Goal: Information Seeking & Learning: Learn about a topic

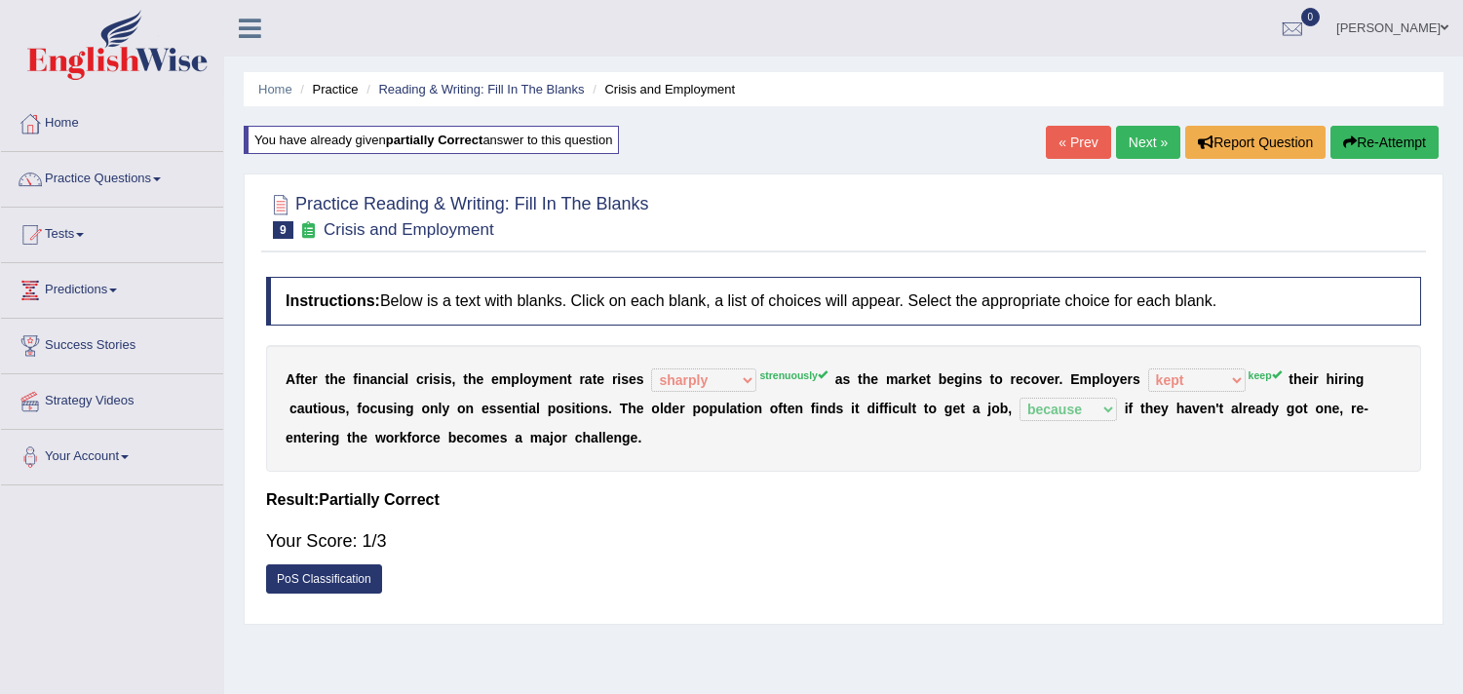
select select "sharply"
select select "kept"
select select "because"
click at [161, 178] on span at bounding box center [157, 179] width 8 height 4
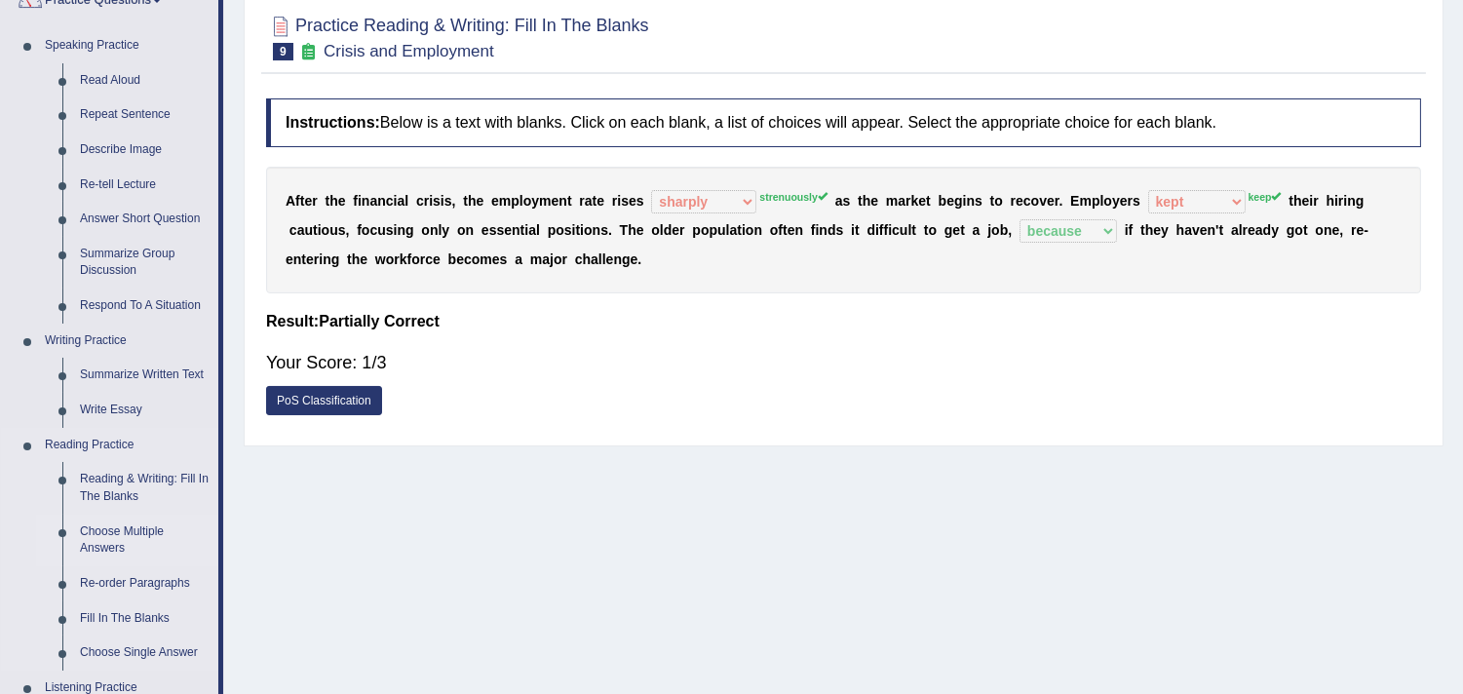
scroll to position [216, 0]
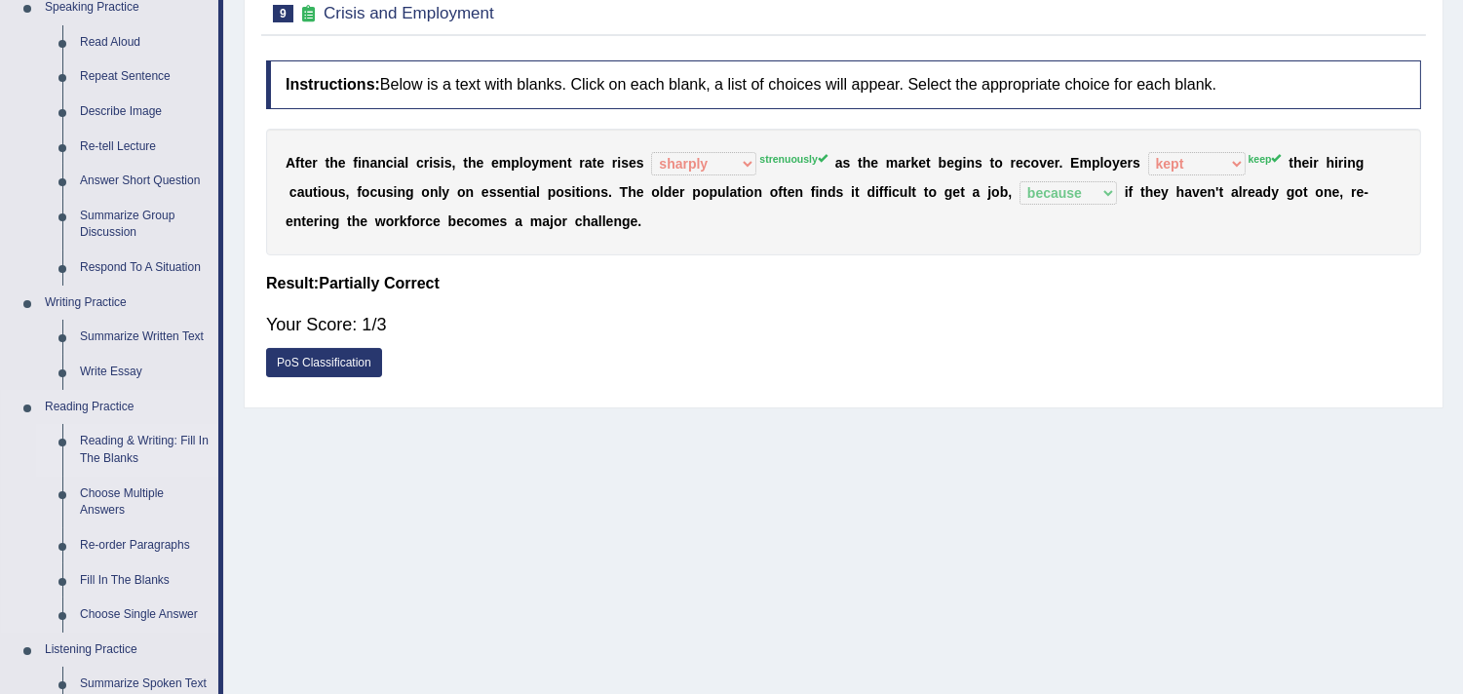
click at [123, 430] on link "Reading & Writing: Fill In The Blanks" at bounding box center [144, 450] width 147 height 52
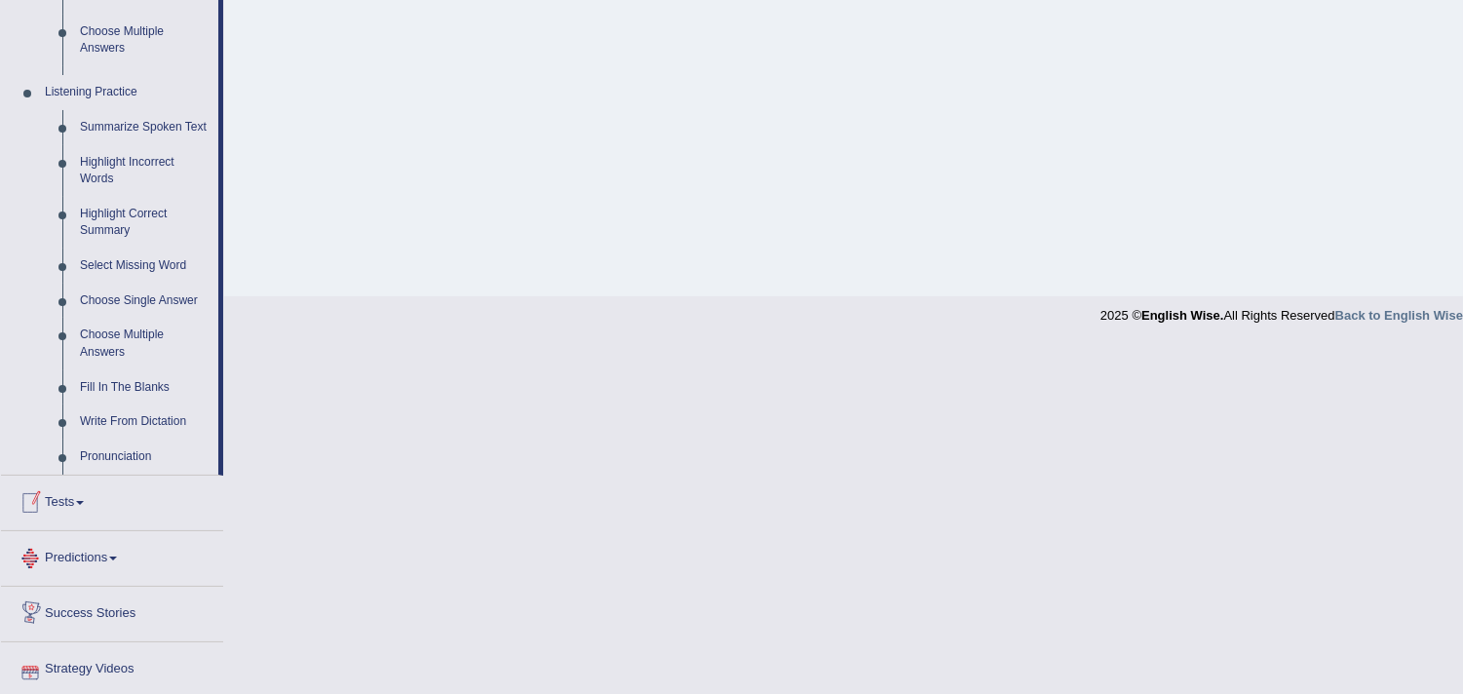
scroll to position [786, 0]
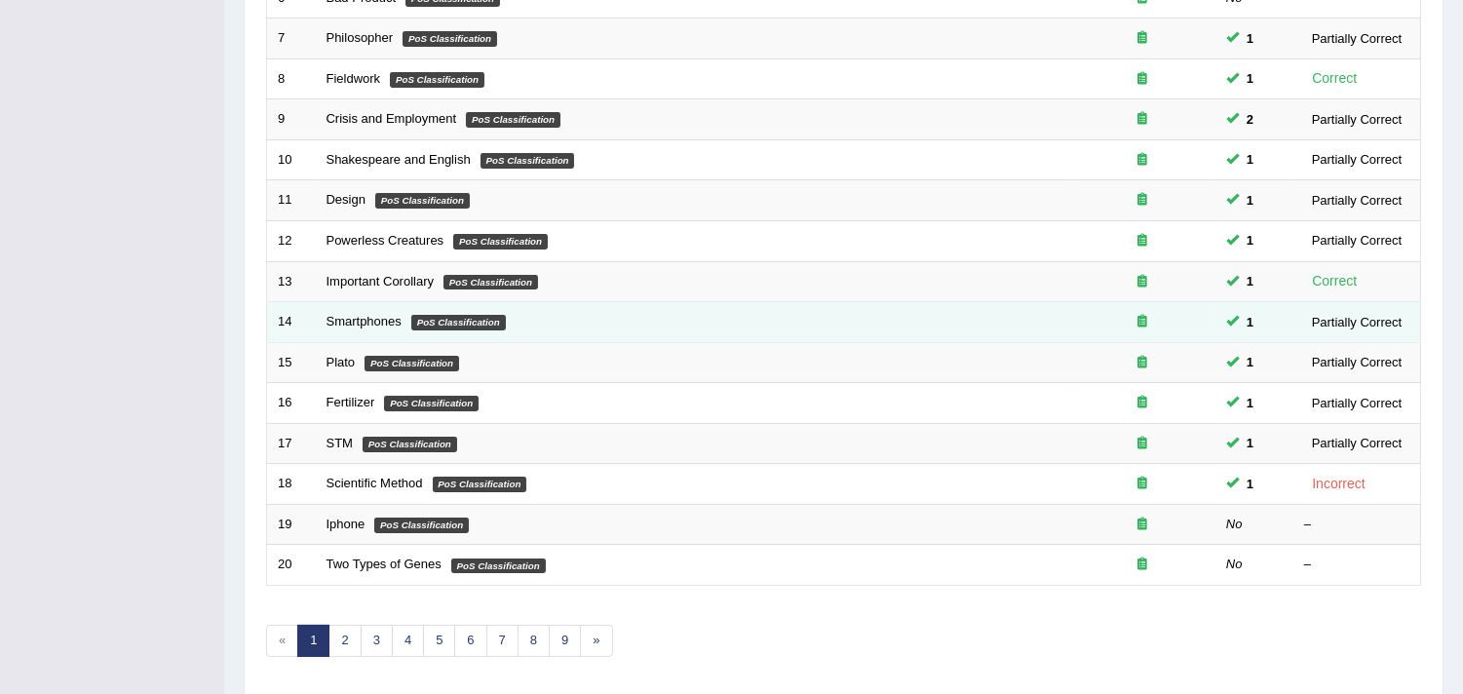
scroll to position [597, 0]
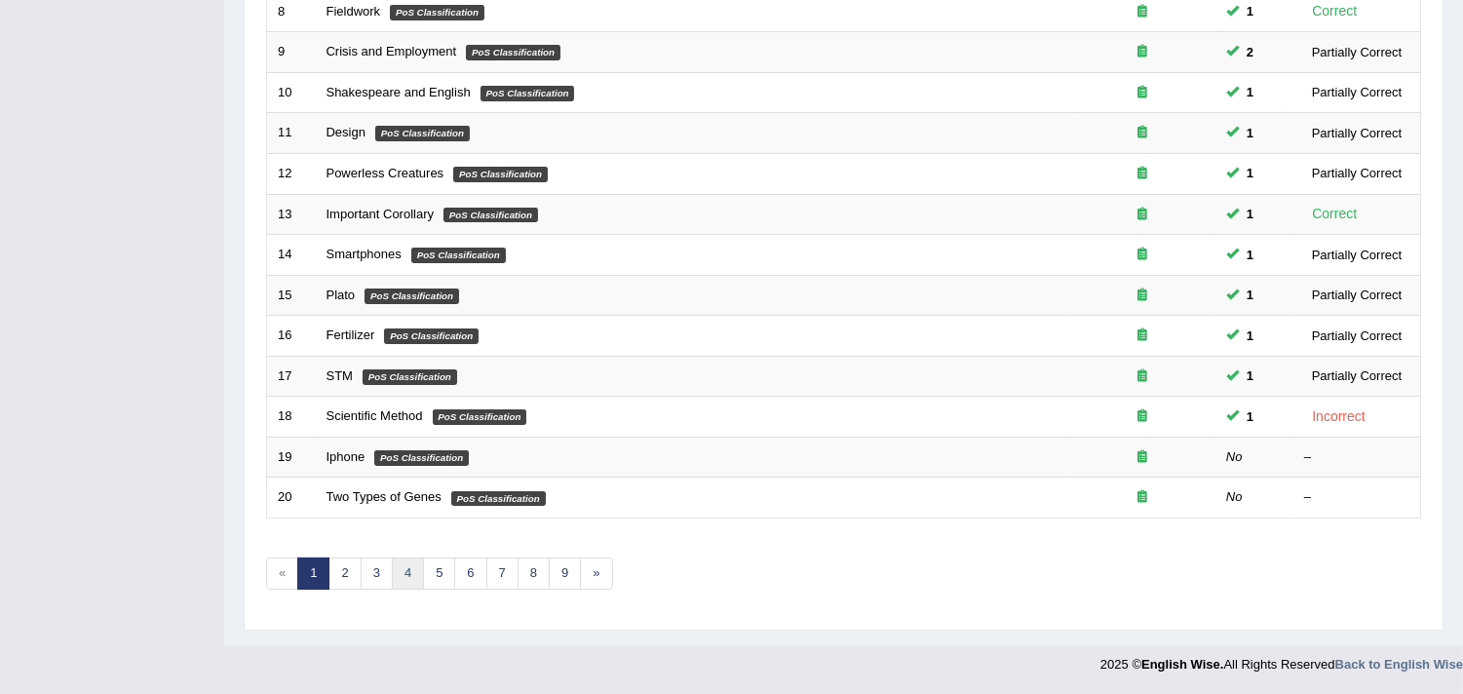
click at [392, 568] on link "4" at bounding box center [408, 574] width 32 height 32
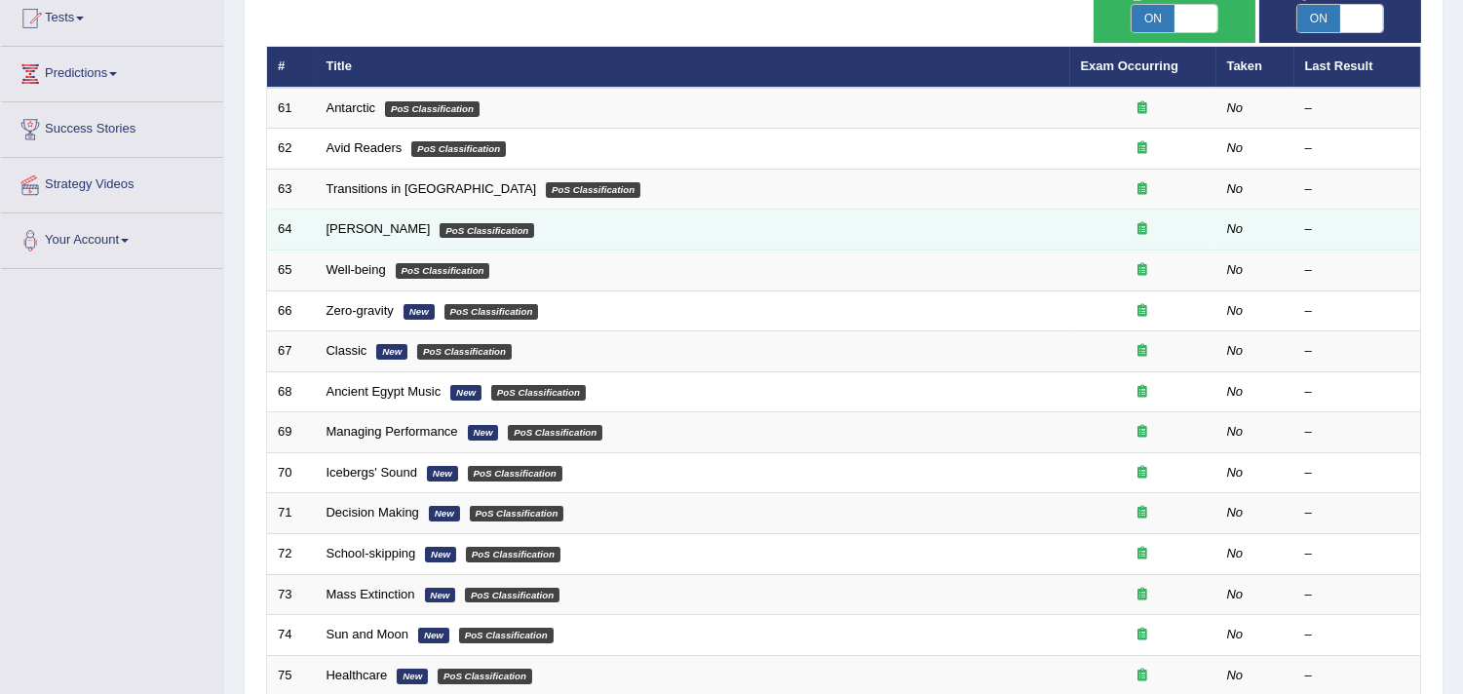
click at [348, 217] on td "Durkheim PoS Classification" at bounding box center [693, 230] width 755 height 41
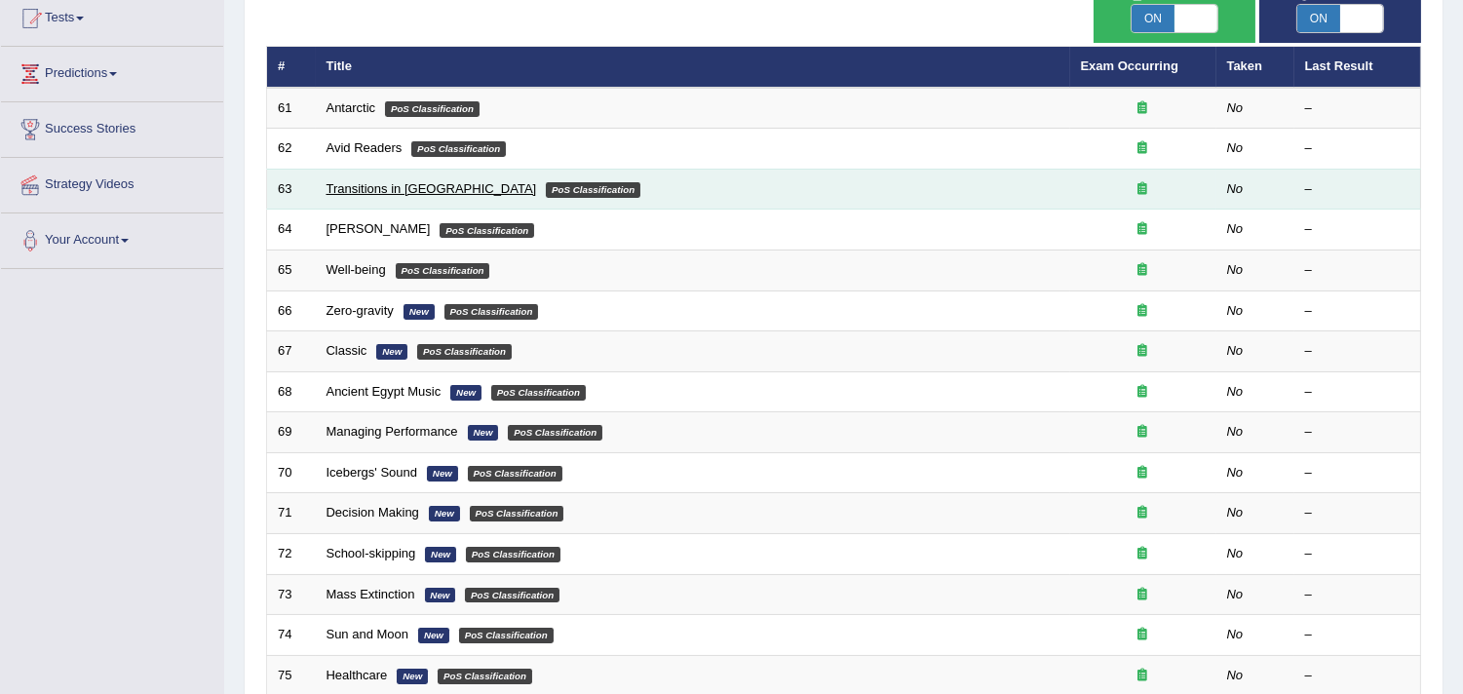
click at [343, 187] on link "Transitions in Britain" at bounding box center [432, 188] width 211 height 15
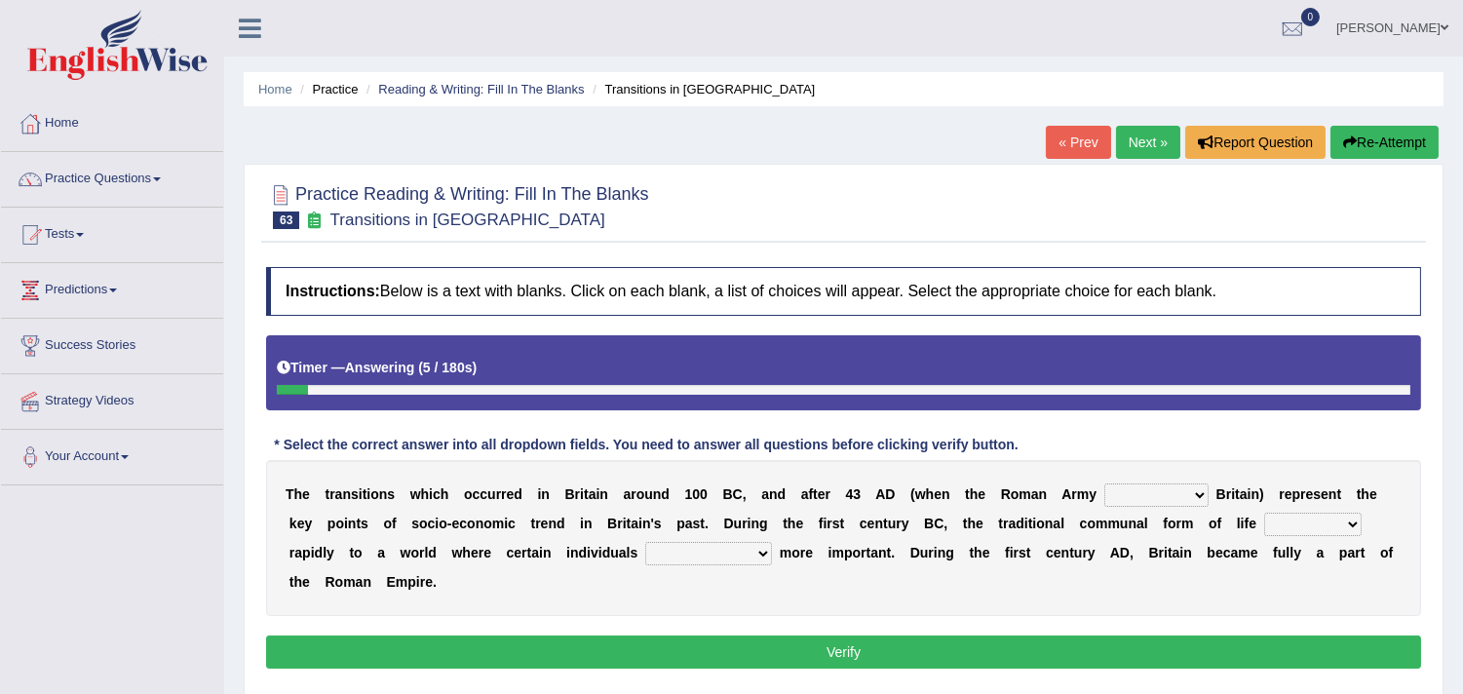
click at [1139, 484] on select "purported pursued enlightened invaded" at bounding box center [1156, 495] width 104 height 23
select select "invaded"
click at [1104, 484] on select "purported pursued enlightened invaded" at bounding box center [1156, 495] width 104 height 23
click at [1327, 520] on select "withdrew shaped awarded shifted" at bounding box center [1312, 524] width 97 height 23
select select "shifted"
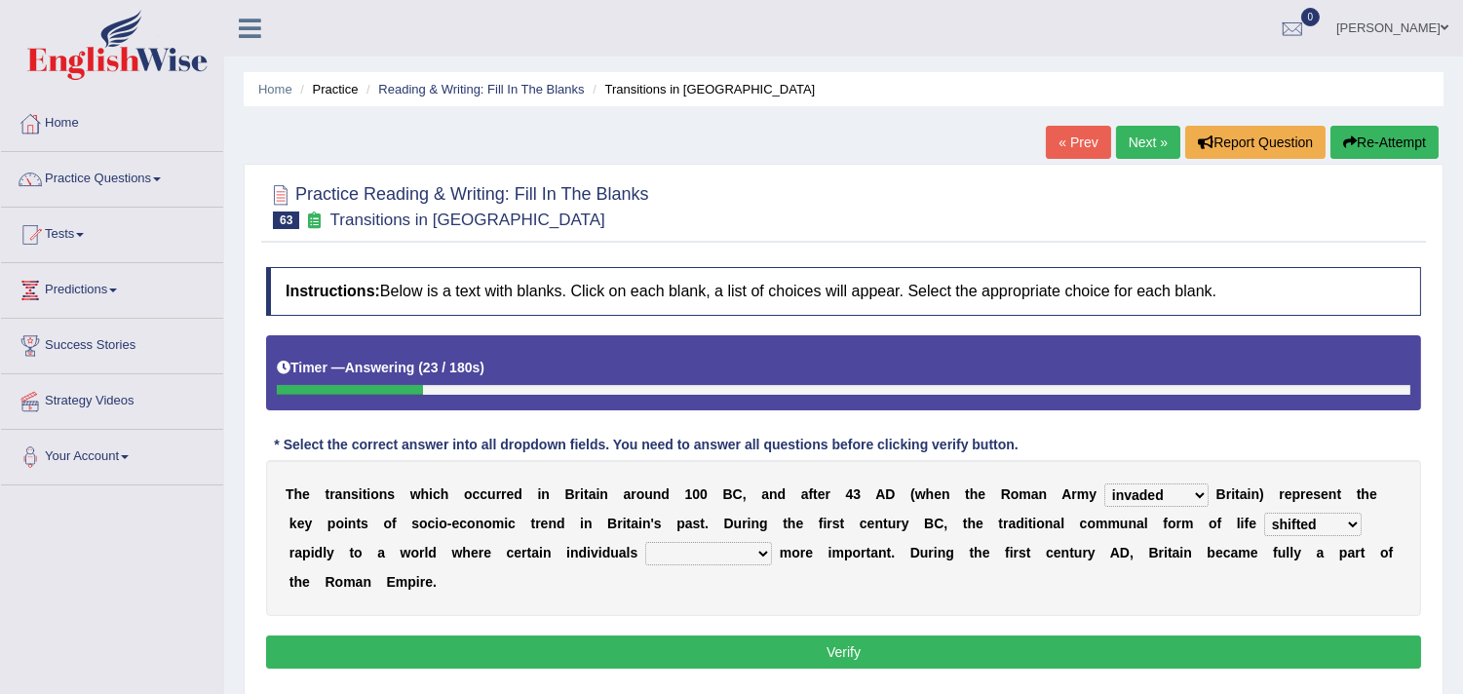
click at [1264, 513] on select "withdrew shaped awarded shifted" at bounding box center [1312, 524] width 97 height 23
click at [716, 560] on select "became become having become becoming" at bounding box center [708, 553] width 127 height 23
select select "became"
click at [645, 542] on select "became become having become becoming" at bounding box center [708, 553] width 127 height 23
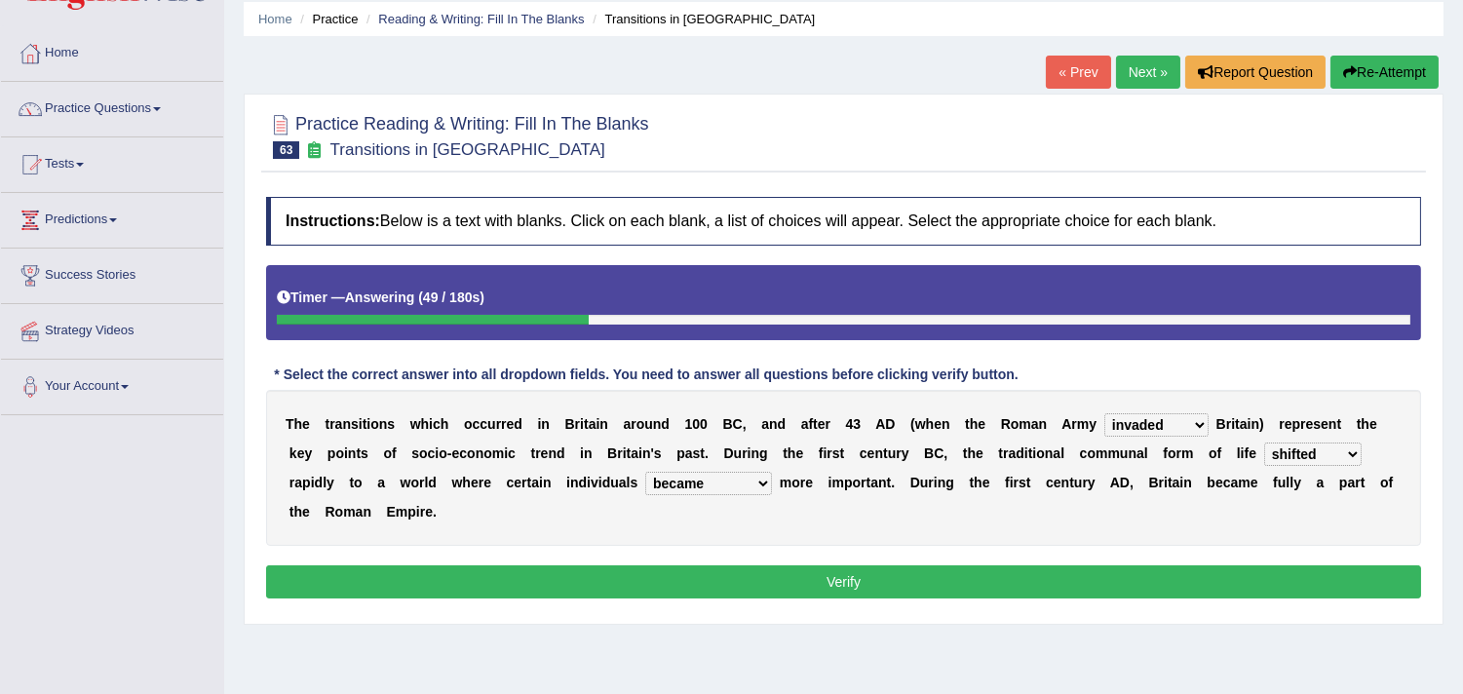
scroll to position [108, 0]
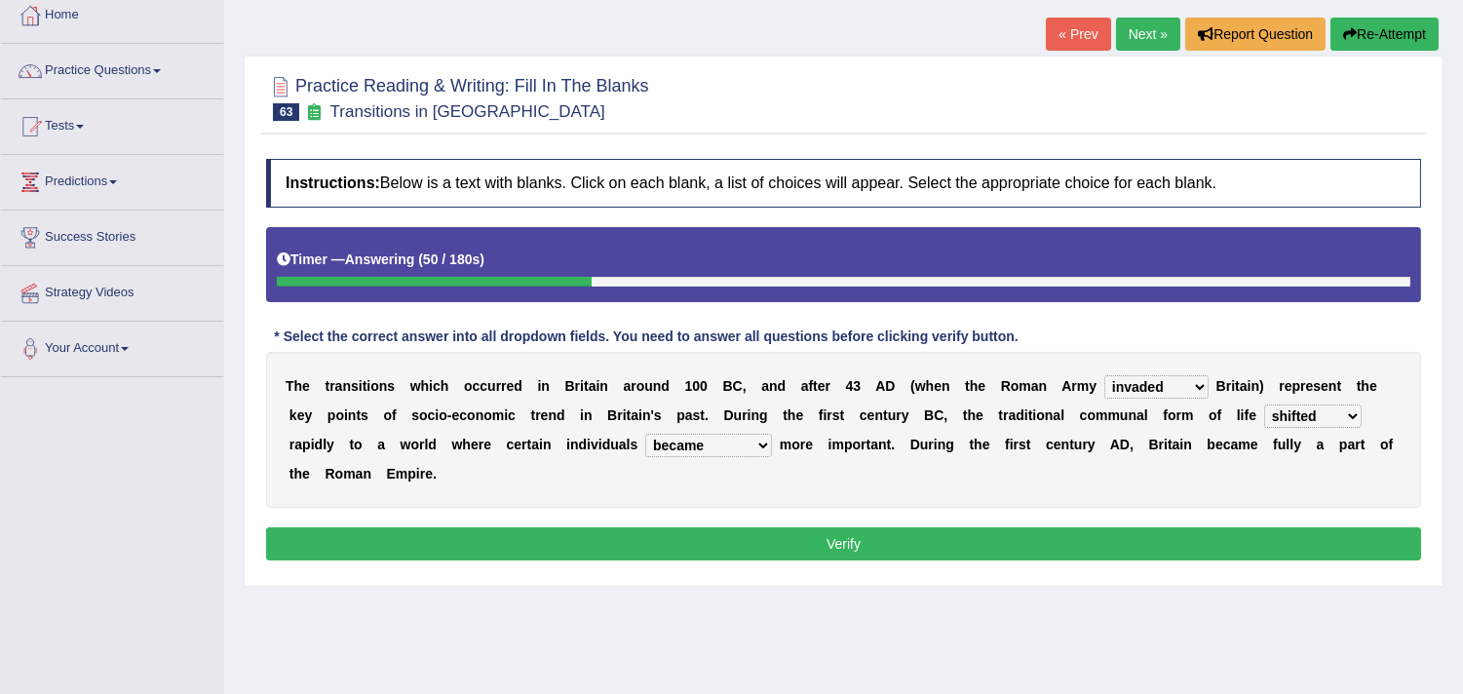
click at [611, 554] on button "Verify" at bounding box center [843, 543] width 1155 height 33
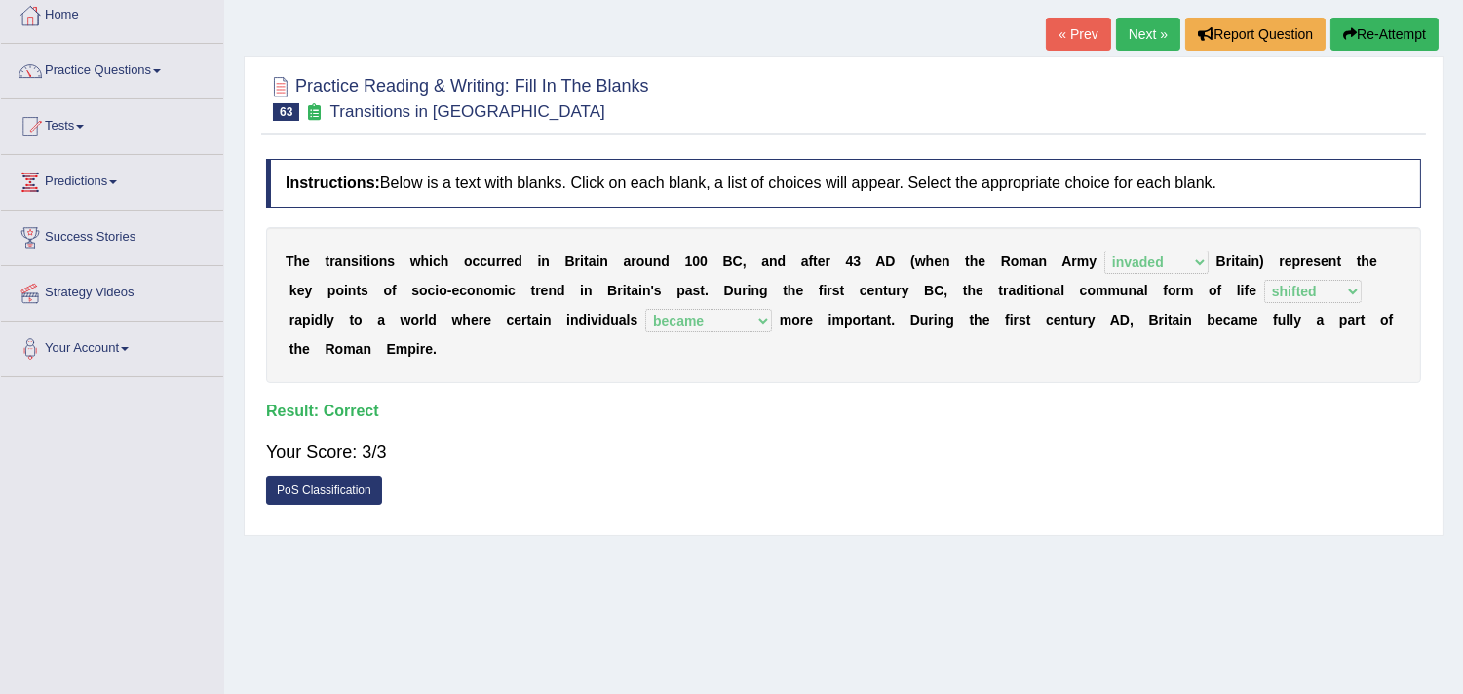
scroll to position [0, 0]
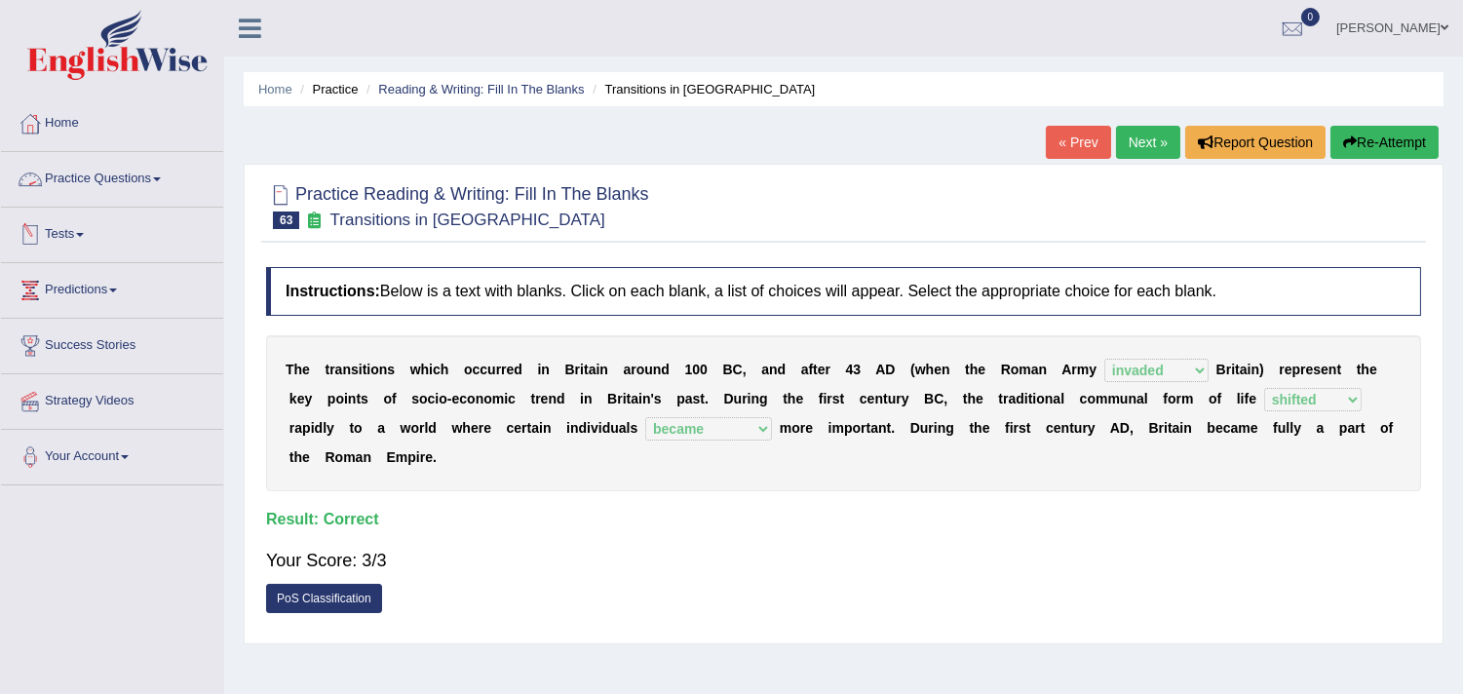
click at [1154, 136] on link "Next »" at bounding box center [1148, 142] width 64 height 33
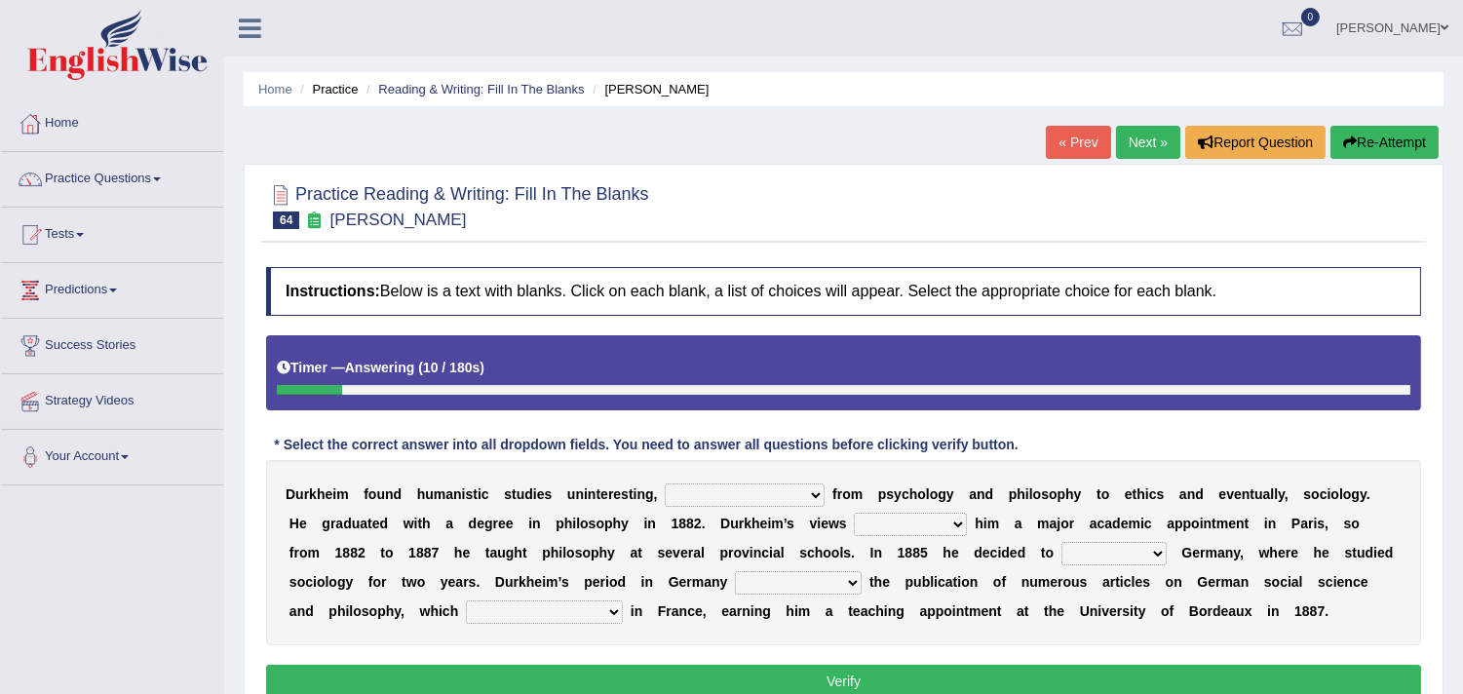
click at [773, 491] on select "moving his position alternating his mind juggling his job turning his attention" at bounding box center [745, 495] width 160 height 23
select select "turning his attention"
click at [665, 484] on select "moving his position alternating his mind juggling his job turning his attention" at bounding box center [745, 495] width 160 height 23
click at [762, 471] on div "D u r k h e i m f o u n d h u m a n i s t i c s t u d i e s u n i n t e r e s t…" at bounding box center [843, 552] width 1155 height 185
click at [899, 521] on select "hasn't got were getting can't get could not get" at bounding box center [910, 524] width 113 height 23
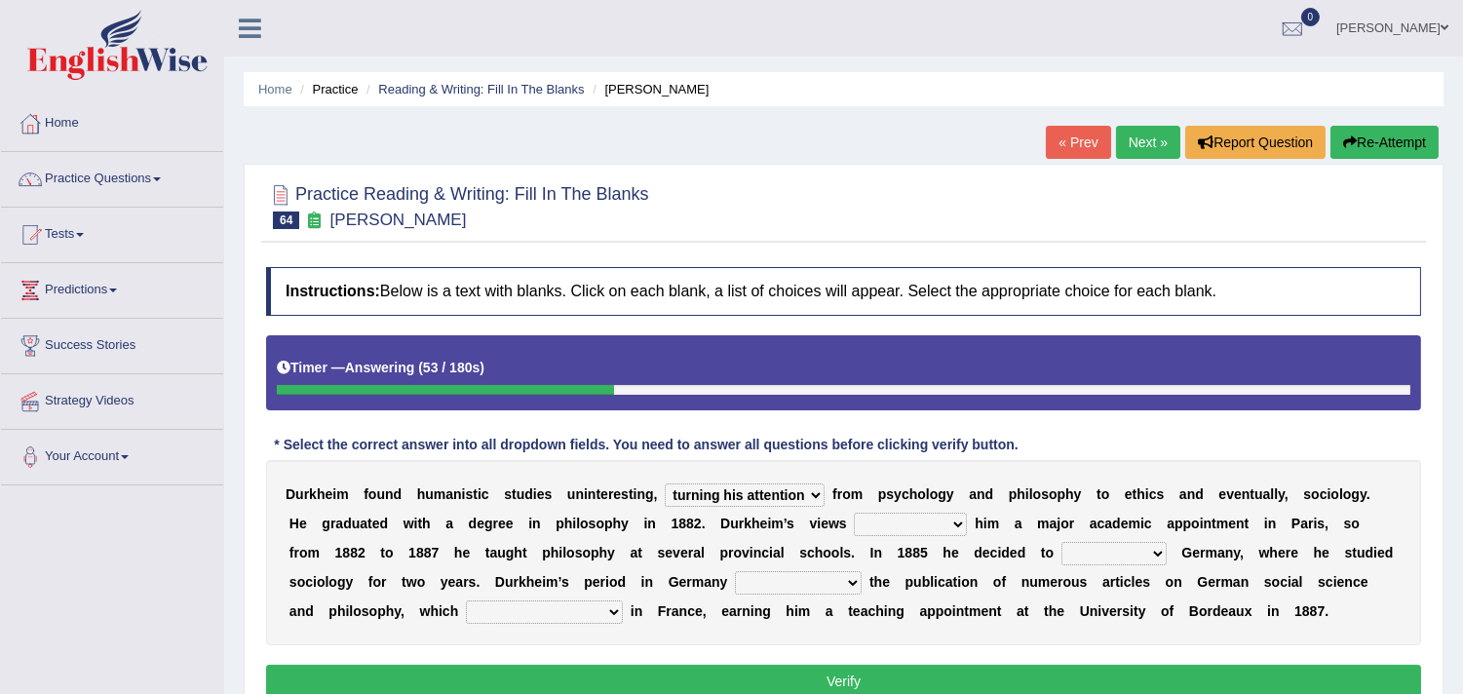
select select "were getting"
click at [855, 513] on select "hasn't got were getting can't get could not get" at bounding box center [910, 524] width 113 height 23
click at [1073, 551] on select "came after wrote about ran across leave for" at bounding box center [1114, 553] width 105 height 23
click at [1062, 542] on select "came after wrote about ran across leave for" at bounding box center [1114, 553] width 105 height 23
click at [1089, 553] on select "came after wrote about ran across leave for" at bounding box center [1114, 553] width 105 height 23
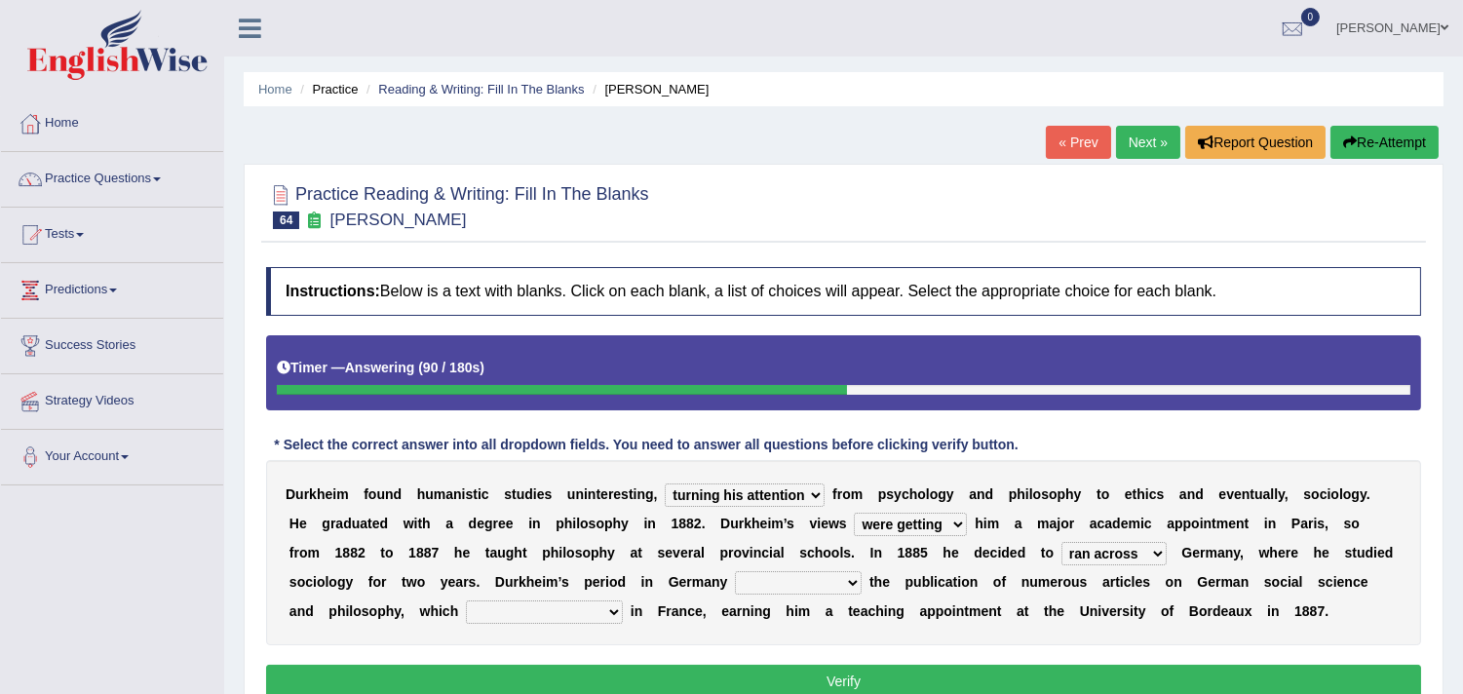
select select "came after"
click at [1062, 542] on select "came after wrote about ran across leave for" at bounding box center [1114, 553] width 105 height 23
click at [786, 579] on select "resulted in flicked through was down to achieved by" at bounding box center [798, 582] width 127 height 23
select select "resulted in"
click at [743, 571] on select "resulted in flicked through was down to achieved by" at bounding box center [798, 582] width 127 height 23
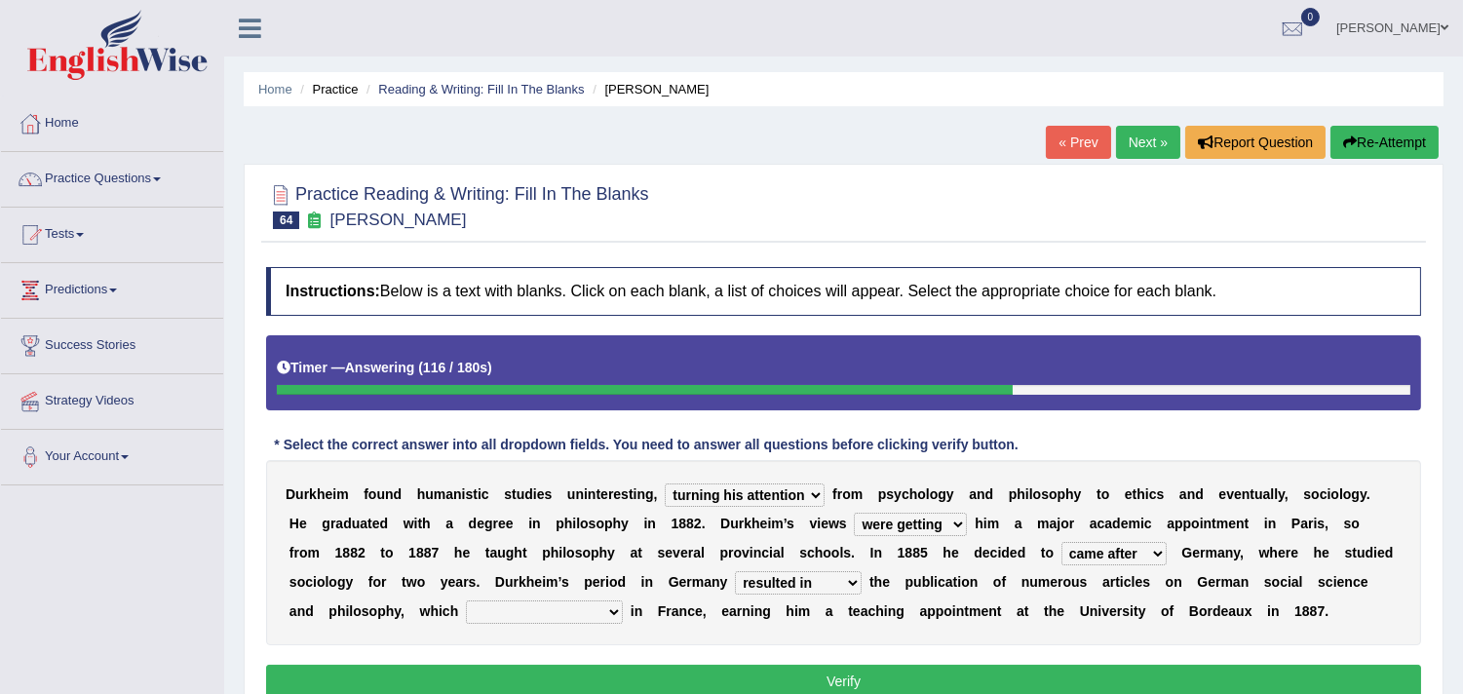
click at [569, 611] on select "remained modest gained appreciation collected money gained recognition" at bounding box center [544, 612] width 157 height 23
select select "gained recognition"
click at [466, 601] on select "remained modest gained appreciation collected money gained recognition" at bounding box center [544, 612] width 157 height 23
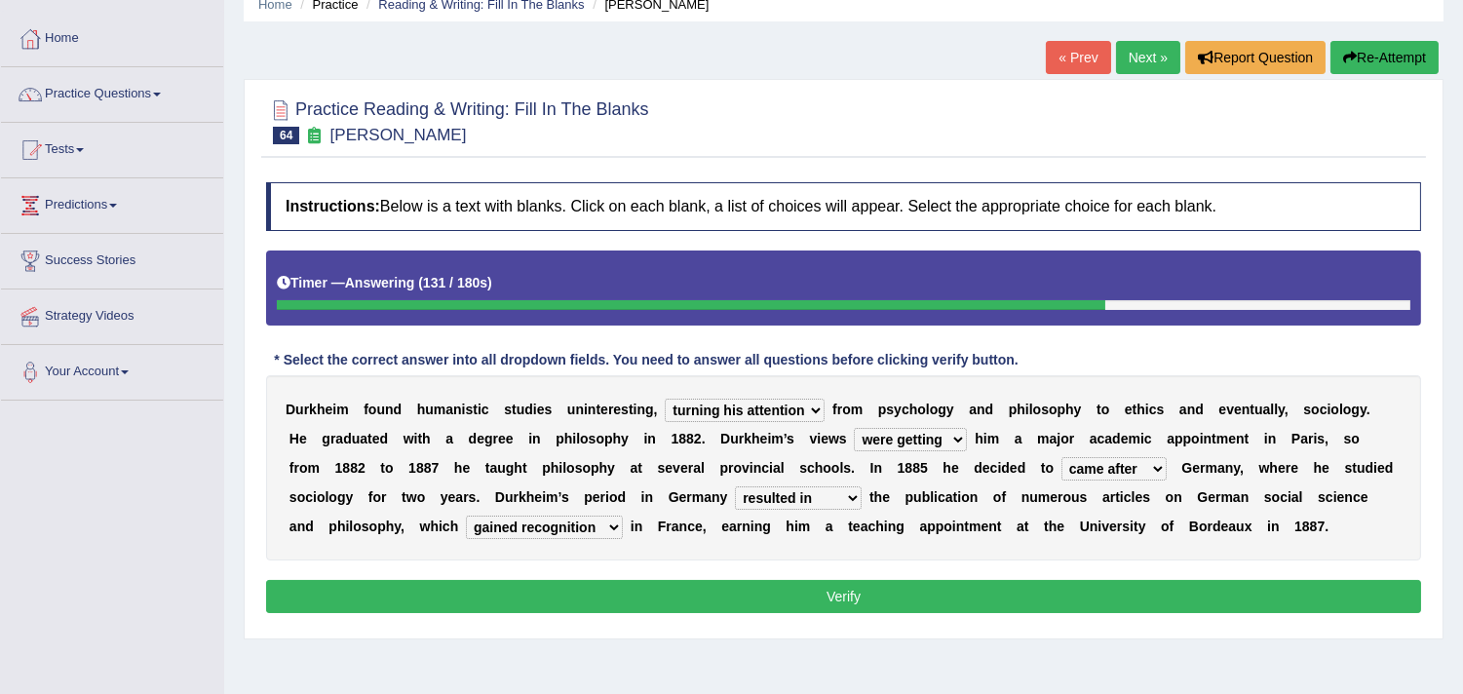
scroll to position [216, 0]
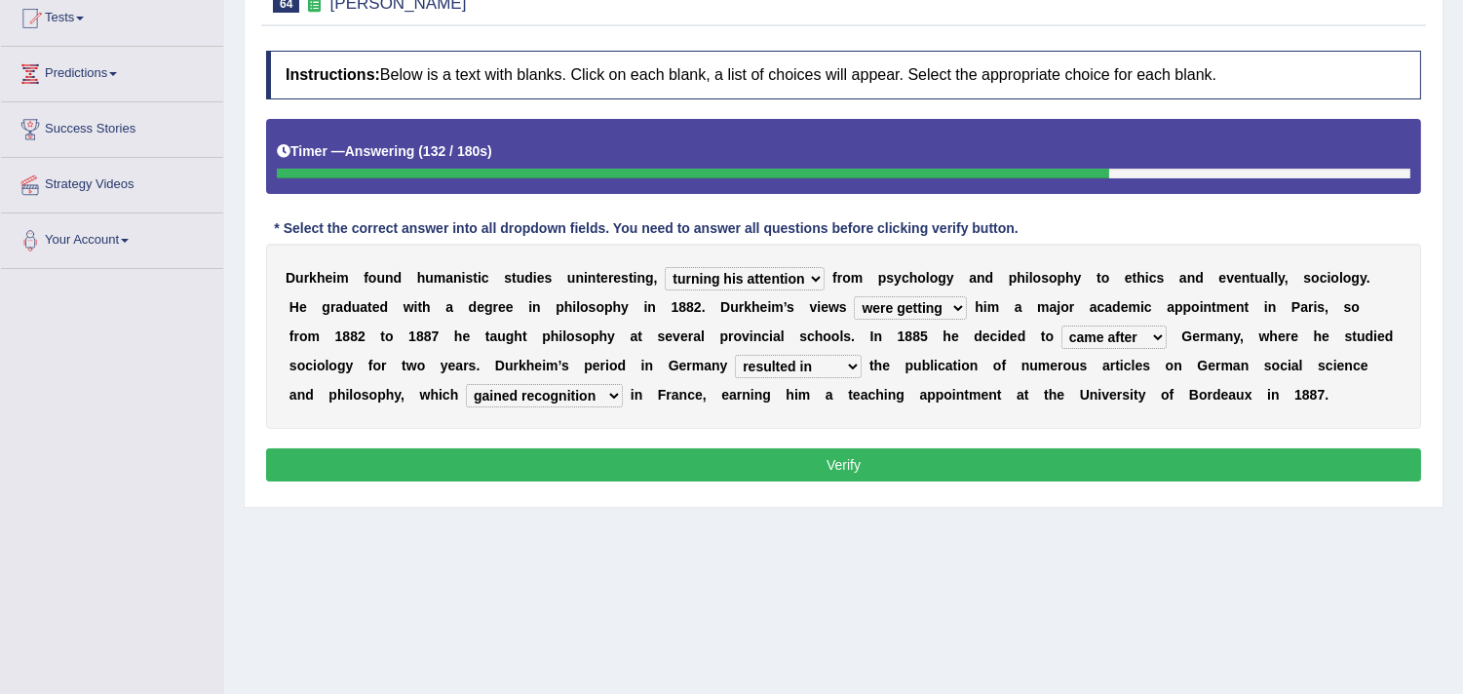
click at [852, 465] on button "Verify" at bounding box center [843, 464] width 1155 height 33
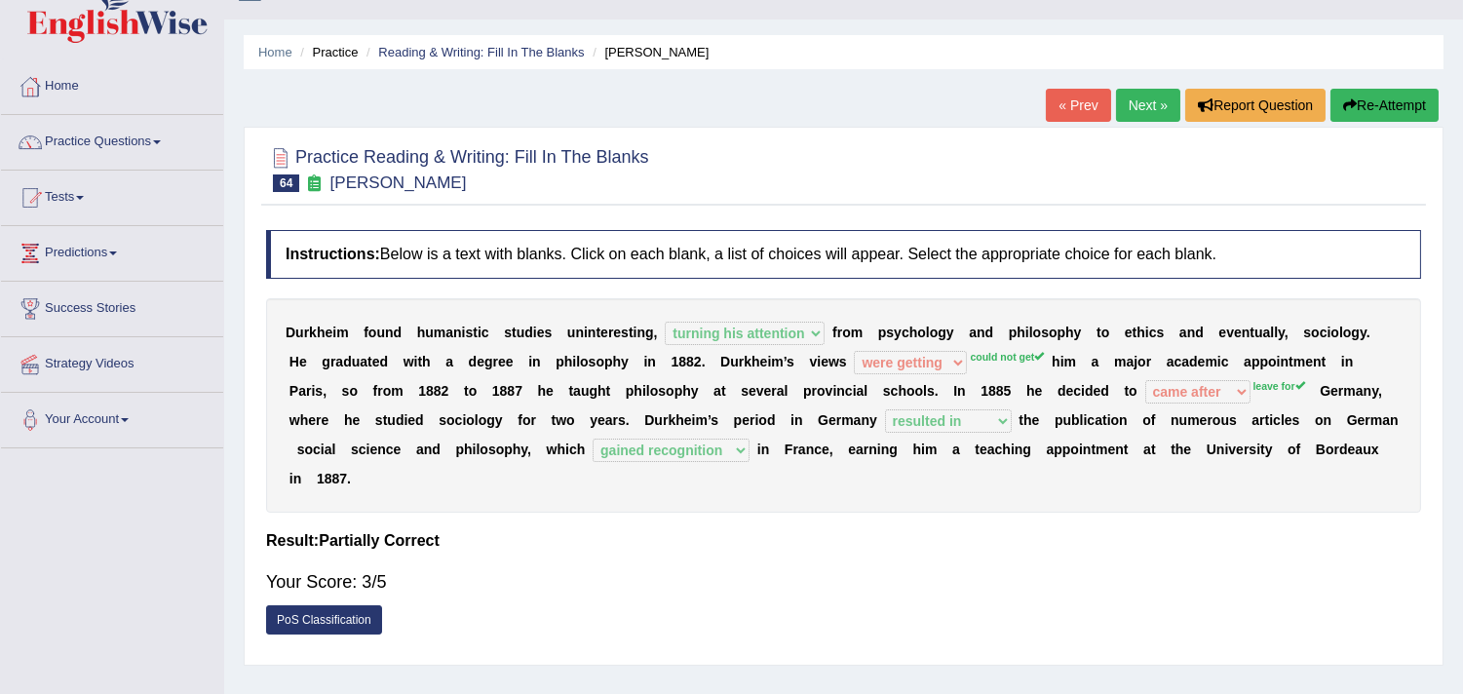
scroll to position [0, 0]
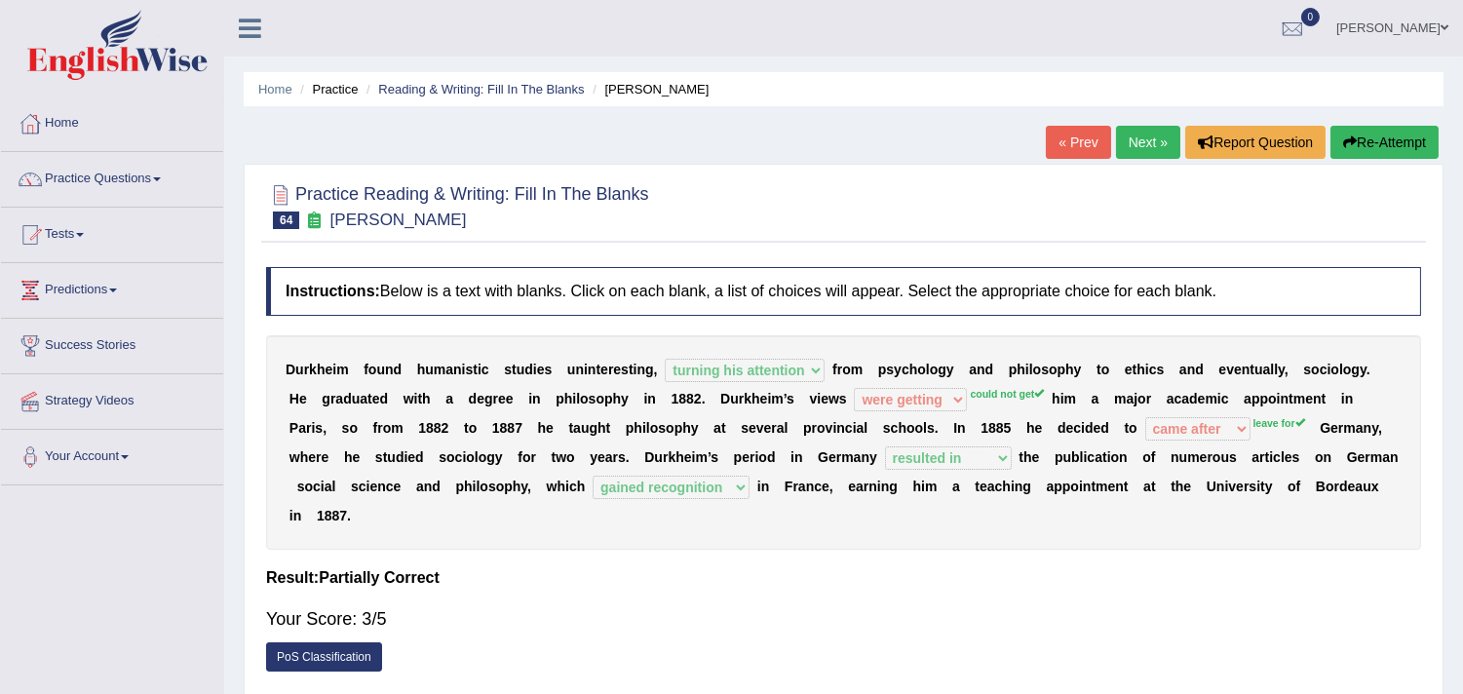
click at [1125, 131] on link "Next »" at bounding box center [1148, 142] width 64 height 33
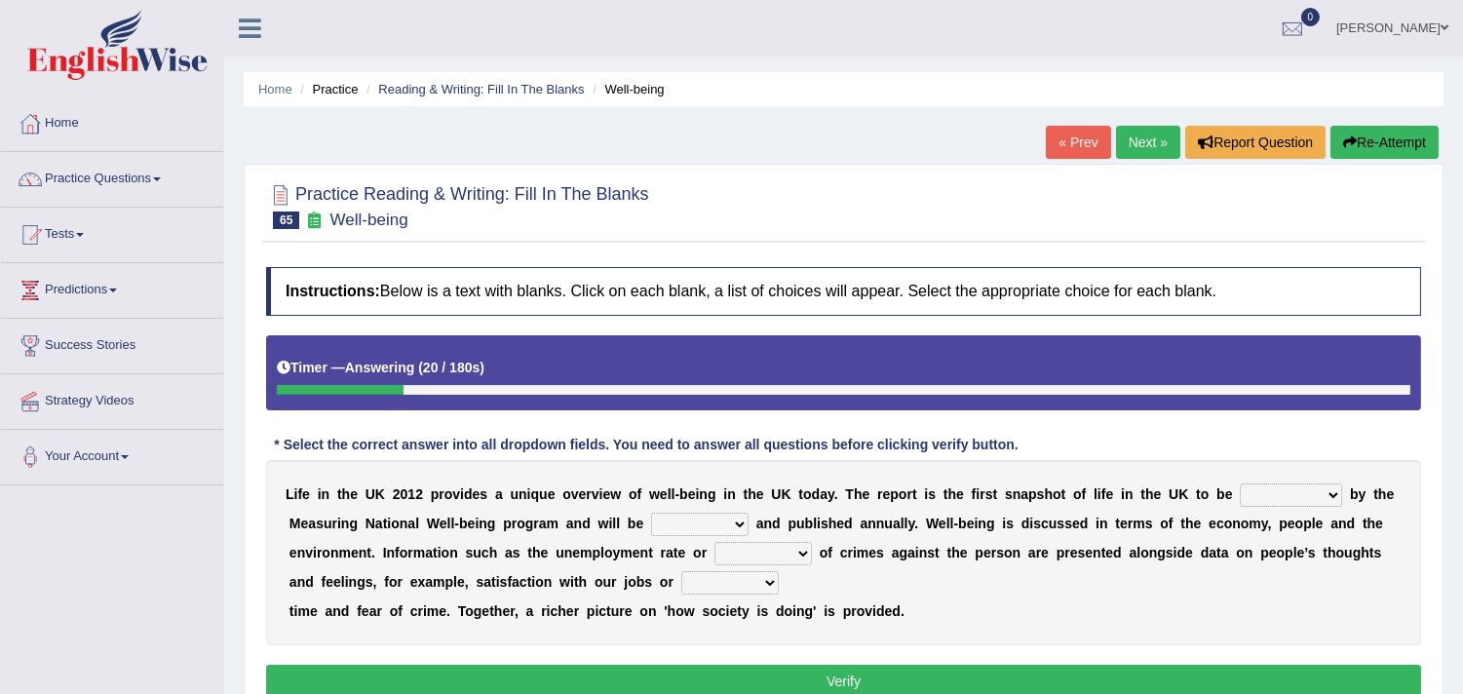
click at [1285, 493] on select "delivered protected demanded overviewed" at bounding box center [1291, 495] width 102 height 23
select select "delivered"
click at [1240, 484] on select "delivered protected demanded overviewed" at bounding box center [1291, 495] width 102 height 23
click at [687, 518] on select "distorted charted updated arranged" at bounding box center [699, 524] width 97 height 23
click at [651, 513] on select "distorted charted updated arranged" at bounding box center [699, 524] width 97 height 23
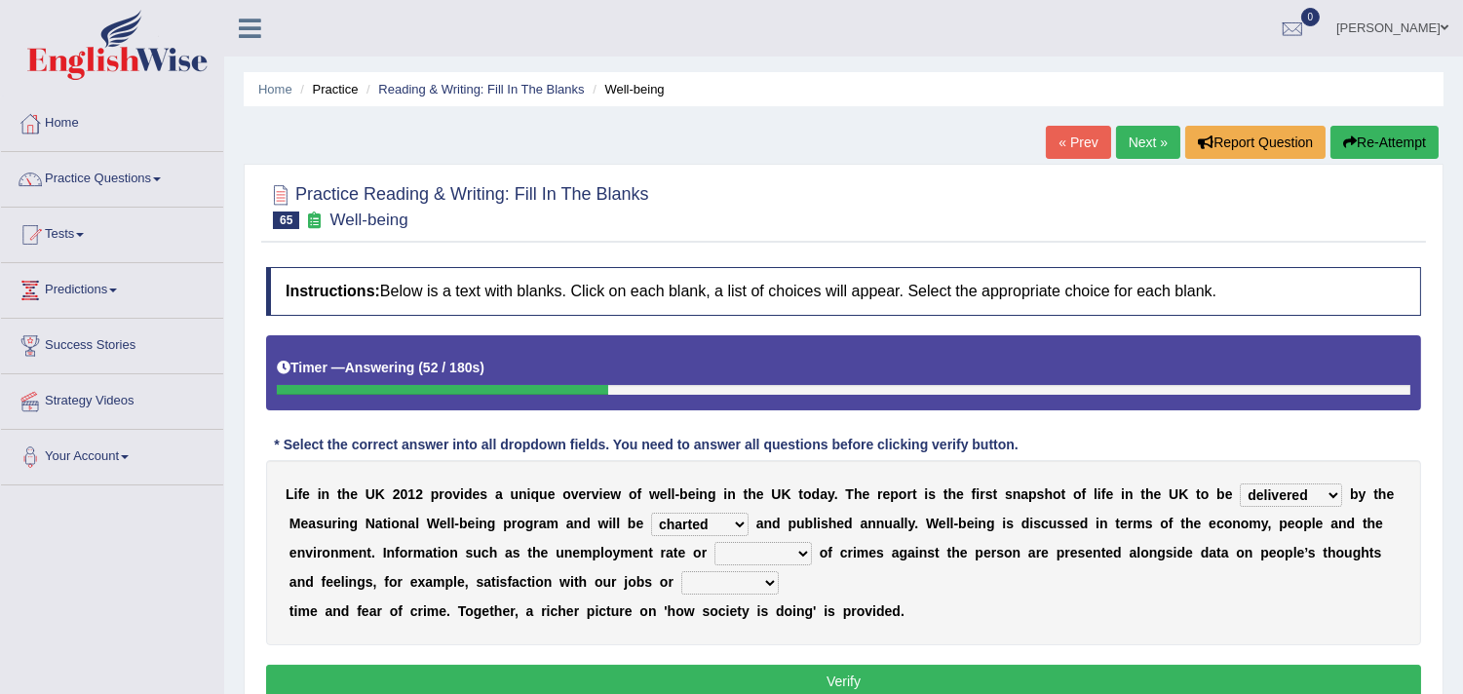
click at [714, 520] on select "distorted charted updated arranged" at bounding box center [699, 524] width 97 height 23
select select "updated"
click at [651, 513] on select "distorted charted updated arranged" at bounding box center [699, 524] width 97 height 23
click at [732, 529] on select "distorted charted updated arranged" at bounding box center [699, 524] width 97 height 23
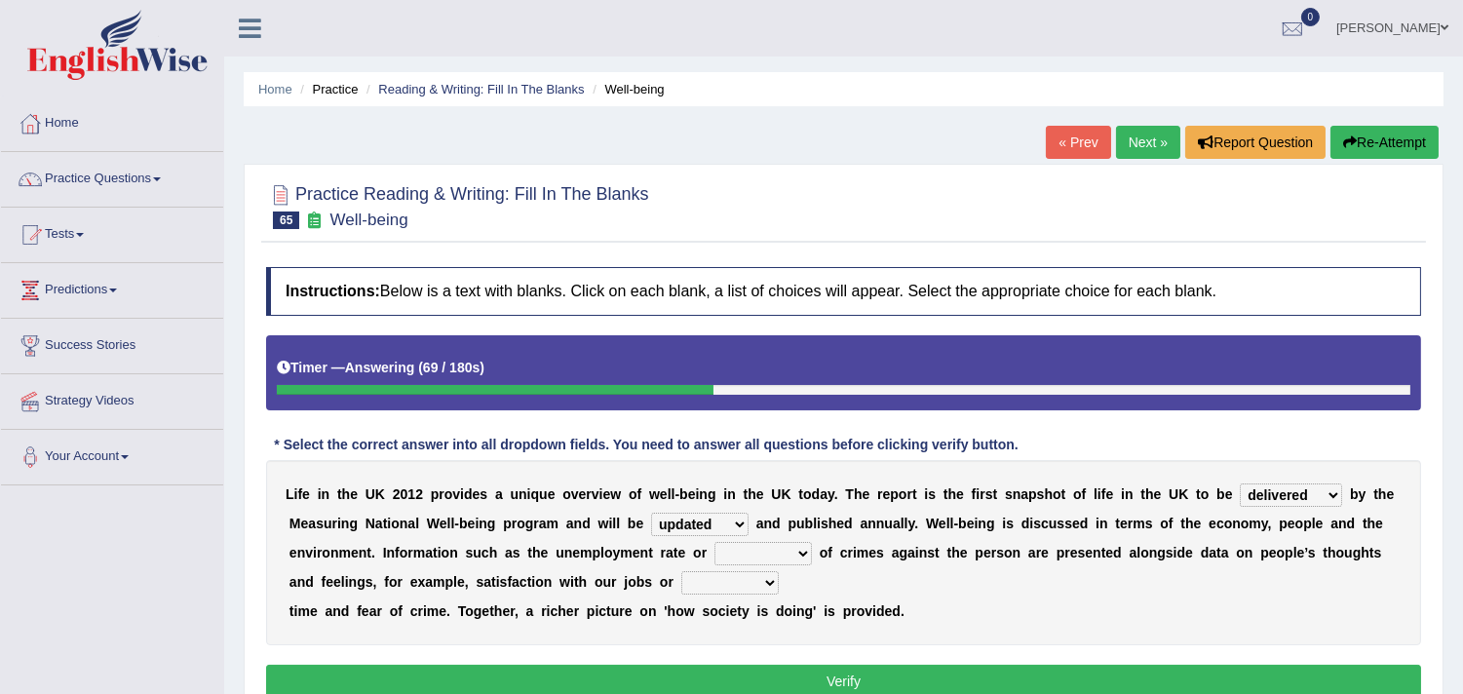
click at [773, 544] on select "velocity weight span number" at bounding box center [763, 553] width 97 height 23
select select "number"
click at [715, 542] on select "velocity weight span number" at bounding box center [763, 553] width 97 height 23
click at [738, 585] on select "pressure plea fancy leisure" at bounding box center [729, 582] width 97 height 23
select select "leisure"
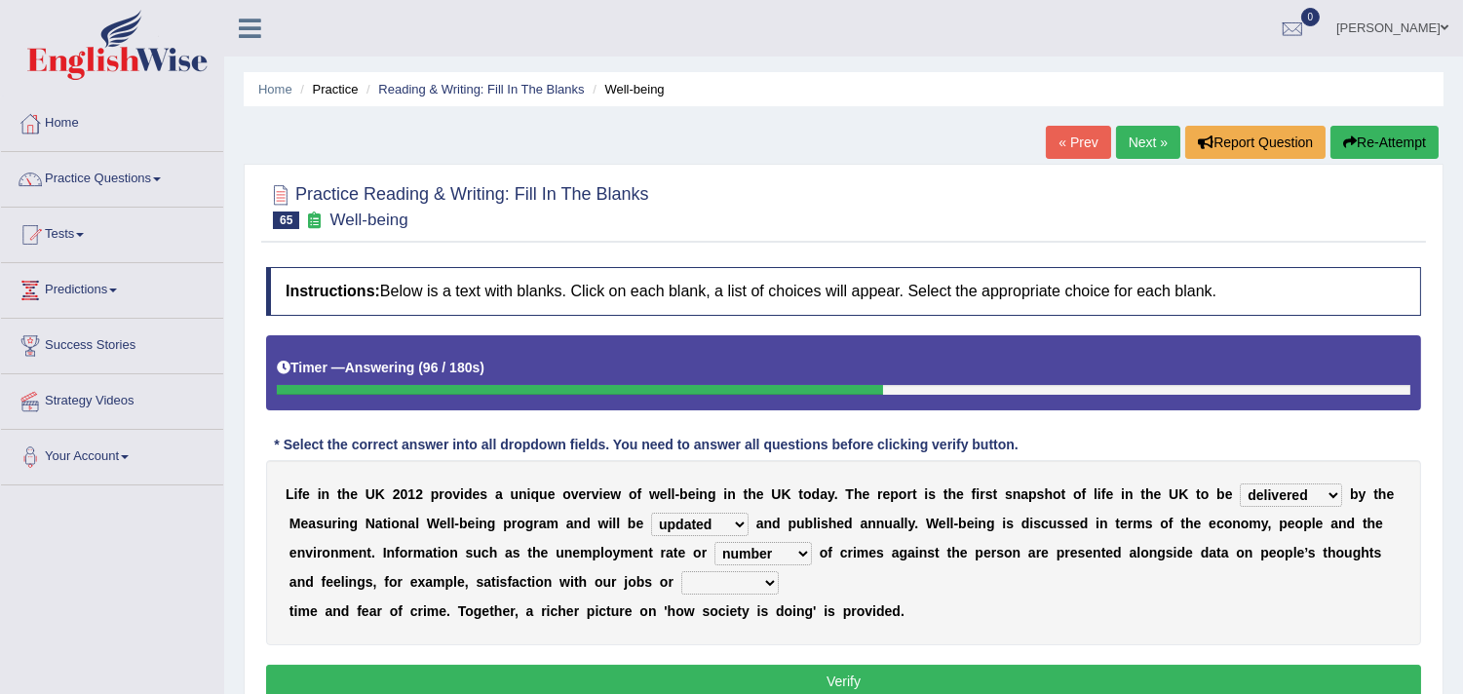
click at [681, 571] on select "pressure plea fancy leisure" at bounding box center [729, 582] width 97 height 23
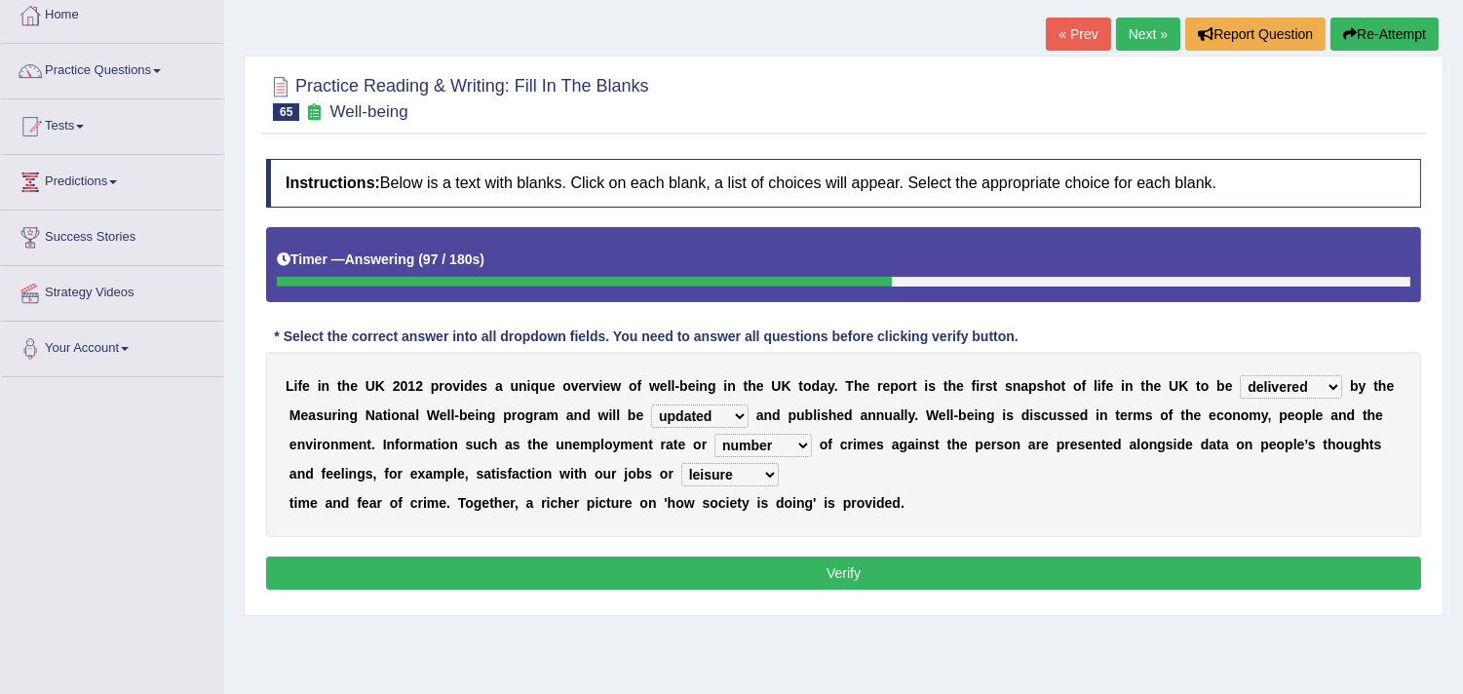
click at [749, 560] on button "Verify" at bounding box center [843, 573] width 1155 height 33
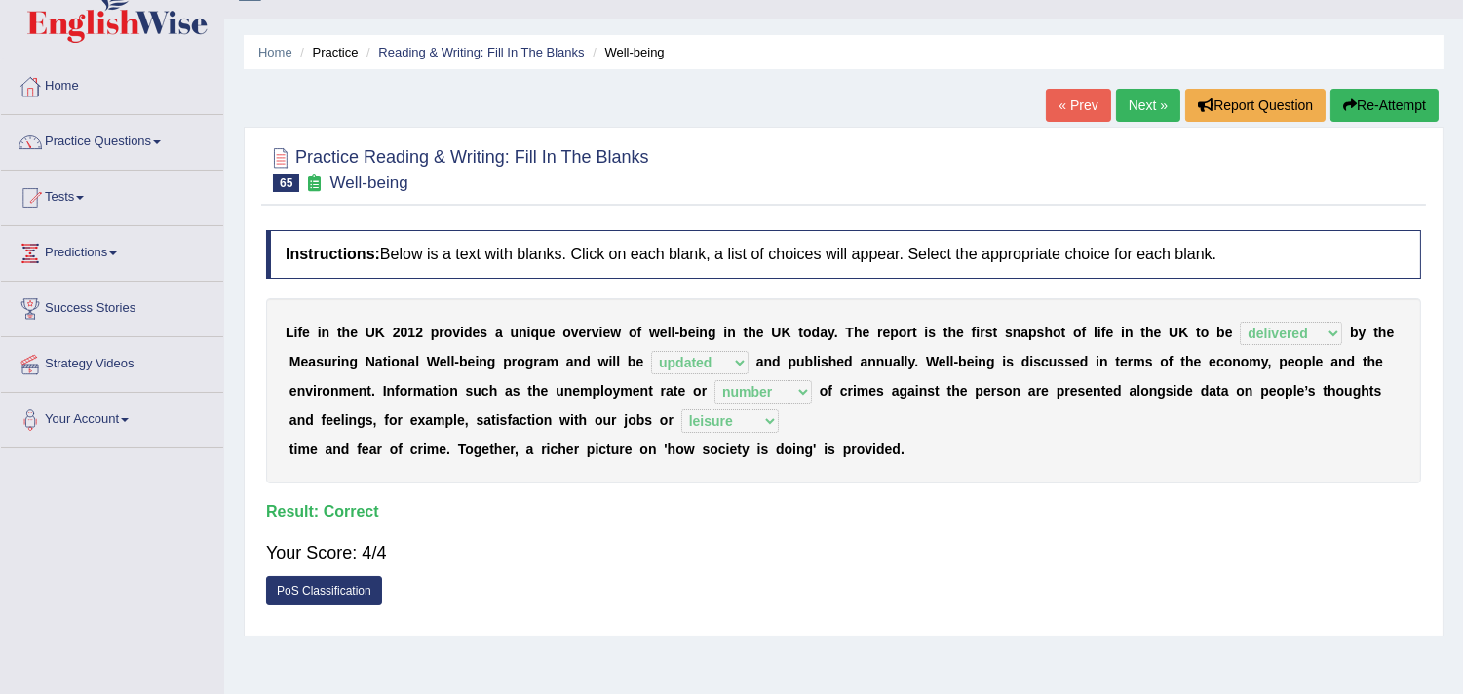
scroll to position [0, 0]
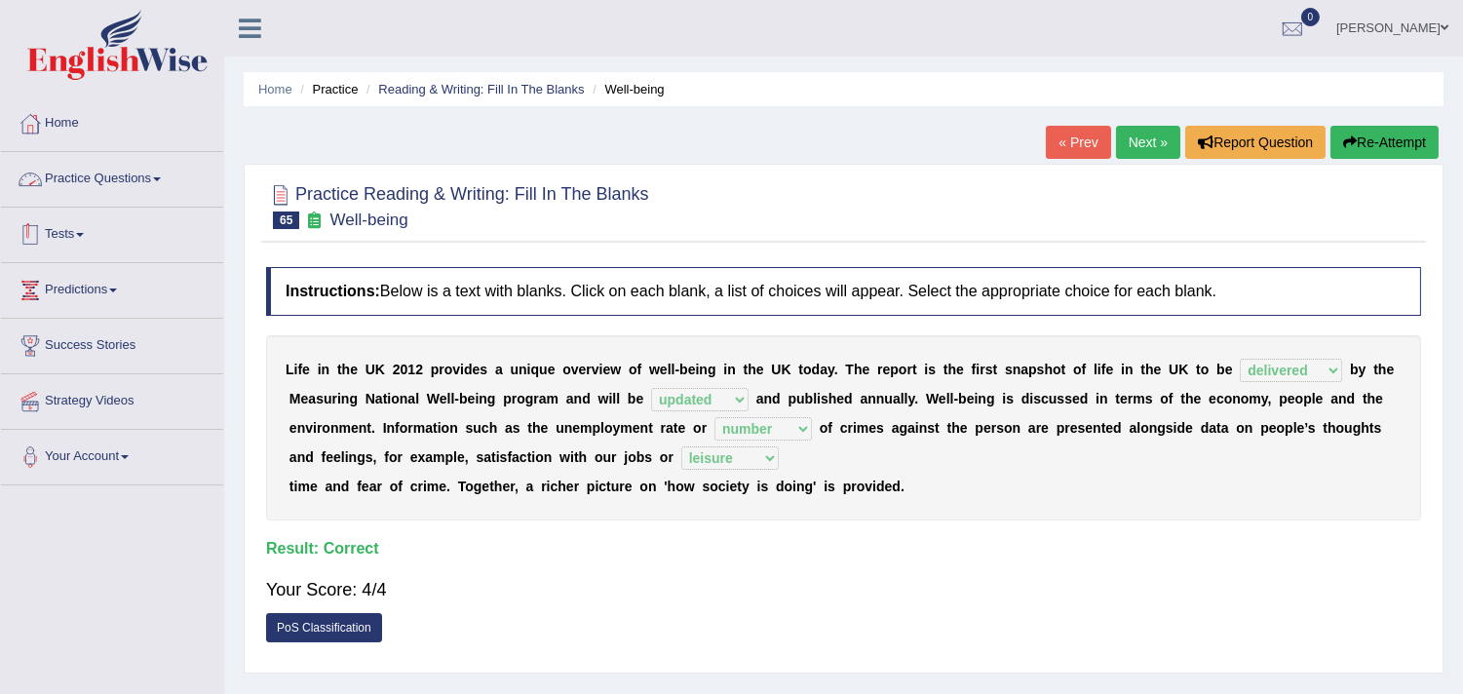
click at [109, 182] on link "Practice Questions" at bounding box center [112, 176] width 222 height 49
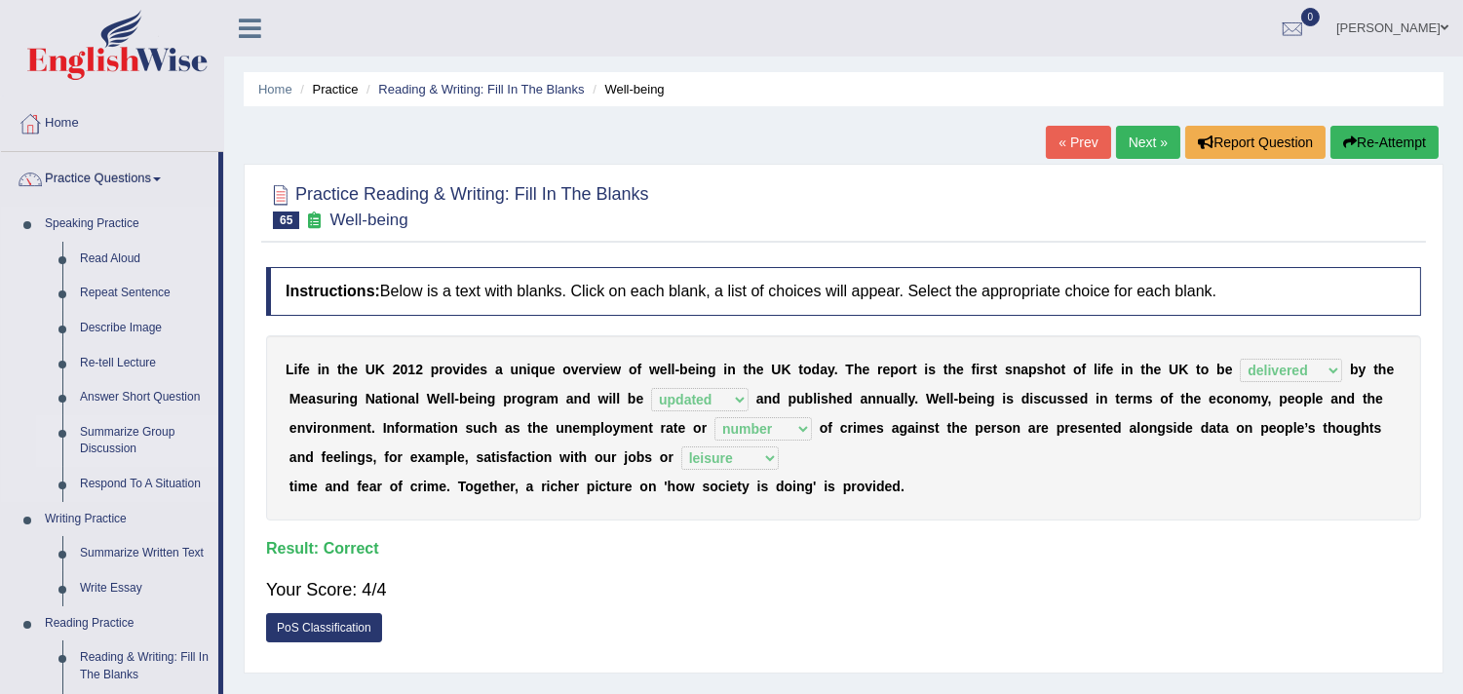
scroll to position [216, 0]
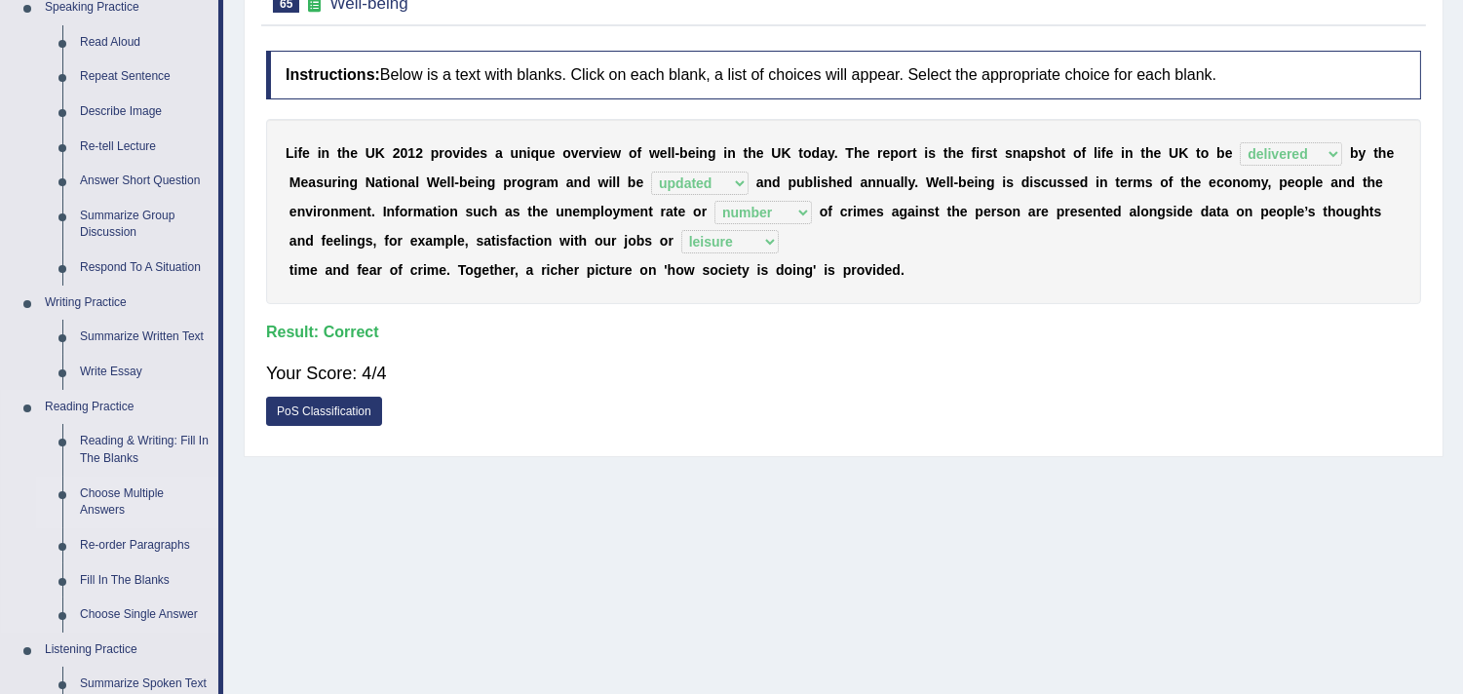
click at [120, 483] on link "Choose Multiple Answers" at bounding box center [144, 503] width 147 height 52
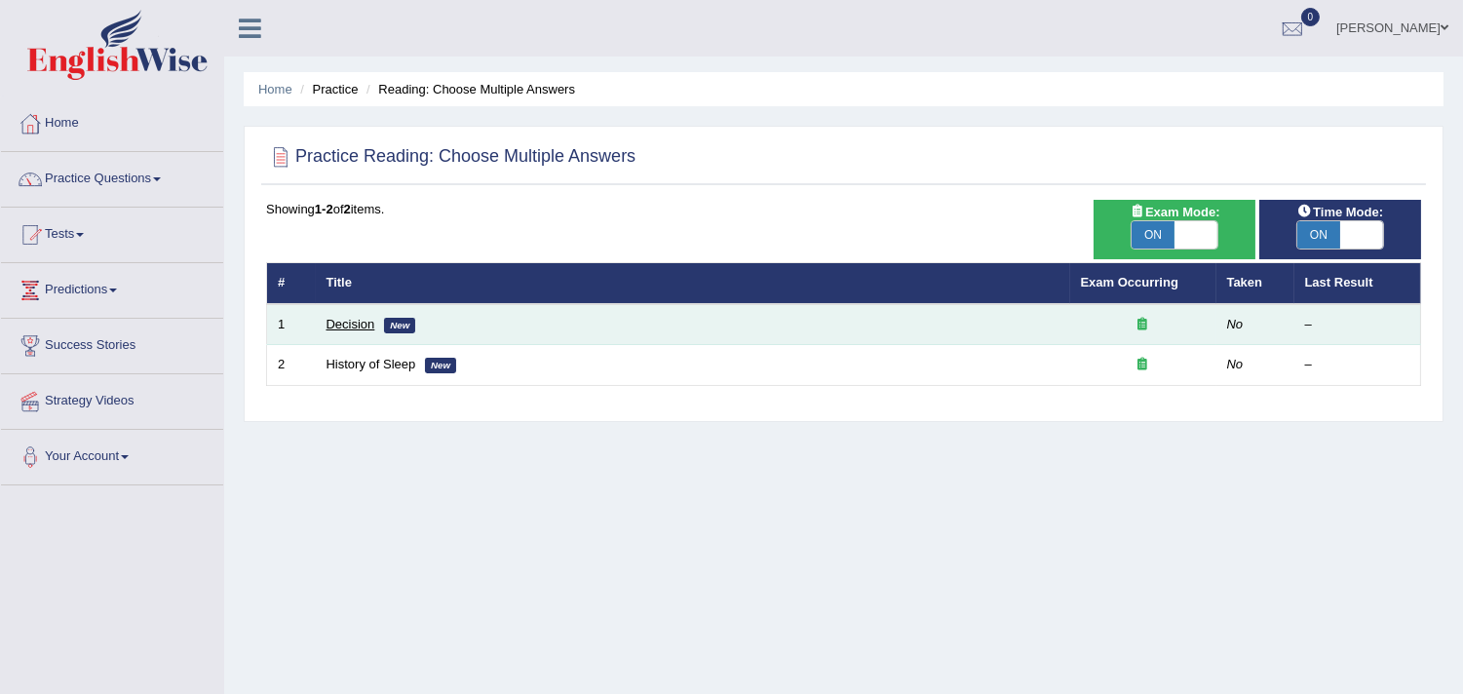
click at [341, 325] on link "Decision" at bounding box center [351, 324] width 49 height 15
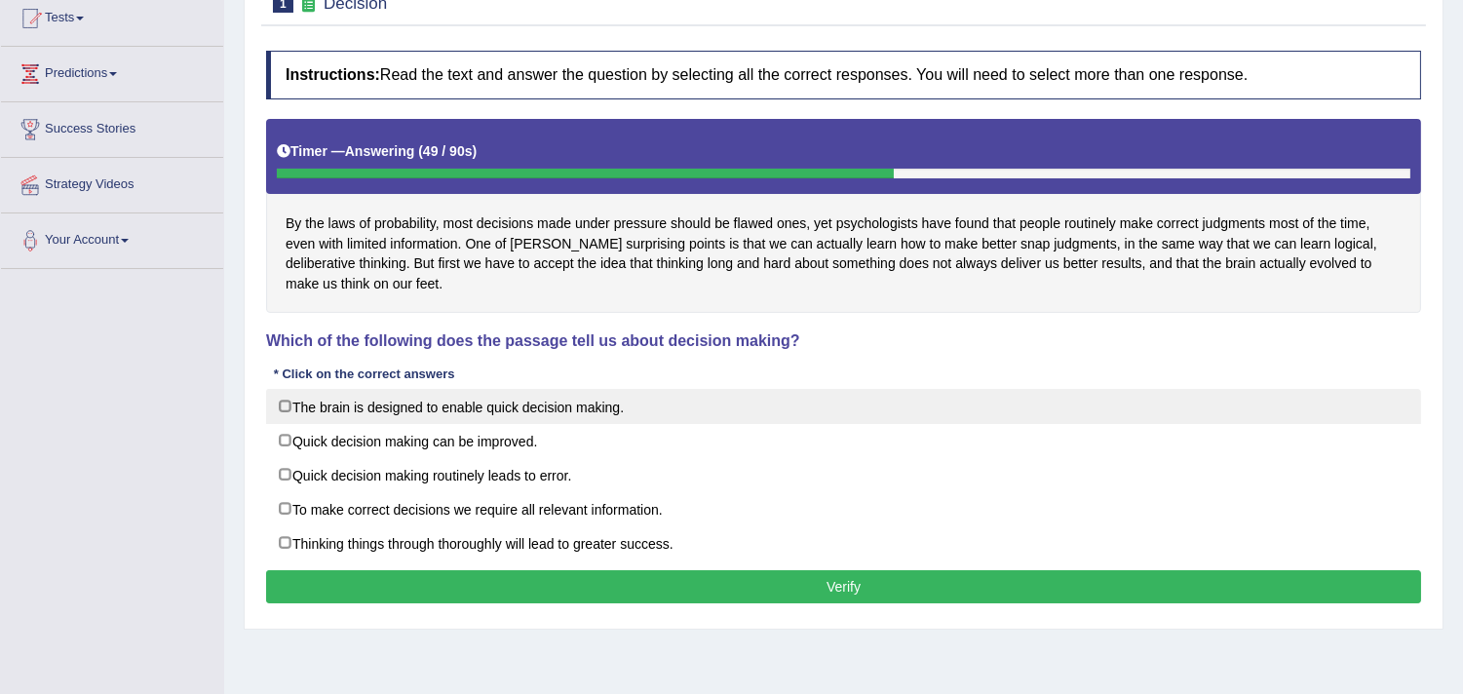
click at [374, 404] on label "The brain is designed to enable quick decision making." at bounding box center [843, 406] width 1155 height 35
checkbox input "true"
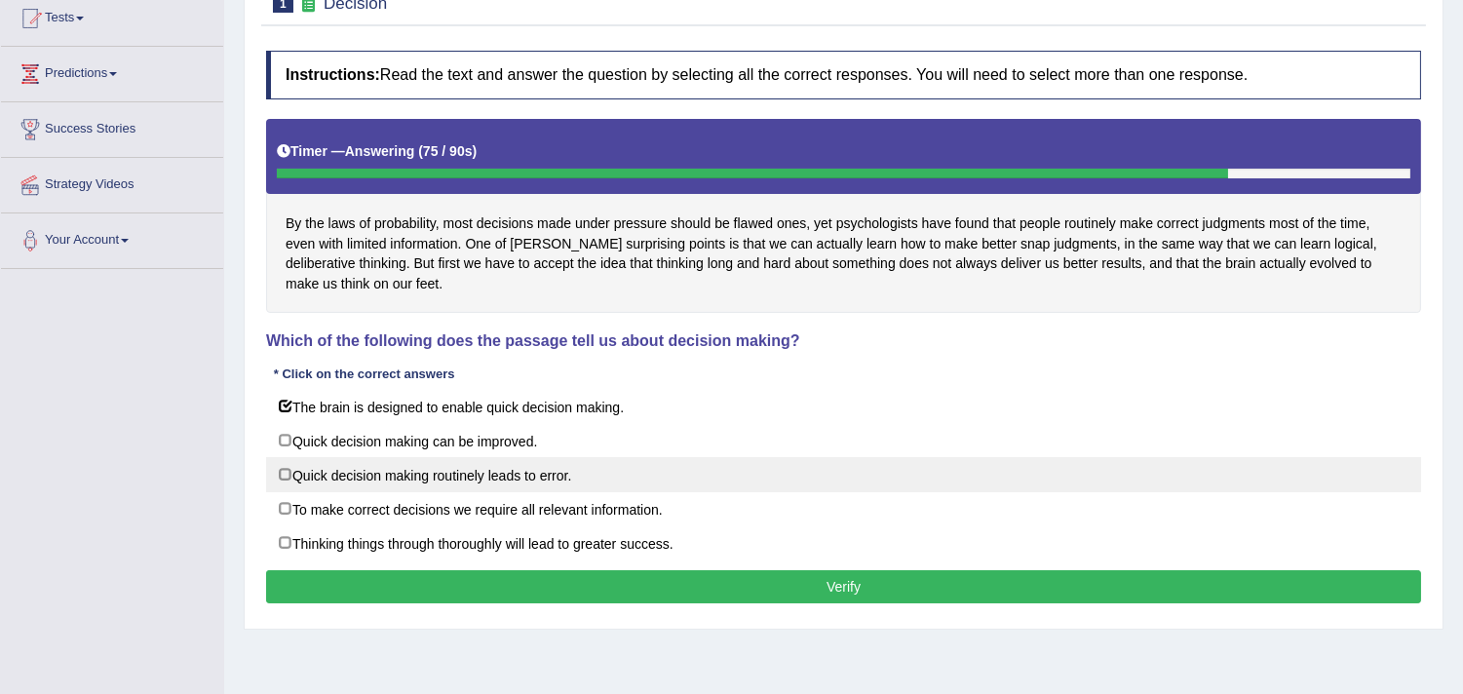
click at [395, 475] on label "Quick decision making routinely leads to error." at bounding box center [843, 474] width 1155 height 35
checkbox input "true"
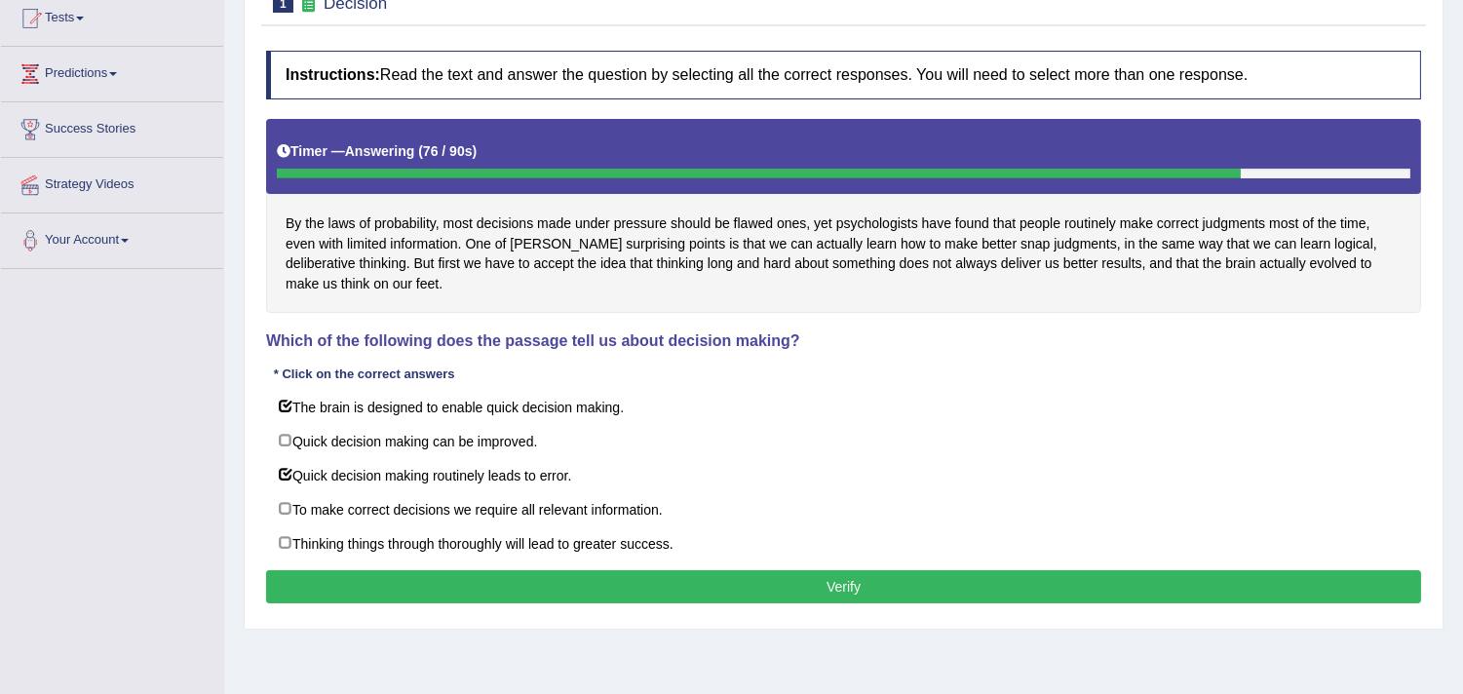
click at [745, 599] on button "Verify" at bounding box center [843, 586] width 1155 height 33
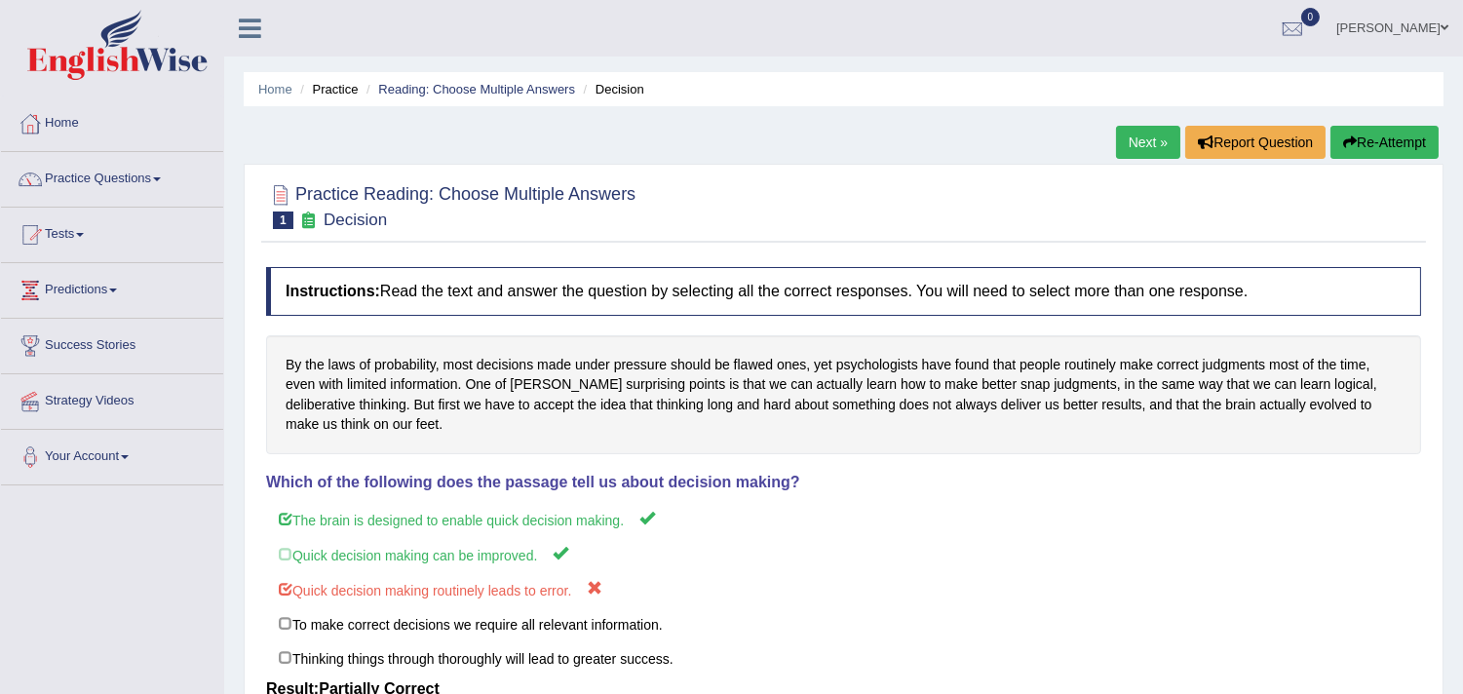
click at [1133, 130] on link "Next »" at bounding box center [1148, 142] width 64 height 33
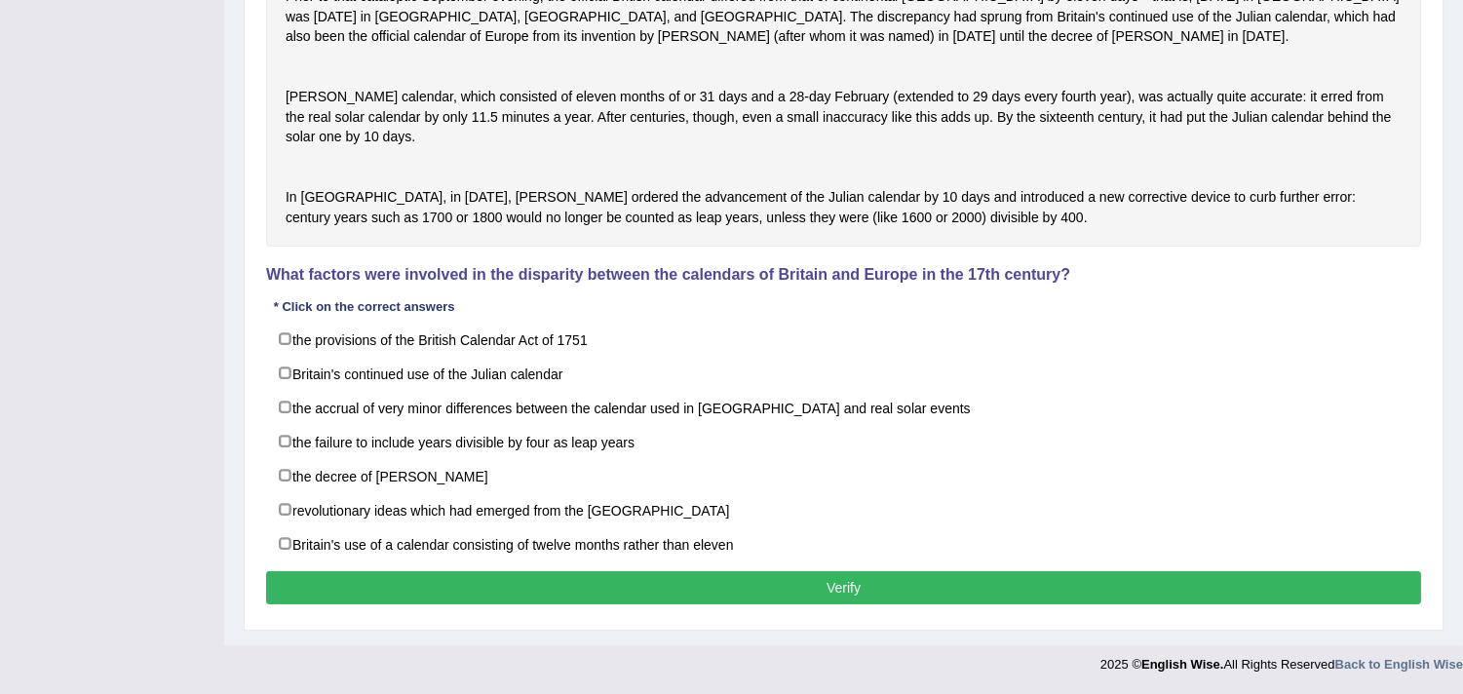
scroll to position [614, 0]
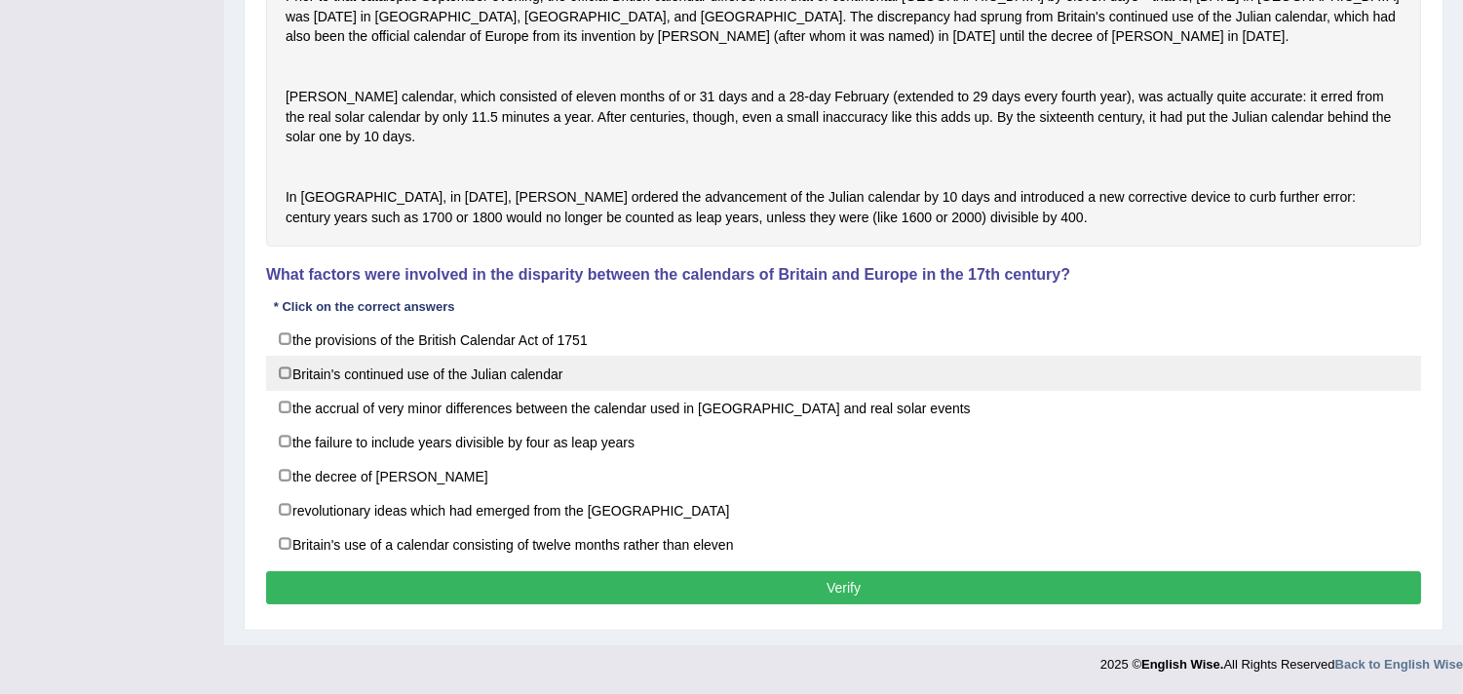
click at [448, 356] on label "Britain's continued use of the Julian calendar" at bounding box center [843, 373] width 1155 height 35
checkbox input "true"
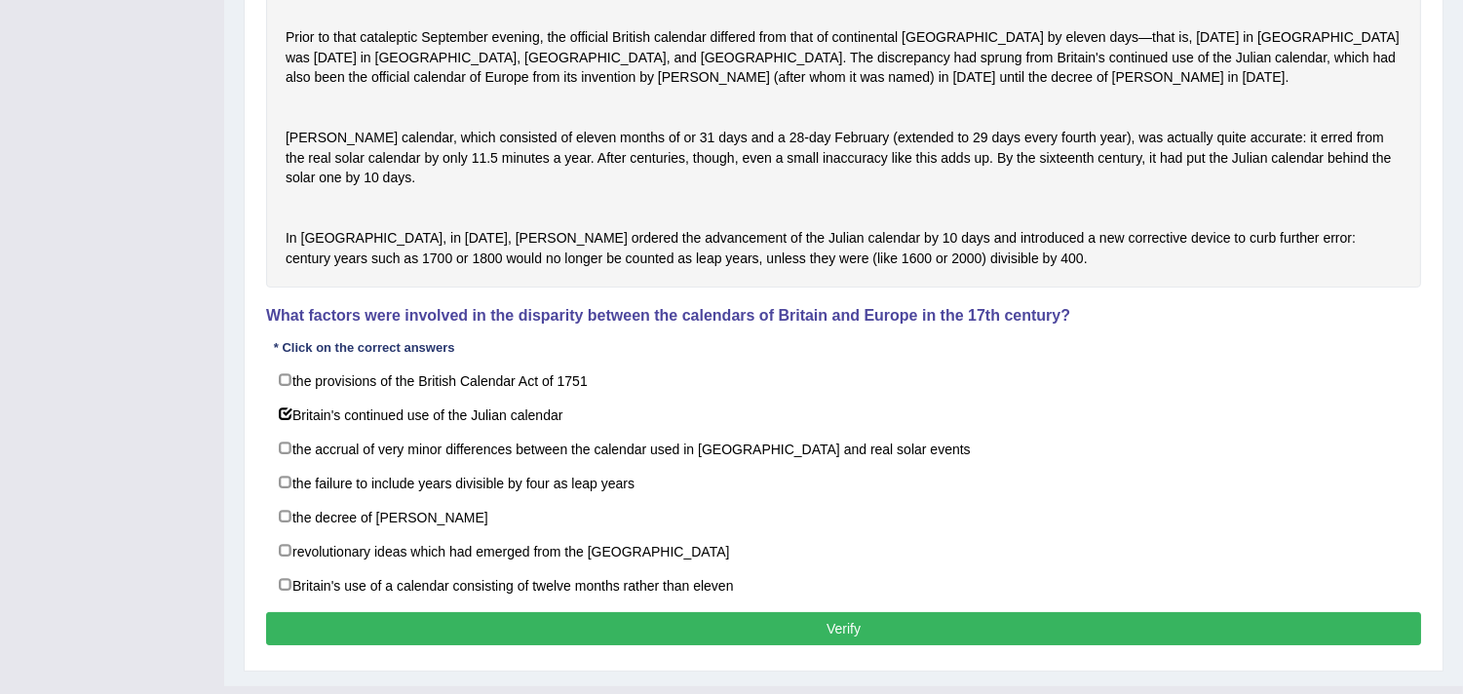
scroll to position [505, 0]
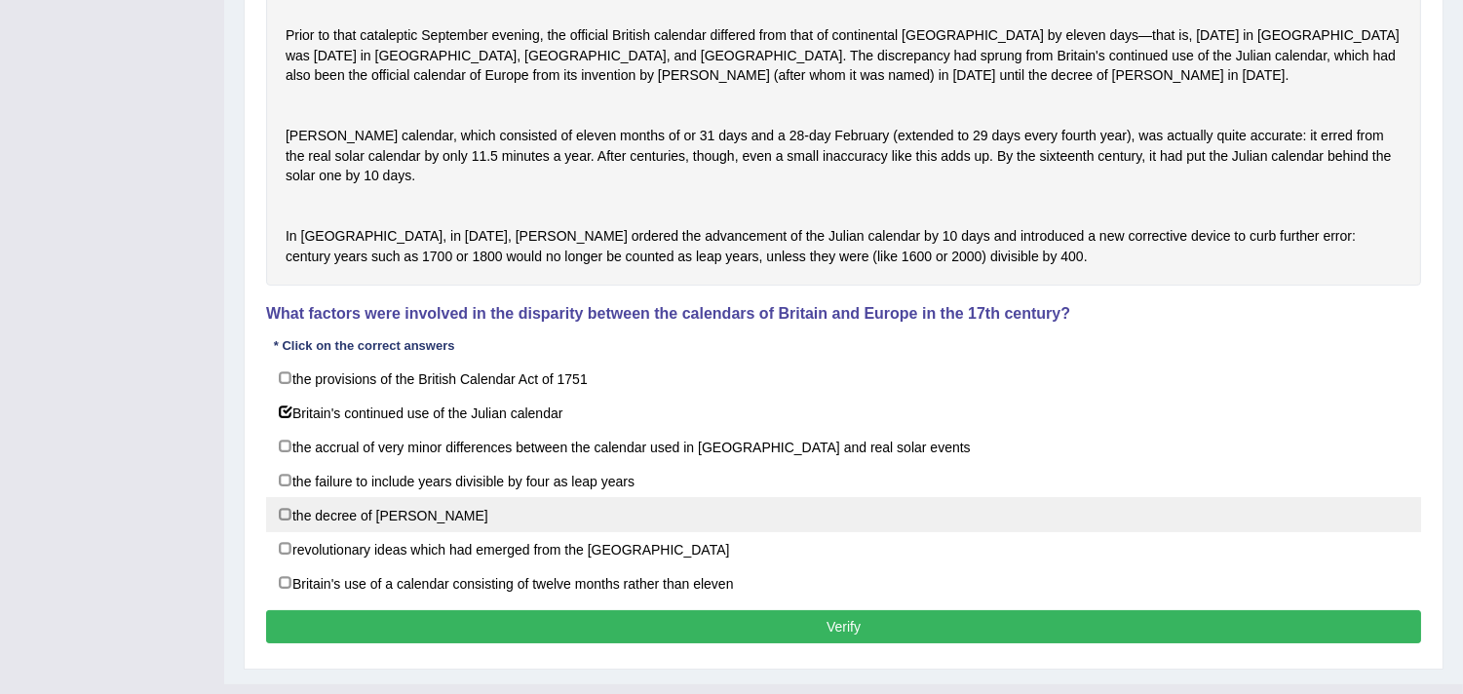
click at [487, 532] on label "the decree of [PERSON_NAME]" at bounding box center [843, 514] width 1155 height 35
checkbox input "true"
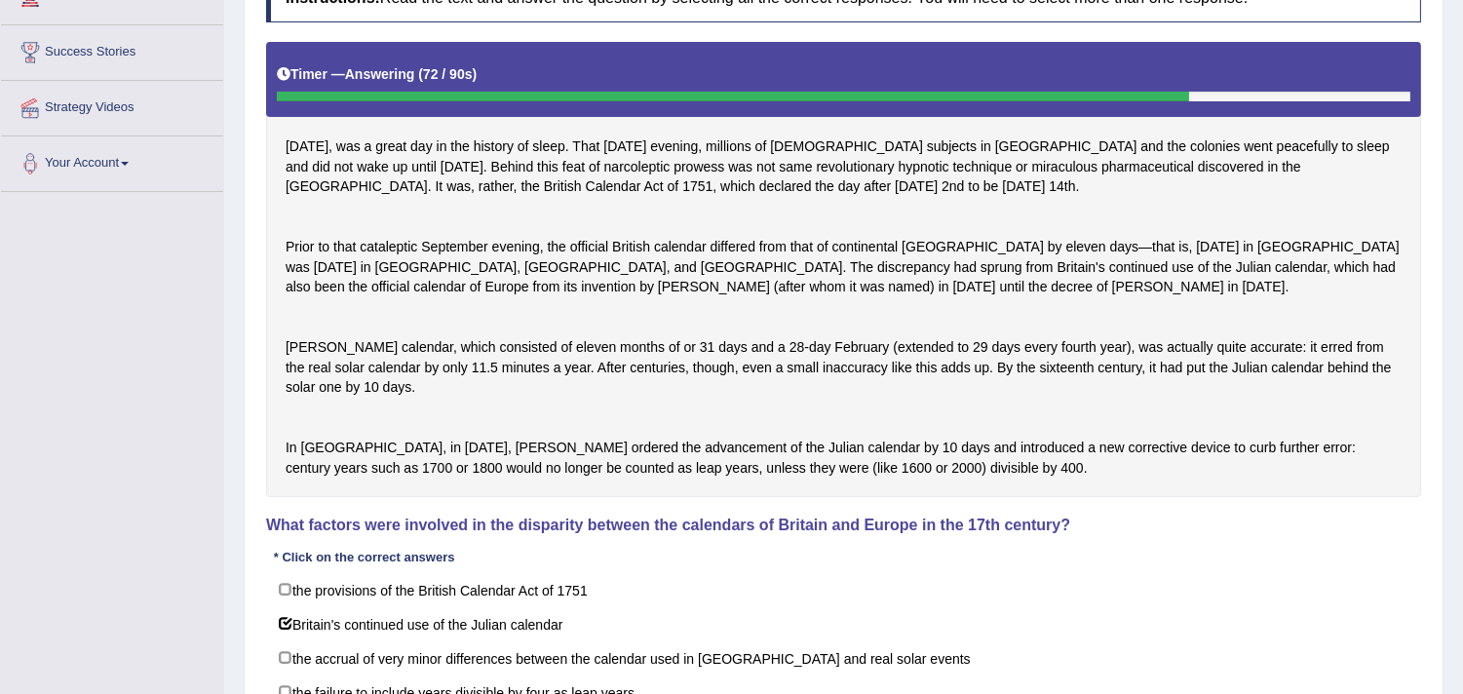
scroll to position [289, 0]
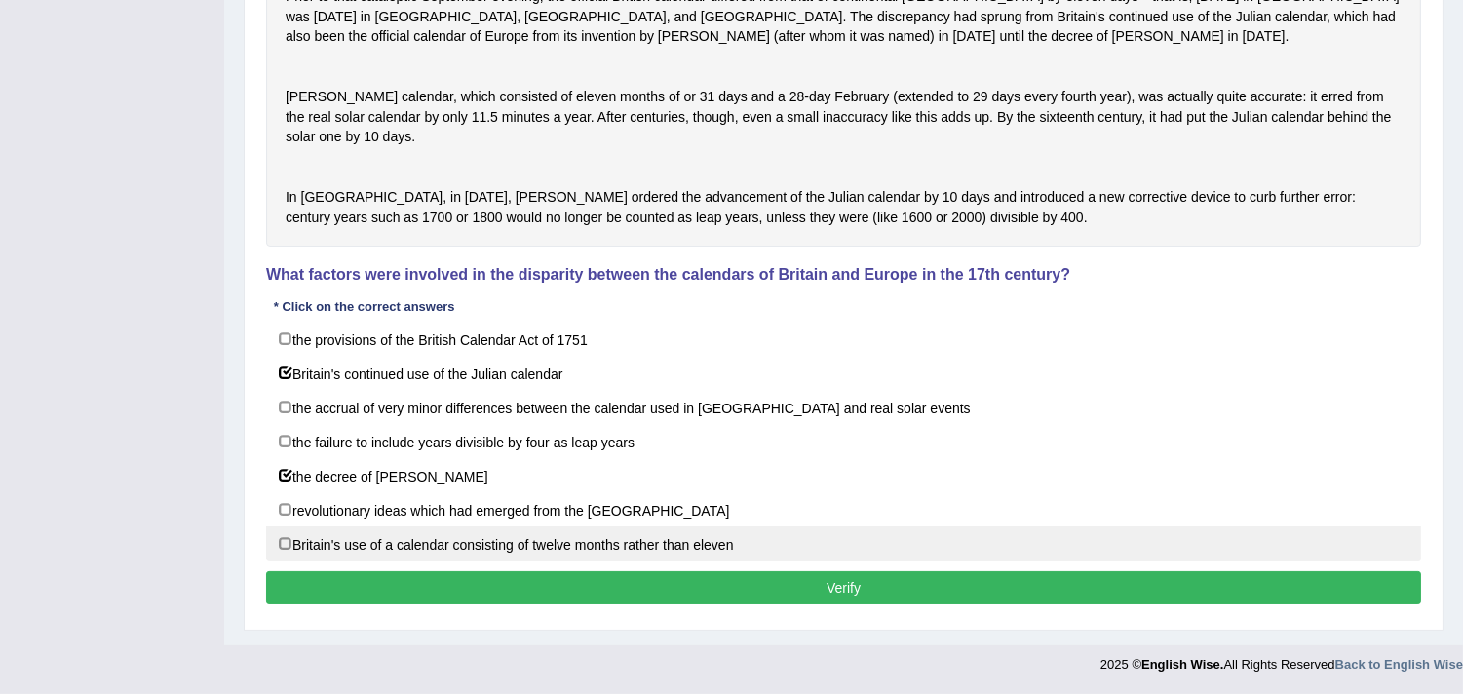
click at [729, 597] on button "Verify" at bounding box center [843, 587] width 1155 height 33
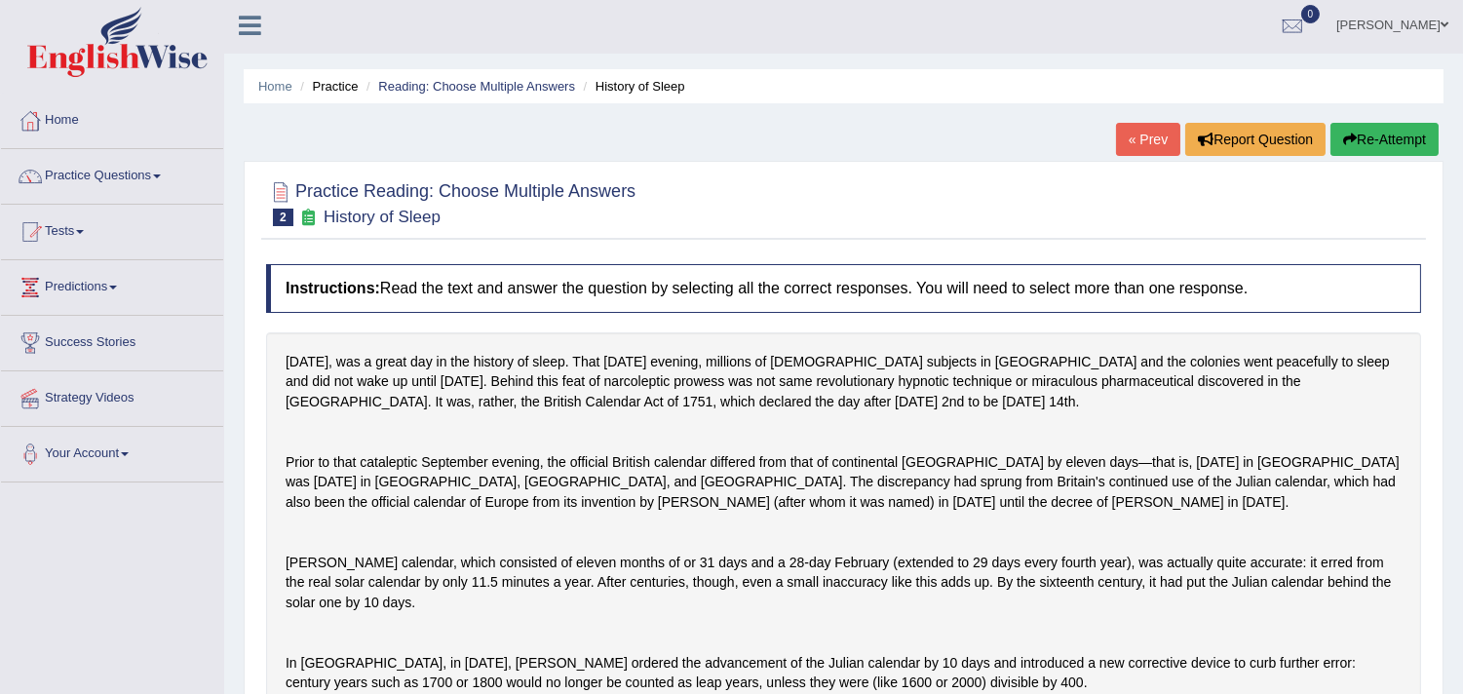
scroll to position [0, 0]
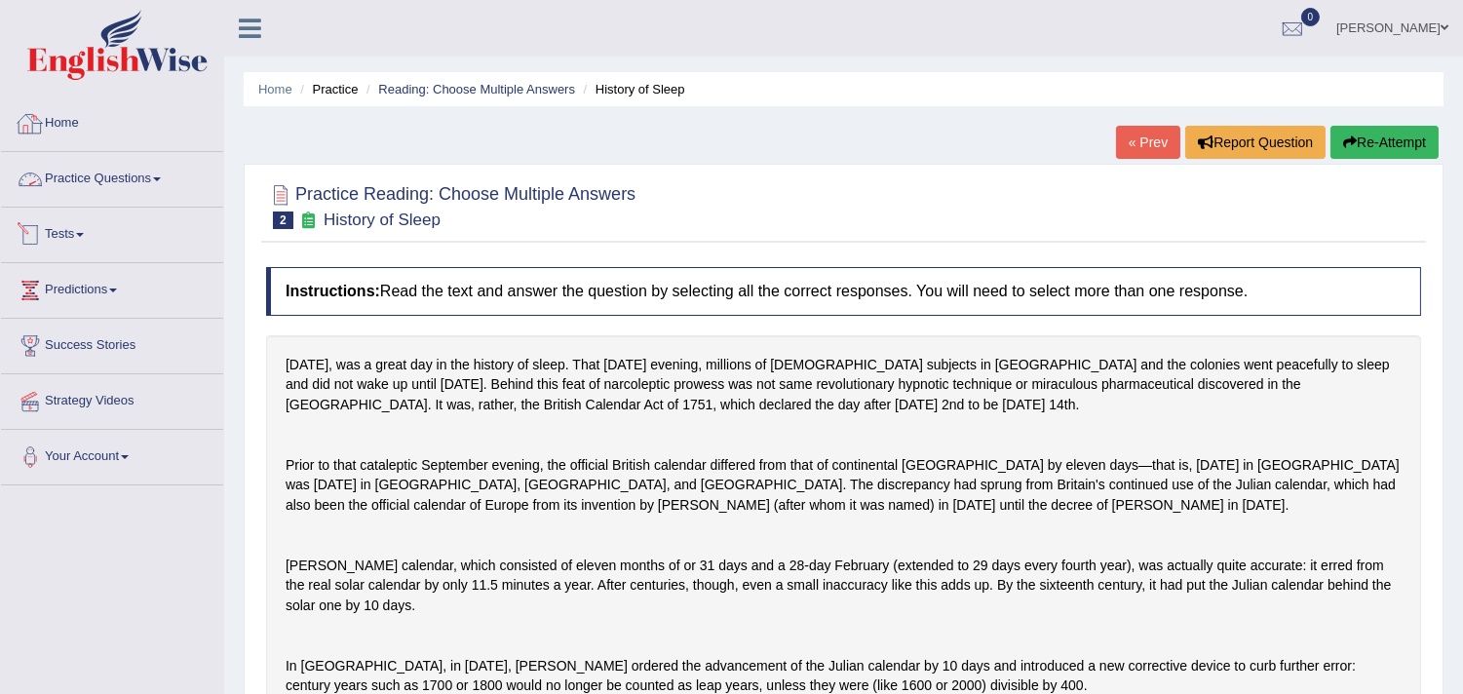
click at [123, 181] on link "Practice Questions" at bounding box center [112, 176] width 222 height 49
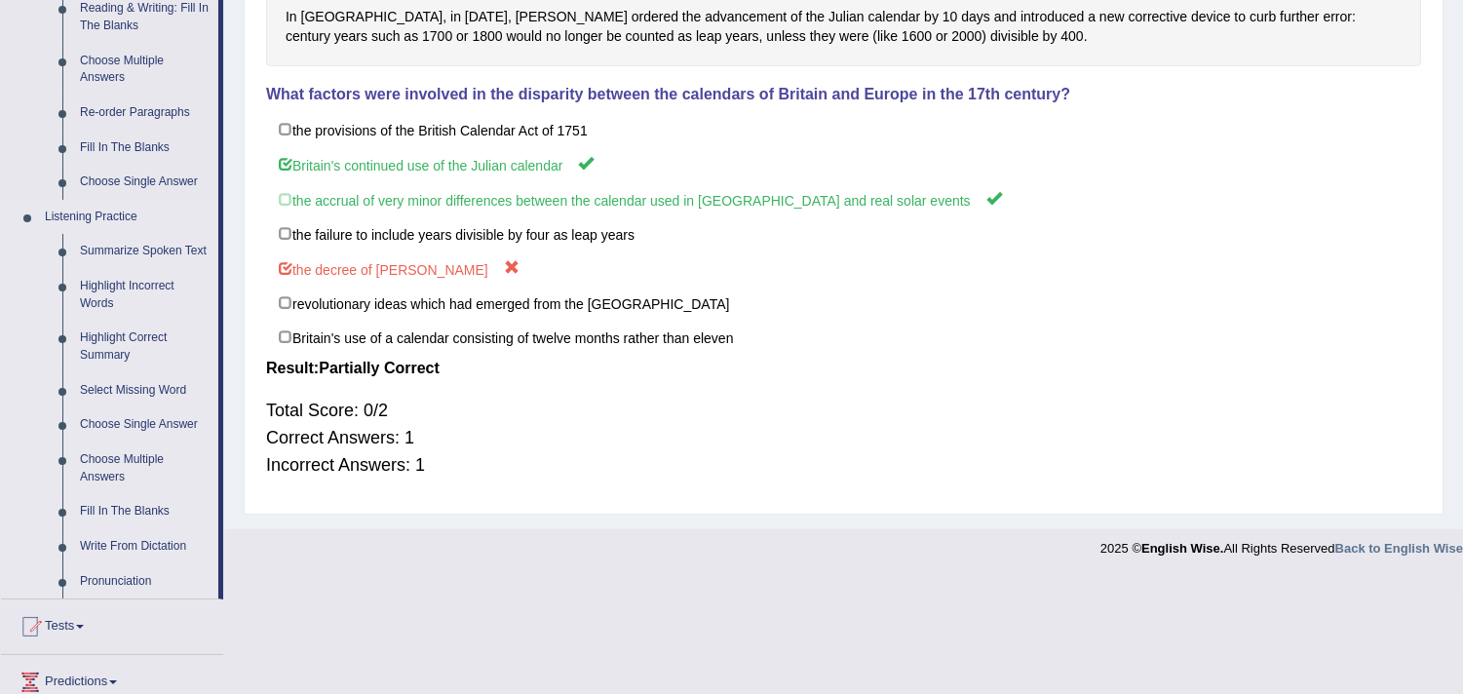
scroll to position [541, 0]
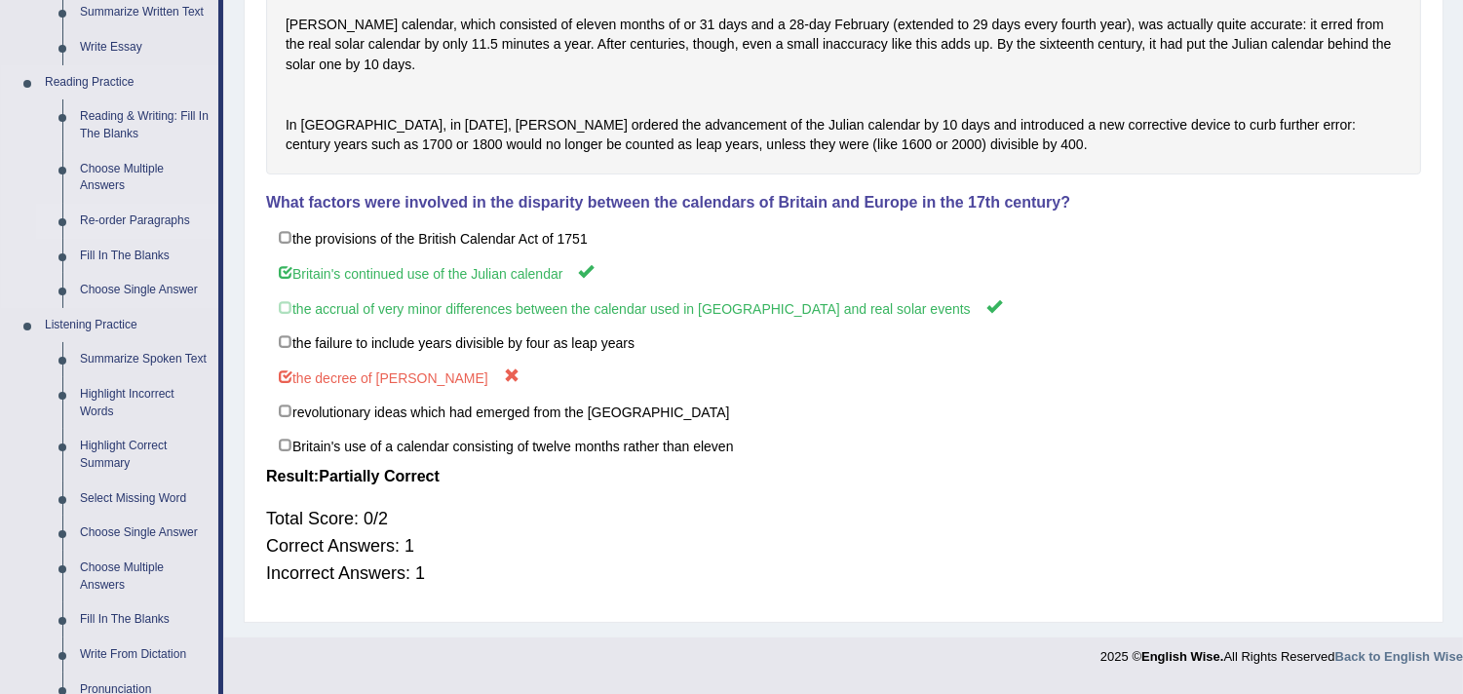
click at [115, 217] on link "Re-order Paragraphs" at bounding box center [144, 221] width 147 height 35
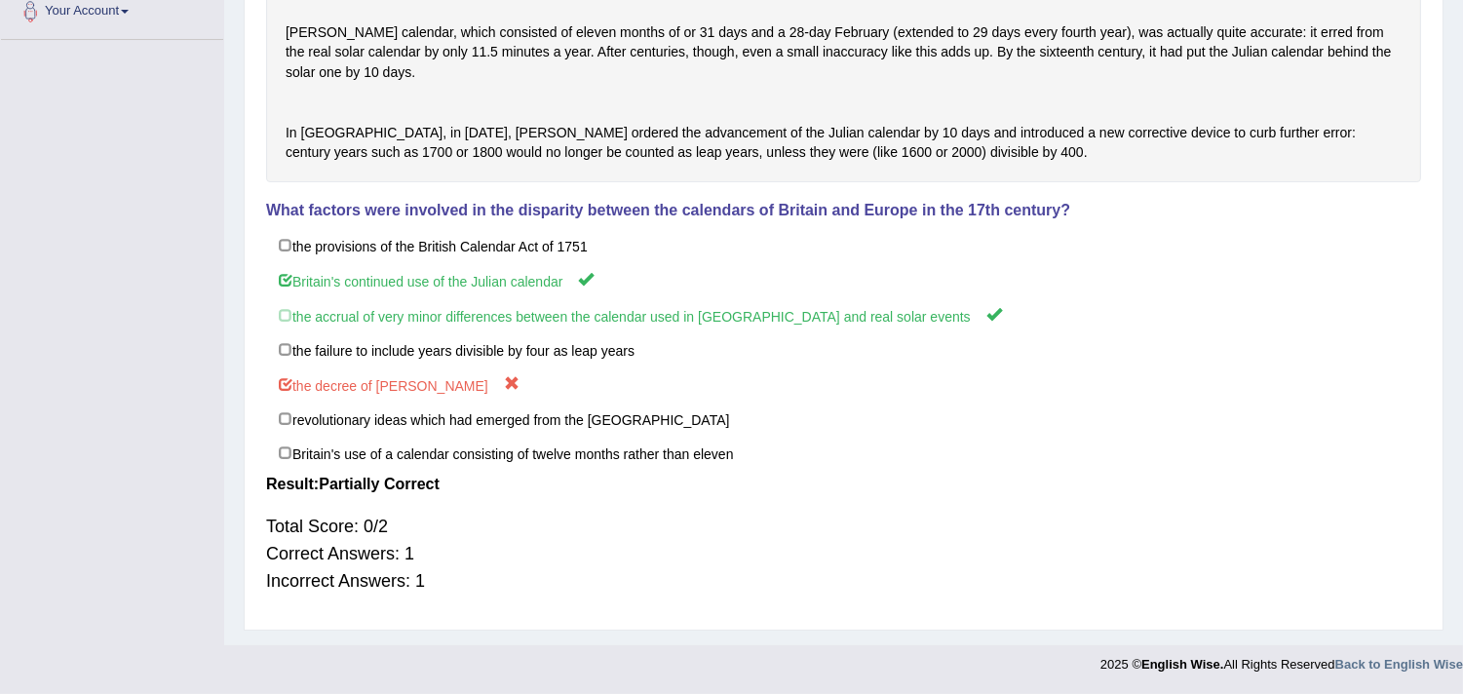
scroll to position [294, 0]
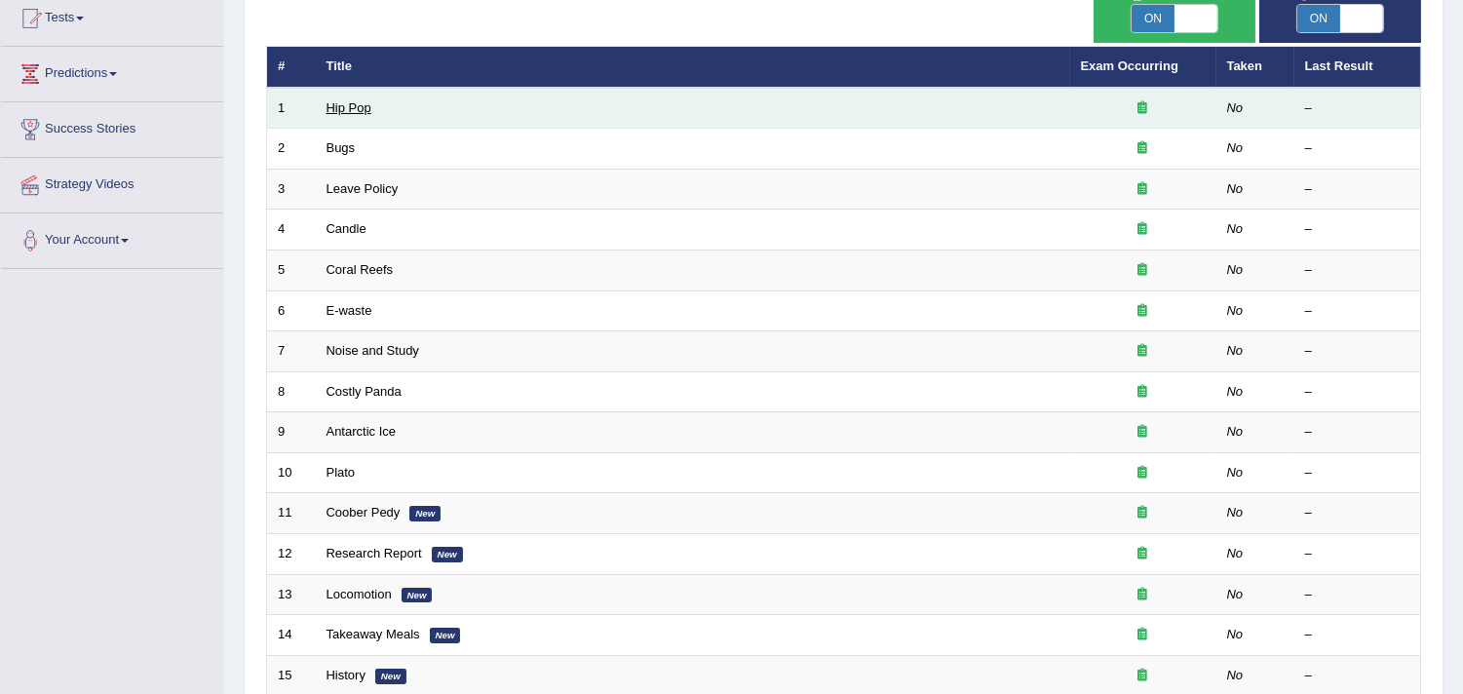
click at [358, 107] on link "Hip Pop" at bounding box center [349, 107] width 45 height 15
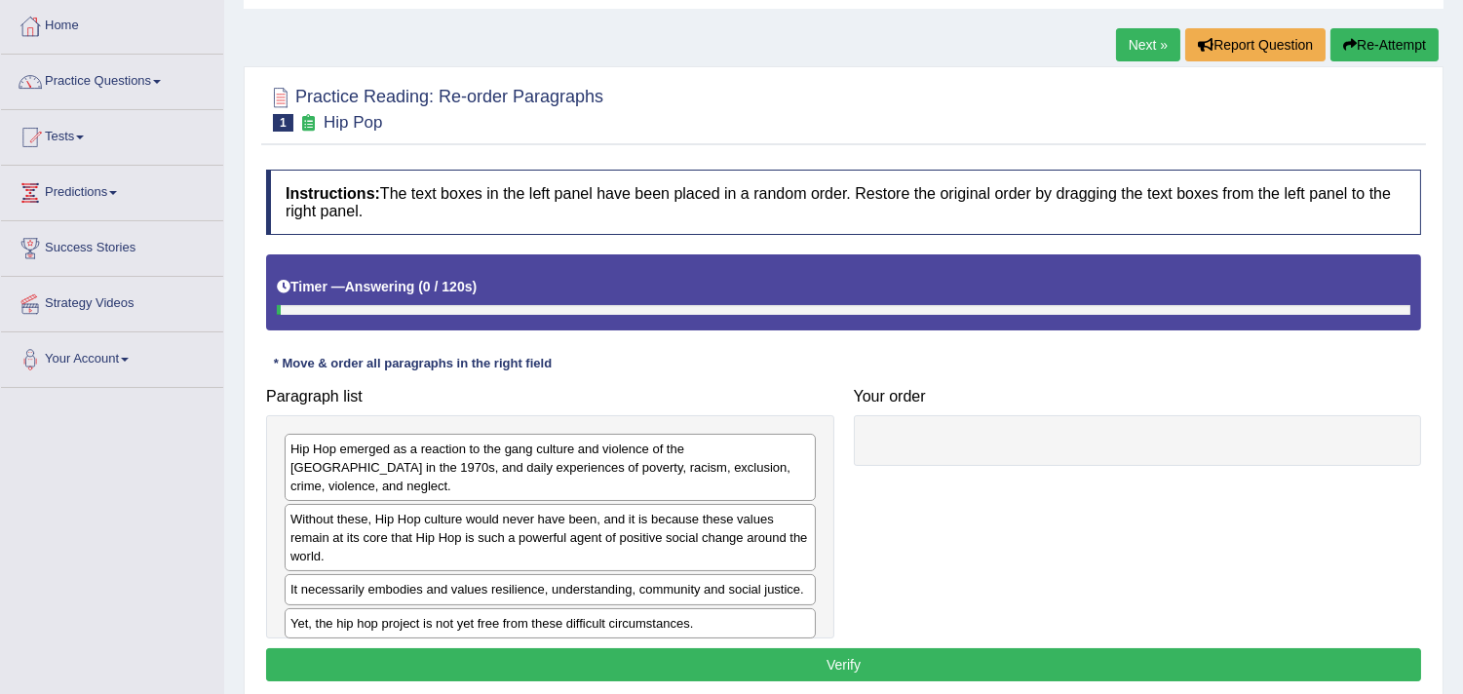
scroll to position [216, 0]
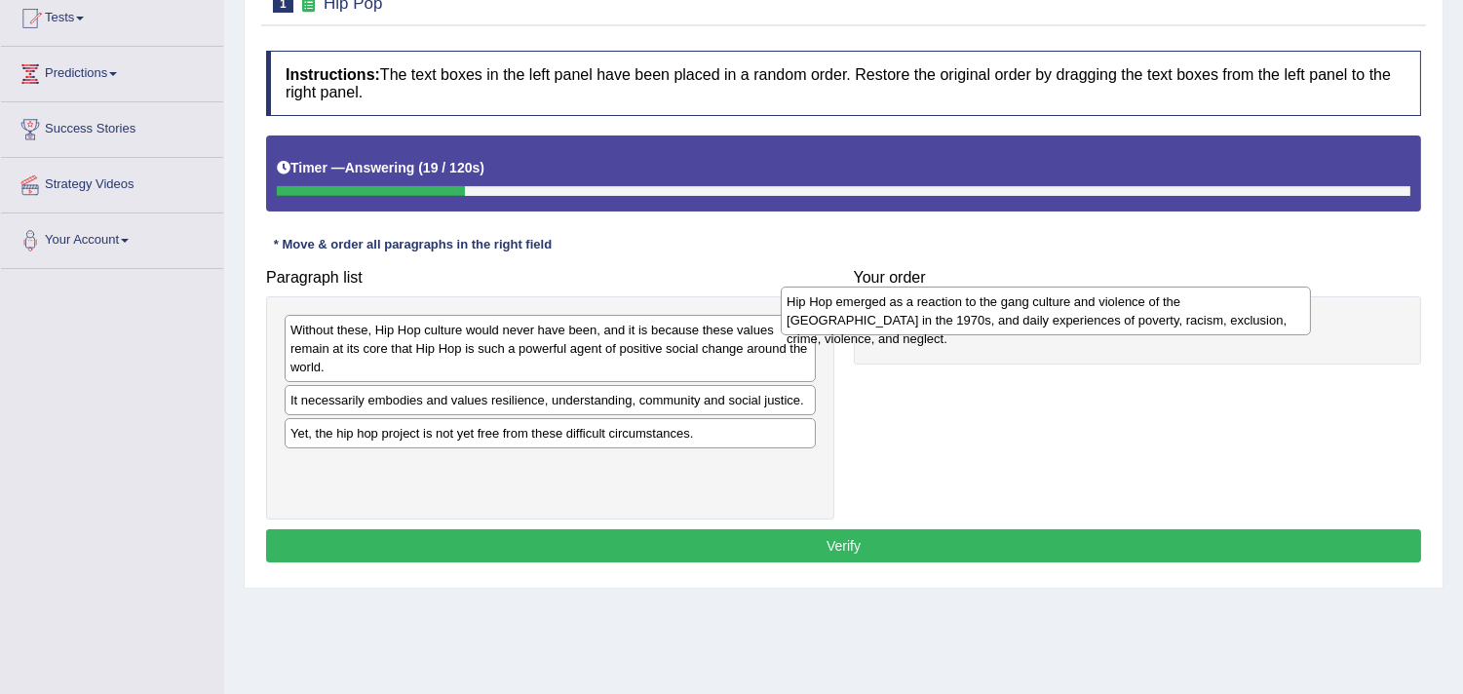
drag, startPoint x: 451, startPoint y: 341, endPoint x: 951, endPoint y: 310, distance: 501.1
click at [951, 310] on div "Hip Hop emerged as a reaction to the gang culture and violence of the South Bro…" at bounding box center [1046, 311] width 530 height 49
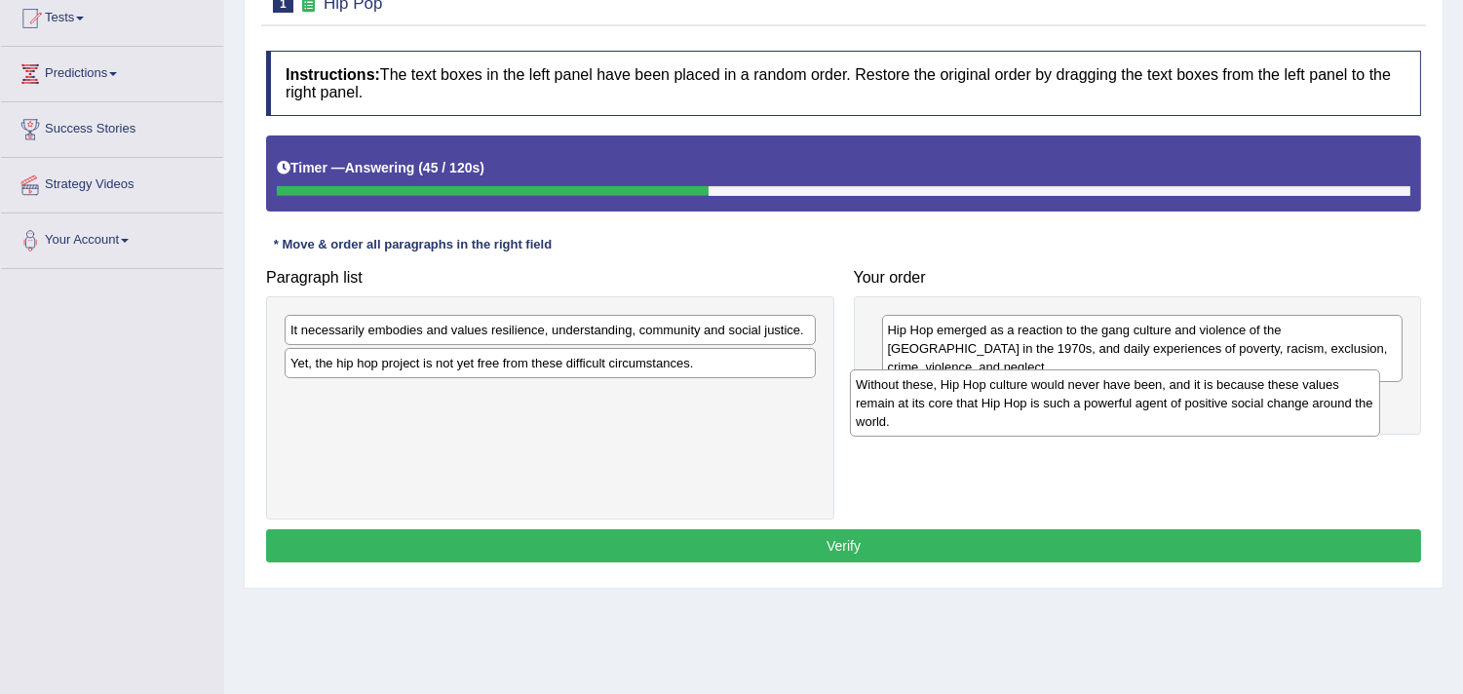
drag, startPoint x: 529, startPoint y: 341, endPoint x: 999, endPoint y: 407, distance: 474.4
click at [999, 407] on div "Without these, Hip Hop culture would never have been, and it is because these v…" at bounding box center [1115, 403] width 530 height 68
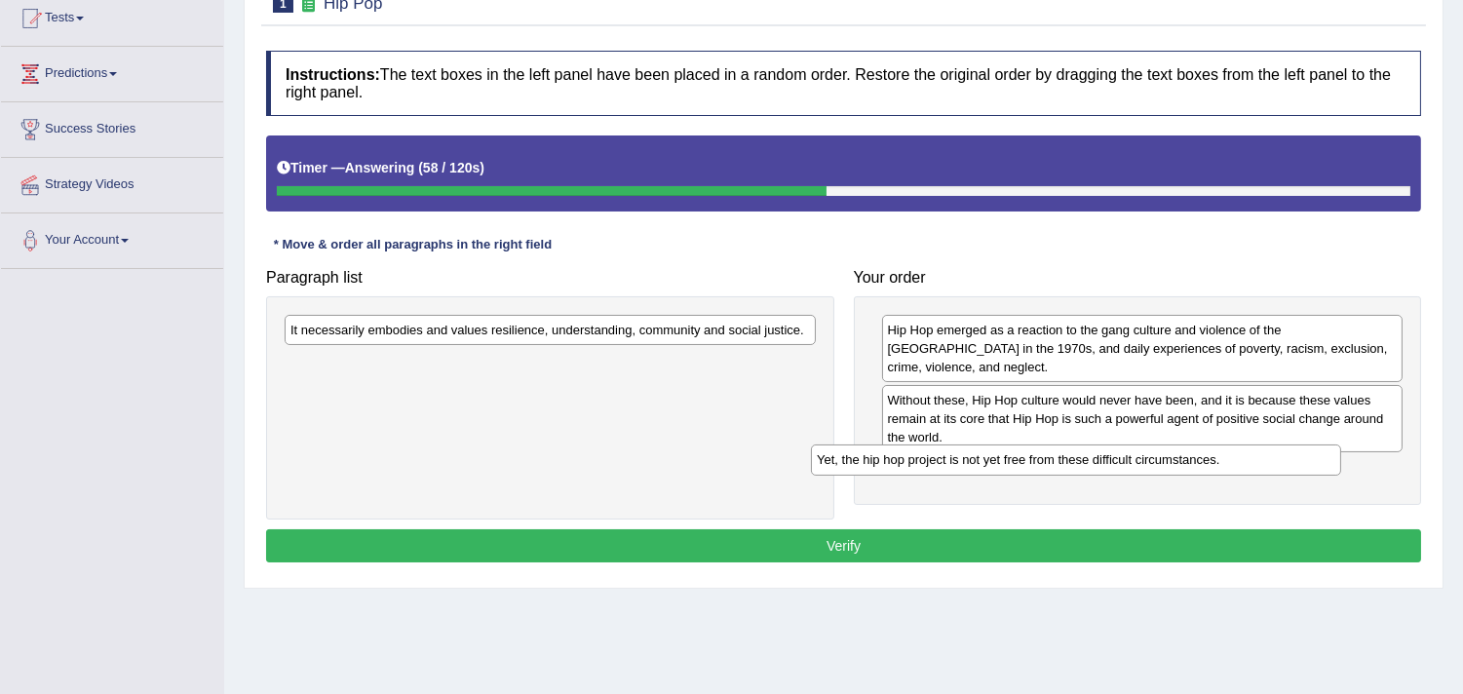
drag, startPoint x: 410, startPoint y: 370, endPoint x: 942, endPoint y: 464, distance: 539.5
click at [942, 465] on div "Yet, the hip hop project is not yet free from these difficult circumstances." at bounding box center [1076, 460] width 530 height 30
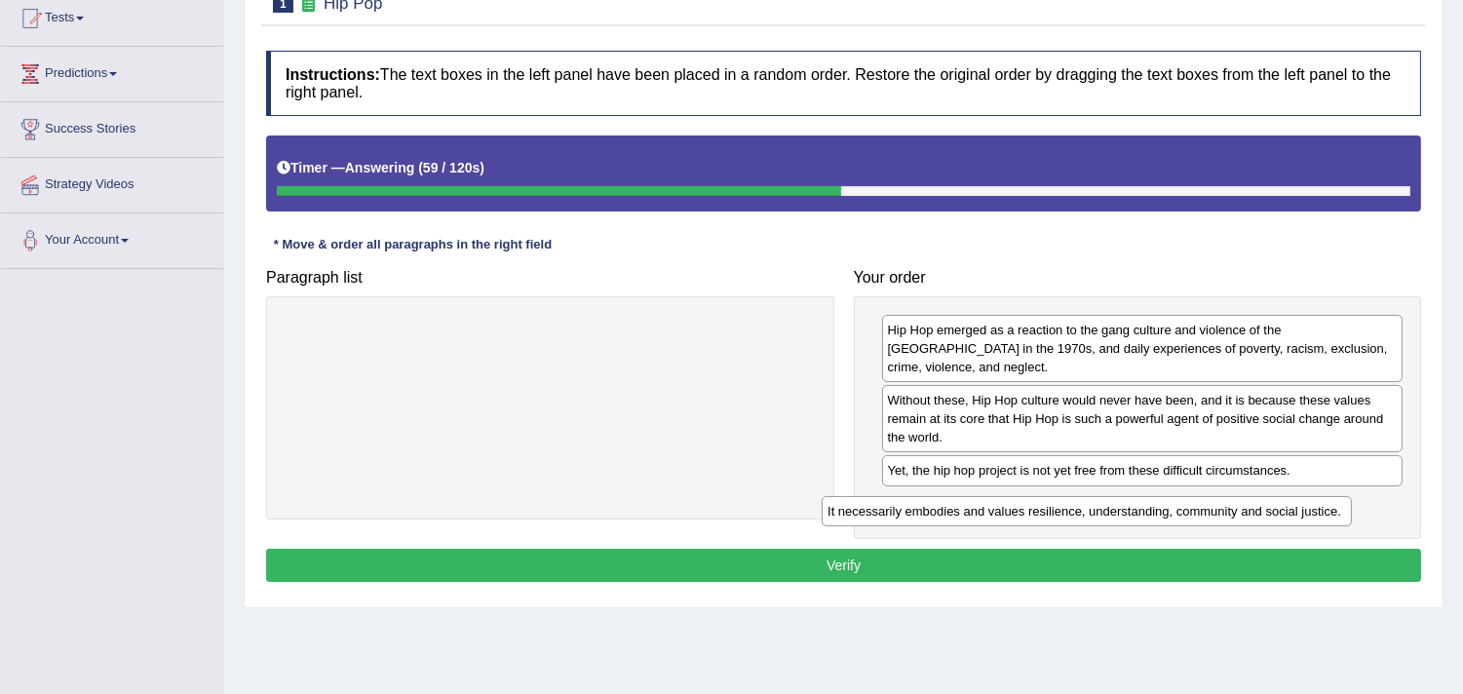
drag, startPoint x: 481, startPoint y: 327, endPoint x: 1018, endPoint y: 500, distance: 564.5
click at [1018, 500] on div "It necessarily embodies and values resilience, understanding, community and soc…" at bounding box center [1087, 511] width 530 height 30
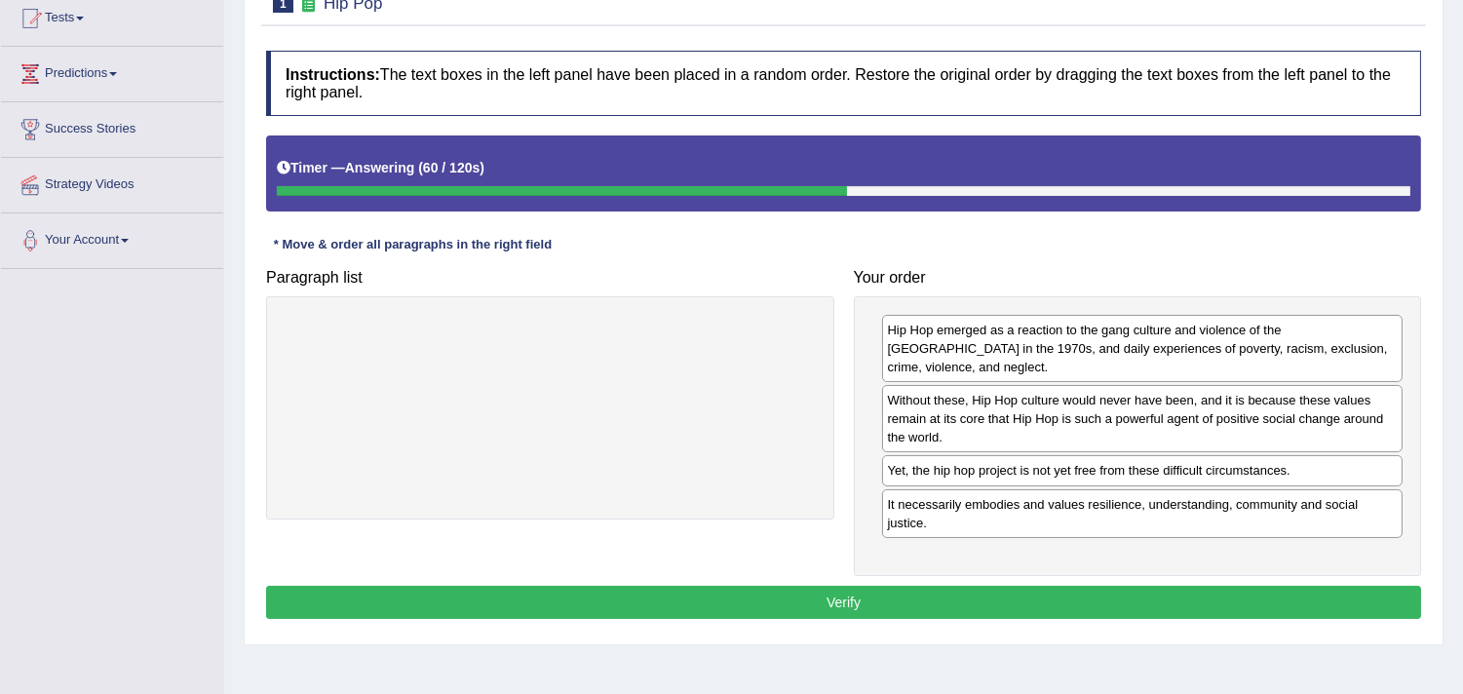
click at [921, 543] on div "Hip Hop emerged as a reaction to the gang culture and violence of the South Bro…" at bounding box center [1138, 436] width 568 height 280
click at [911, 586] on button "Verify" at bounding box center [843, 602] width 1155 height 33
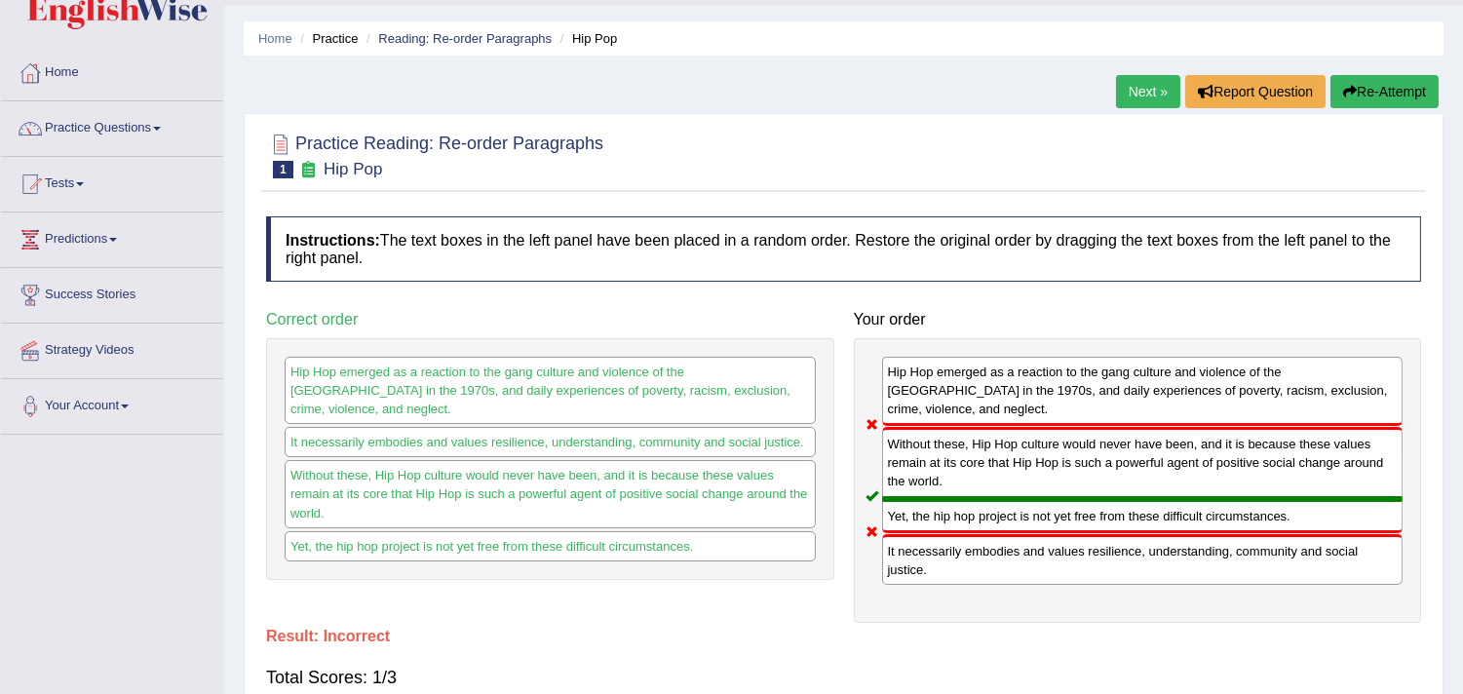
scroll to position [0, 0]
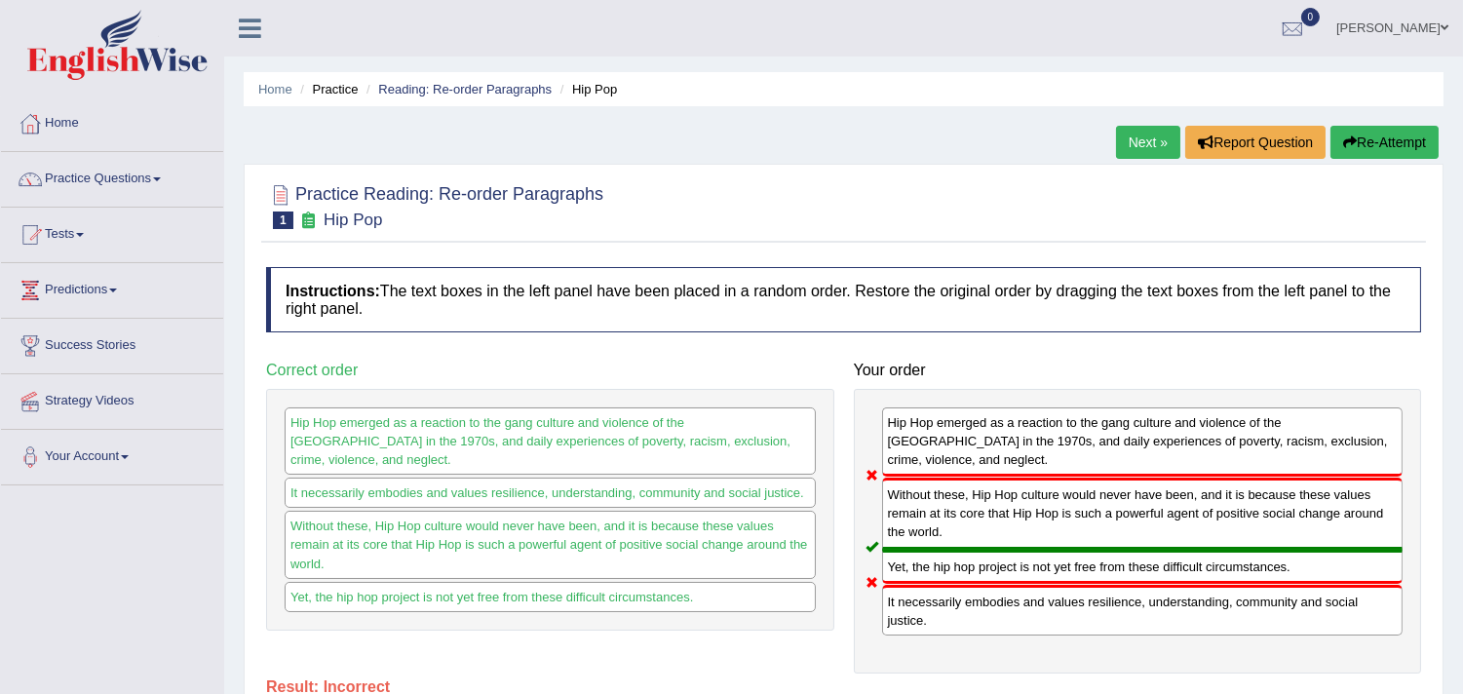
click at [1133, 134] on link "Next »" at bounding box center [1148, 142] width 64 height 33
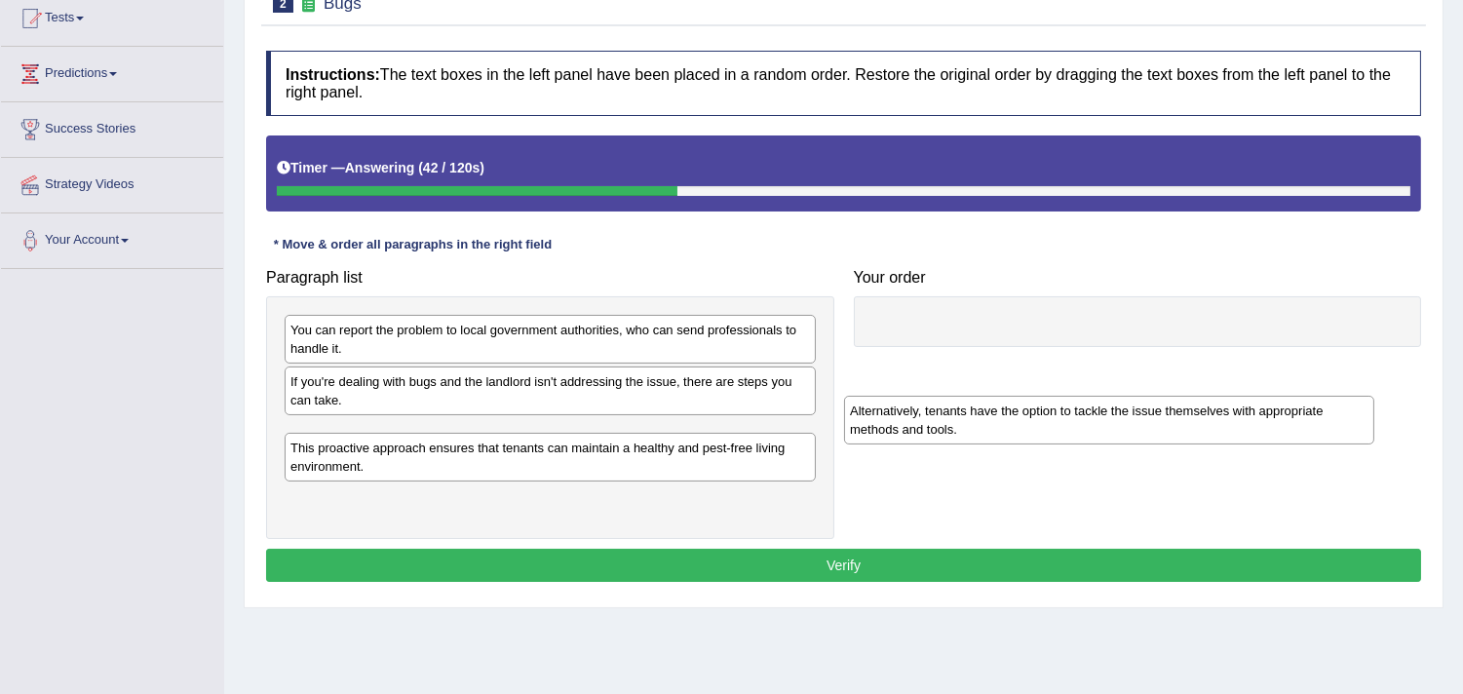
drag, startPoint x: 419, startPoint y: 451, endPoint x: 979, endPoint y: 426, distance: 560.1
click at [979, 426] on div "Alternatively, tenants have the option to tackle the issue themselves with appr…" at bounding box center [1109, 420] width 530 height 49
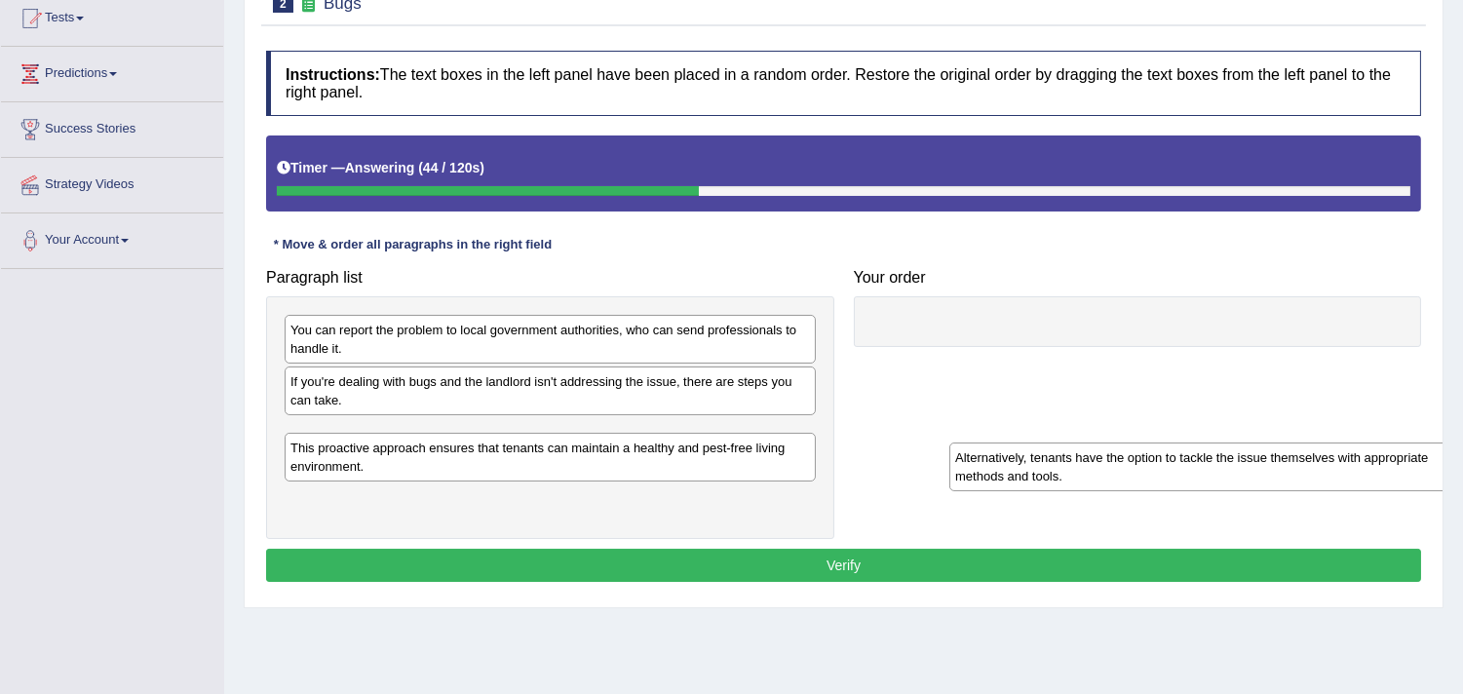
drag, startPoint x: 605, startPoint y: 441, endPoint x: 1270, endPoint y: 463, distance: 665.2
click at [1270, 463] on div "Alternatively, tenants have the option to tackle the issue themselves with appr…" at bounding box center [1214, 467] width 530 height 49
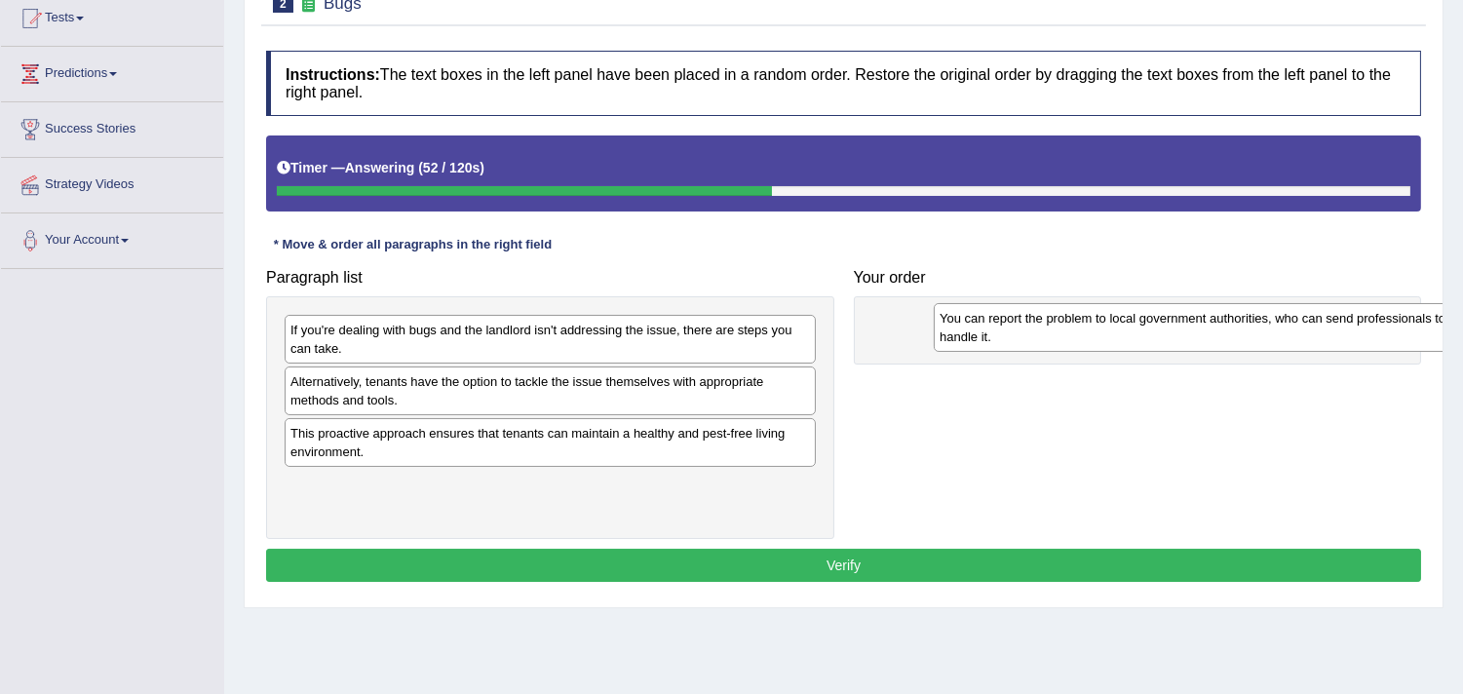
drag, startPoint x: 381, startPoint y: 337, endPoint x: 998, endPoint y: 331, distance: 617.1
click at [998, 331] on div "You can report the problem to local government authorities, who can send profes…" at bounding box center [1199, 327] width 530 height 49
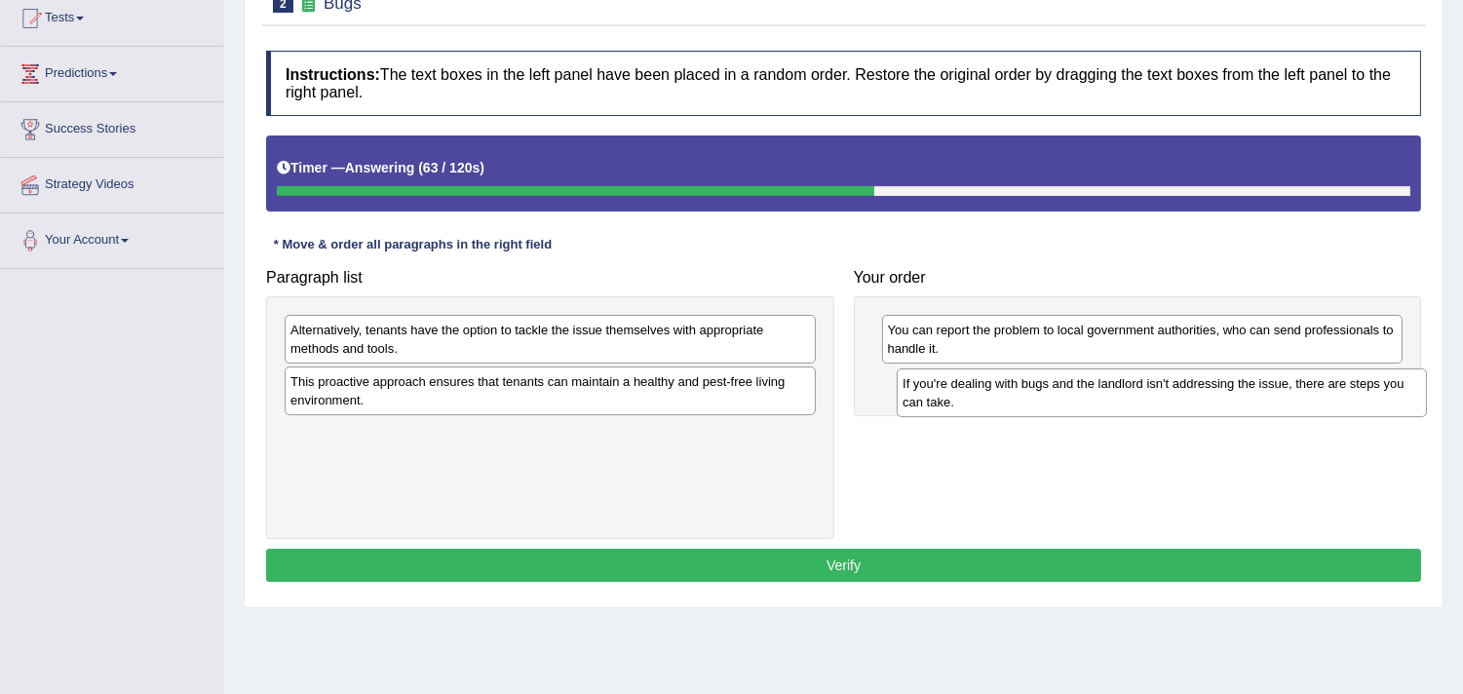
drag, startPoint x: 388, startPoint y: 345, endPoint x: 1000, endPoint y: 397, distance: 614.4
click at [1000, 397] on div "If you're dealing with bugs and the landlord isn't addressing the issue, there …" at bounding box center [1162, 392] width 530 height 49
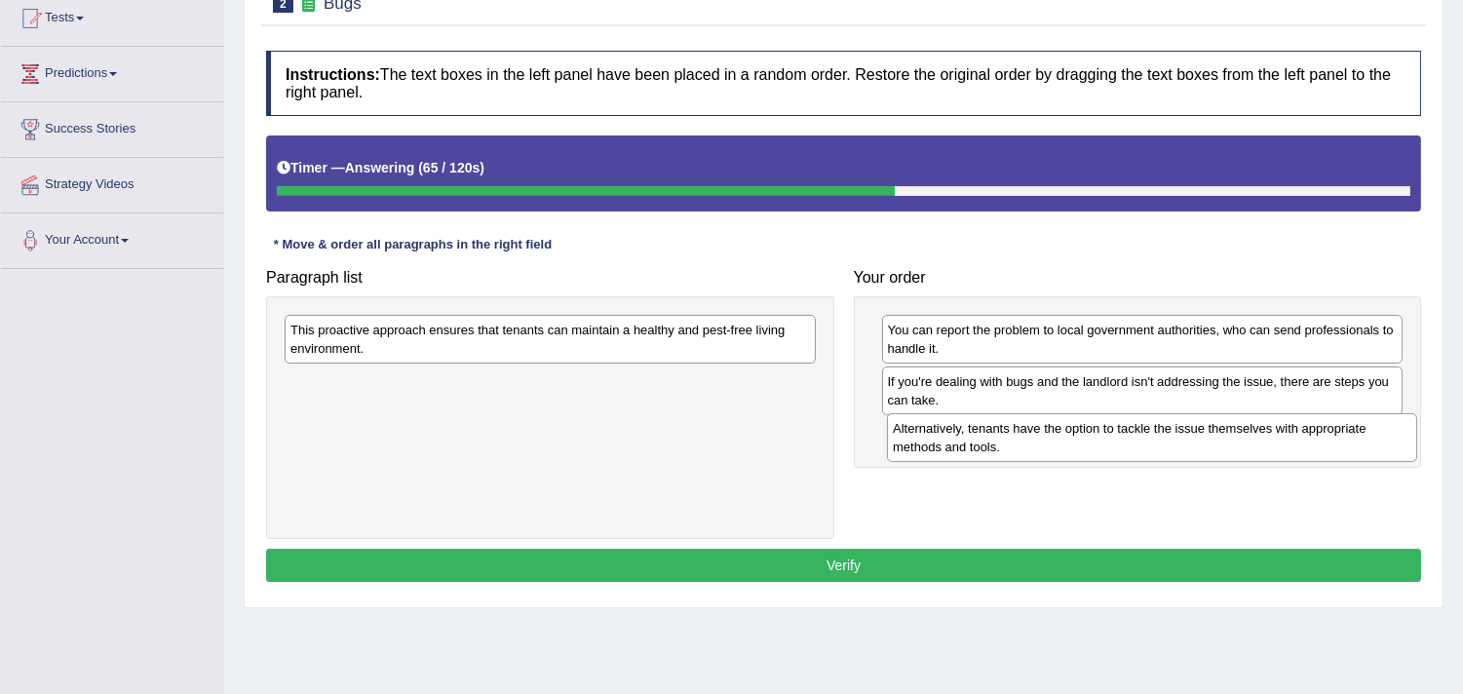
drag, startPoint x: 451, startPoint y: 354, endPoint x: 1061, endPoint y: 458, distance: 618.1
click at [1061, 458] on div "Alternatively, tenants have the option to tackle the issue themselves with appr…" at bounding box center [1152, 437] width 530 height 49
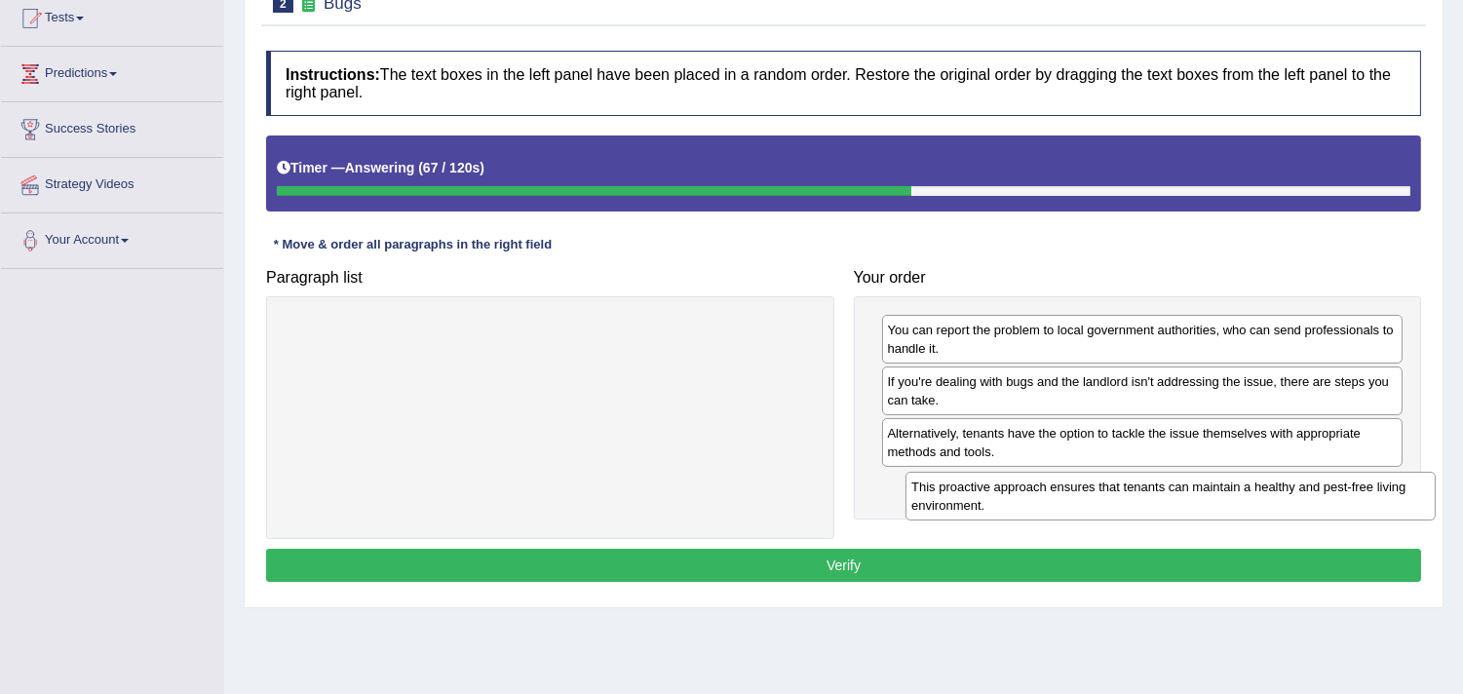
drag, startPoint x: 507, startPoint y: 343, endPoint x: 1129, endPoint y: 519, distance: 646.2
click at [1129, 519] on div "This proactive approach ensures that tenants can maintain a healthy and pest-fr…" at bounding box center [1171, 496] width 530 height 49
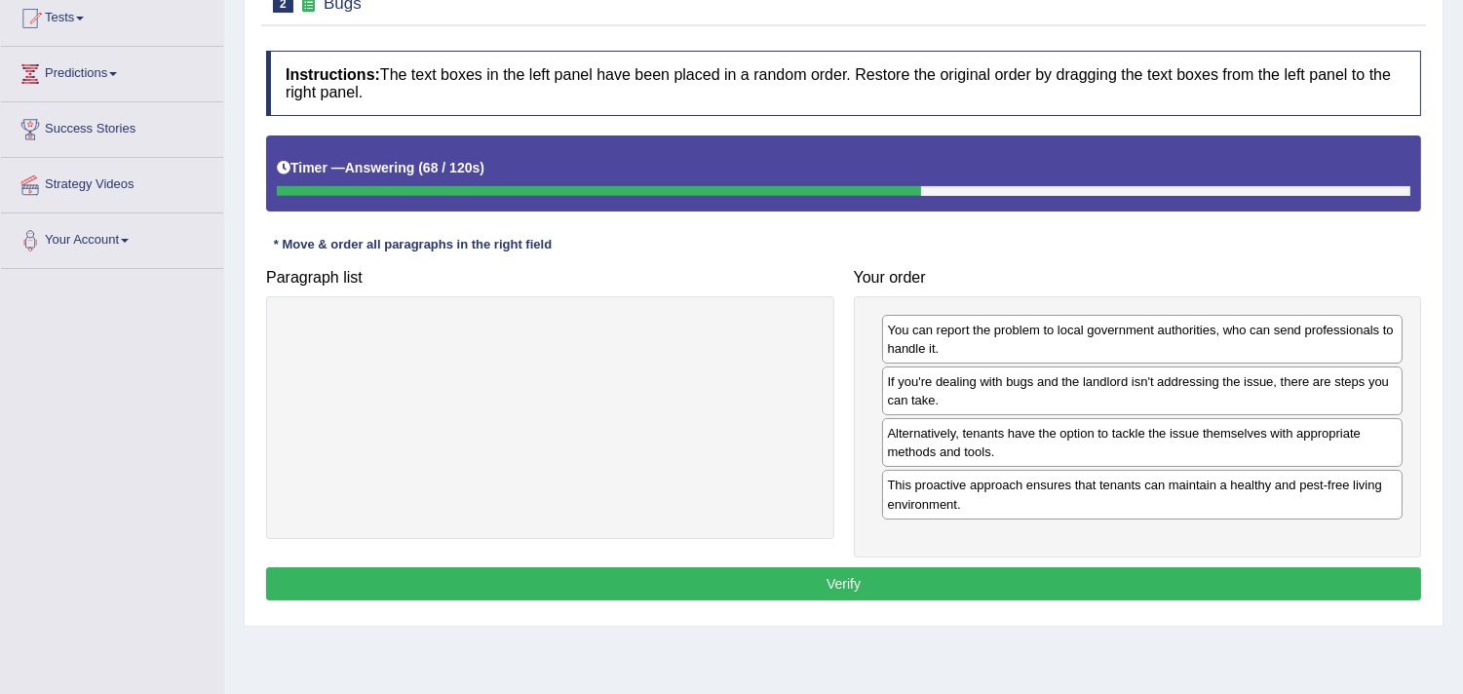
click at [1053, 568] on button "Verify" at bounding box center [843, 583] width 1155 height 33
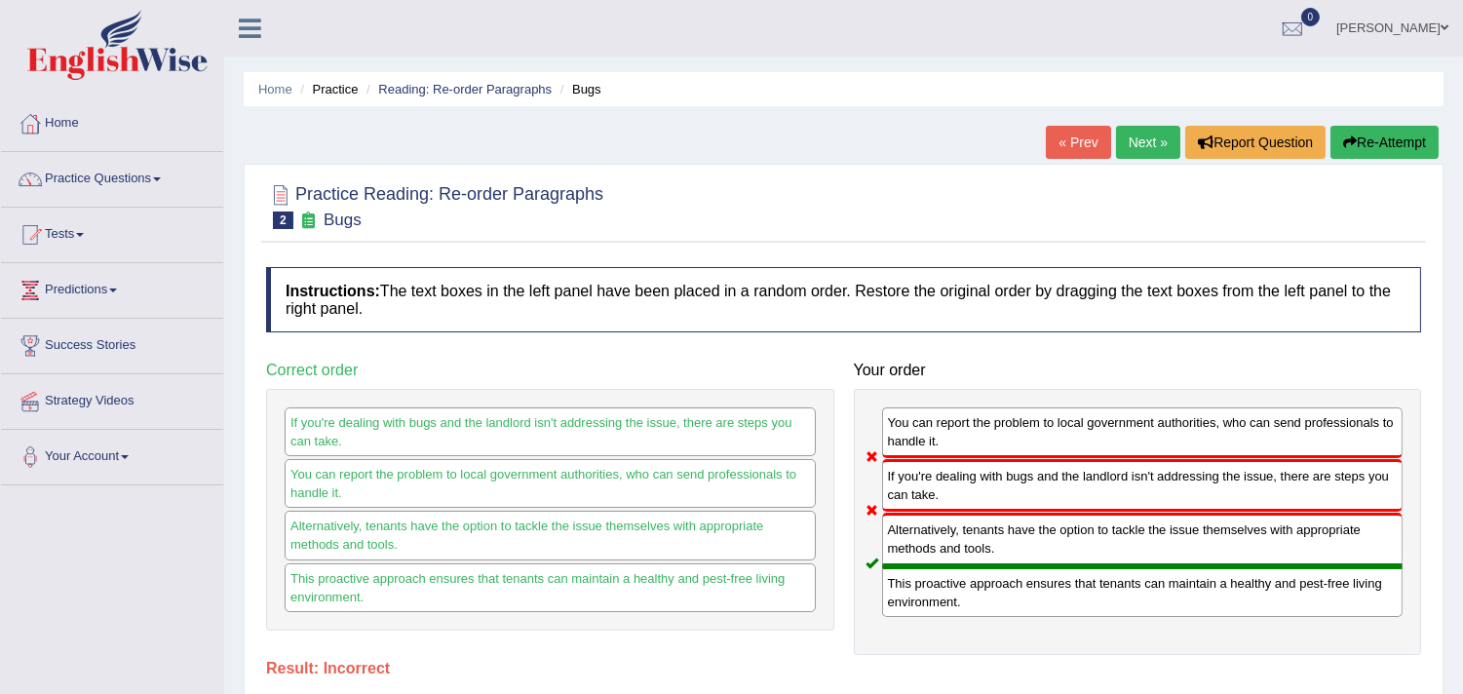
click at [1139, 130] on link "Next »" at bounding box center [1148, 142] width 64 height 33
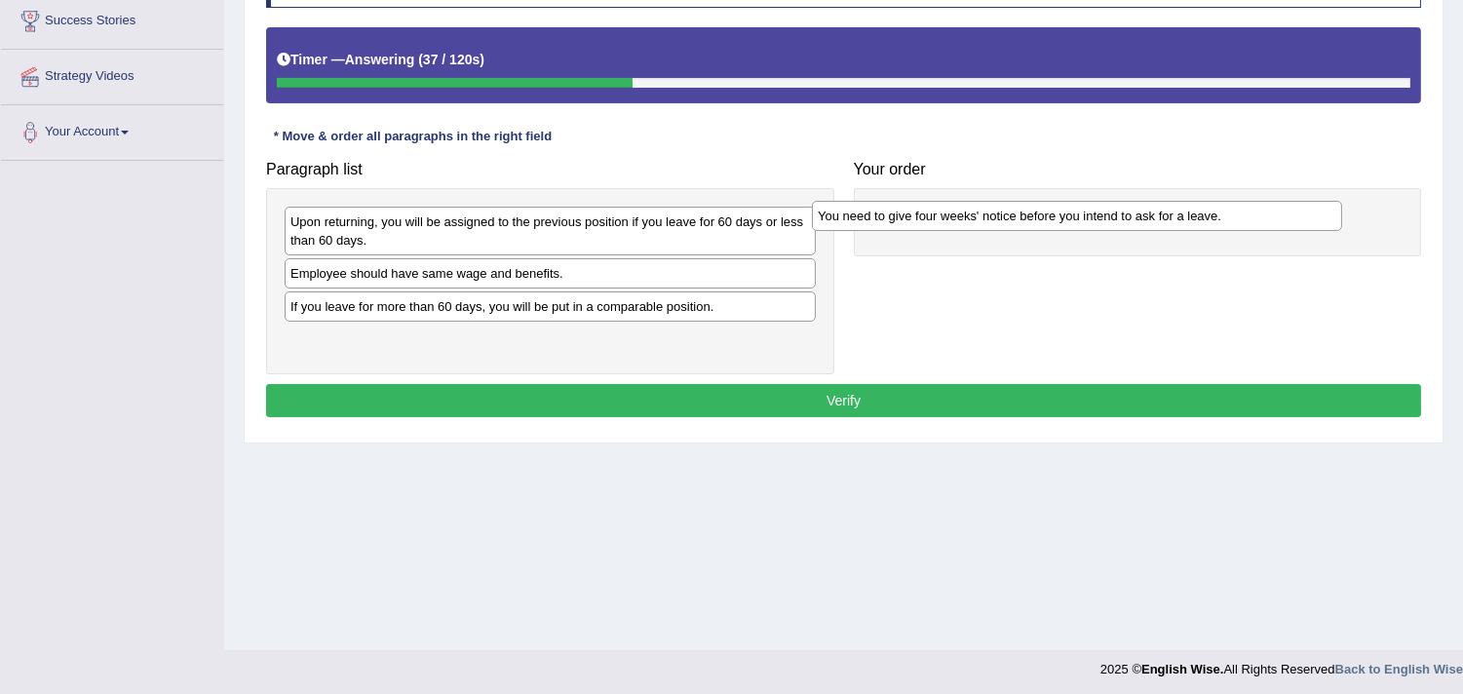
drag, startPoint x: 380, startPoint y: 219, endPoint x: 924, endPoint y: 219, distance: 544.0
click at [924, 219] on div "You need to give four weeks' notice before you intend to ask for a leave." at bounding box center [1077, 216] width 530 height 30
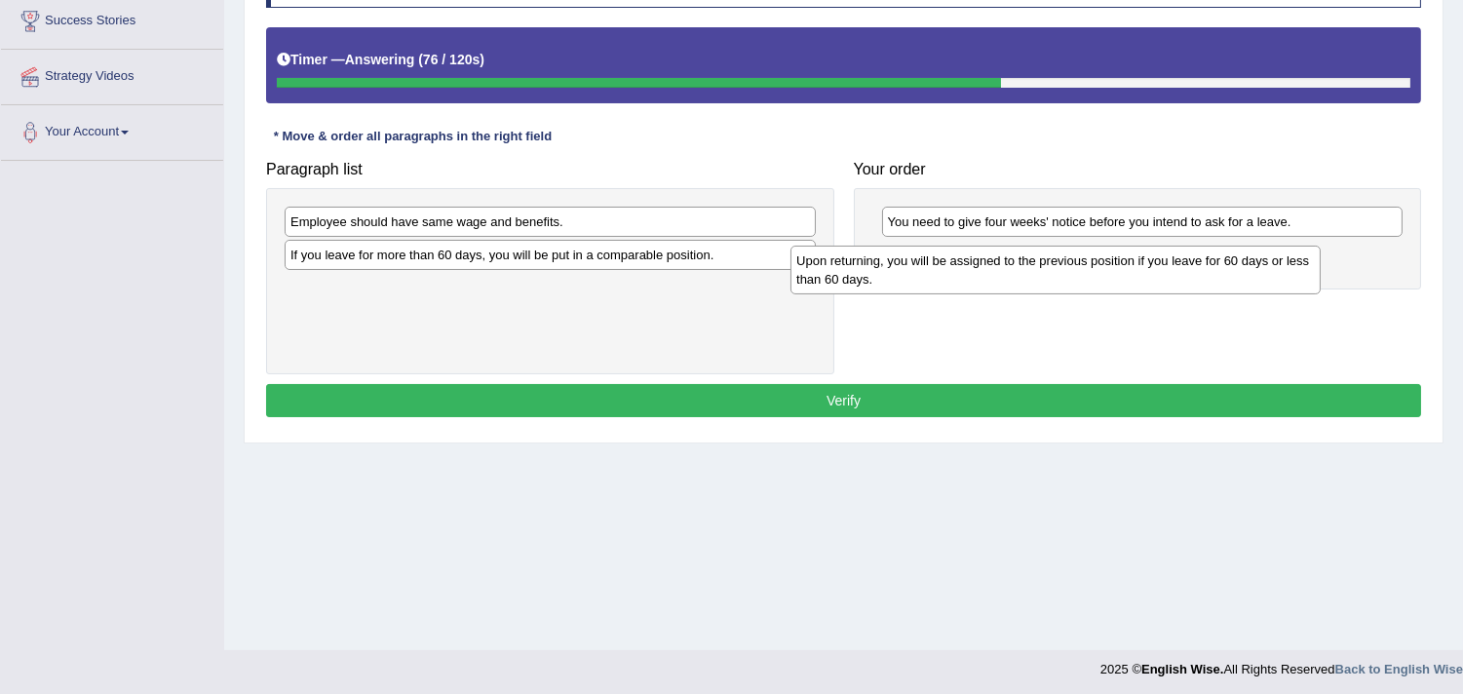
drag, startPoint x: 520, startPoint y: 239, endPoint x: 988, endPoint y: 278, distance: 469.5
click at [988, 278] on div "Upon returning, you will be assigned to the previous position if you leave for …" at bounding box center [1056, 270] width 530 height 49
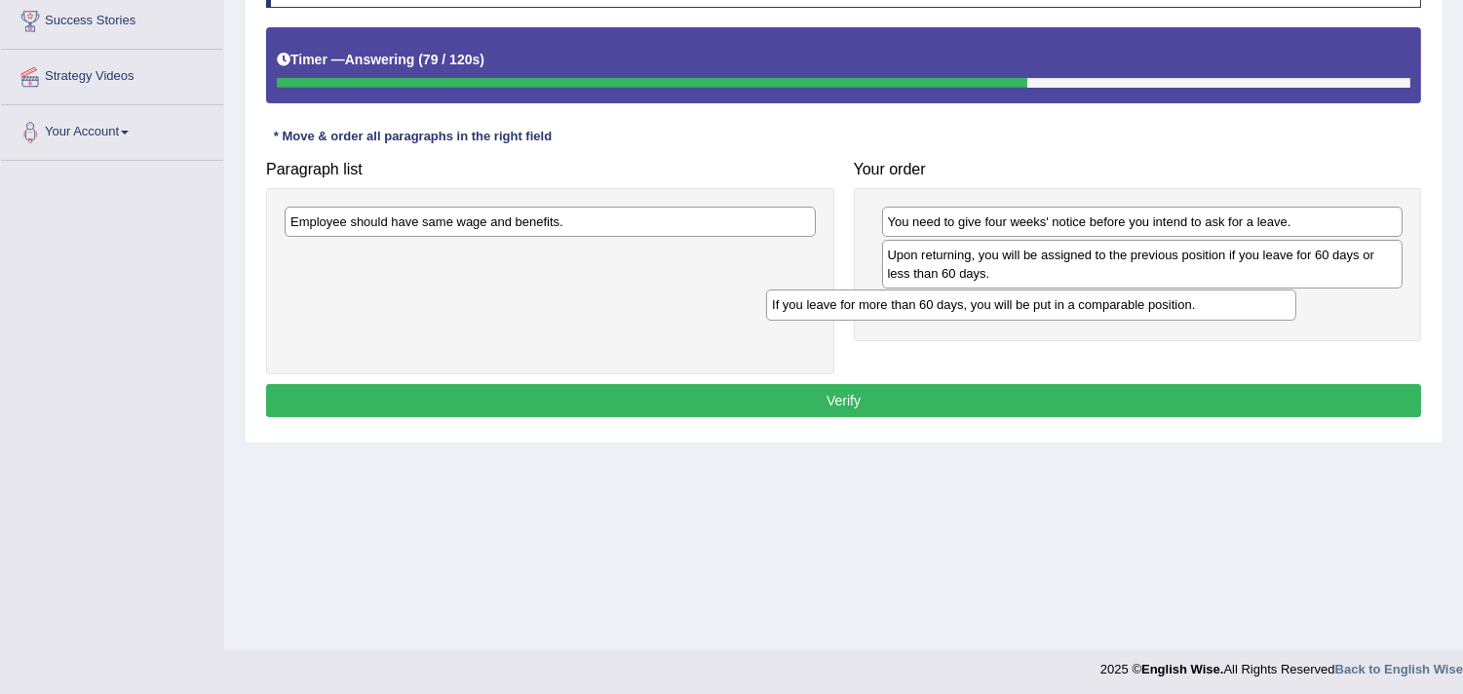
drag, startPoint x: 509, startPoint y: 259, endPoint x: 943, endPoint y: 309, distance: 436.6
click at [988, 309] on div "If you leave for more than 60 days, you will be put in a comparable position." at bounding box center [1031, 305] width 530 height 30
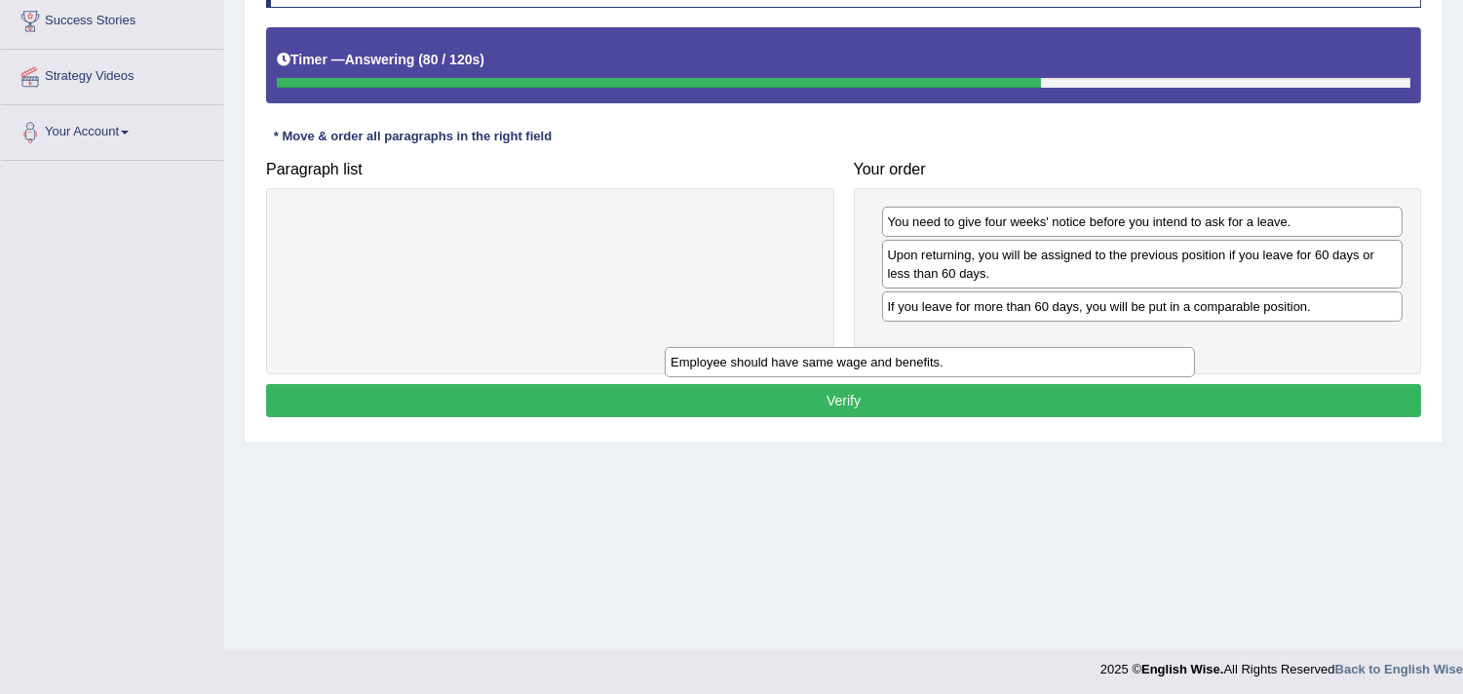
drag, startPoint x: 627, startPoint y: 226, endPoint x: 1005, endPoint y: 362, distance: 401.8
click at [1006, 366] on div "Employee should have same wage and benefits." at bounding box center [930, 362] width 530 height 30
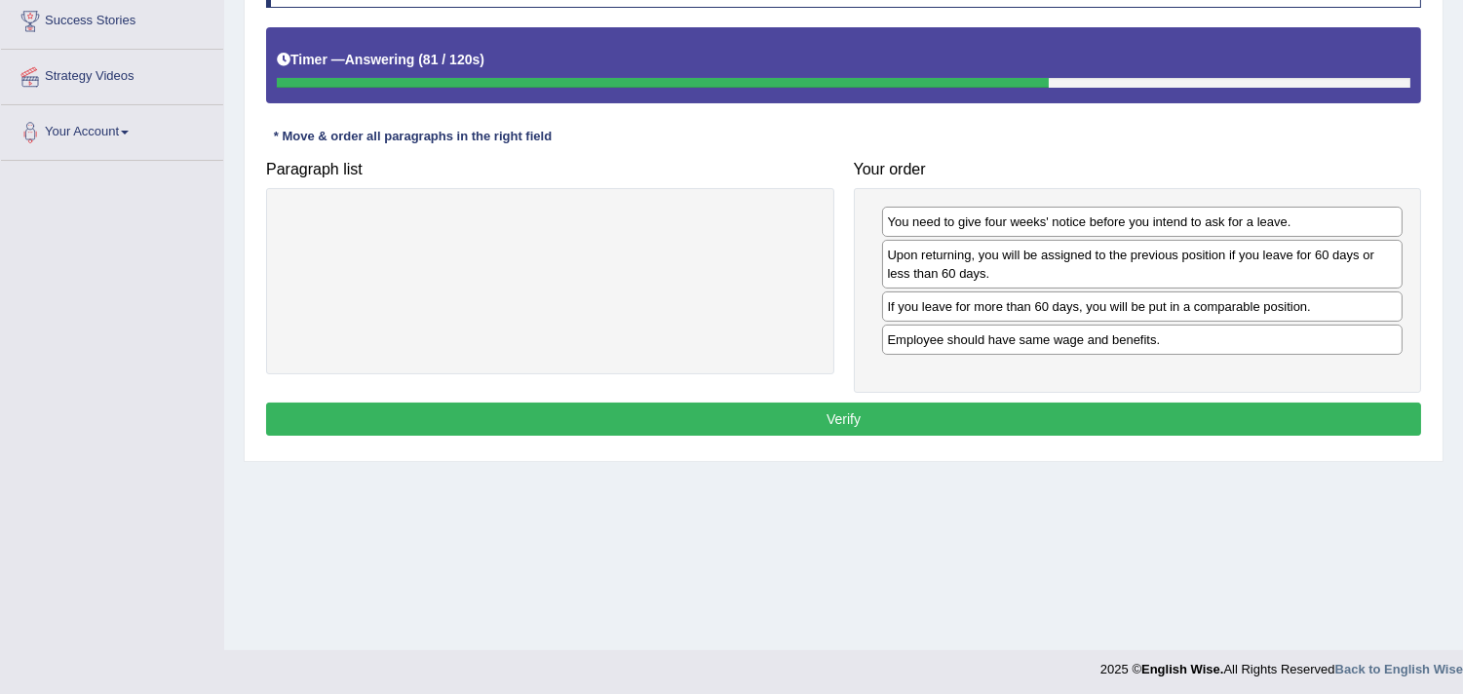
click at [943, 417] on button "Verify" at bounding box center [843, 419] width 1155 height 33
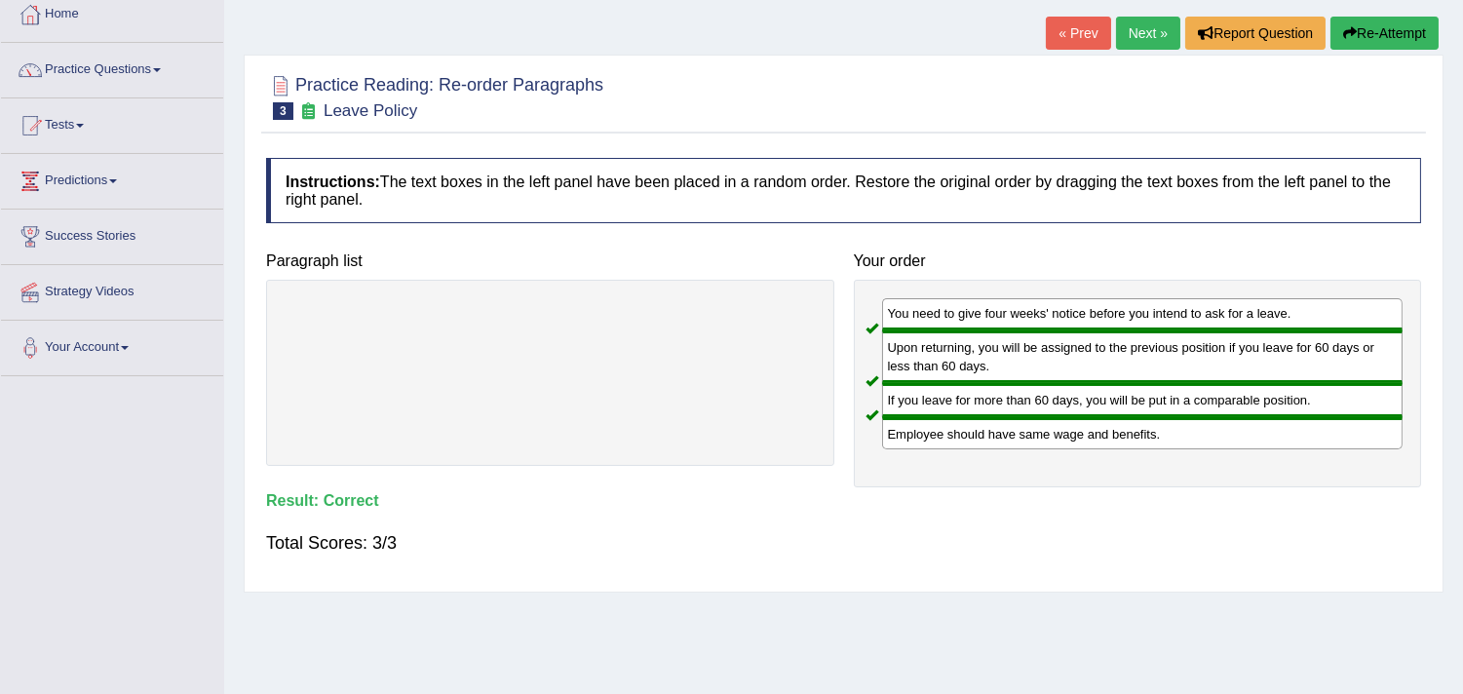
scroll to position [108, 0]
click at [128, 71] on link "Practice Questions" at bounding box center [112, 68] width 222 height 49
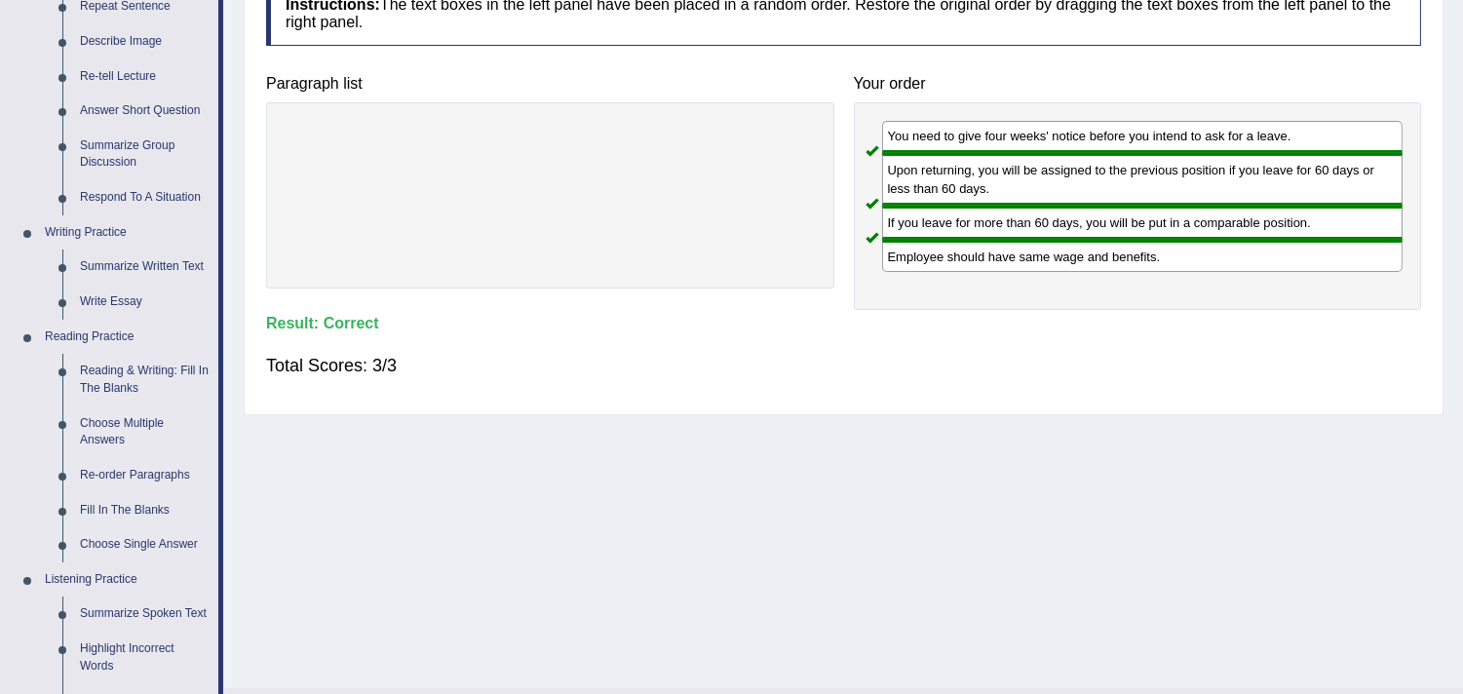
scroll to position [325, 0]
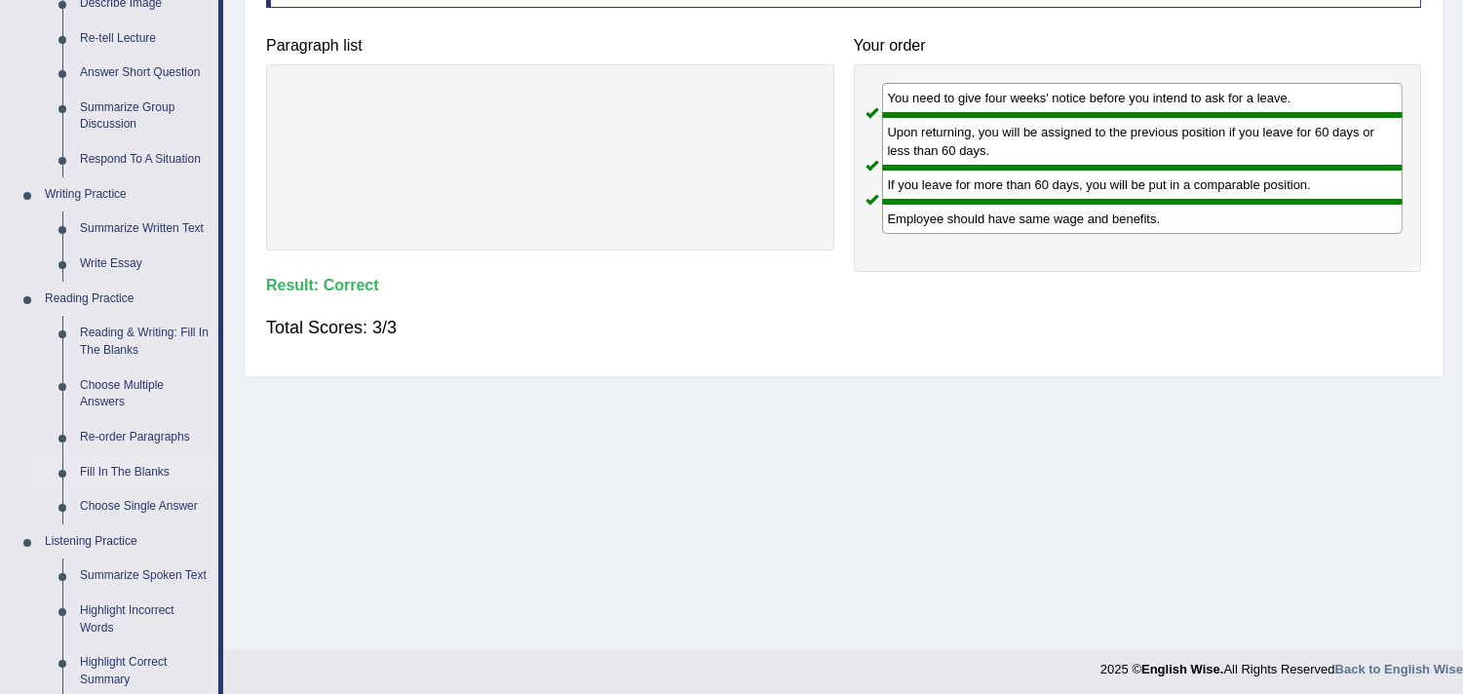
click at [156, 470] on link "Fill In The Blanks" at bounding box center [144, 472] width 147 height 35
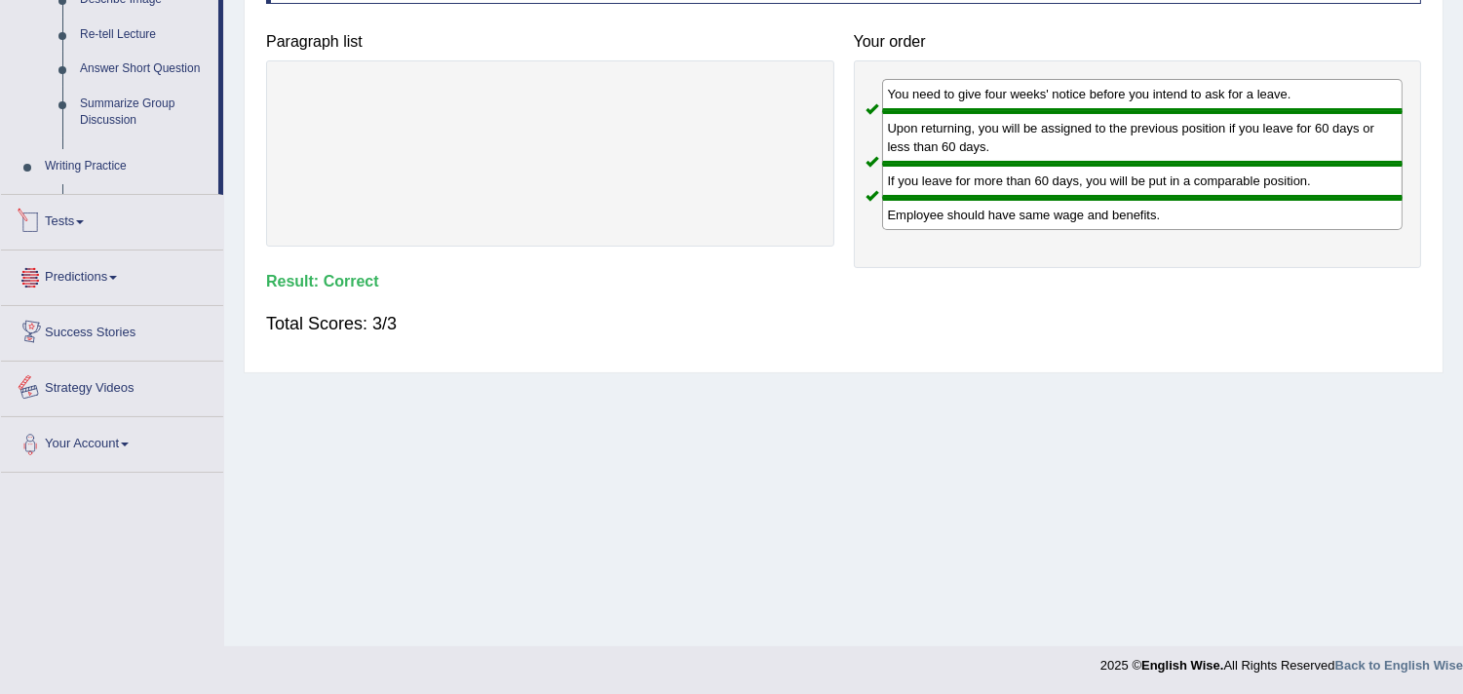
scroll to position [792, 0]
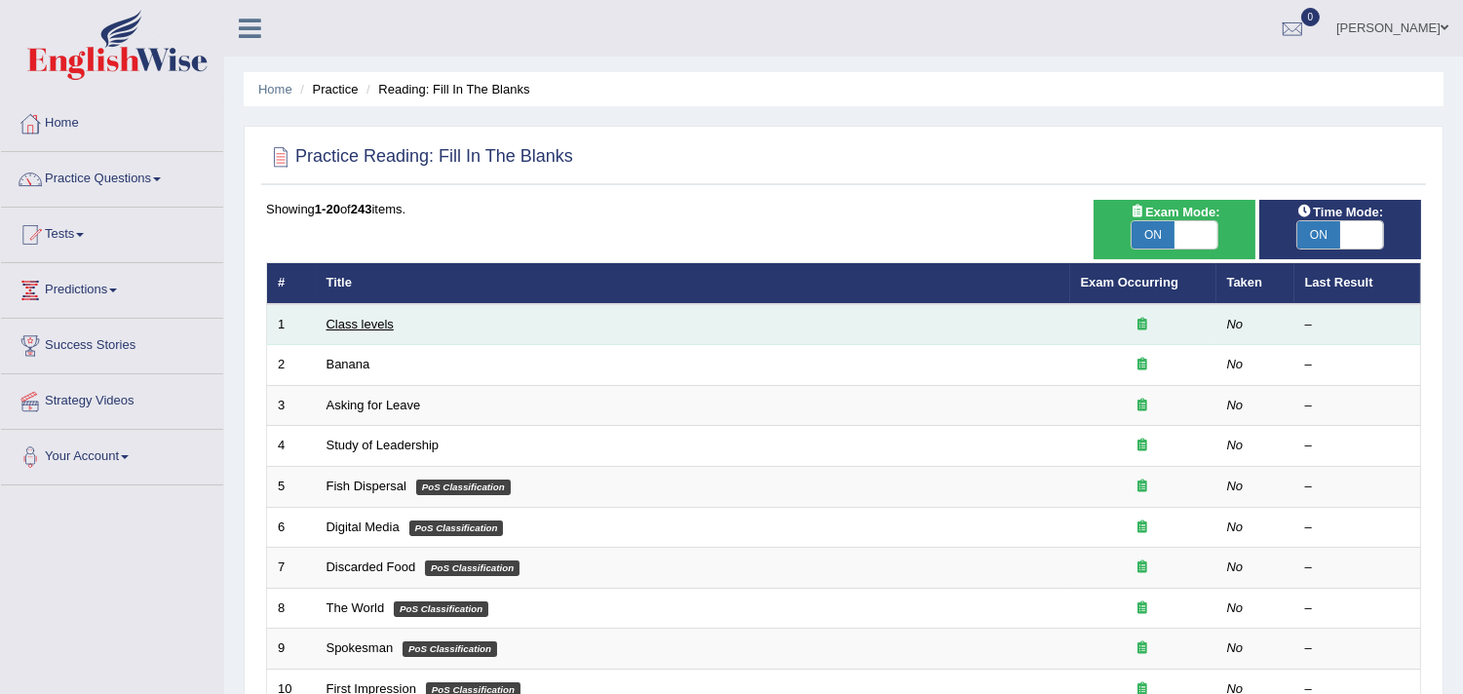
click at [356, 322] on link "Class levels" at bounding box center [360, 324] width 67 height 15
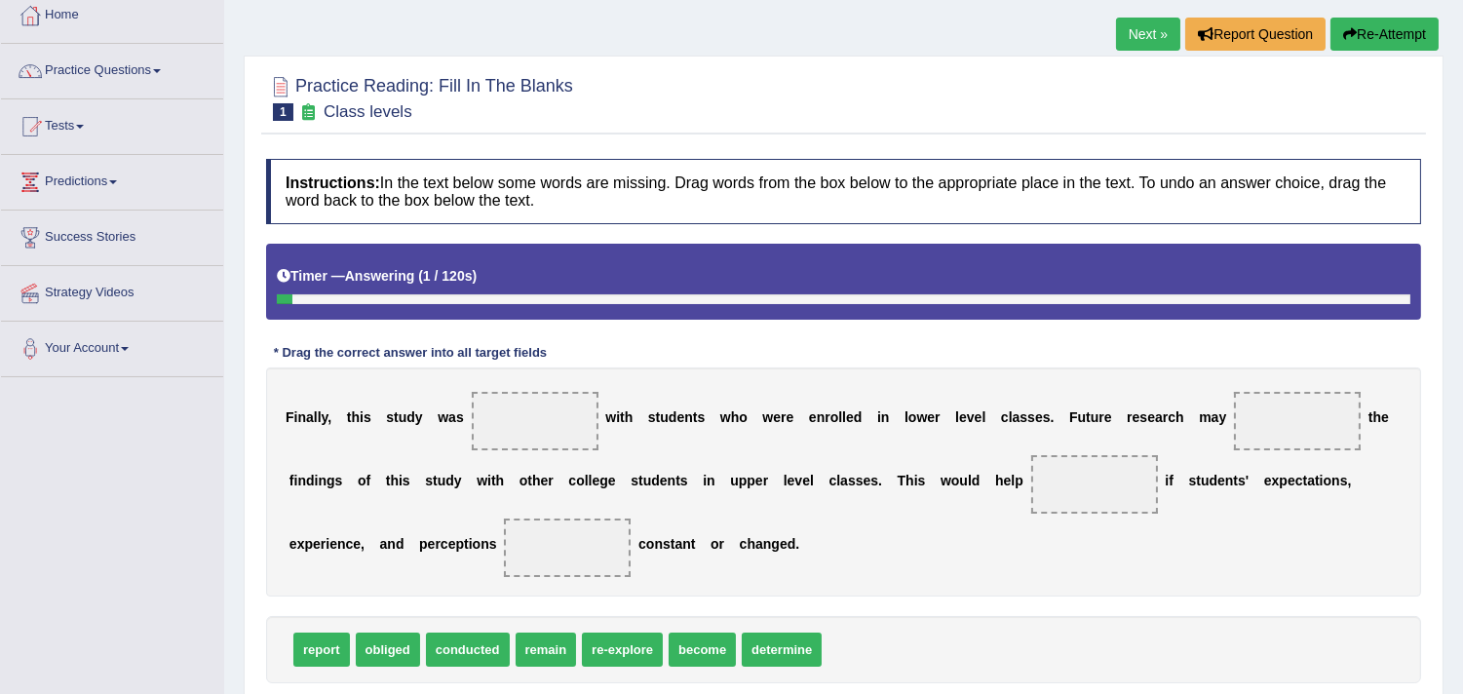
scroll to position [216, 0]
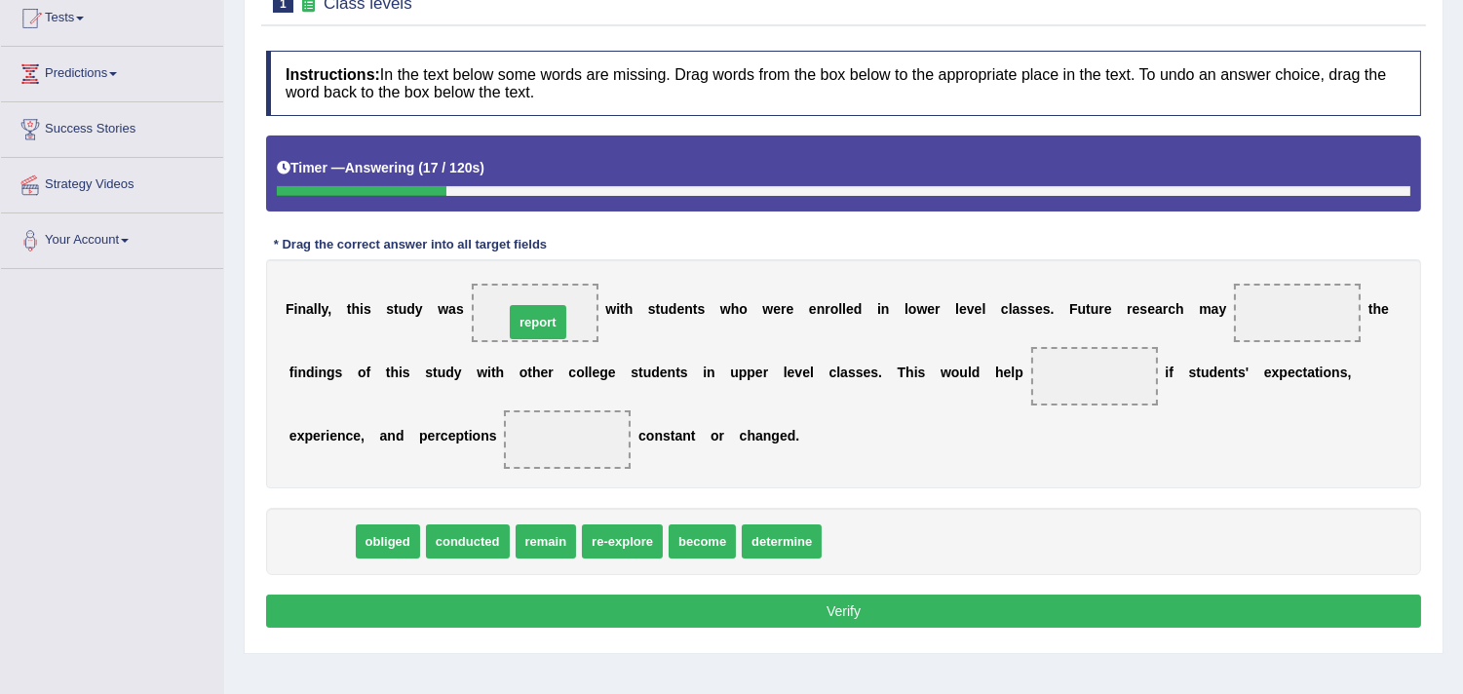
drag, startPoint x: 328, startPoint y: 544, endPoint x: 544, endPoint y: 326, distance: 307.4
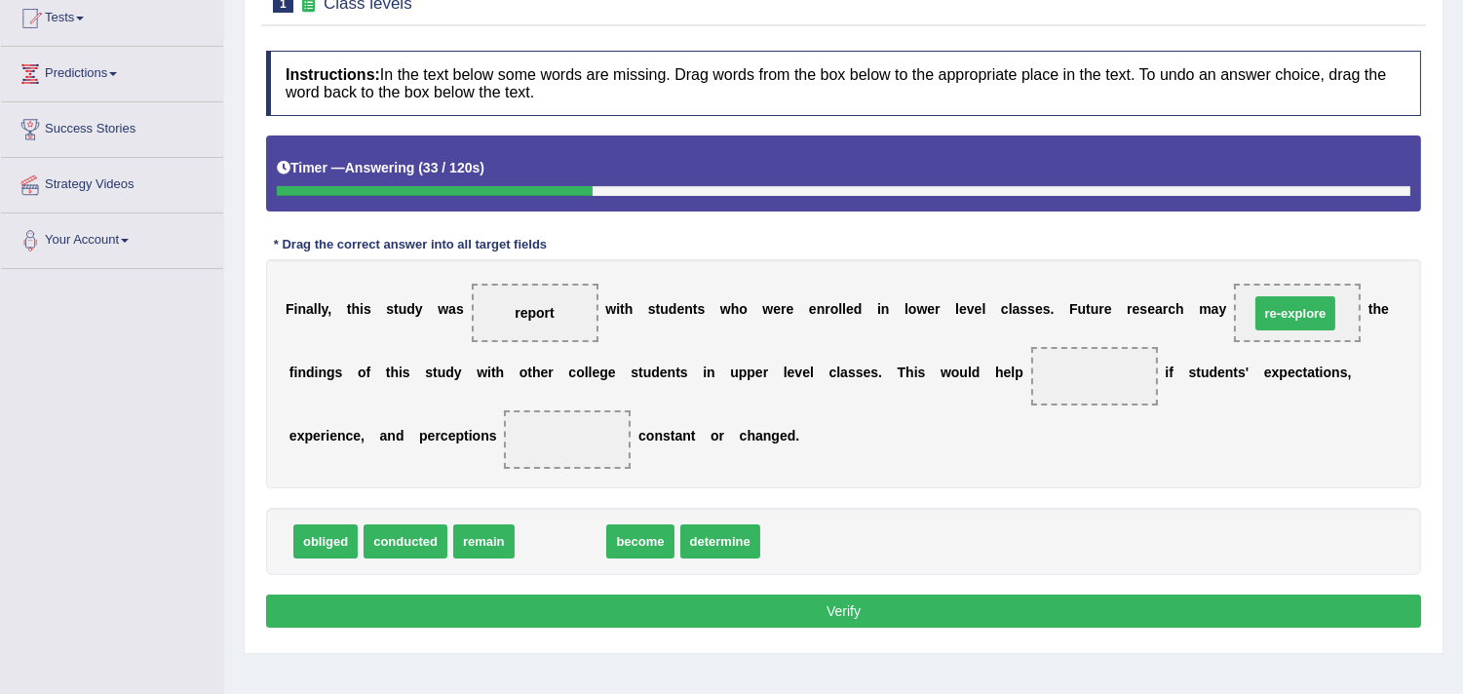
drag, startPoint x: 547, startPoint y: 538, endPoint x: 1281, endPoint y: 307, distance: 769.6
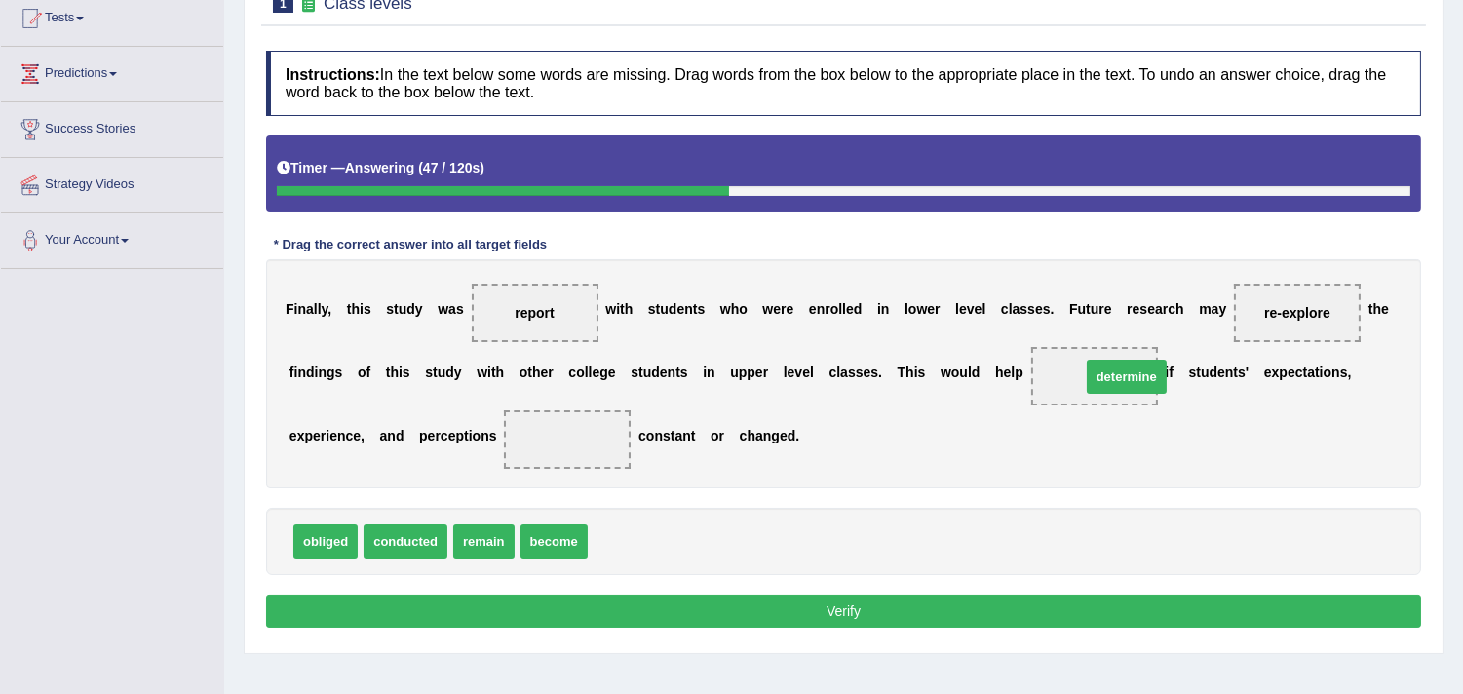
drag, startPoint x: 632, startPoint y: 540, endPoint x: 1125, endPoint y: 371, distance: 521.3
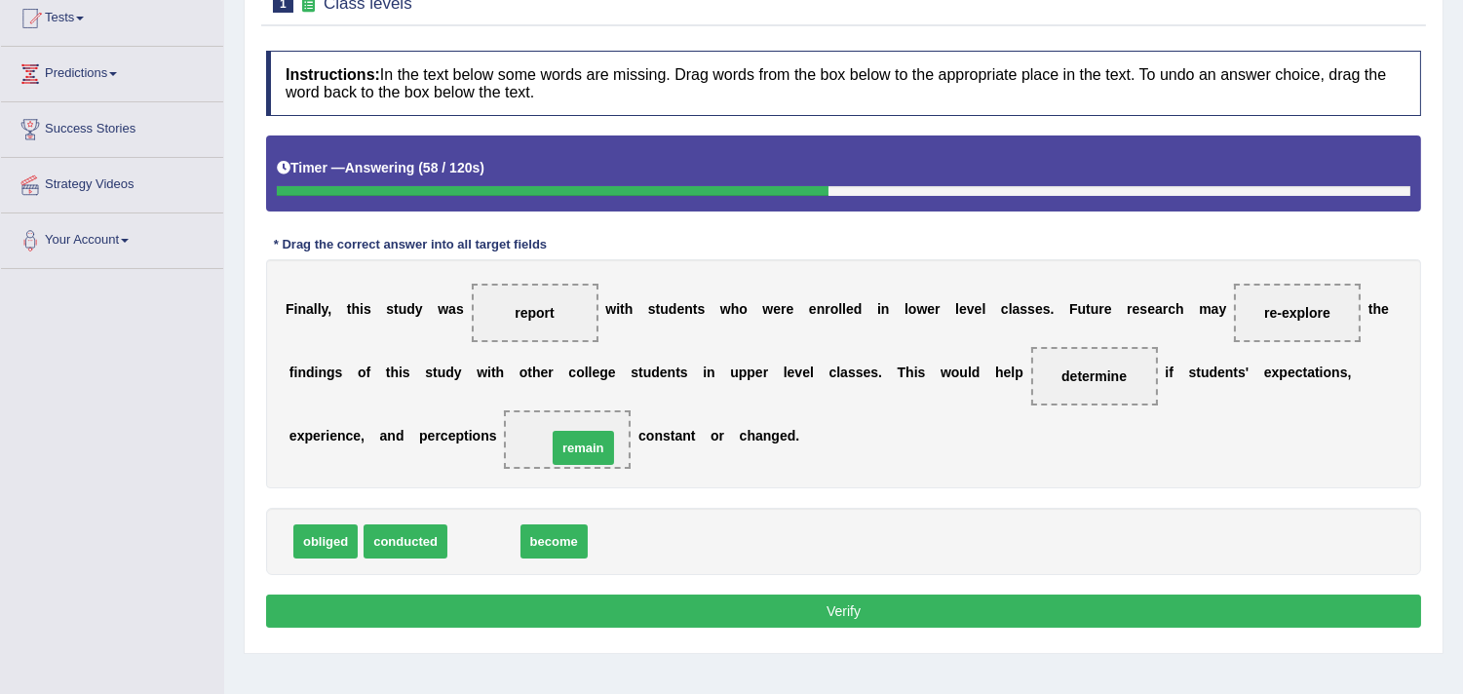
drag, startPoint x: 470, startPoint y: 534, endPoint x: 572, endPoint y: 434, distance: 143.4
click at [821, 616] on button "Verify" at bounding box center [843, 611] width 1155 height 33
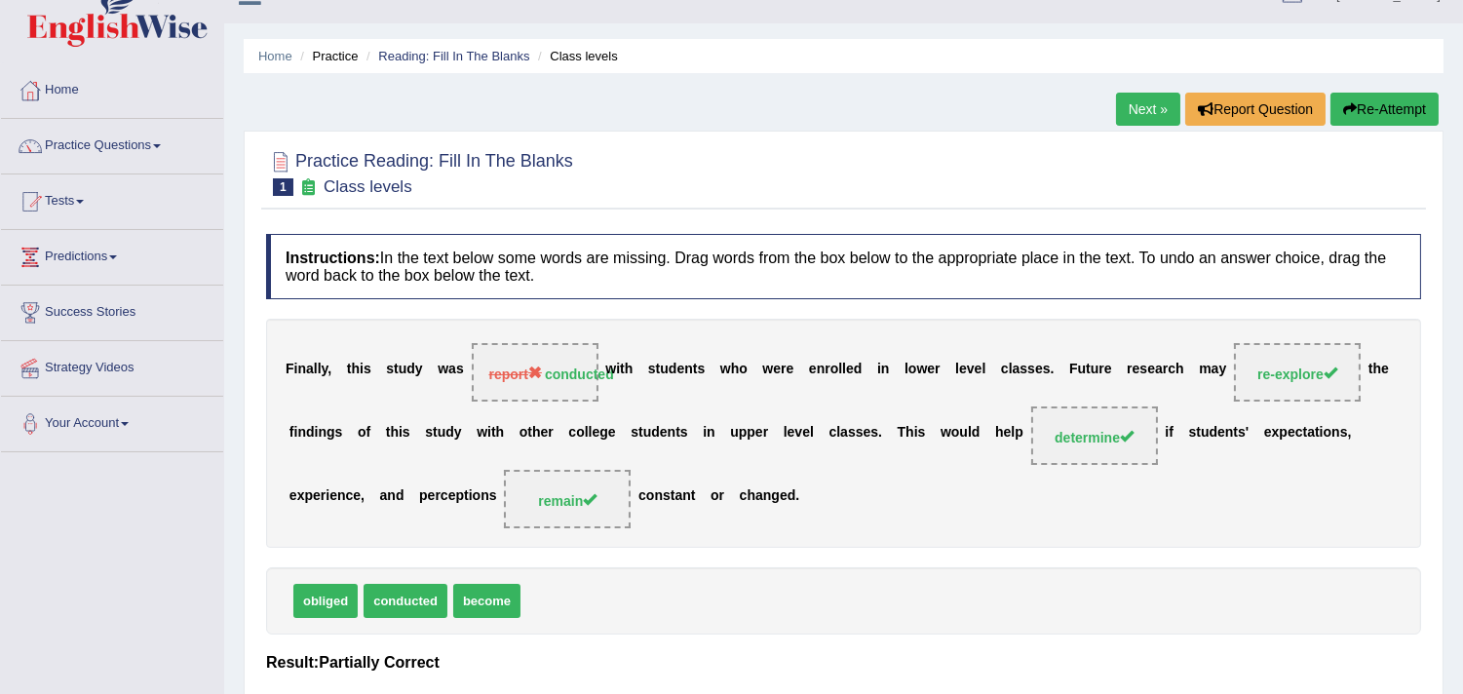
scroll to position [0, 0]
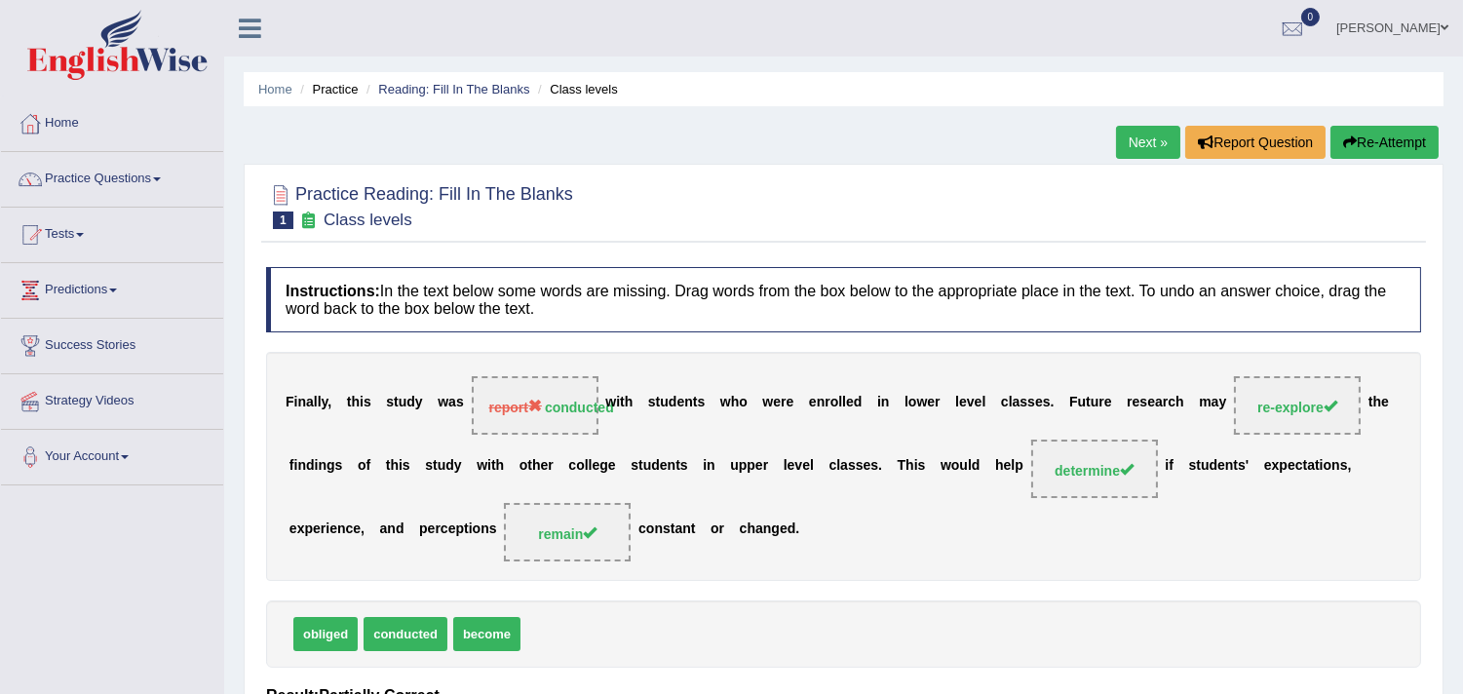
click at [1124, 143] on link "Next »" at bounding box center [1148, 142] width 64 height 33
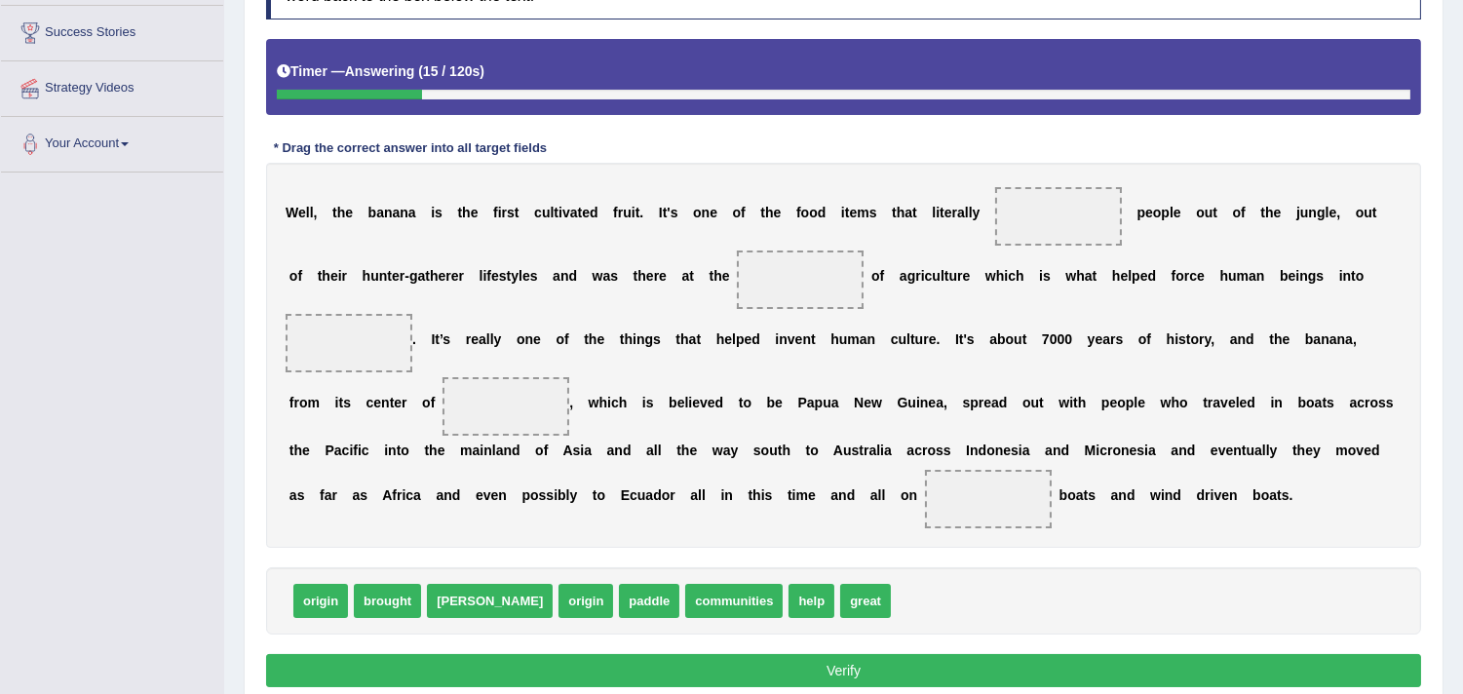
scroll to position [288, 0]
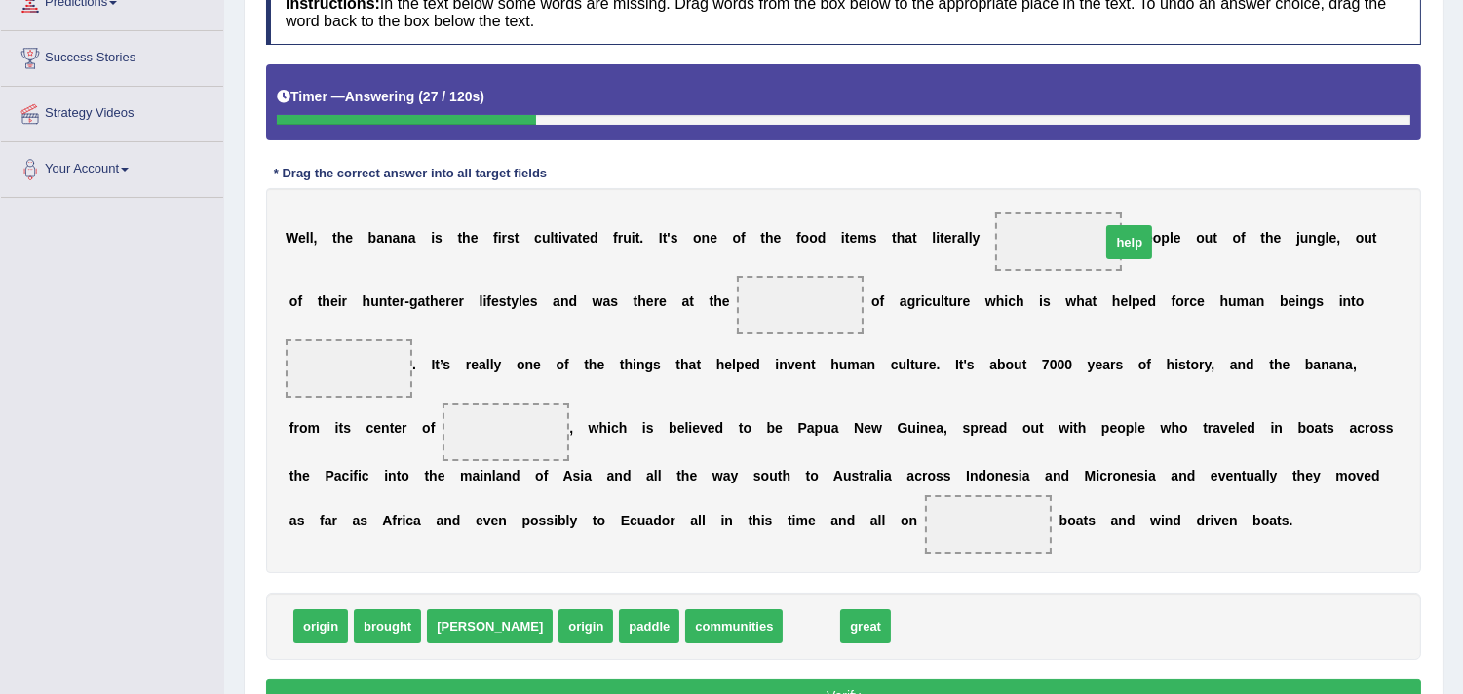
drag, startPoint x: 742, startPoint y: 626, endPoint x: 1063, endPoint y: 250, distance: 494.4
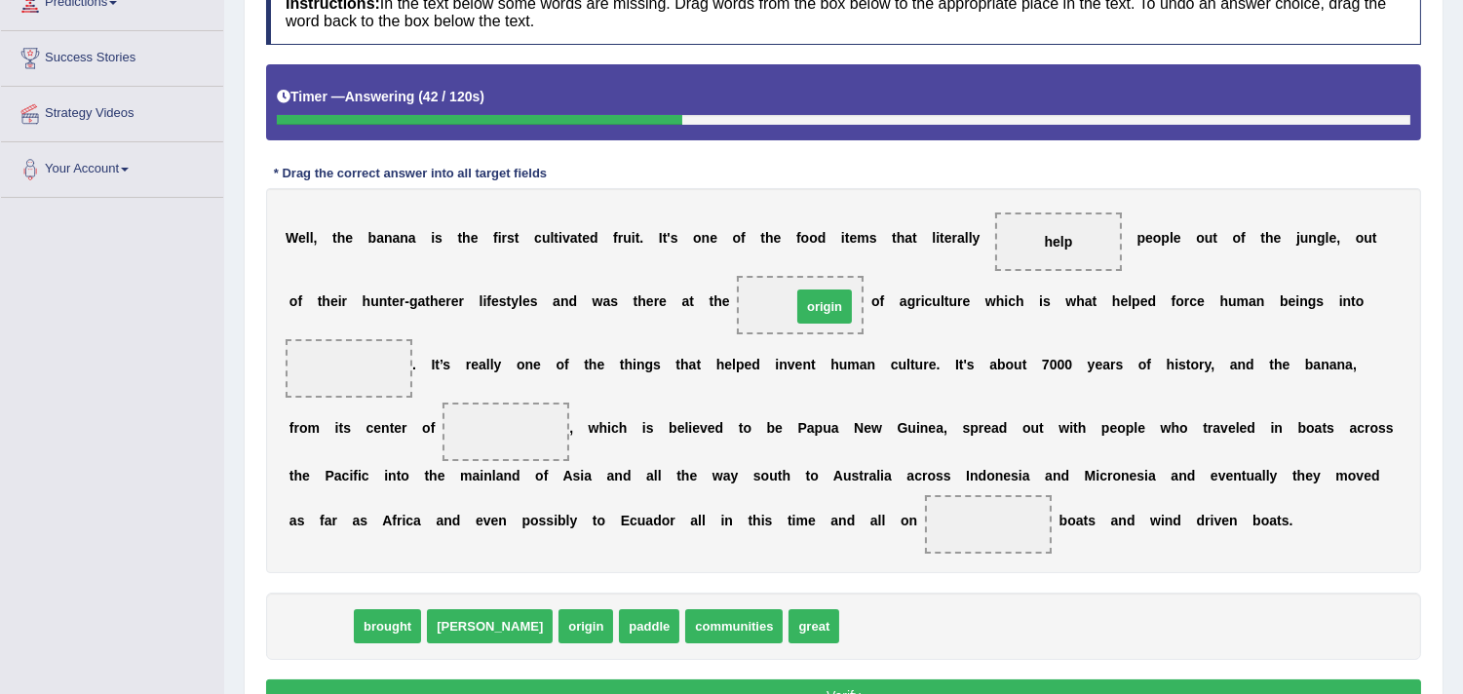
drag, startPoint x: 325, startPoint y: 621, endPoint x: 822, endPoint y: 309, distance: 586.9
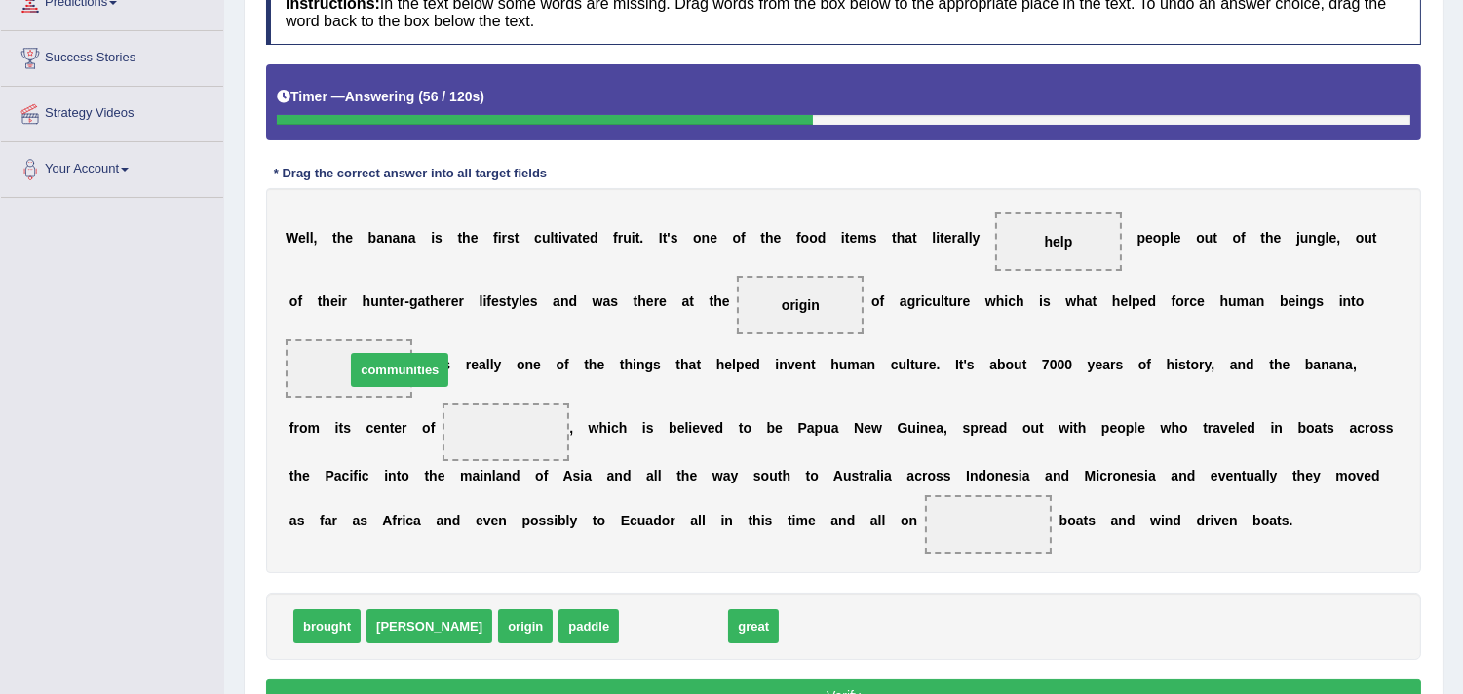
drag, startPoint x: 581, startPoint y: 604, endPoint x: 323, endPoint y: 374, distance: 345.9
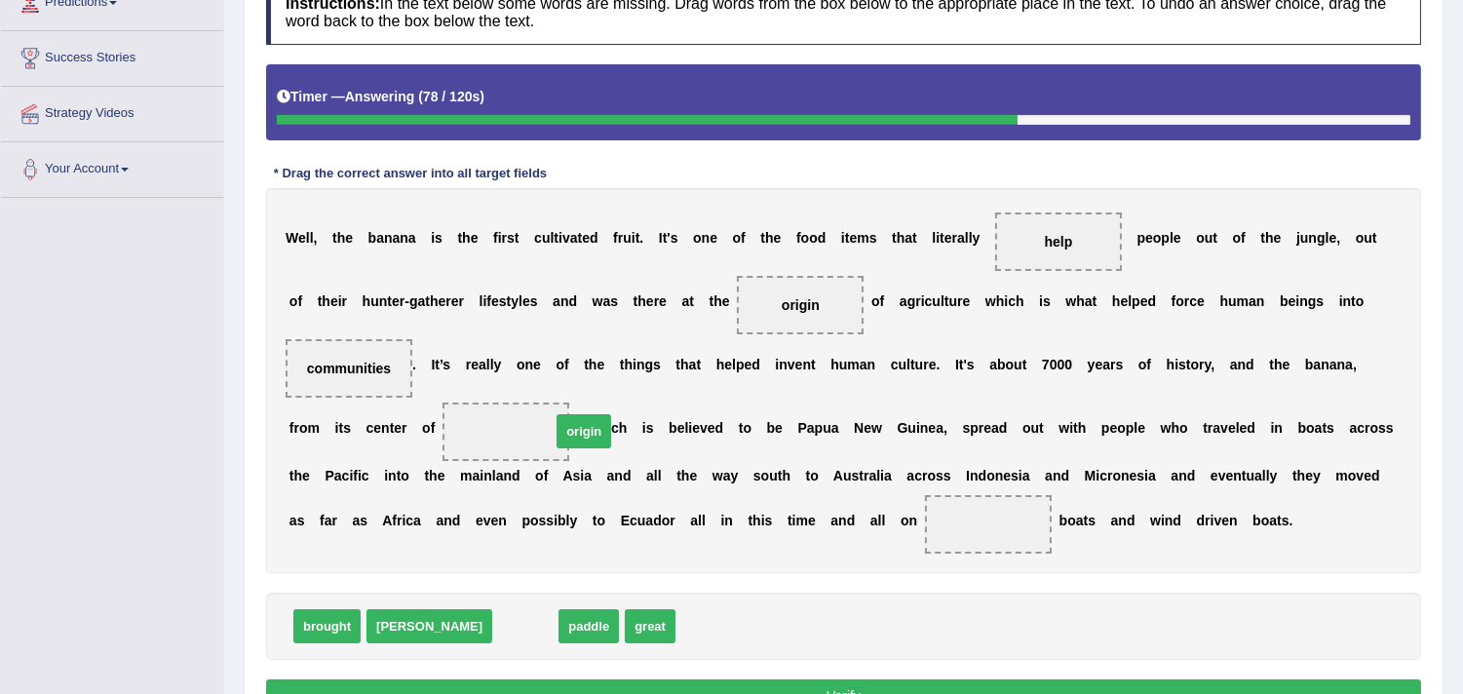
drag, startPoint x: 459, startPoint y: 632, endPoint x: 518, endPoint y: 440, distance: 200.8
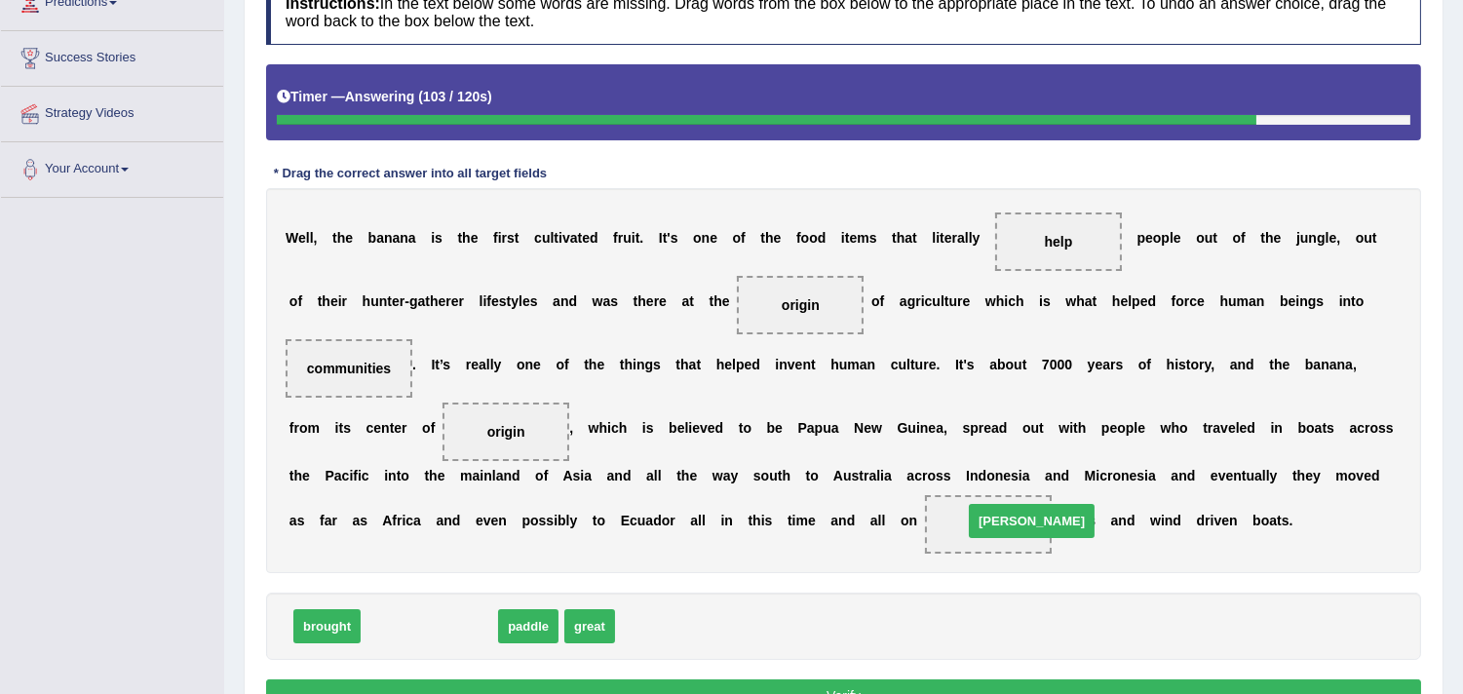
drag, startPoint x: 504, startPoint y: 586, endPoint x: 999, endPoint y: 520, distance: 499.6
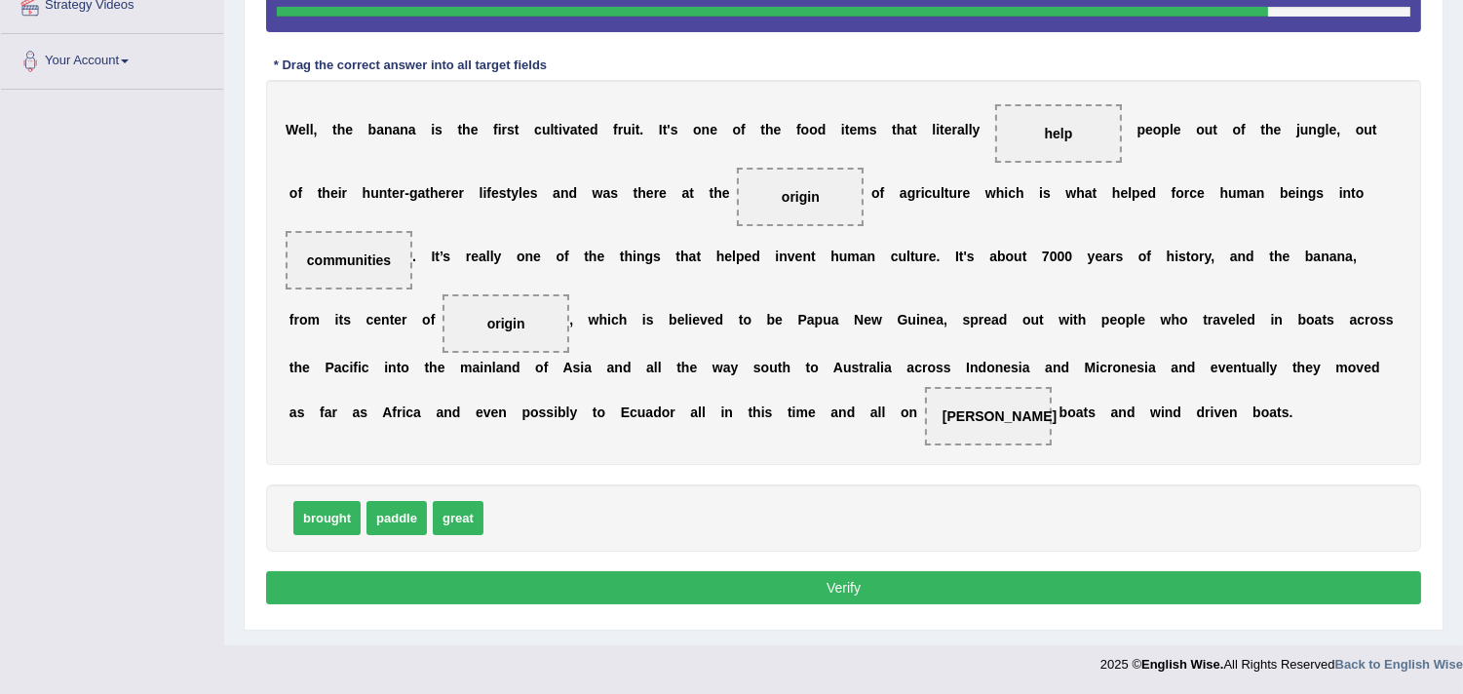
click at [850, 588] on button "Verify" at bounding box center [843, 587] width 1155 height 33
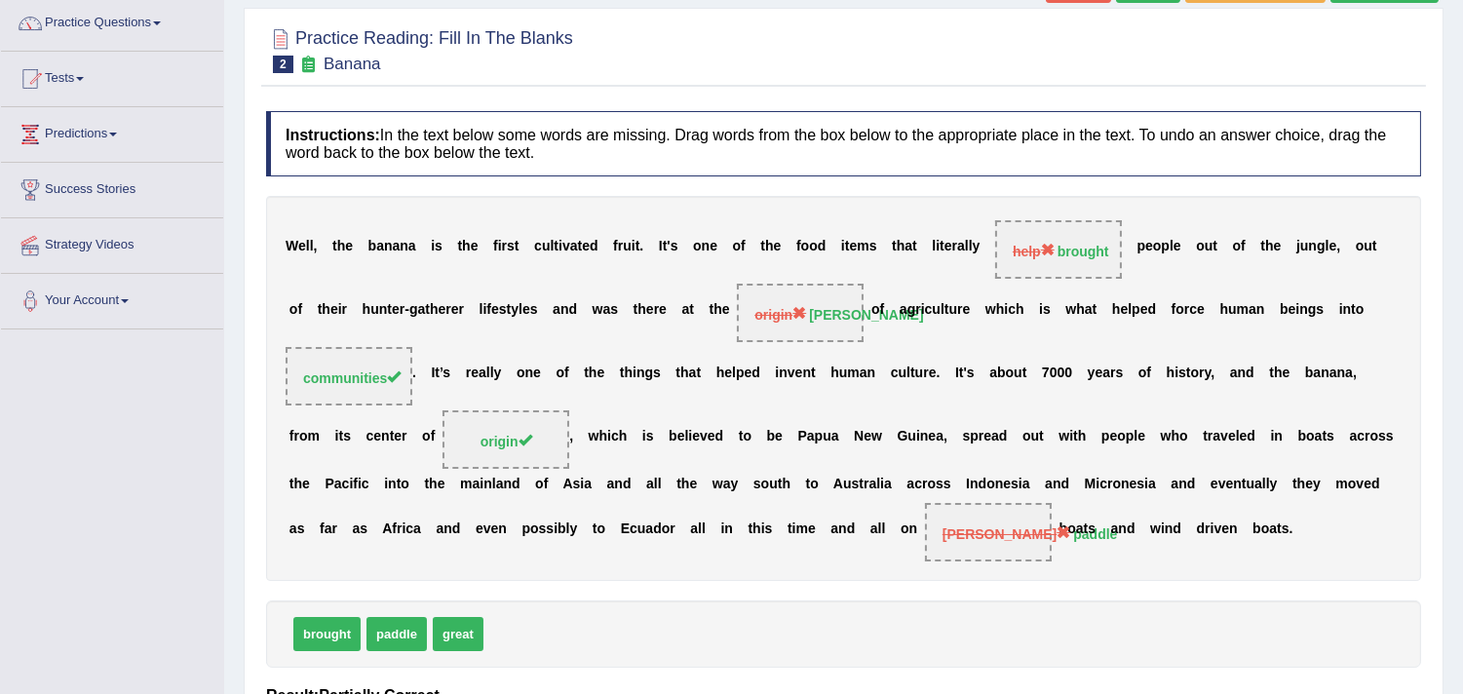
scroll to position [0, 0]
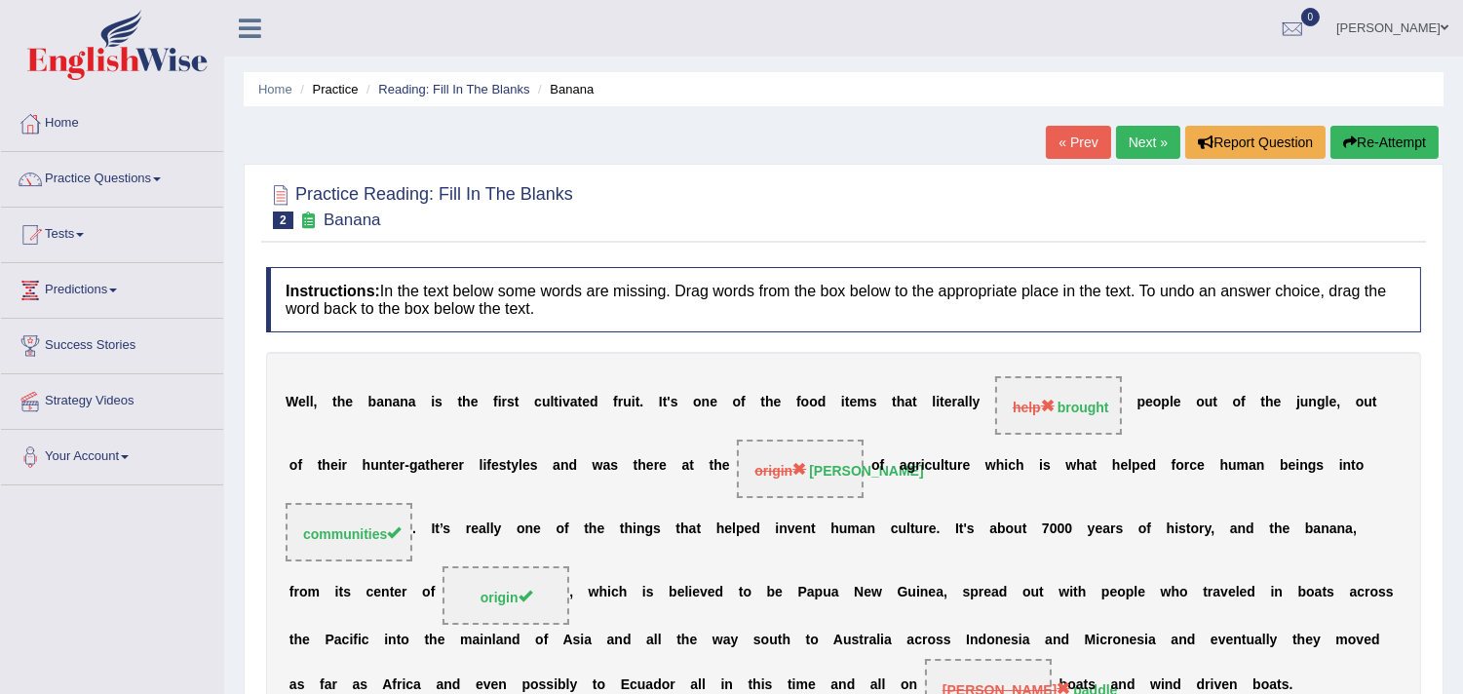
click at [1134, 143] on link "Next »" at bounding box center [1148, 142] width 64 height 33
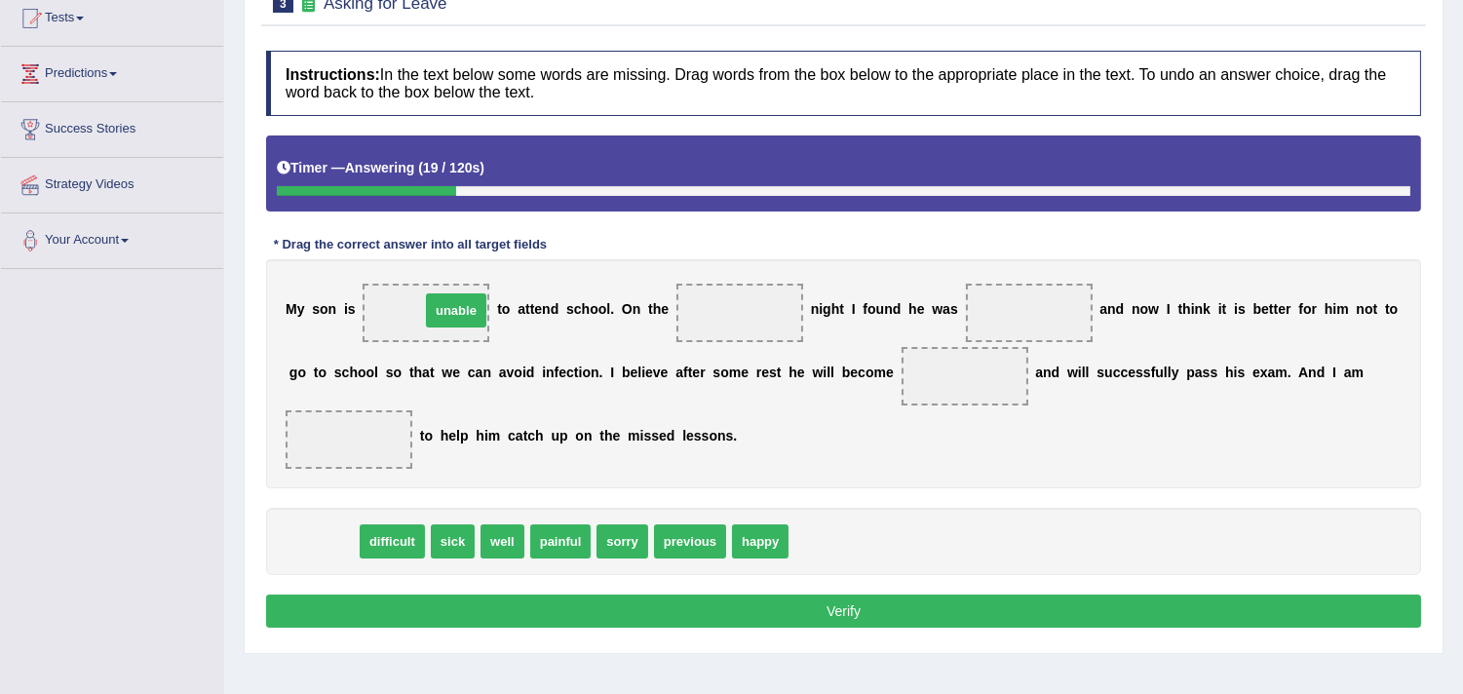
drag, startPoint x: 328, startPoint y: 542, endPoint x: 461, endPoint y: 313, distance: 265.2
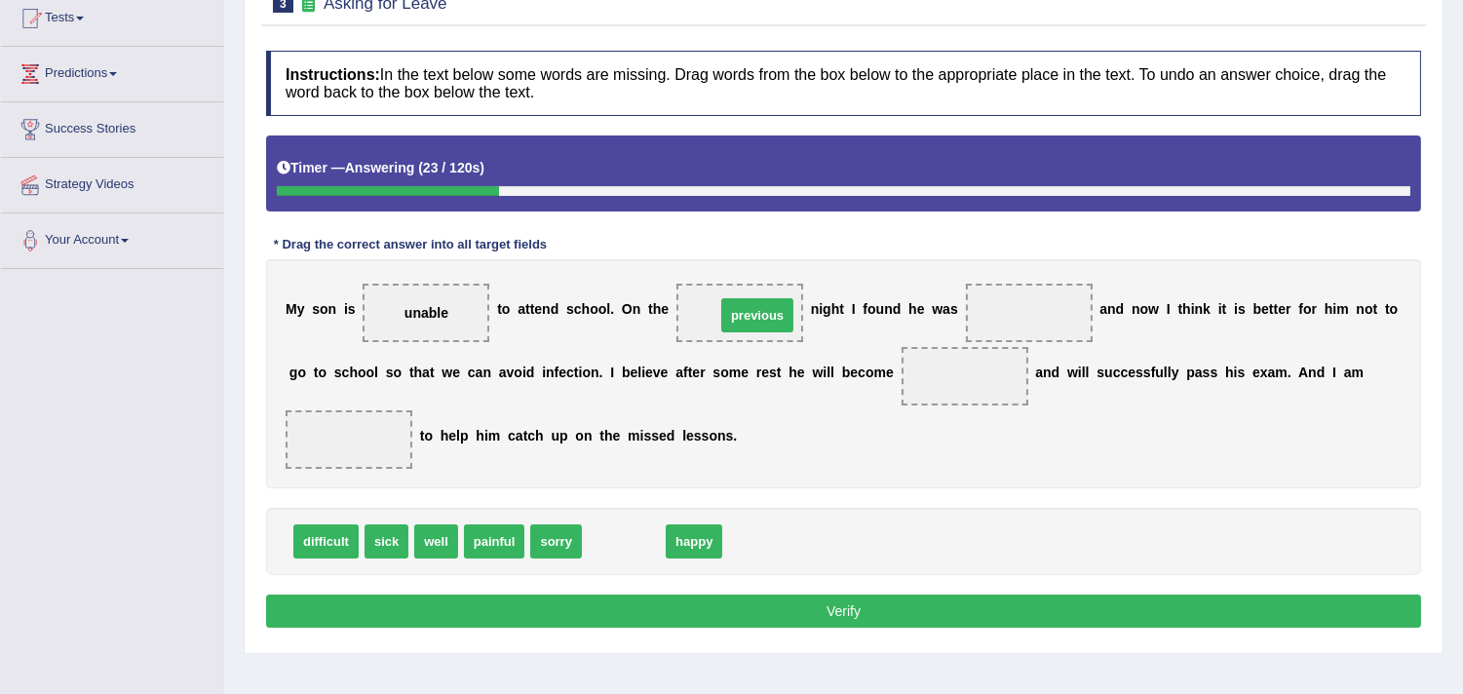
drag, startPoint x: 622, startPoint y: 543, endPoint x: 752, endPoint y: 327, distance: 252.3
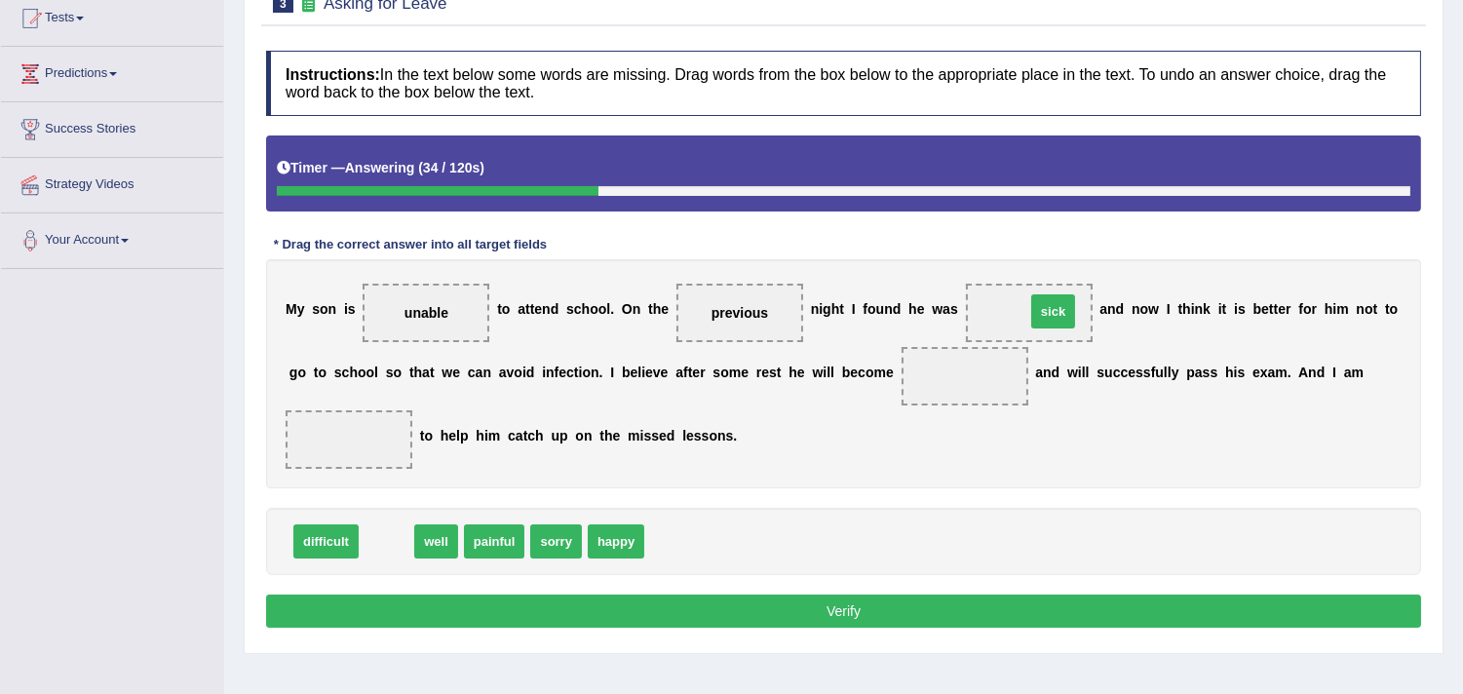
drag, startPoint x: 384, startPoint y: 546, endPoint x: 1051, endPoint y: 314, distance: 706.0
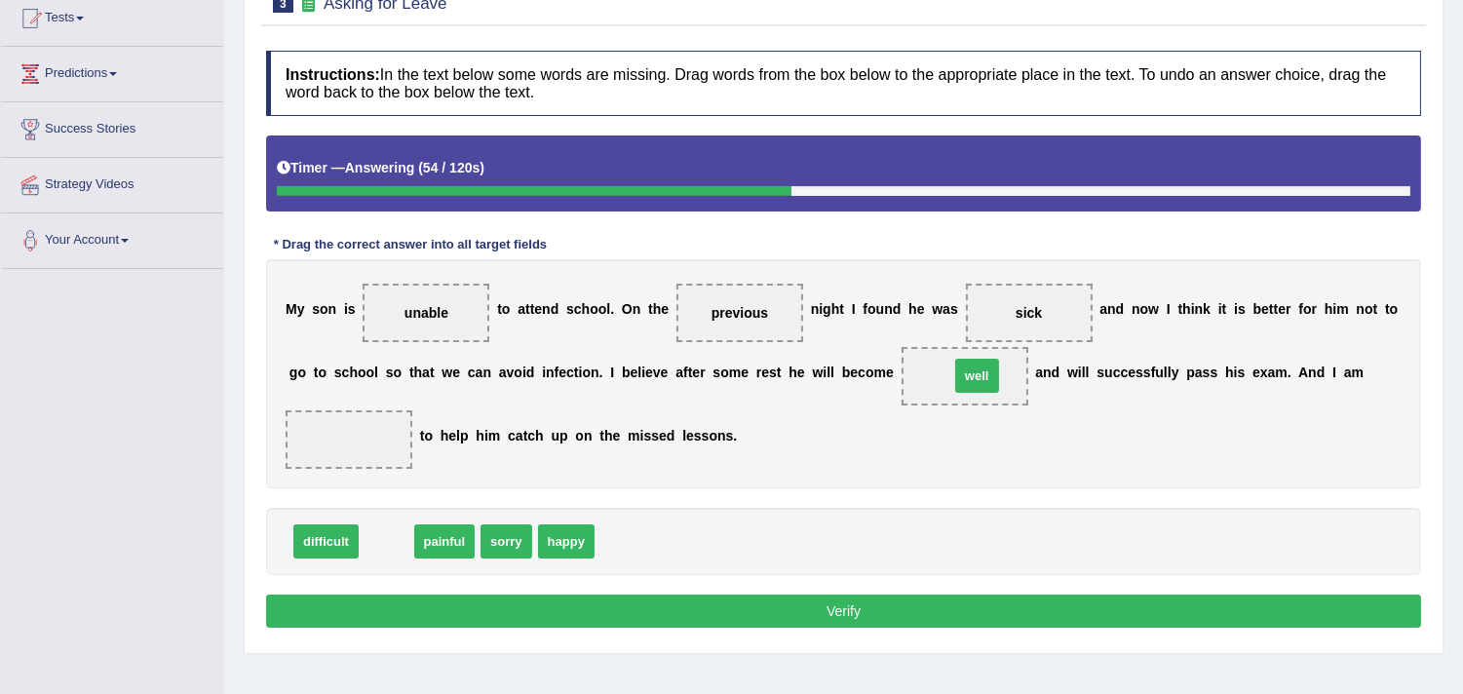
drag, startPoint x: 397, startPoint y: 540, endPoint x: 985, endPoint y: 376, distance: 610.2
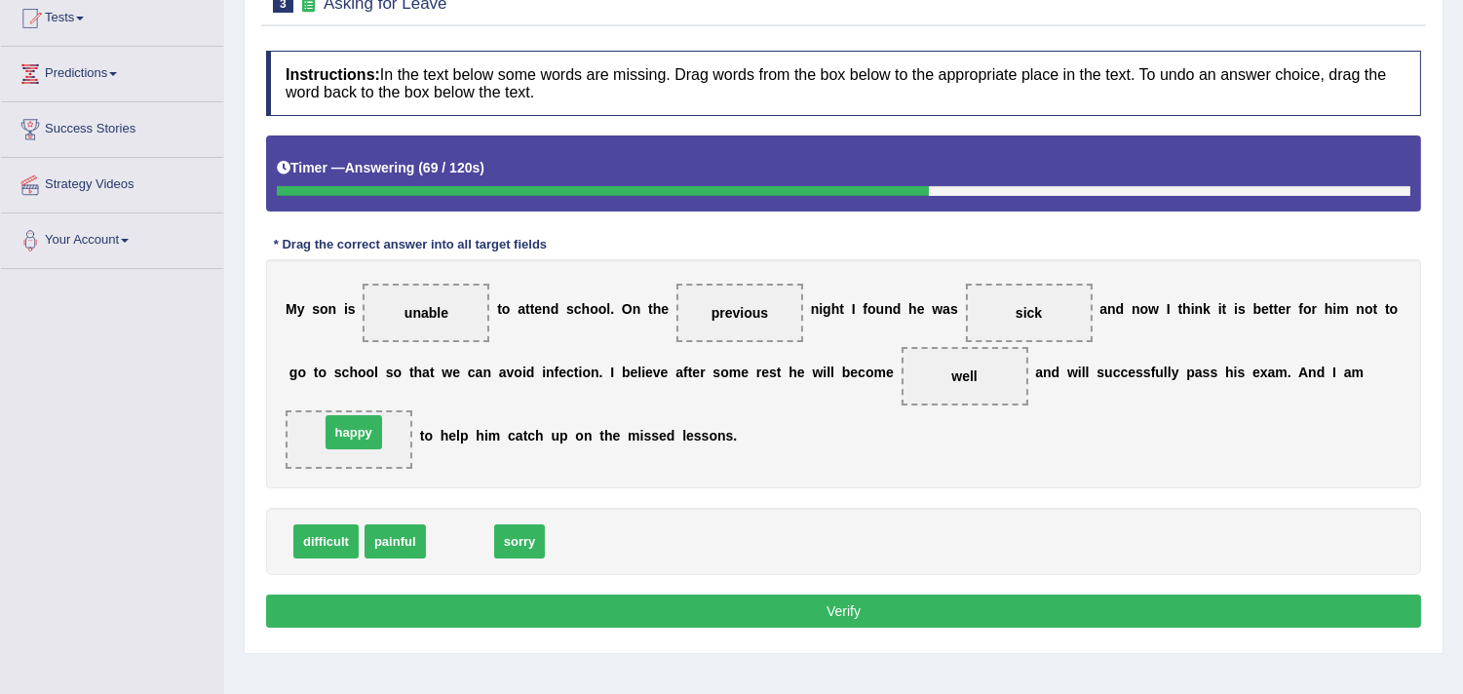
drag, startPoint x: 470, startPoint y: 538, endPoint x: 368, endPoint y: 437, distance: 144.1
click at [839, 605] on button "Verify" at bounding box center [843, 611] width 1155 height 33
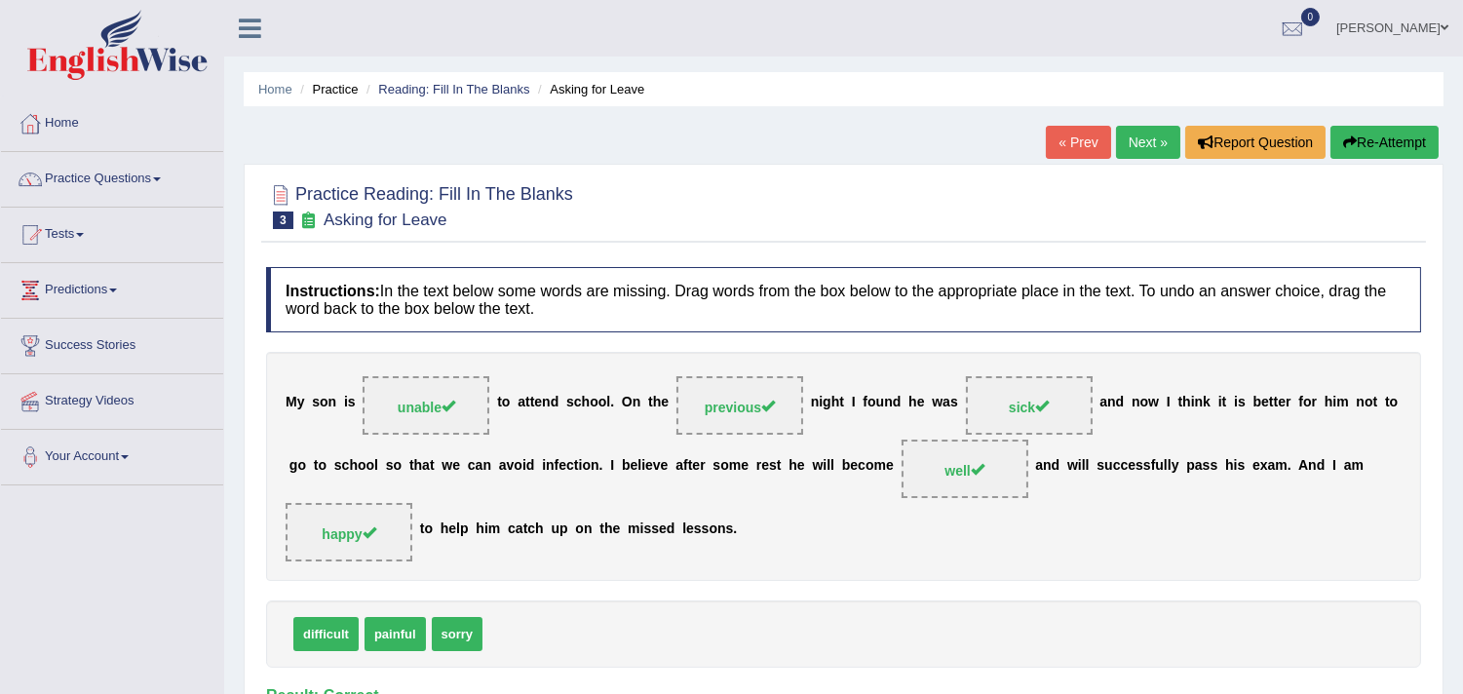
click at [1146, 135] on link "Next »" at bounding box center [1148, 142] width 64 height 33
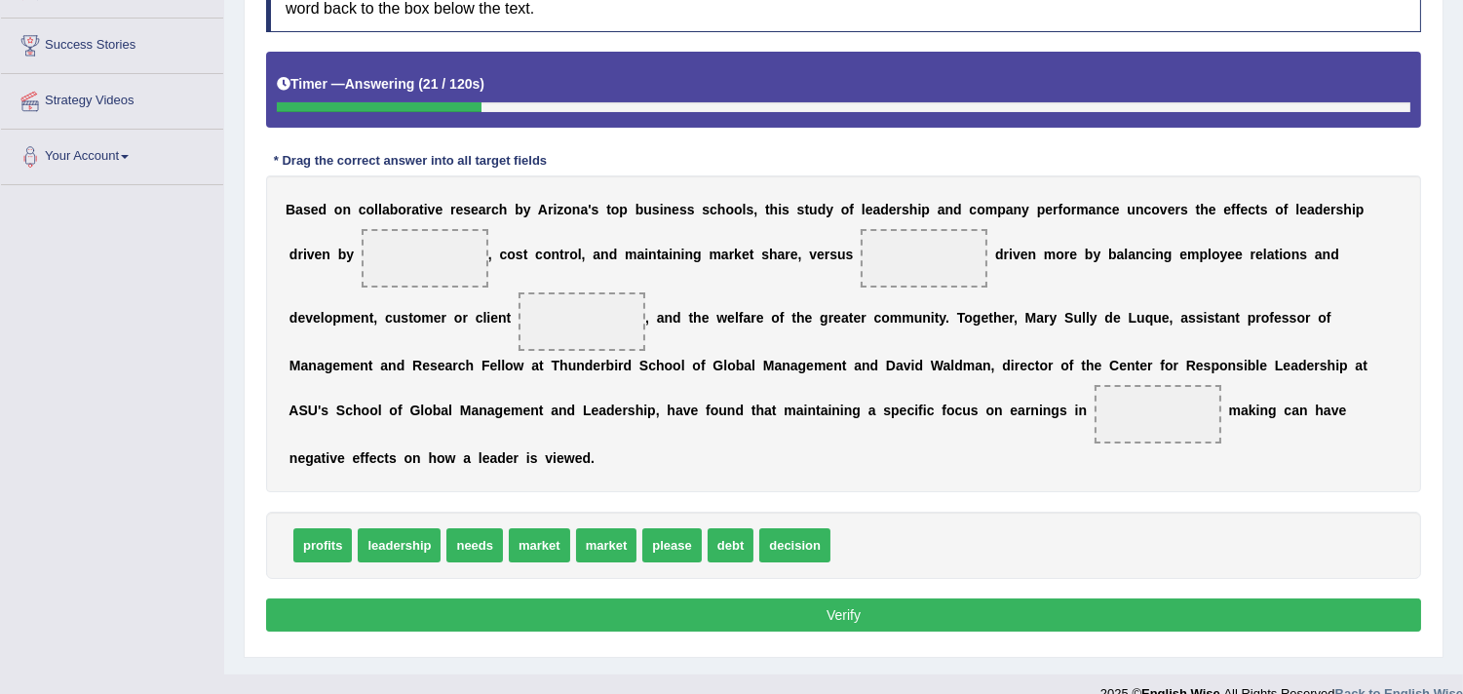
scroll to position [325, 0]
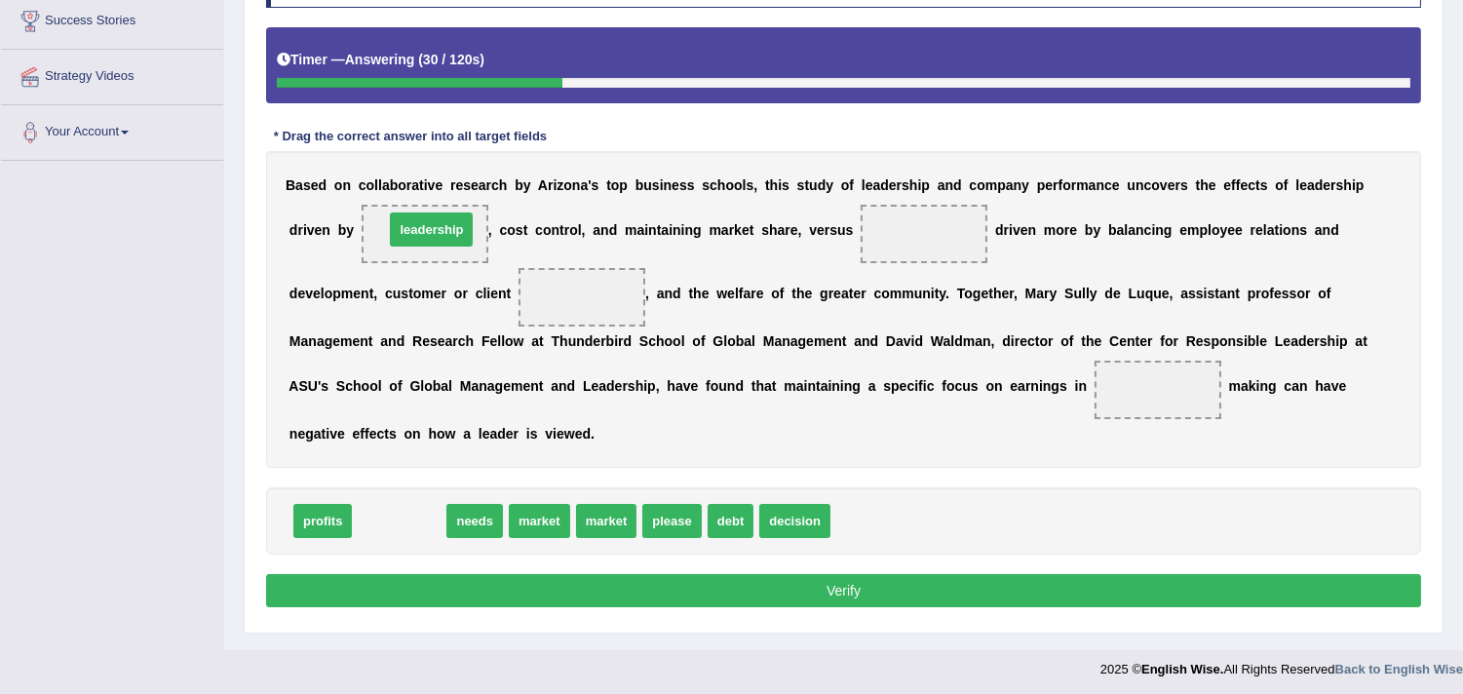
drag, startPoint x: 398, startPoint y: 520, endPoint x: 430, endPoint y: 228, distance: 293.2
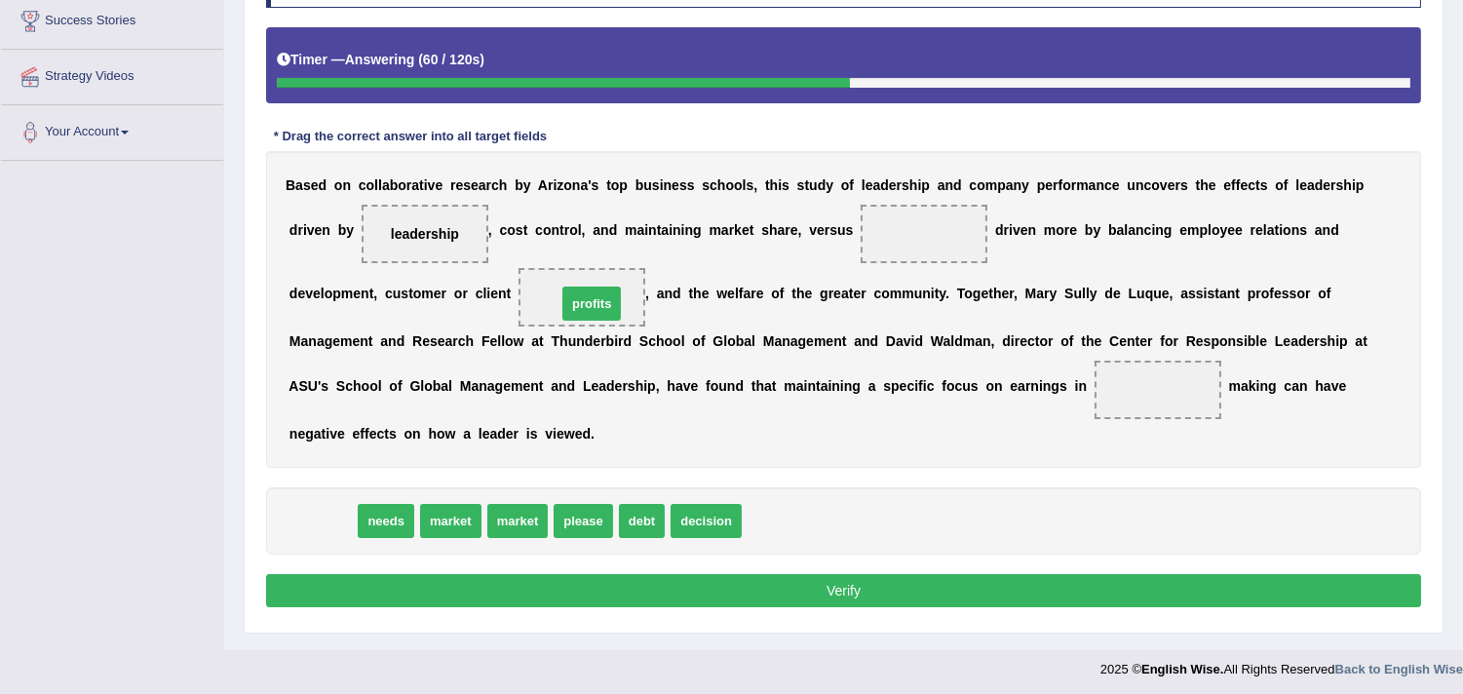
drag, startPoint x: 339, startPoint y: 518, endPoint x: 608, endPoint y: 299, distance: 346.5
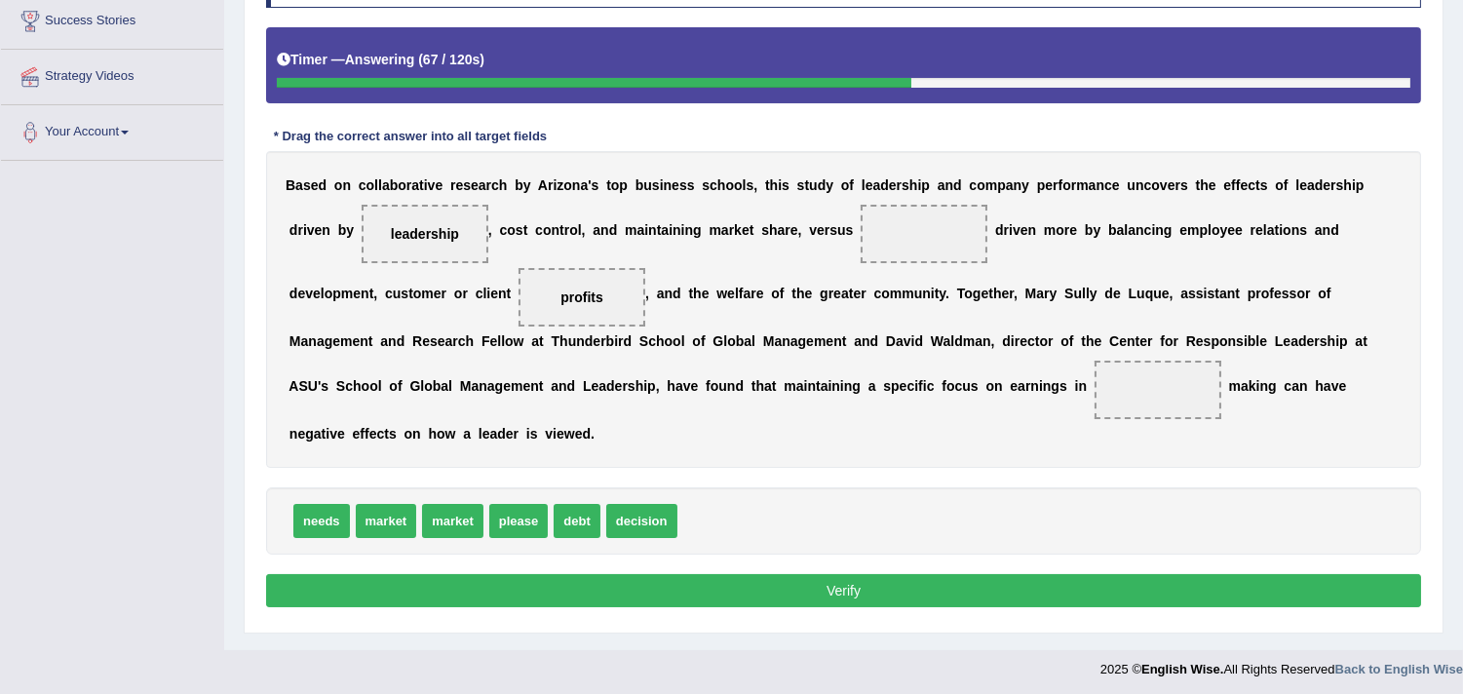
scroll to position [329, 0]
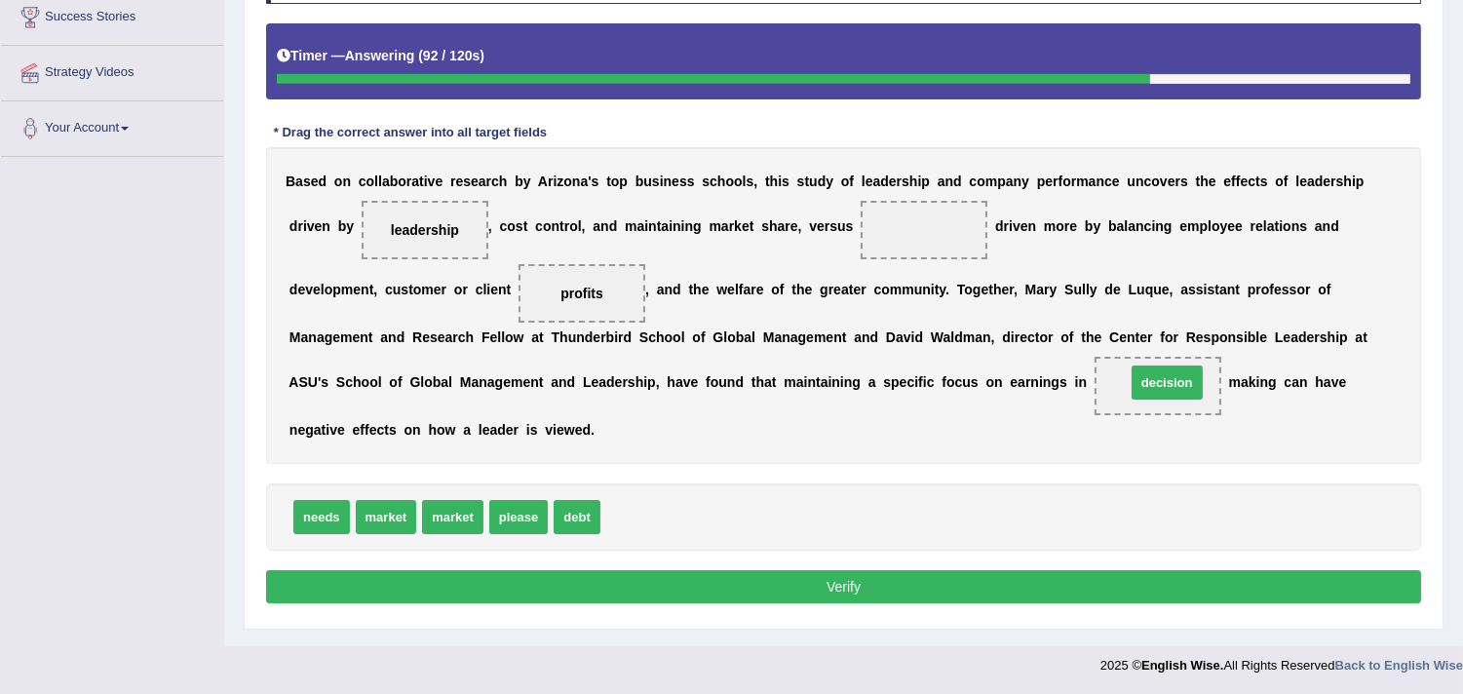
drag, startPoint x: 645, startPoint y: 520, endPoint x: 1171, endPoint y: 384, distance: 542.6
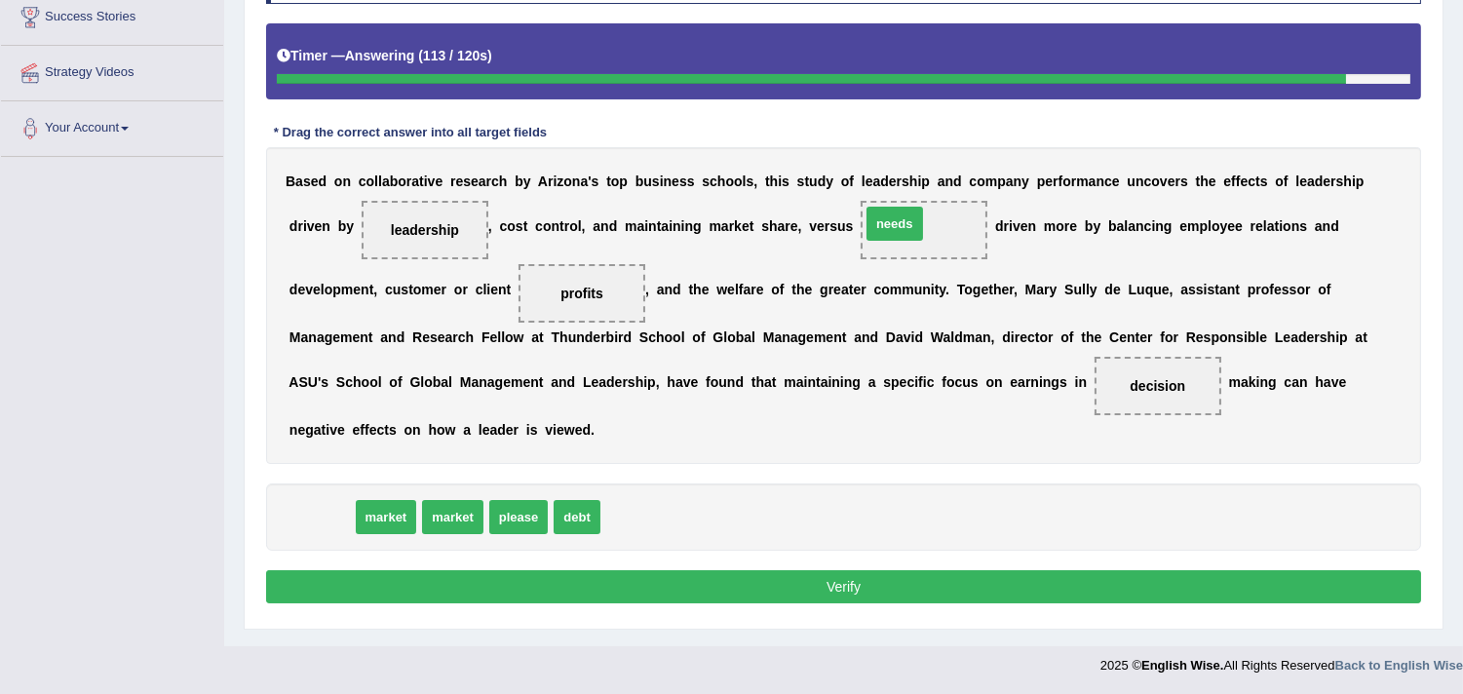
drag, startPoint x: 323, startPoint y: 511, endPoint x: 897, endPoint y: 218, distance: 644.4
click at [787, 589] on button "Verify" at bounding box center [843, 586] width 1155 height 33
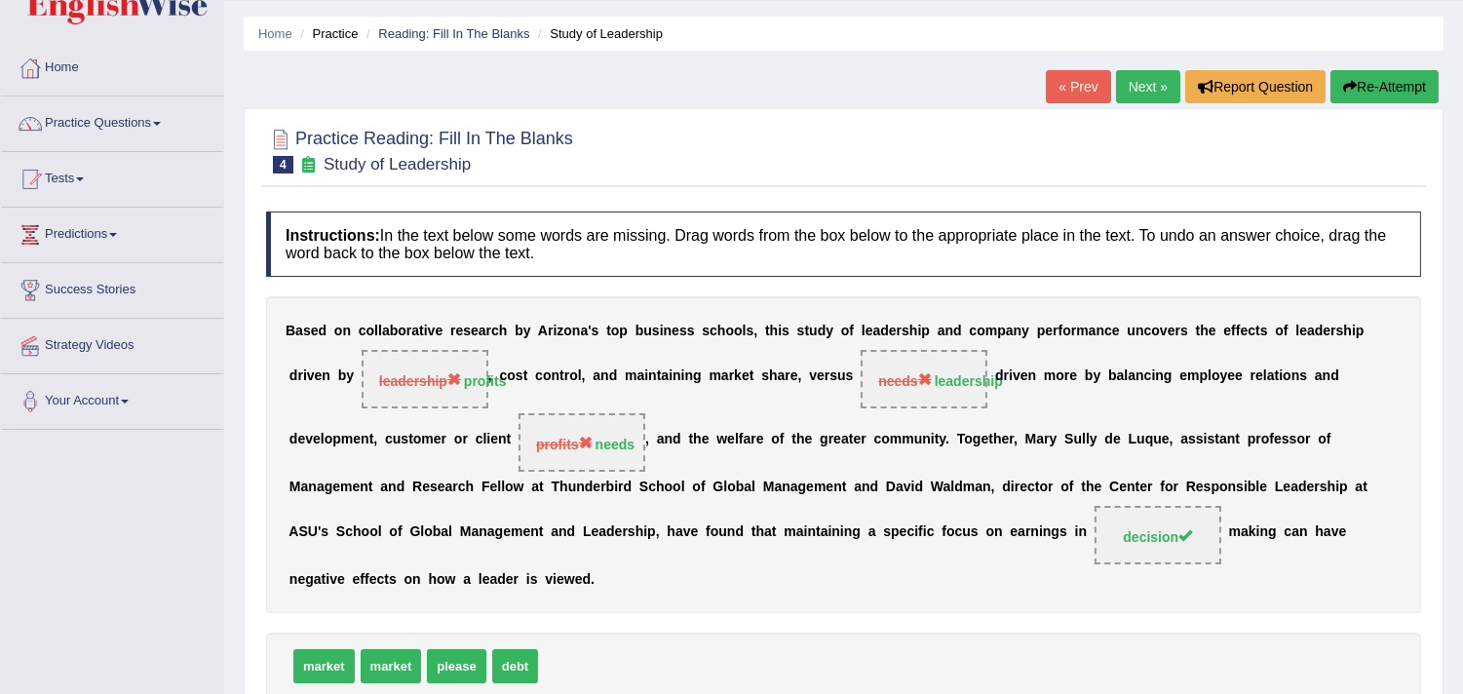
scroll to position [4, 0]
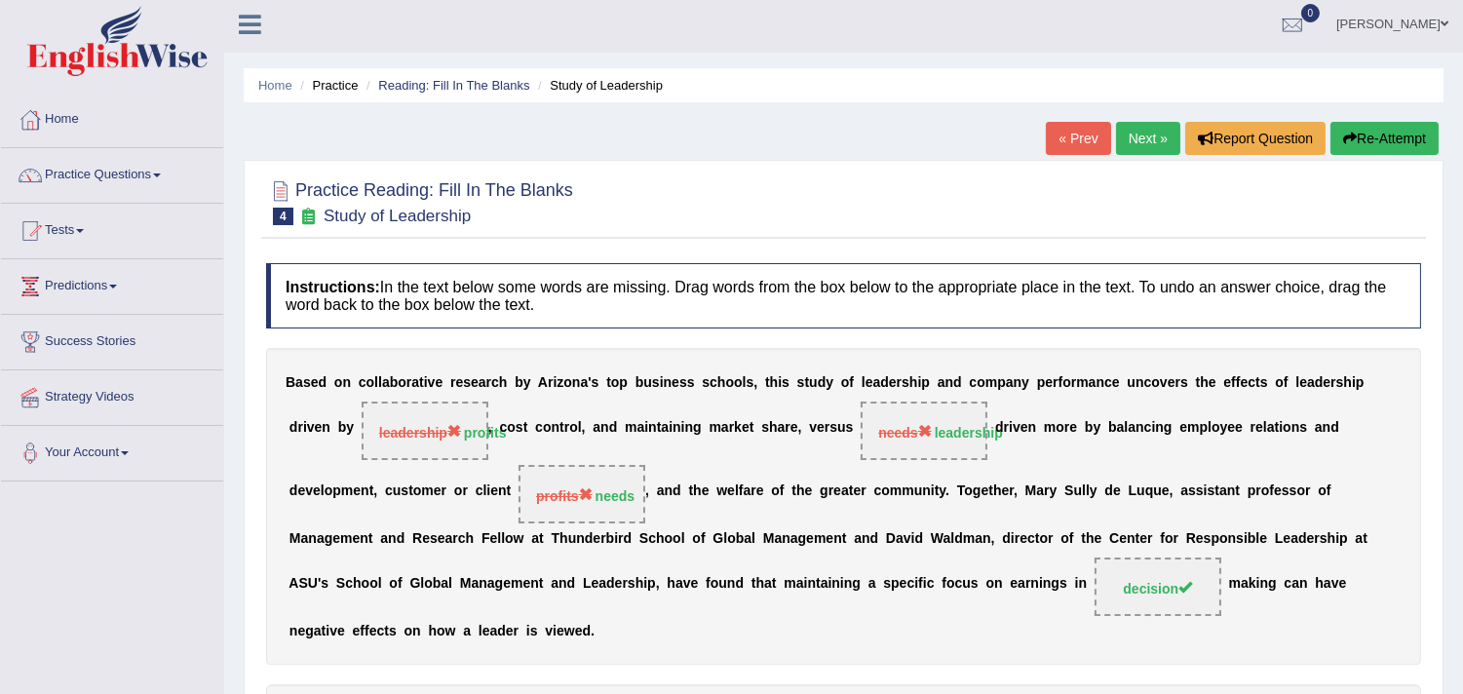
click at [1136, 135] on link "Next »" at bounding box center [1148, 138] width 64 height 33
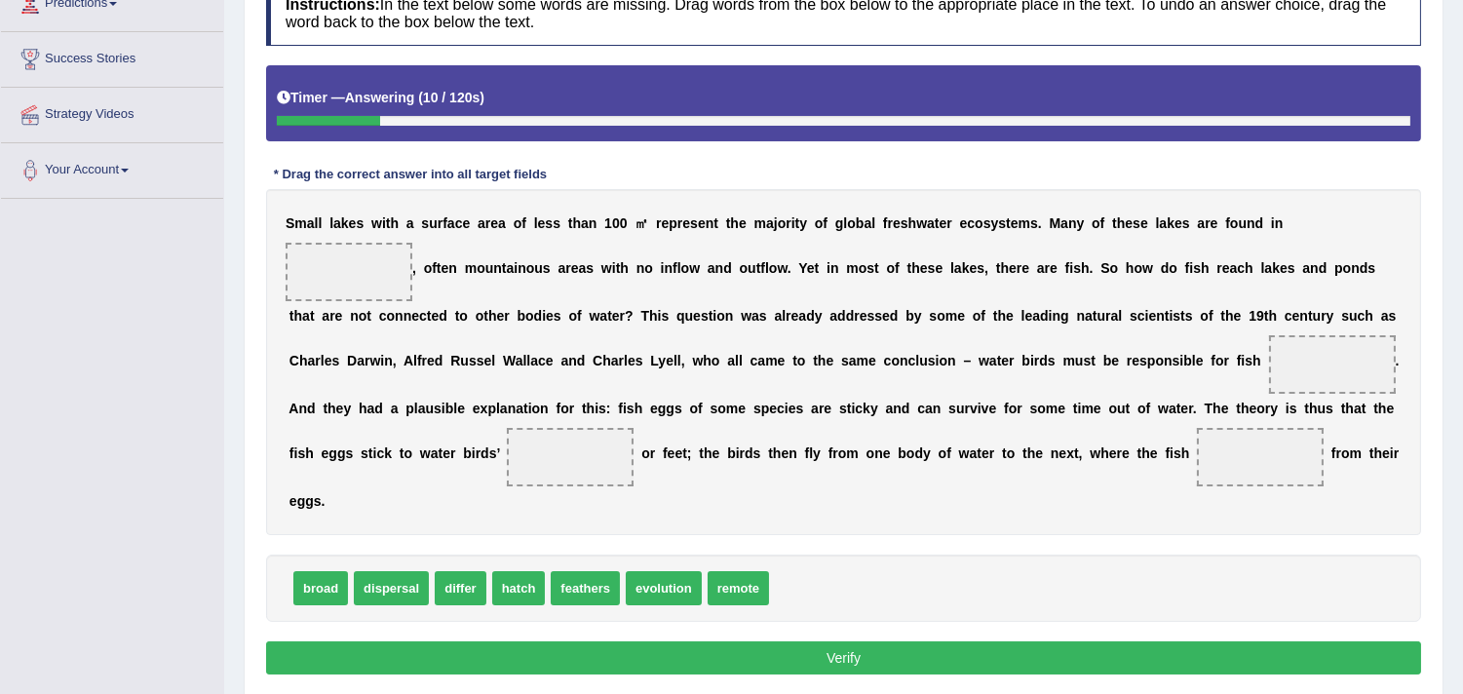
scroll to position [325, 0]
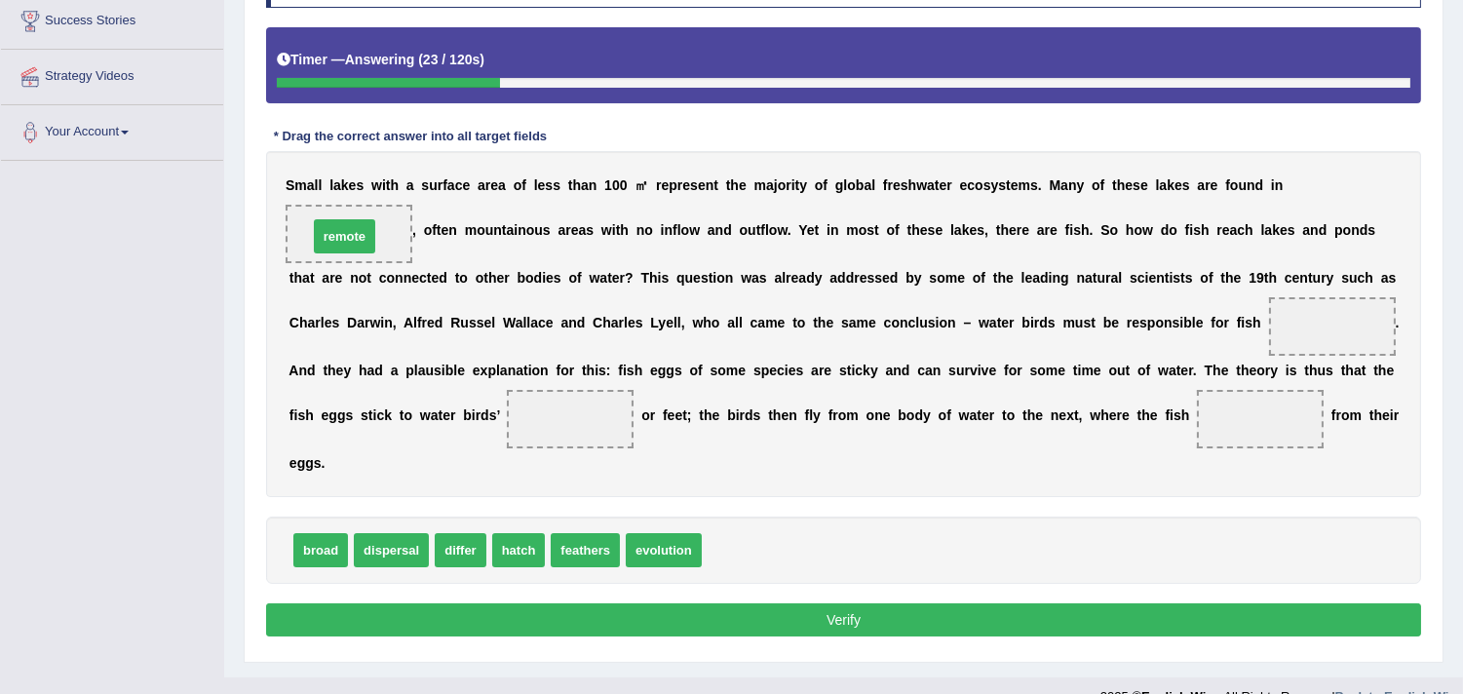
drag, startPoint x: 724, startPoint y: 533, endPoint x: 348, endPoint y: 246, distance: 473.6
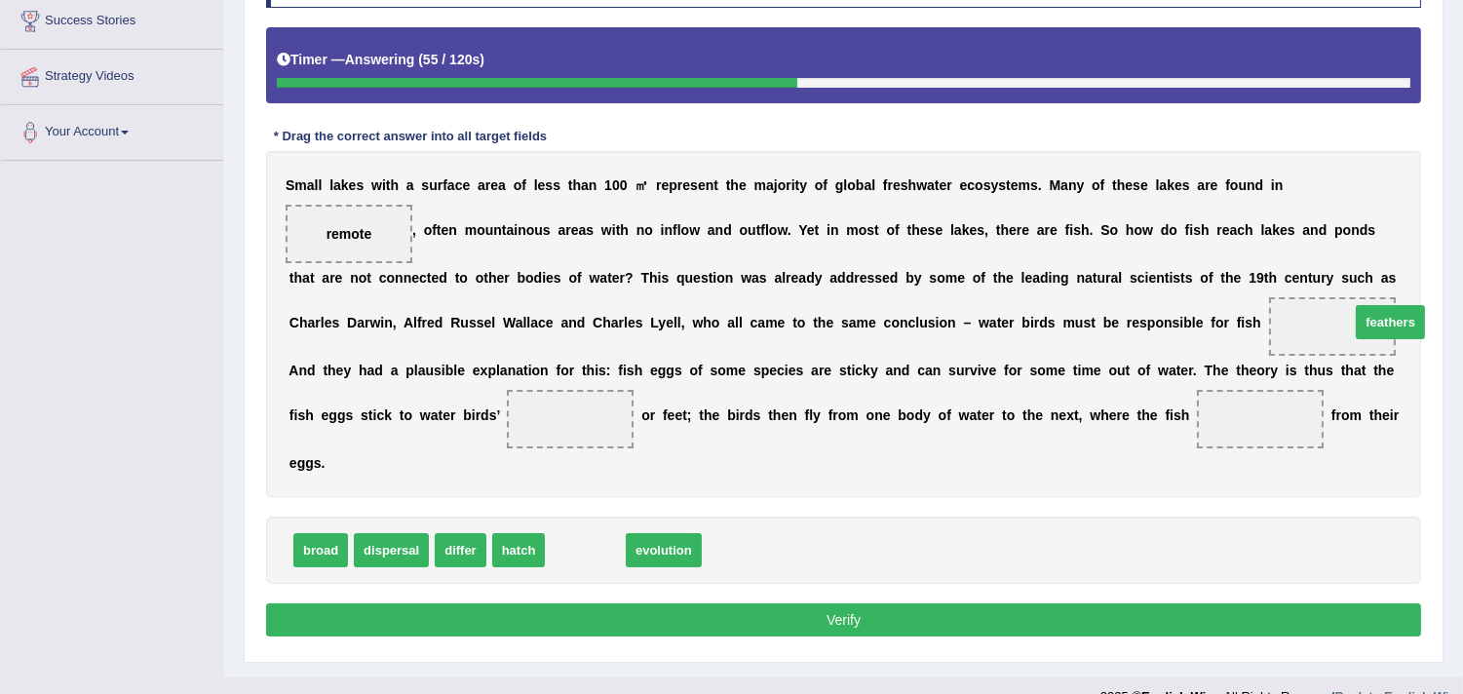
drag, startPoint x: 582, startPoint y: 550, endPoint x: 1348, endPoint y: 334, distance: 795.9
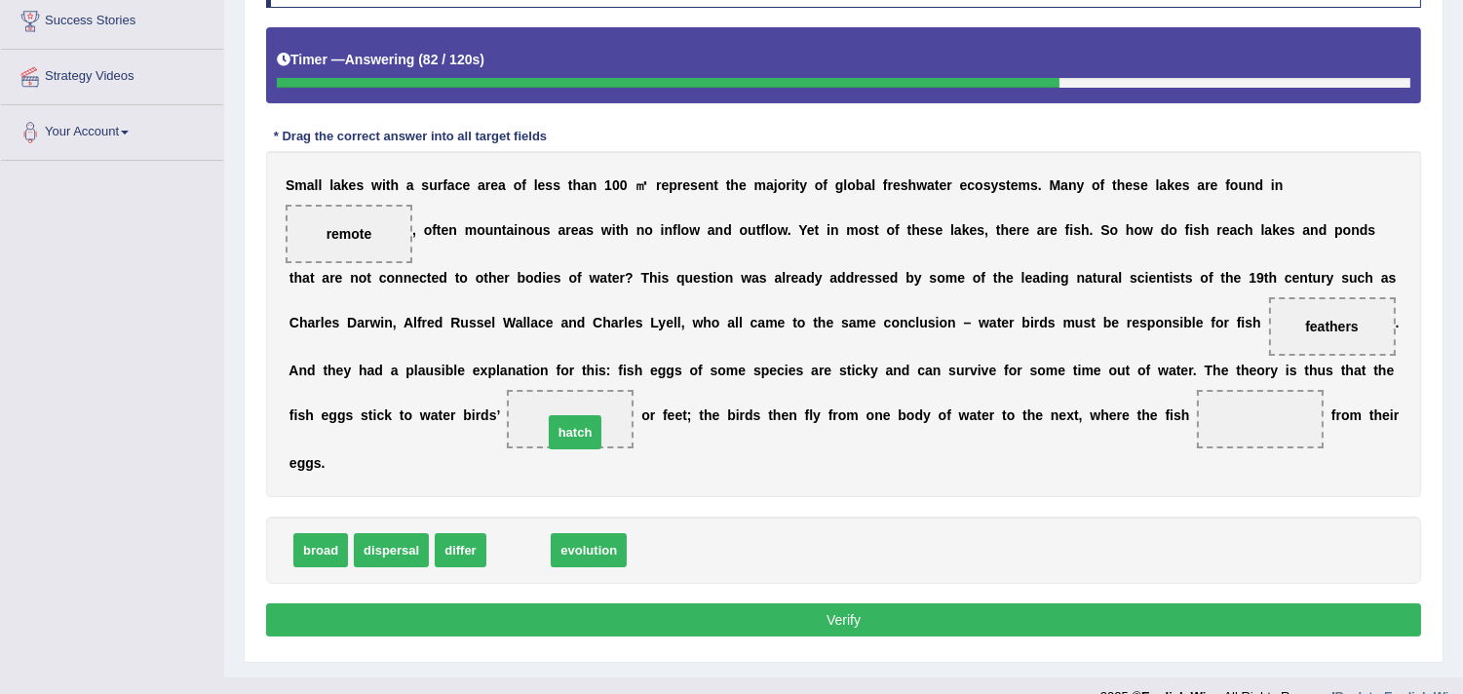
drag, startPoint x: 522, startPoint y: 556, endPoint x: 575, endPoint y: 425, distance: 141.2
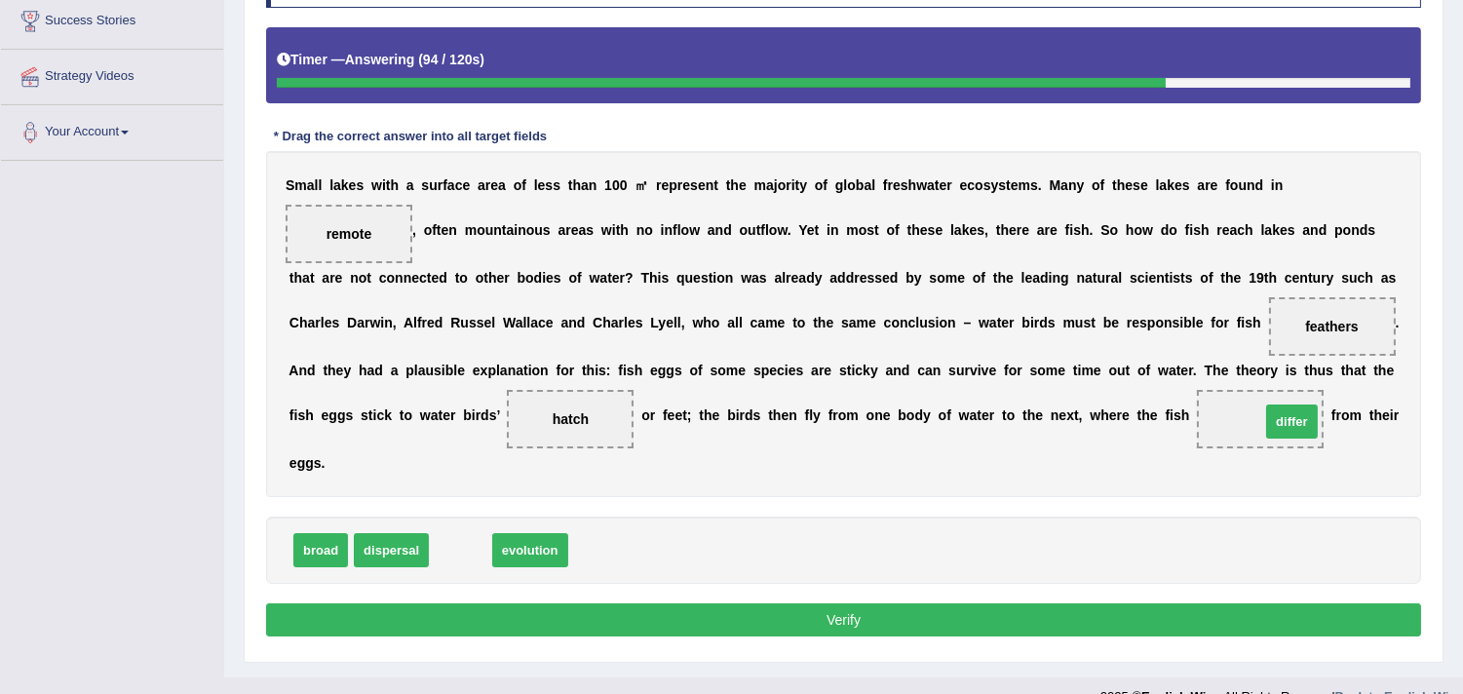
drag, startPoint x: 487, startPoint y: 550, endPoint x: 1297, endPoint y: 426, distance: 818.5
click at [866, 620] on button "Verify" at bounding box center [843, 619] width 1155 height 33
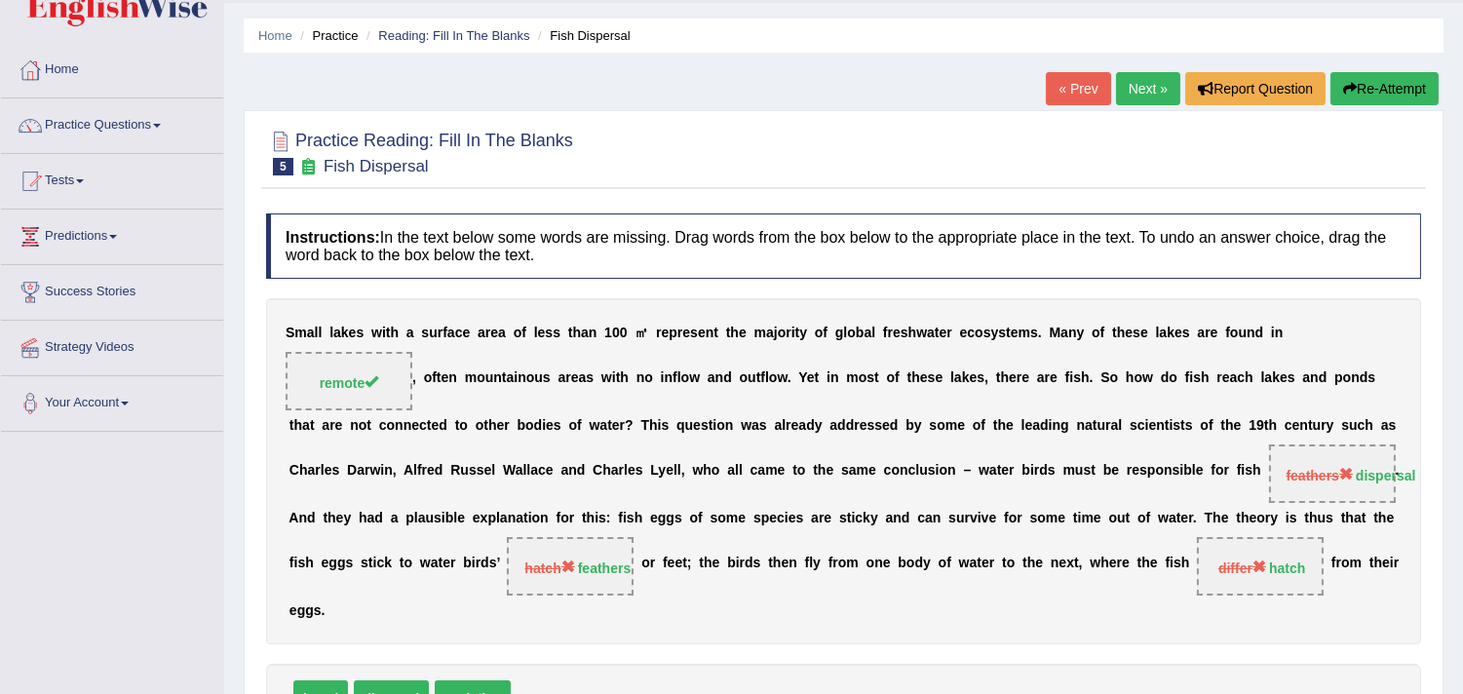
scroll to position [0, 0]
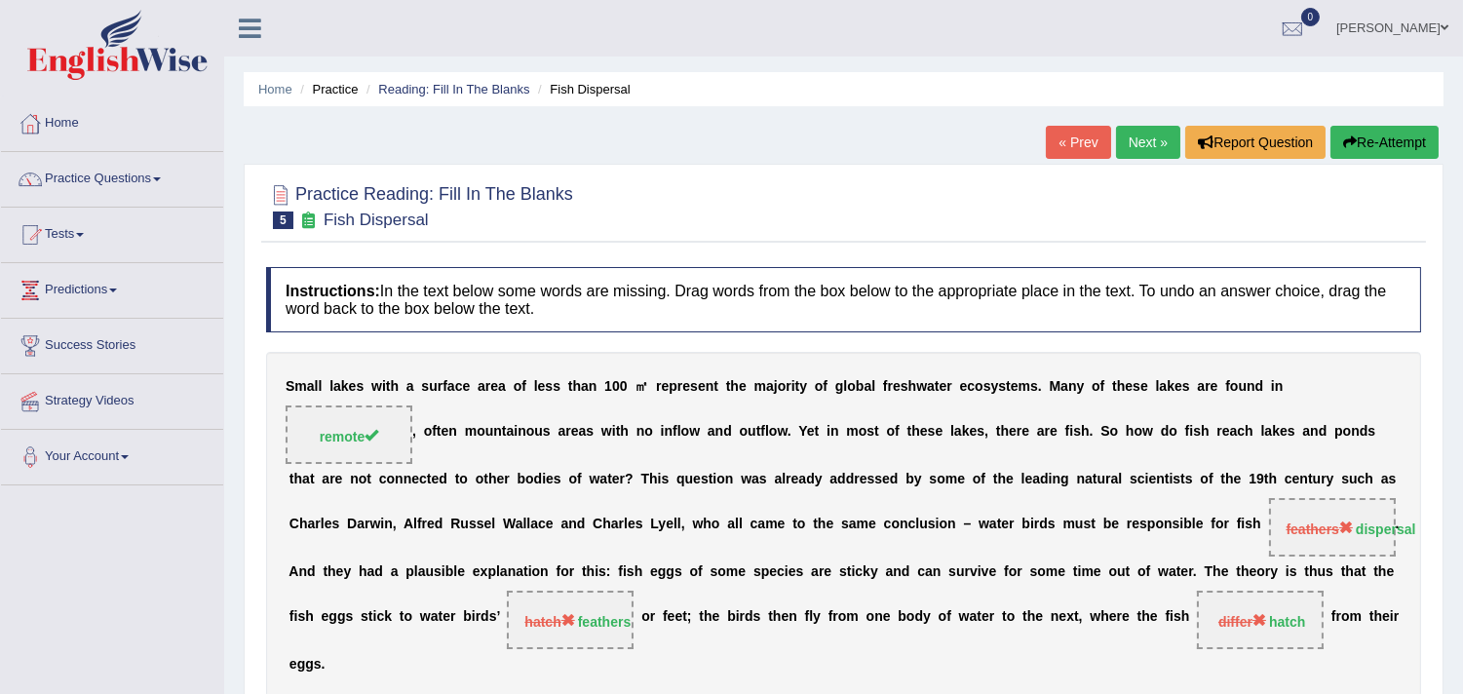
click at [1154, 142] on link "Next »" at bounding box center [1148, 142] width 64 height 33
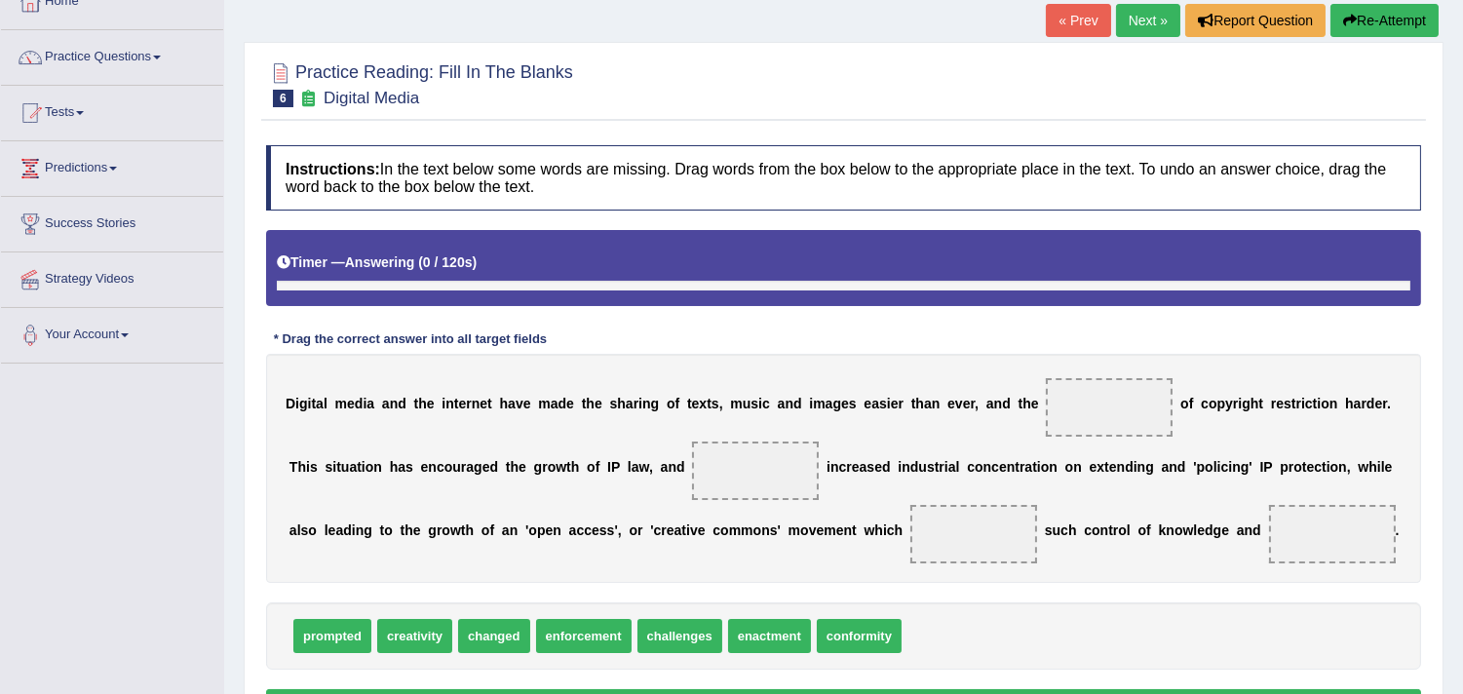
scroll to position [216, 0]
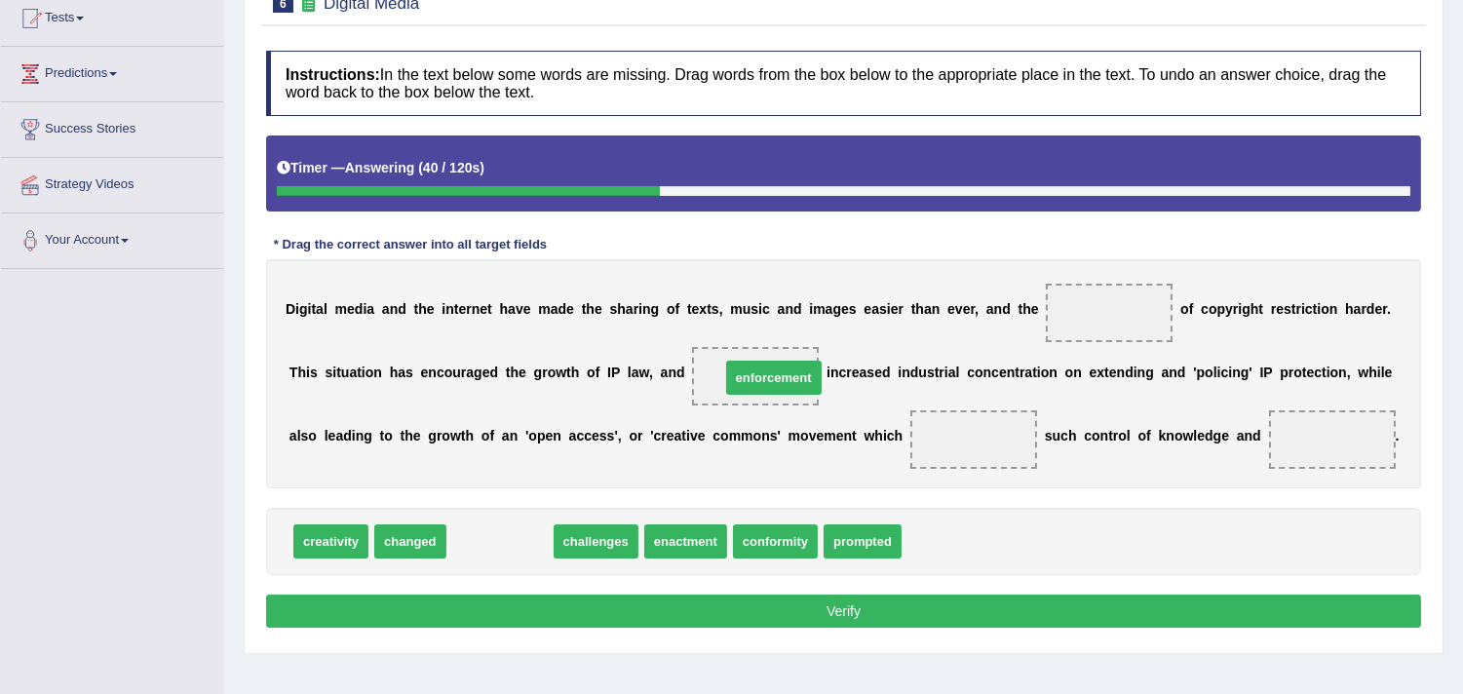
drag, startPoint x: 507, startPoint y: 546, endPoint x: 781, endPoint y: 382, distance: 319.2
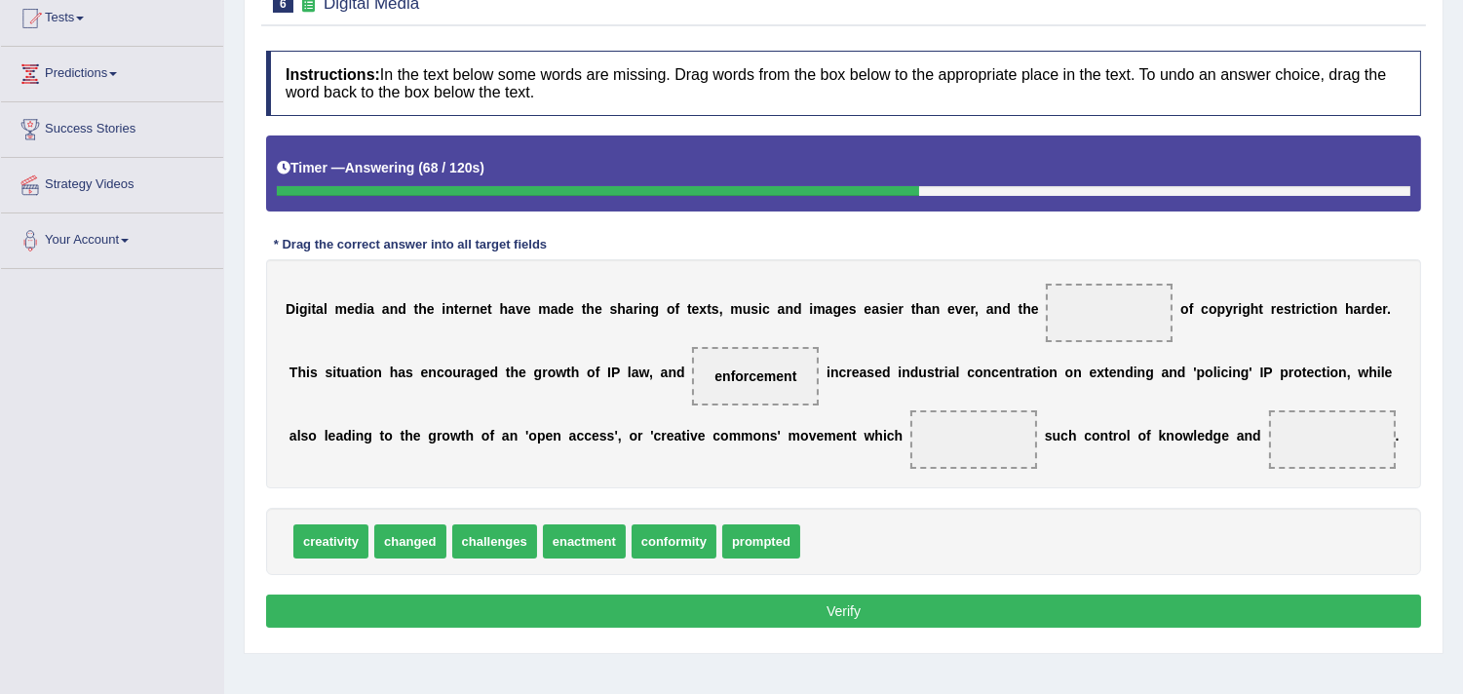
click at [677, 544] on span "conformity" at bounding box center [674, 541] width 85 height 34
drag, startPoint x: 417, startPoint y: 538, endPoint x: 970, endPoint y: 436, distance: 562.1
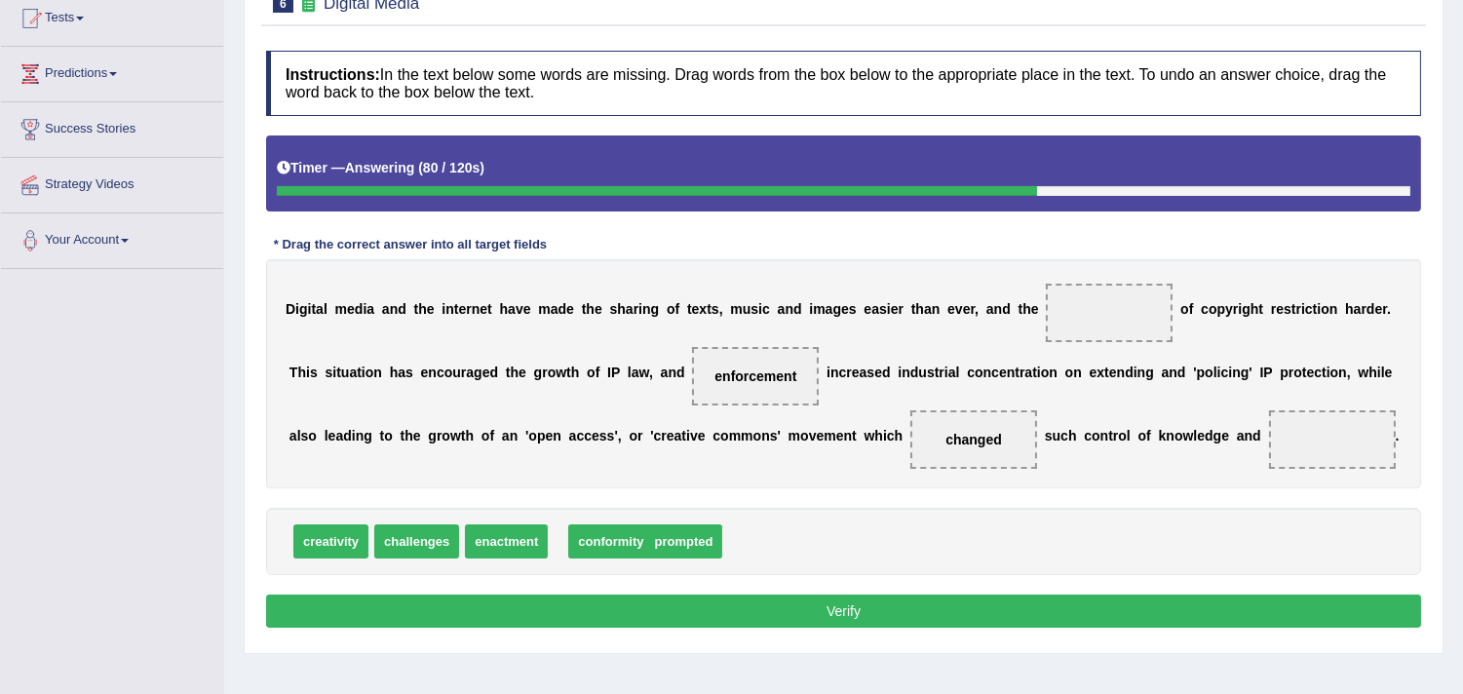
drag, startPoint x: 597, startPoint y: 534, endPoint x: 610, endPoint y: 534, distance: 13.6
drag, startPoint x: 621, startPoint y: 536, endPoint x: 1360, endPoint y: 442, distance: 745.0
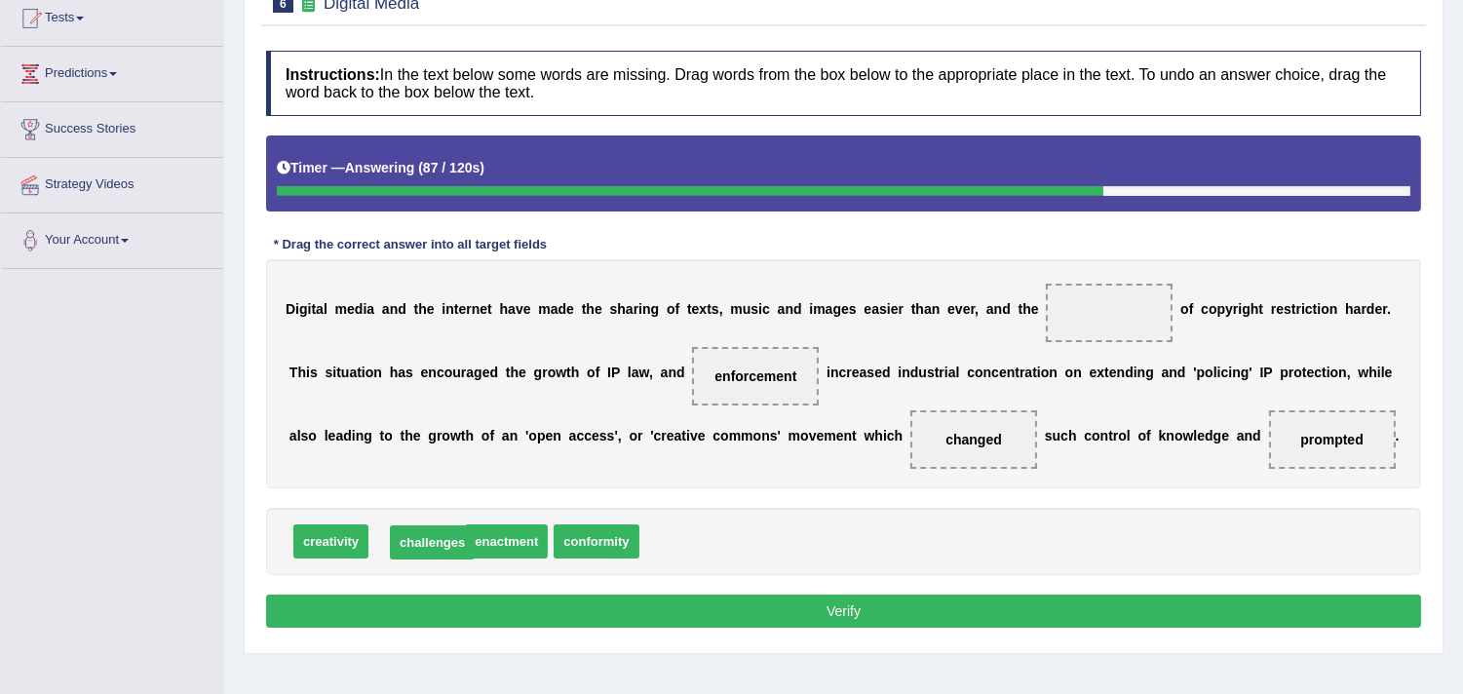
drag, startPoint x: 424, startPoint y: 544, endPoint x: 440, endPoint y: 546, distance: 15.7
drag, startPoint x: 407, startPoint y: 546, endPoint x: 1142, endPoint y: 307, distance: 771.9
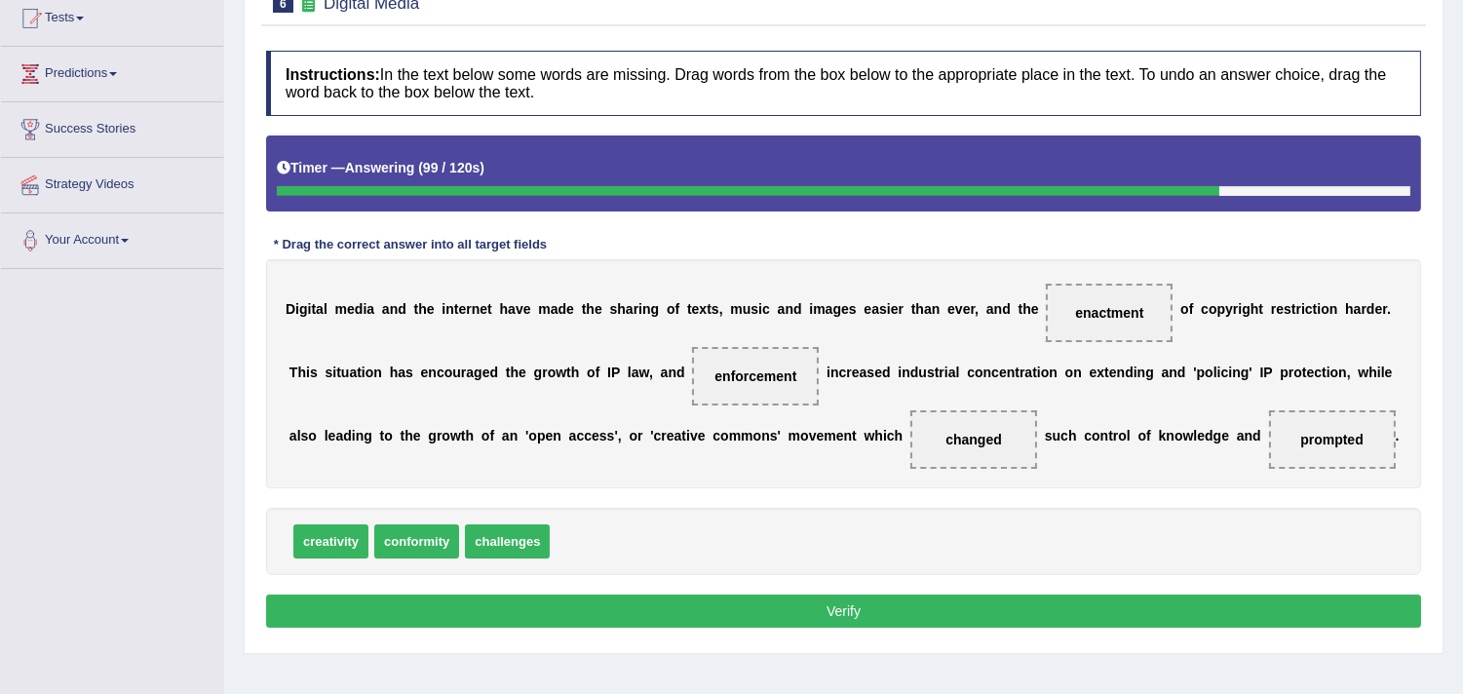
click at [825, 606] on button "Verify" at bounding box center [843, 611] width 1155 height 33
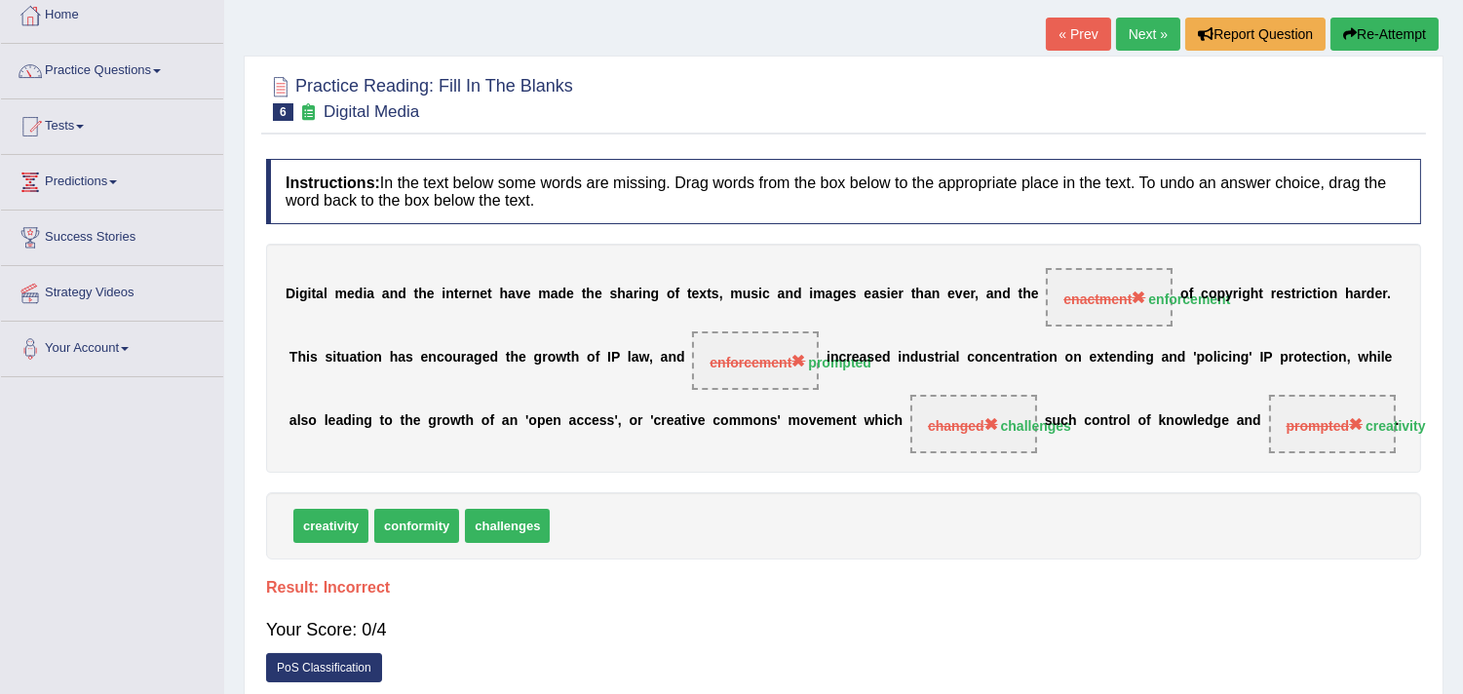
scroll to position [0, 0]
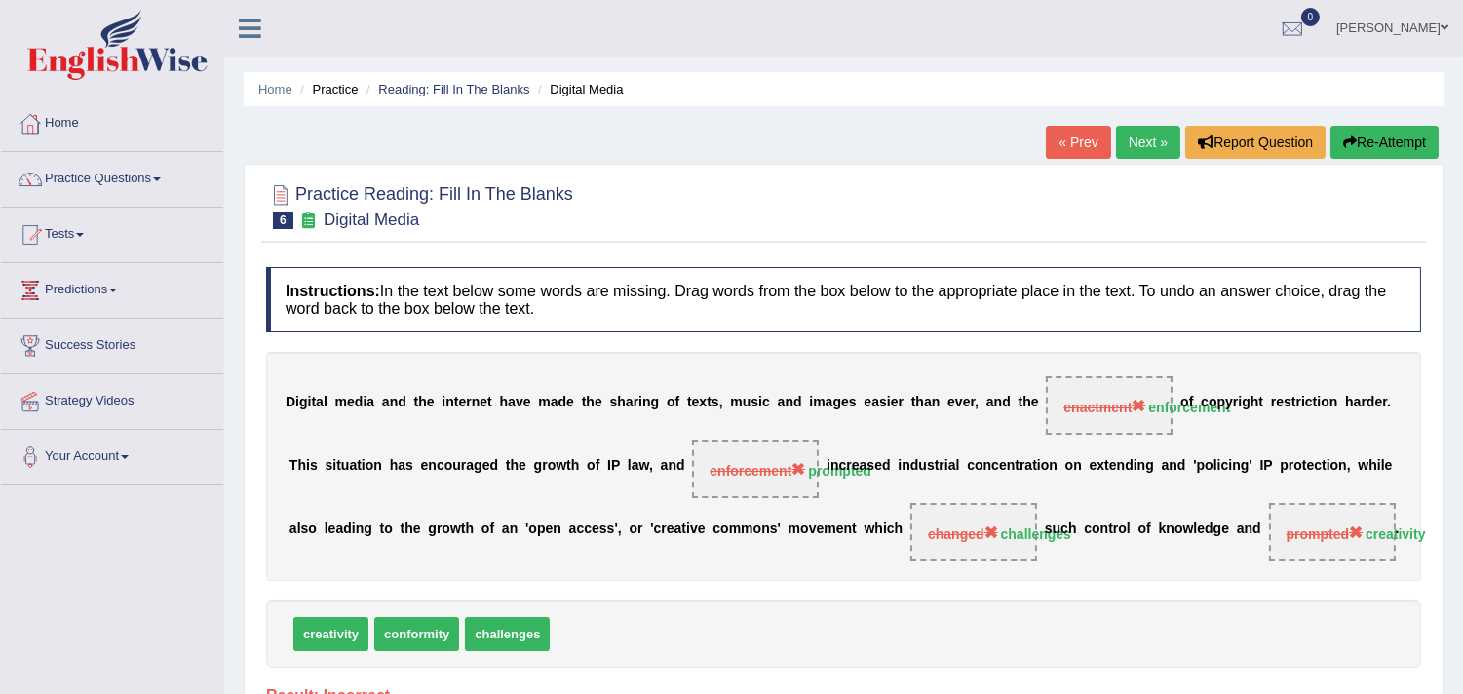
click at [1129, 151] on link "Next »" at bounding box center [1148, 142] width 64 height 33
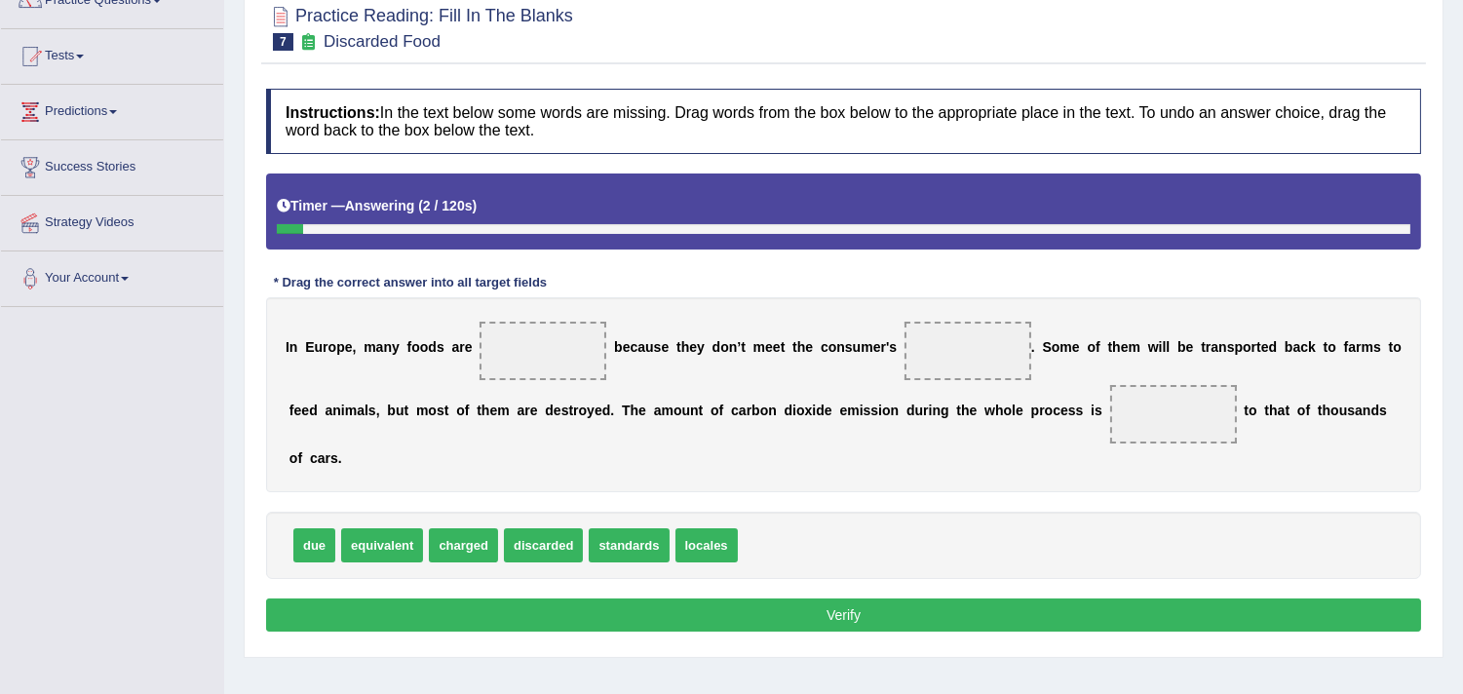
scroll to position [216, 0]
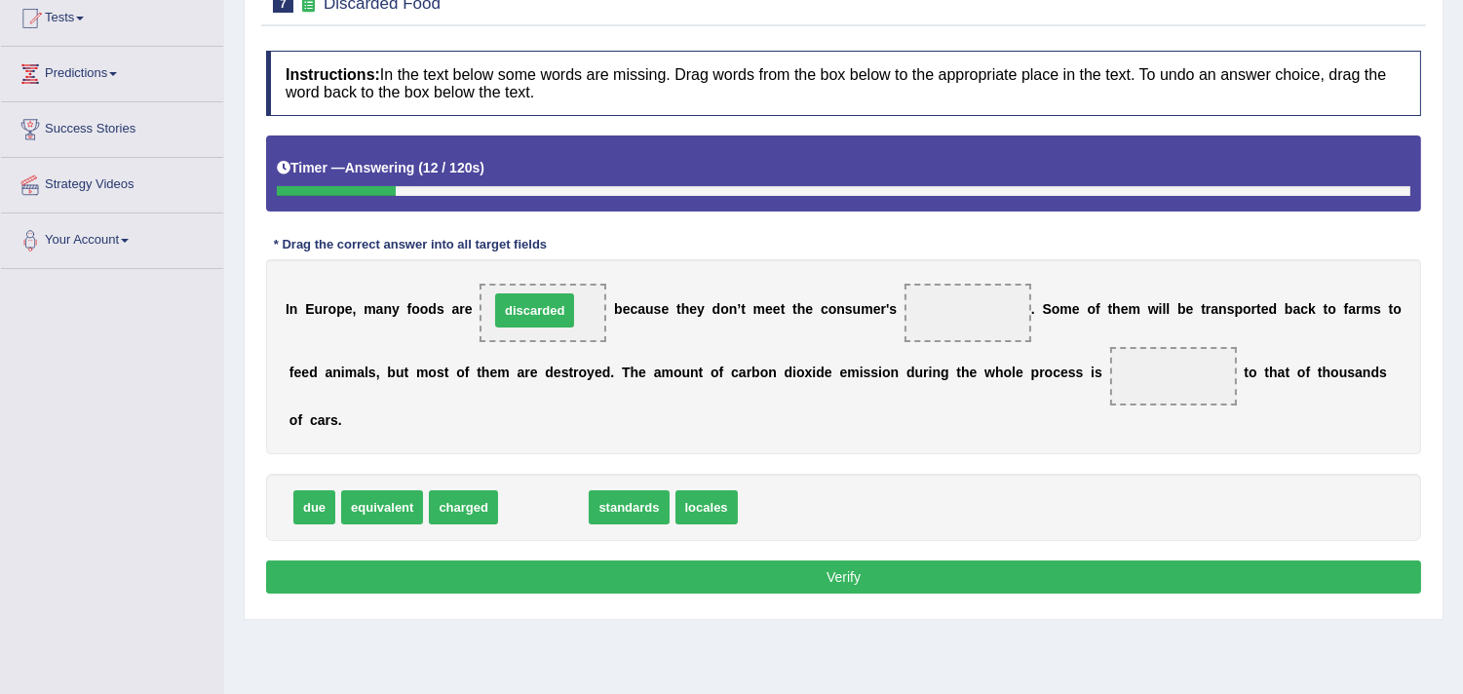
drag, startPoint x: 556, startPoint y: 503, endPoint x: 547, endPoint y: 308, distance: 195.2
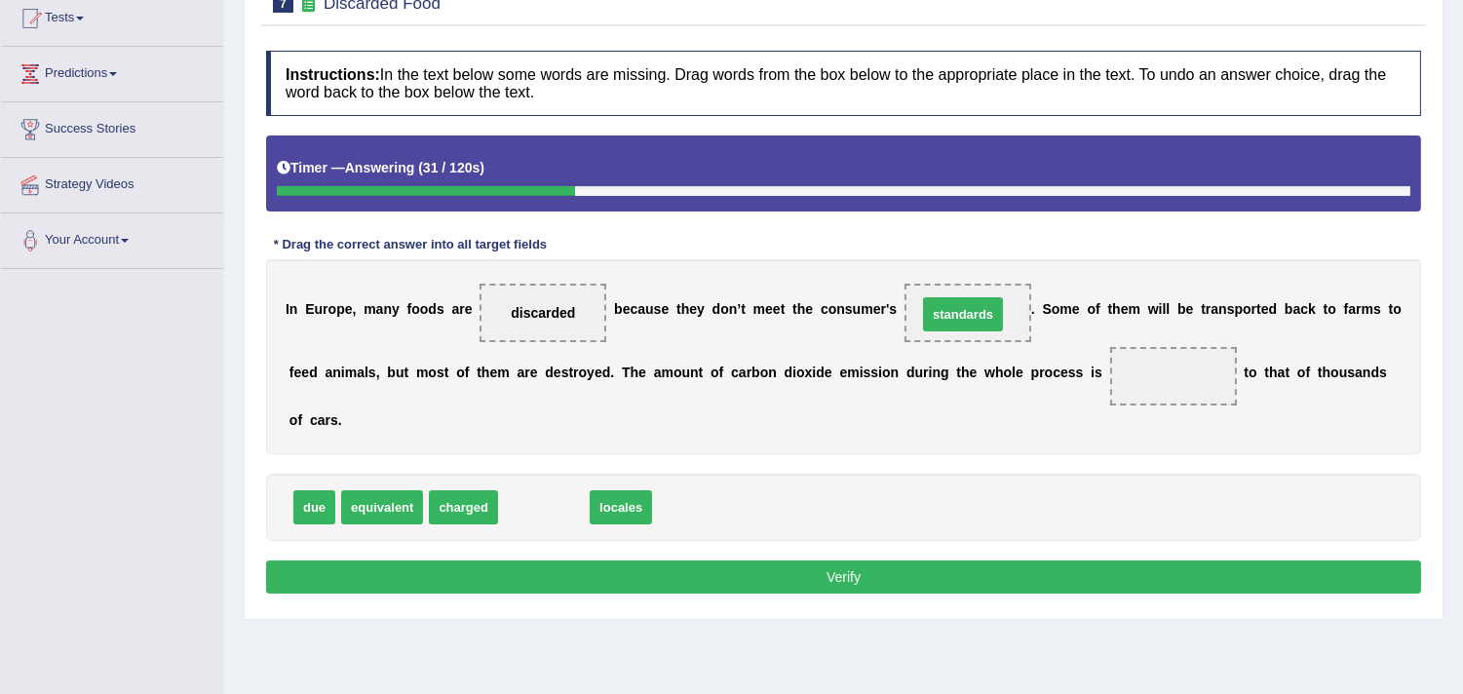
drag, startPoint x: 559, startPoint y: 515, endPoint x: 978, endPoint y: 323, distance: 461.1
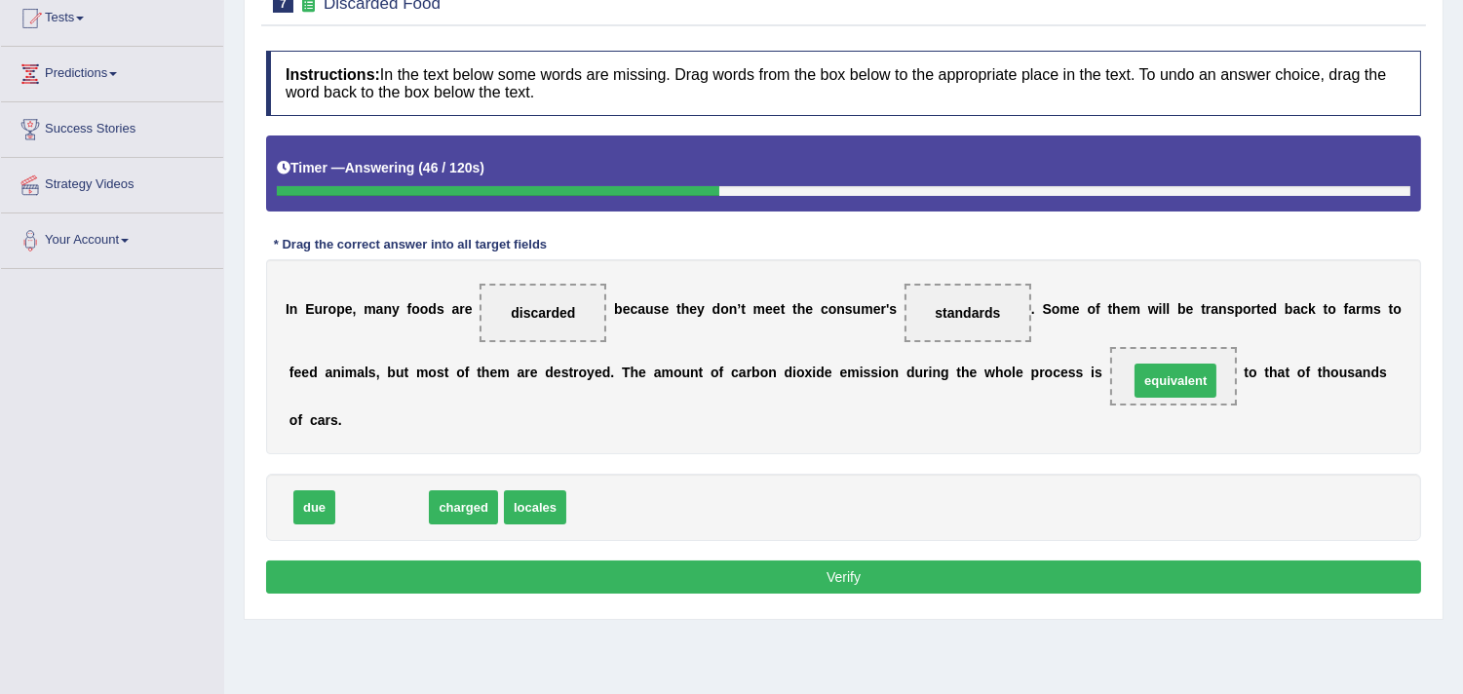
drag, startPoint x: 391, startPoint y: 514, endPoint x: 1181, endPoint y: 391, distance: 799.1
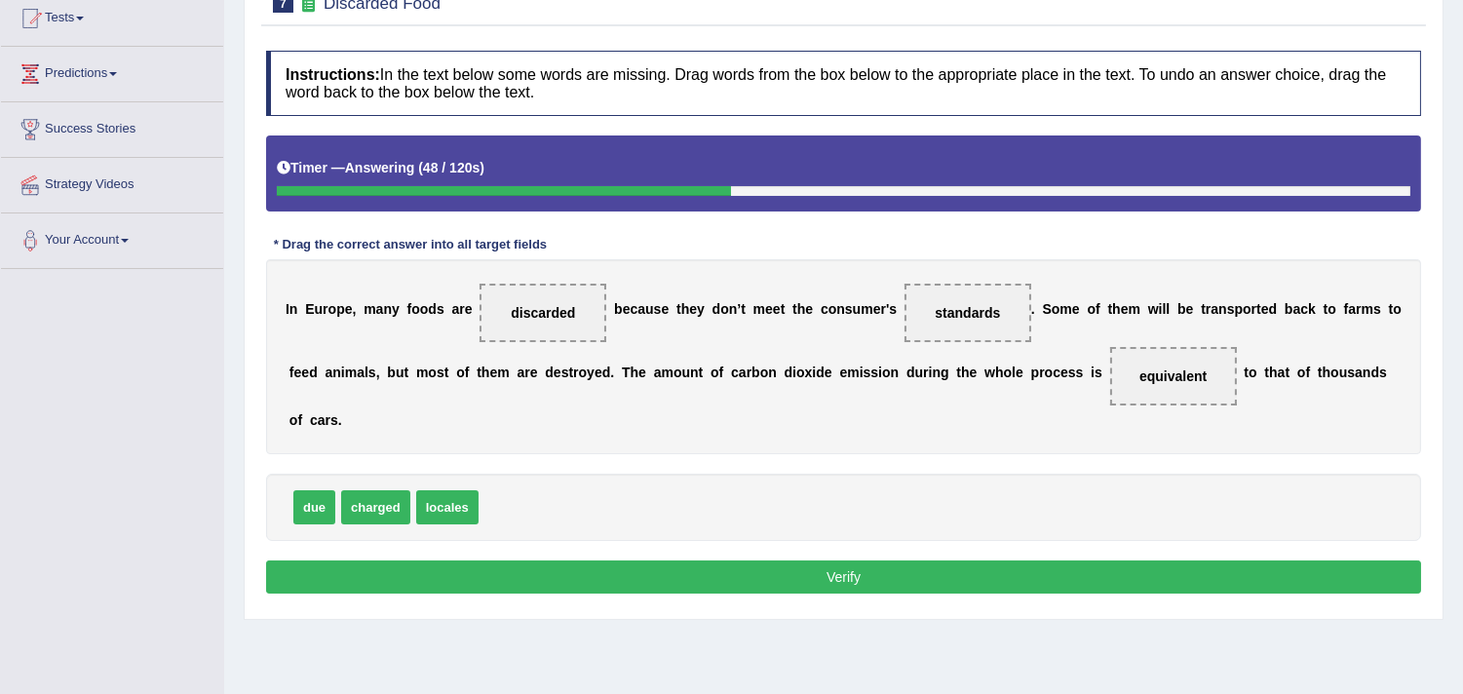
click at [697, 593] on div "Instructions: In the text below some words are missing. Drag words from the box…" at bounding box center [843, 325] width 1165 height 568
click at [697, 572] on button "Verify" at bounding box center [843, 577] width 1155 height 33
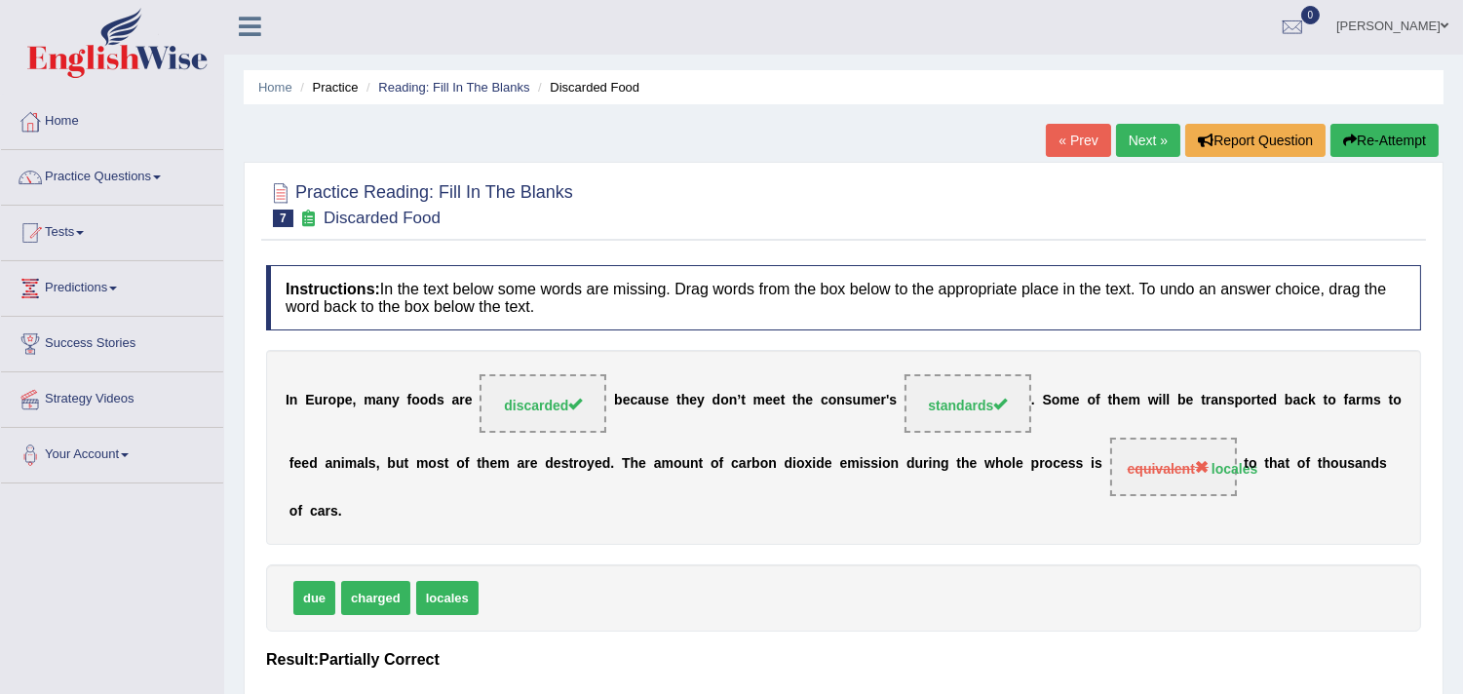
scroll to position [0, 0]
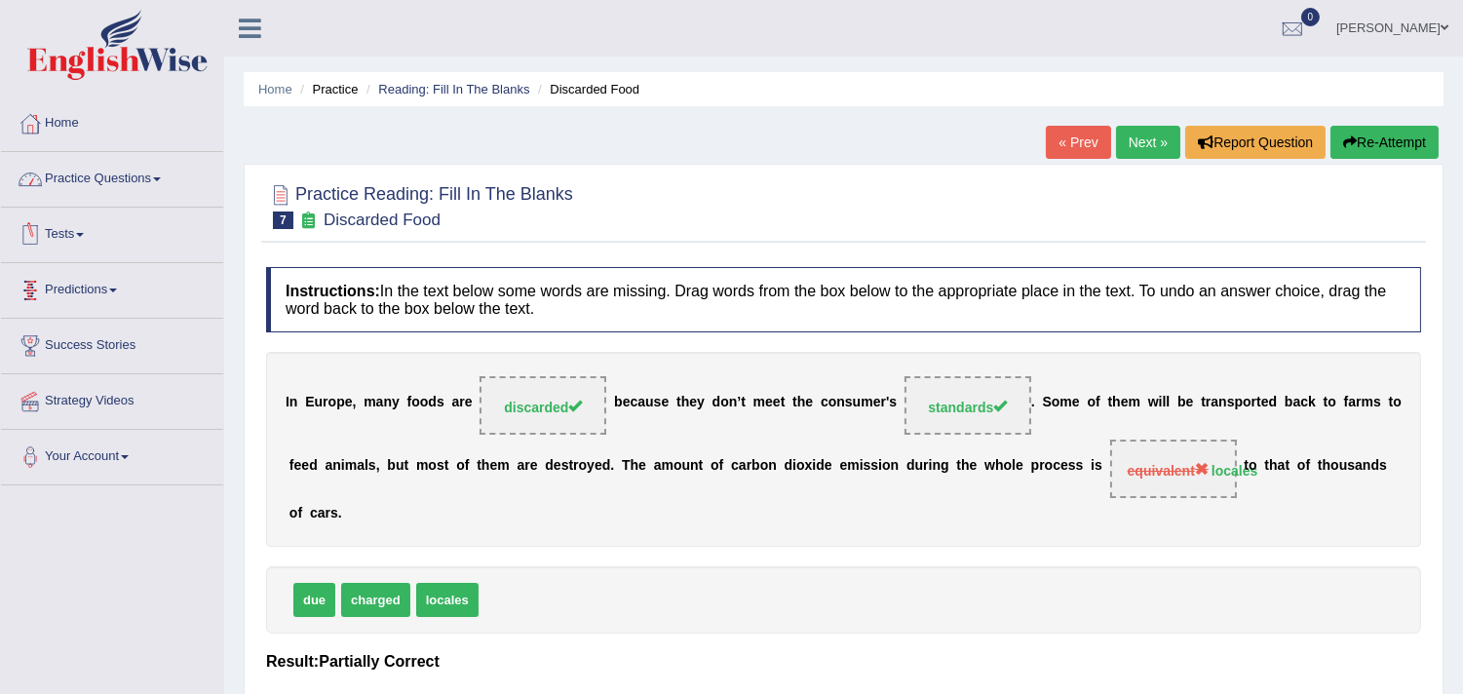
click at [111, 169] on link "Practice Questions" at bounding box center [112, 176] width 222 height 49
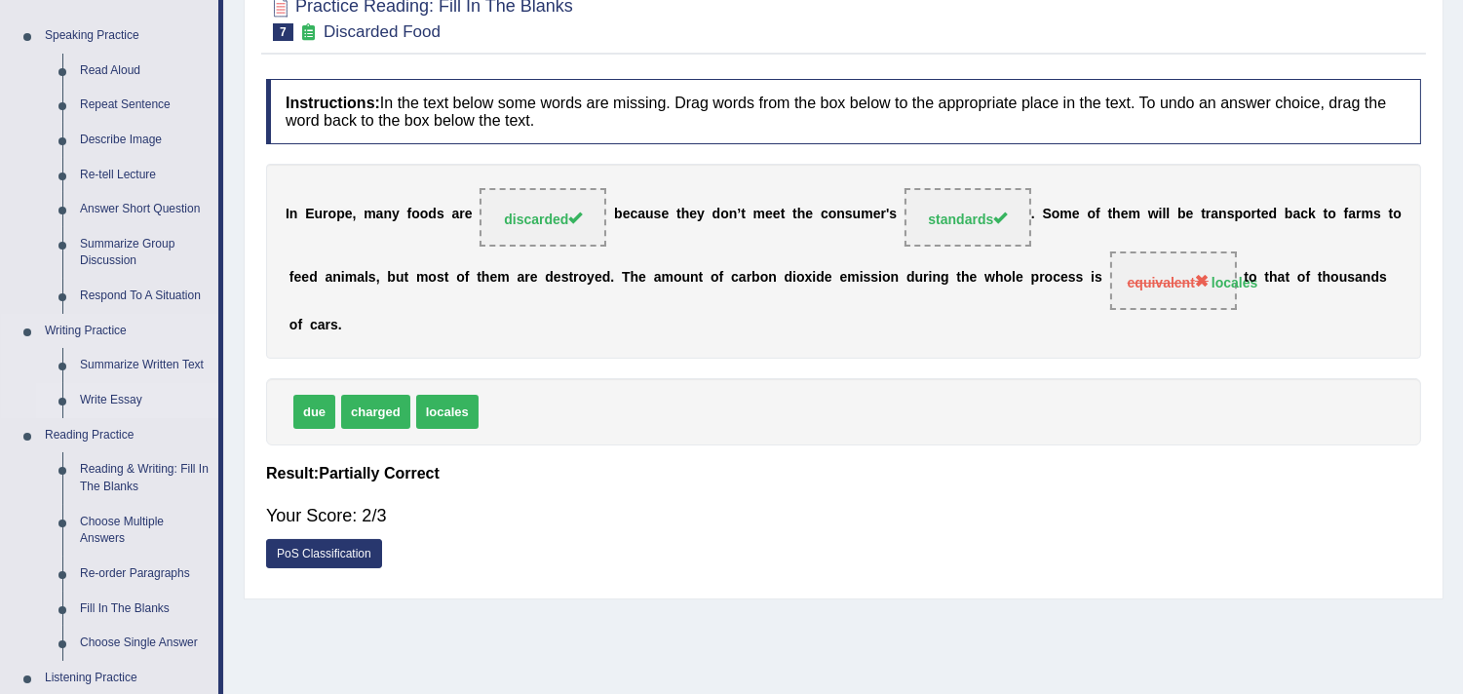
scroll to position [325, 0]
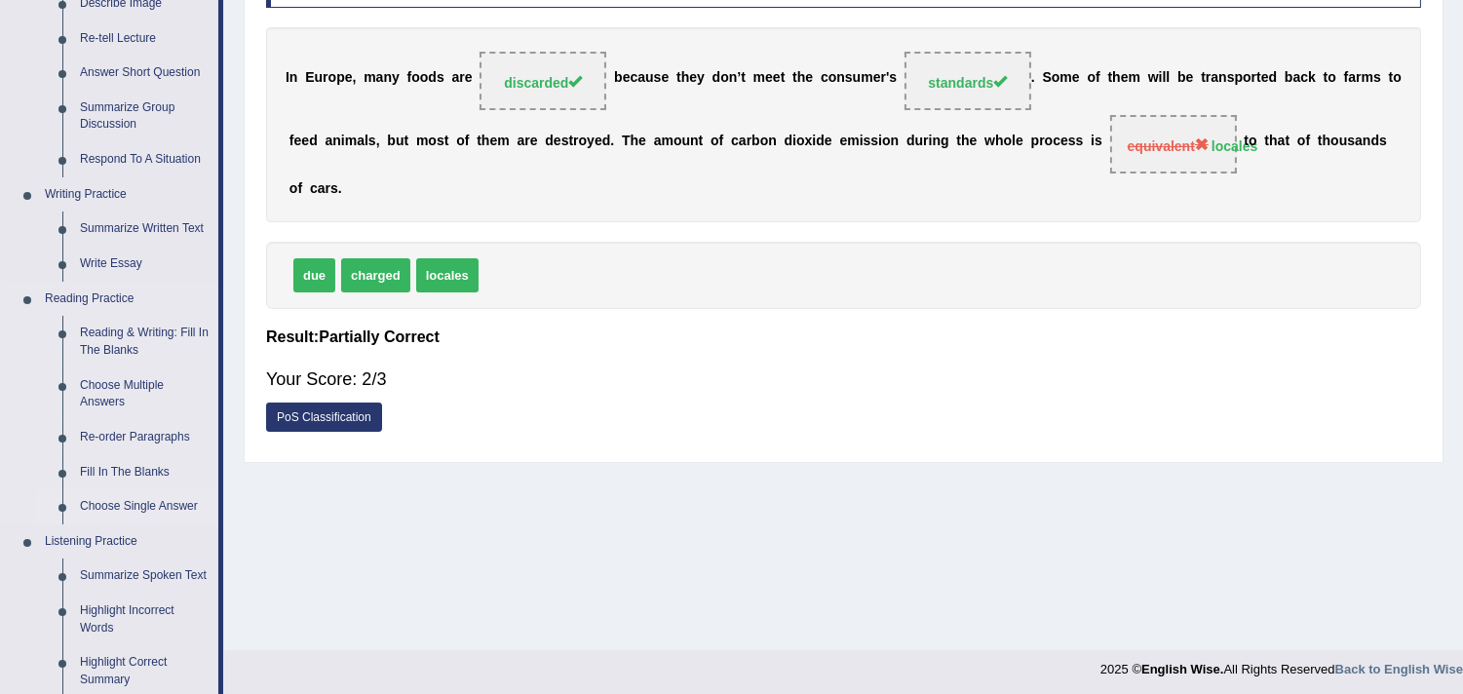
click at [161, 494] on link "Choose Single Answer" at bounding box center [144, 506] width 147 height 35
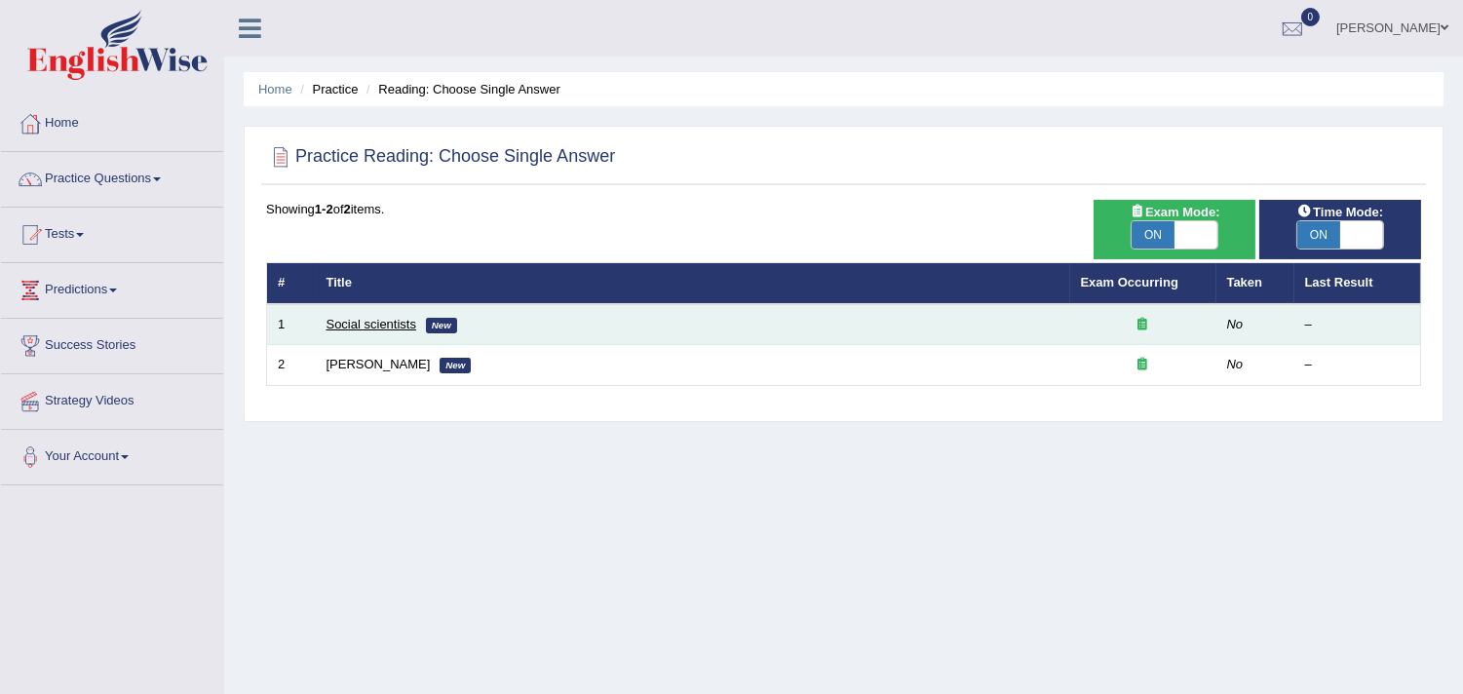
click at [375, 325] on link "Social scientists" at bounding box center [372, 324] width 90 height 15
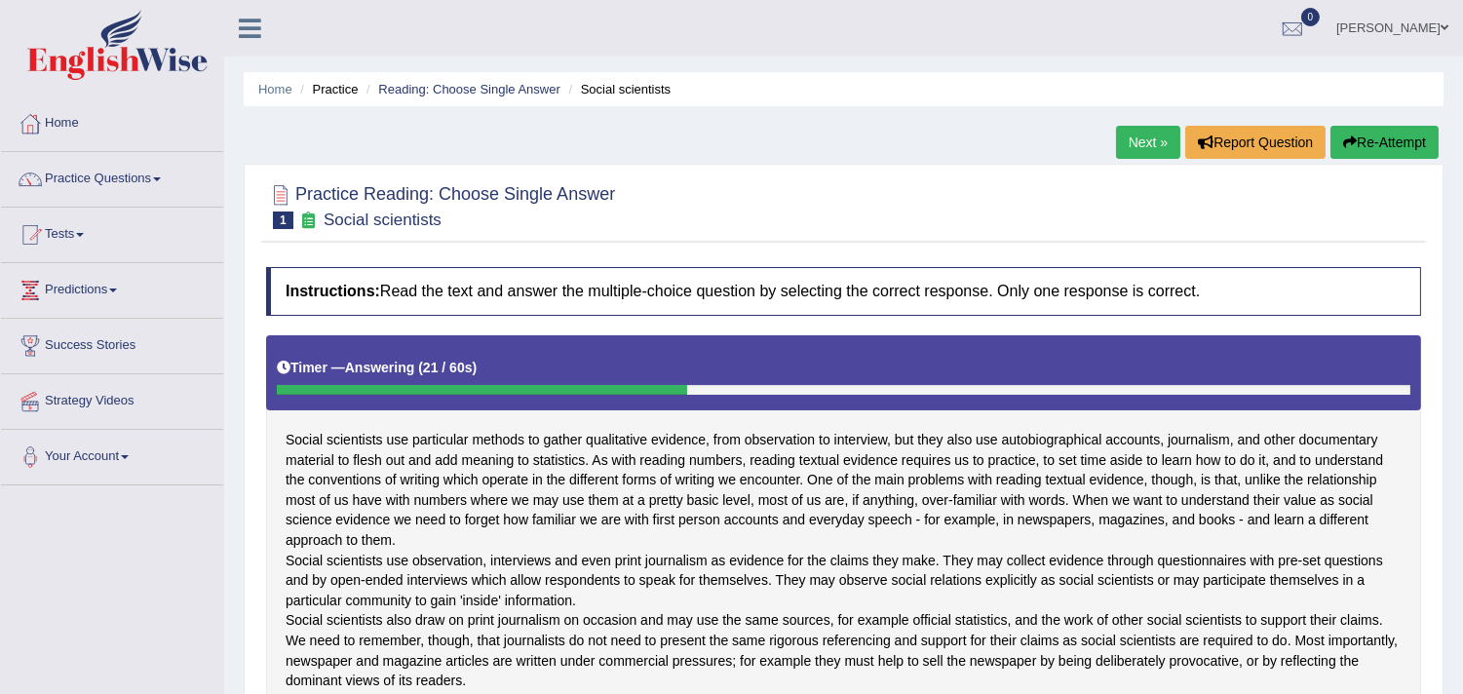
click at [1373, 133] on button "Re-Attempt" at bounding box center [1385, 142] width 108 height 33
click at [1139, 143] on link "Next »" at bounding box center [1148, 142] width 64 height 33
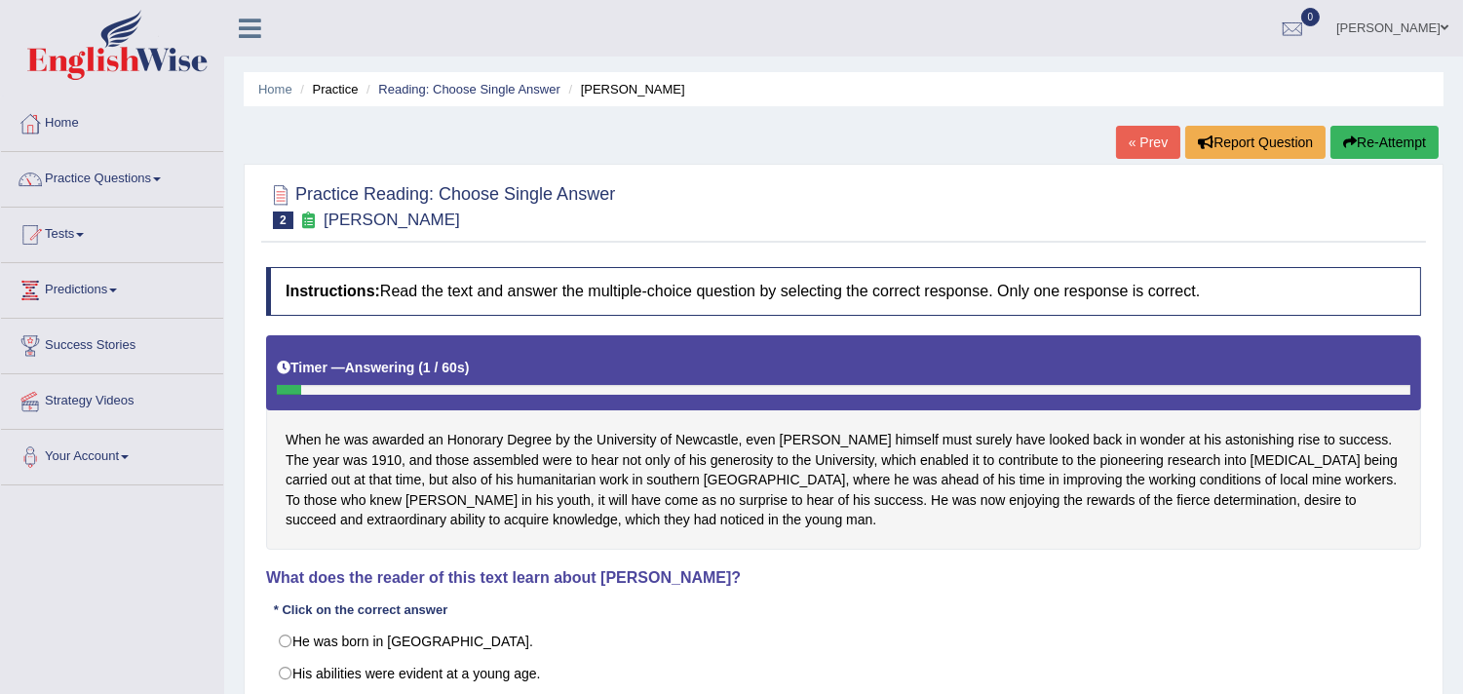
click at [1148, 149] on link "« Prev" at bounding box center [1148, 142] width 64 height 33
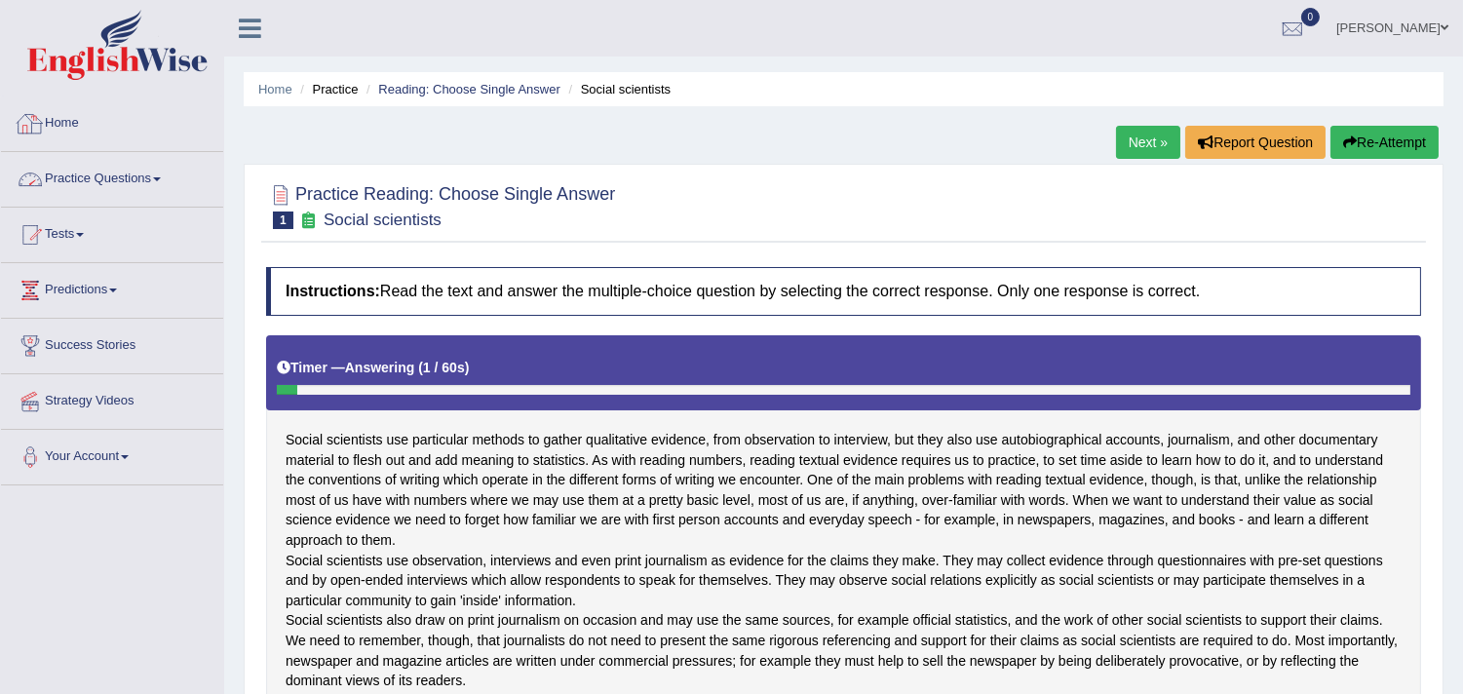
click at [114, 173] on link "Practice Questions" at bounding box center [112, 176] width 222 height 49
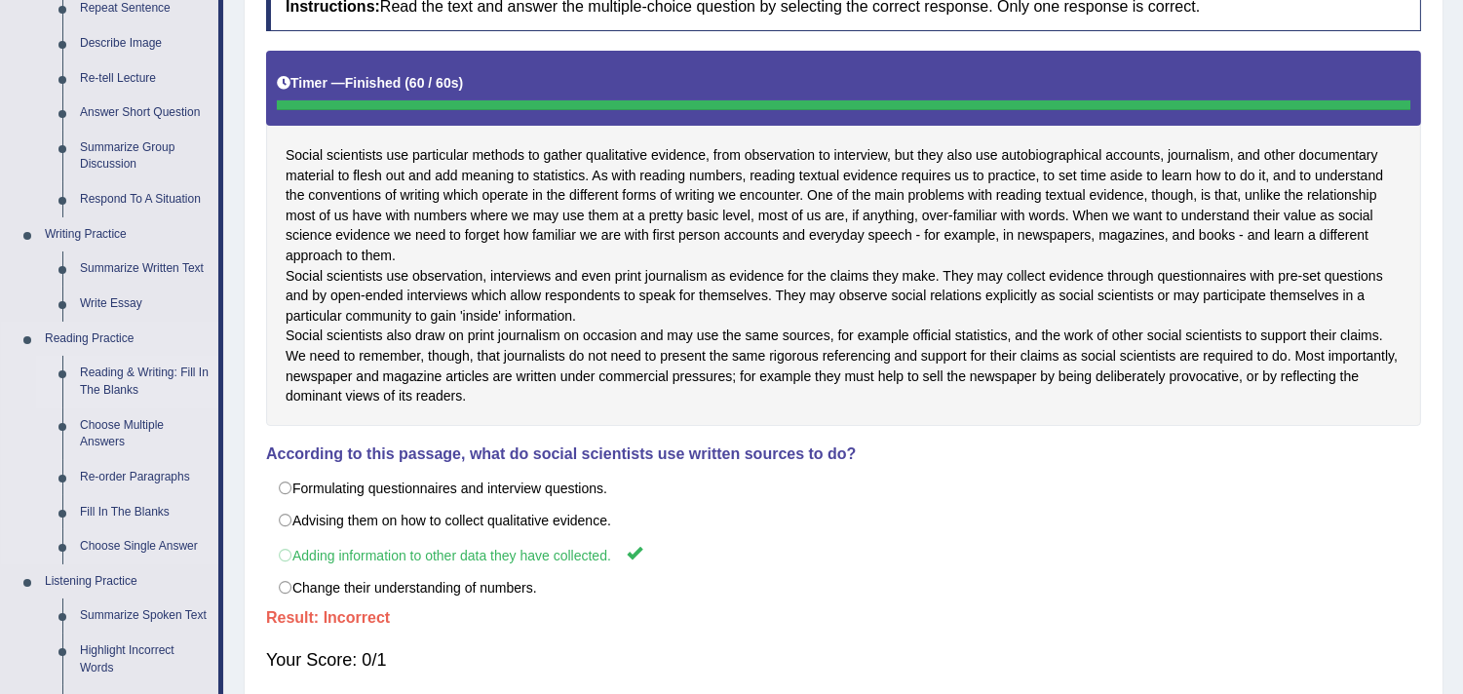
scroll to position [541, 0]
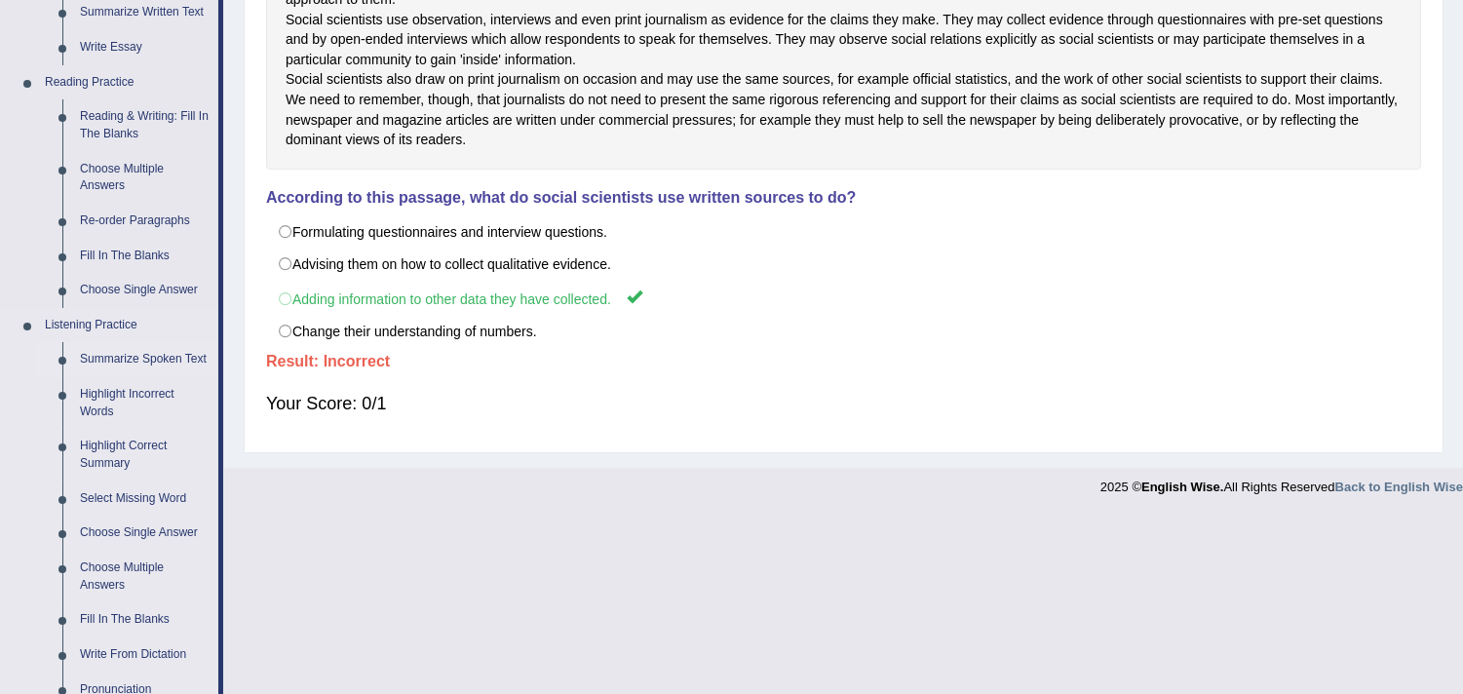
click at [130, 356] on link "Summarize Spoken Text" at bounding box center [144, 359] width 147 height 35
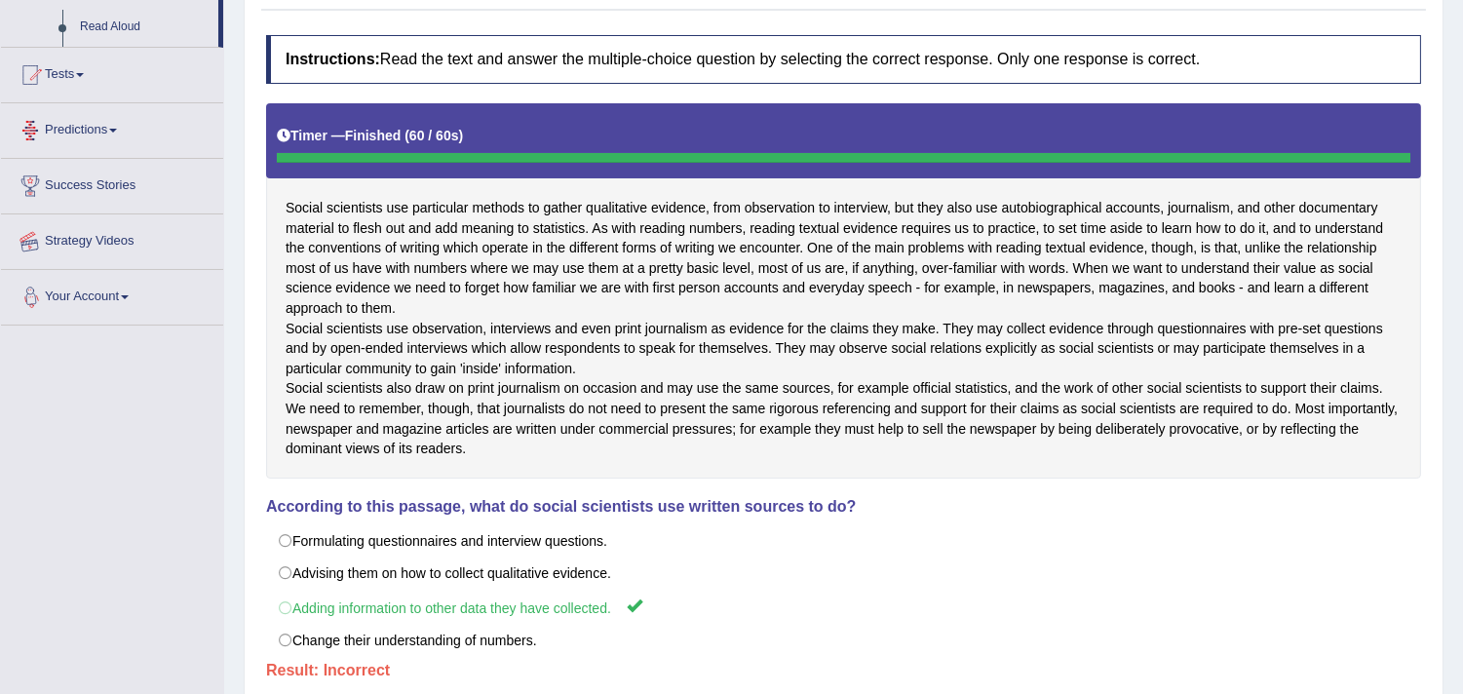
scroll to position [409, 0]
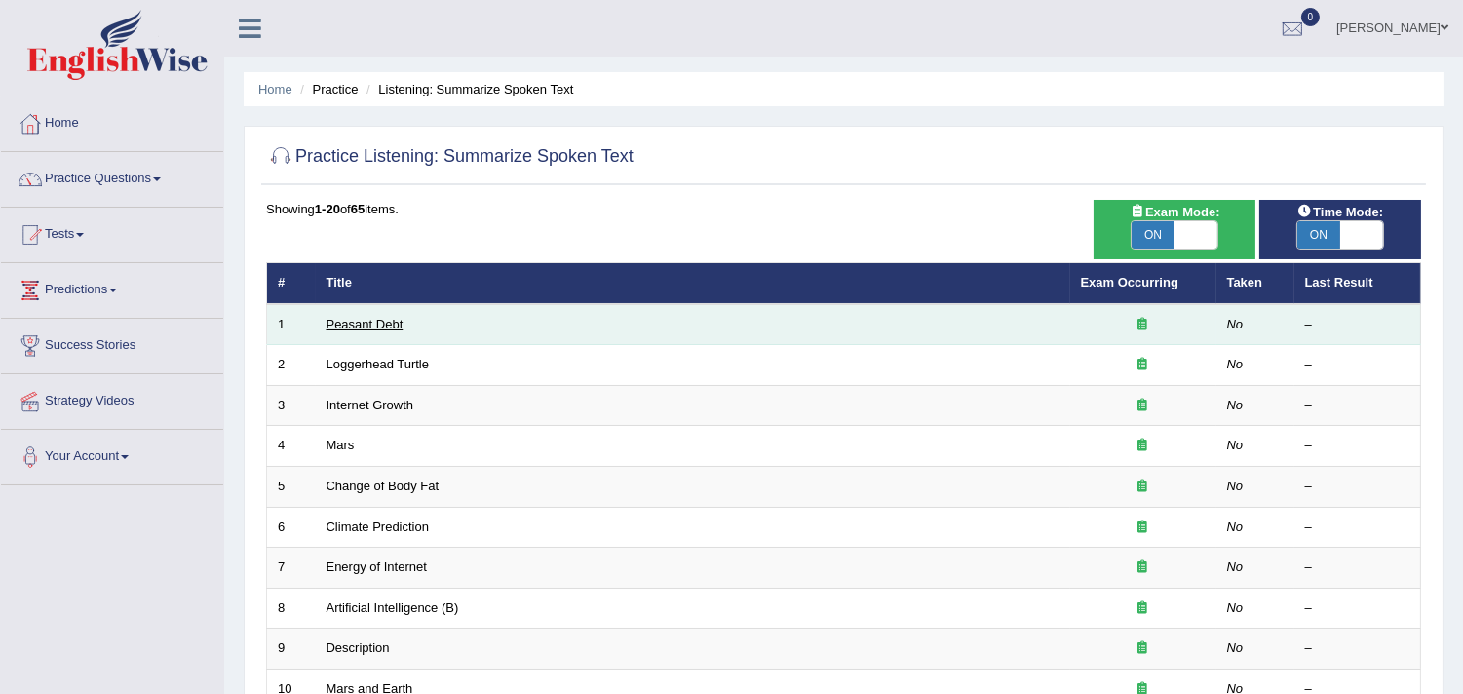
click at [343, 322] on link "Peasant Debt" at bounding box center [365, 324] width 77 height 15
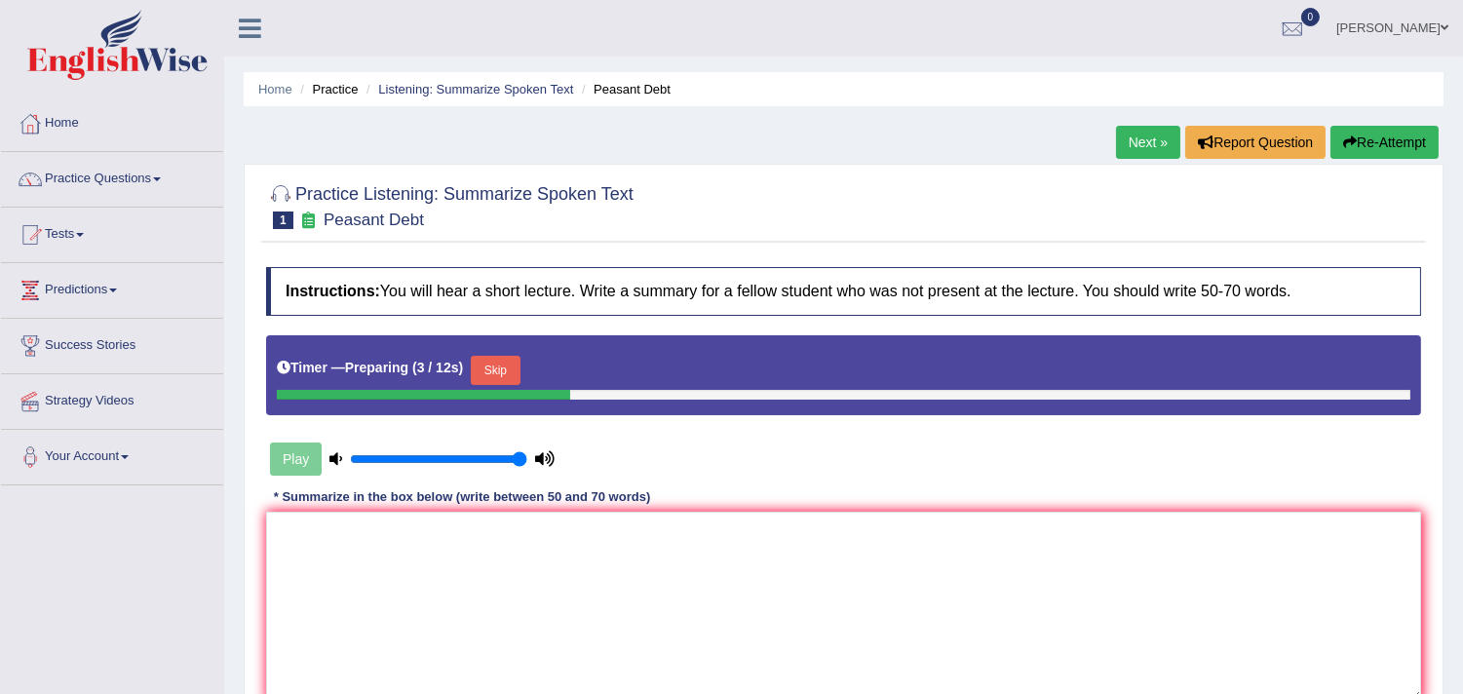
click at [490, 368] on button "Skip" at bounding box center [495, 370] width 49 height 29
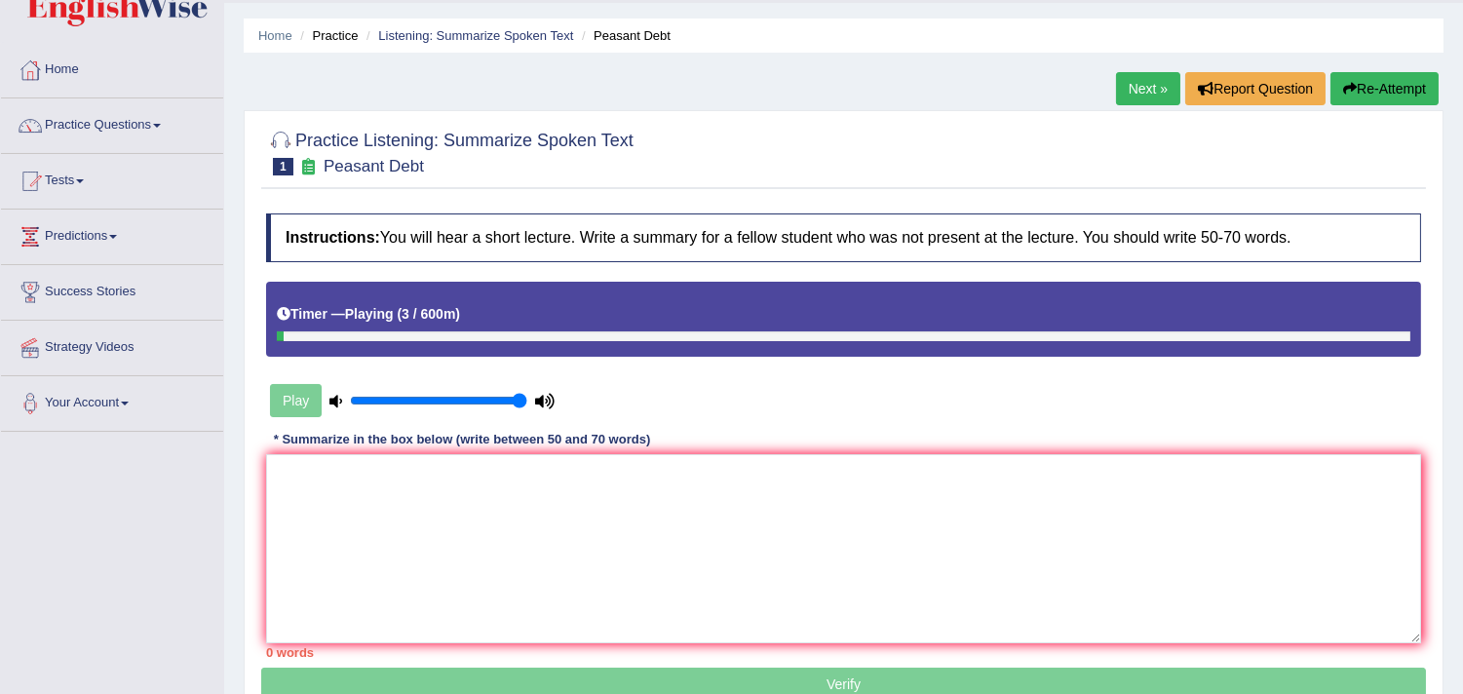
scroll to position [108, 0]
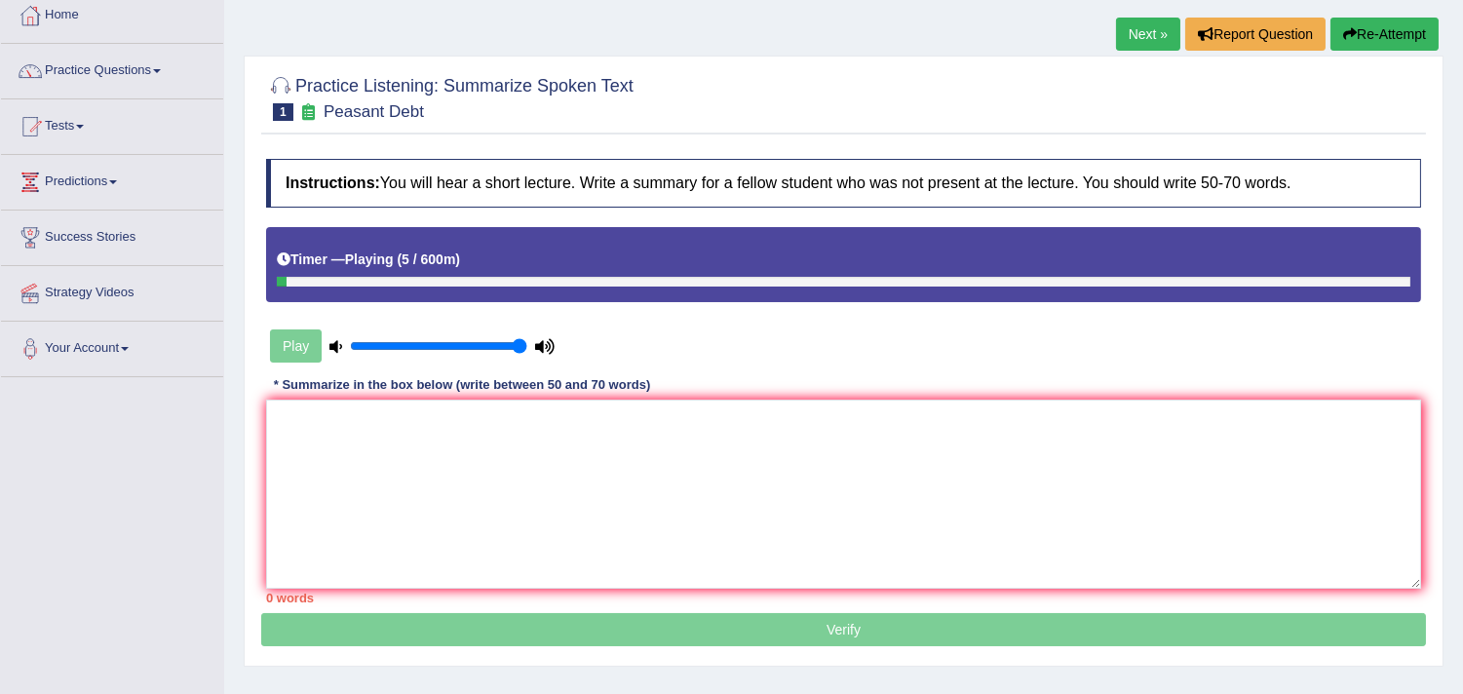
click at [304, 338] on div "Play" at bounding box center [412, 346] width 292 height 49
drag, startPoint x: 376, startPoint y: 283, endPoint x: 601, endPoint y: 307, distance: 225.5
click at [600, 306] on div "Instructions: You will hear a short lecture. Write a summary for a fellow stude…" at bounding box center [843, 381] width 1165 height 464
click at [575, 462] on textarea at bounding box center [843, 494] width 1155 height 189
click at [110, 70] on link "Practice Questions" at bounding box center [112, 68] width 222 height 49
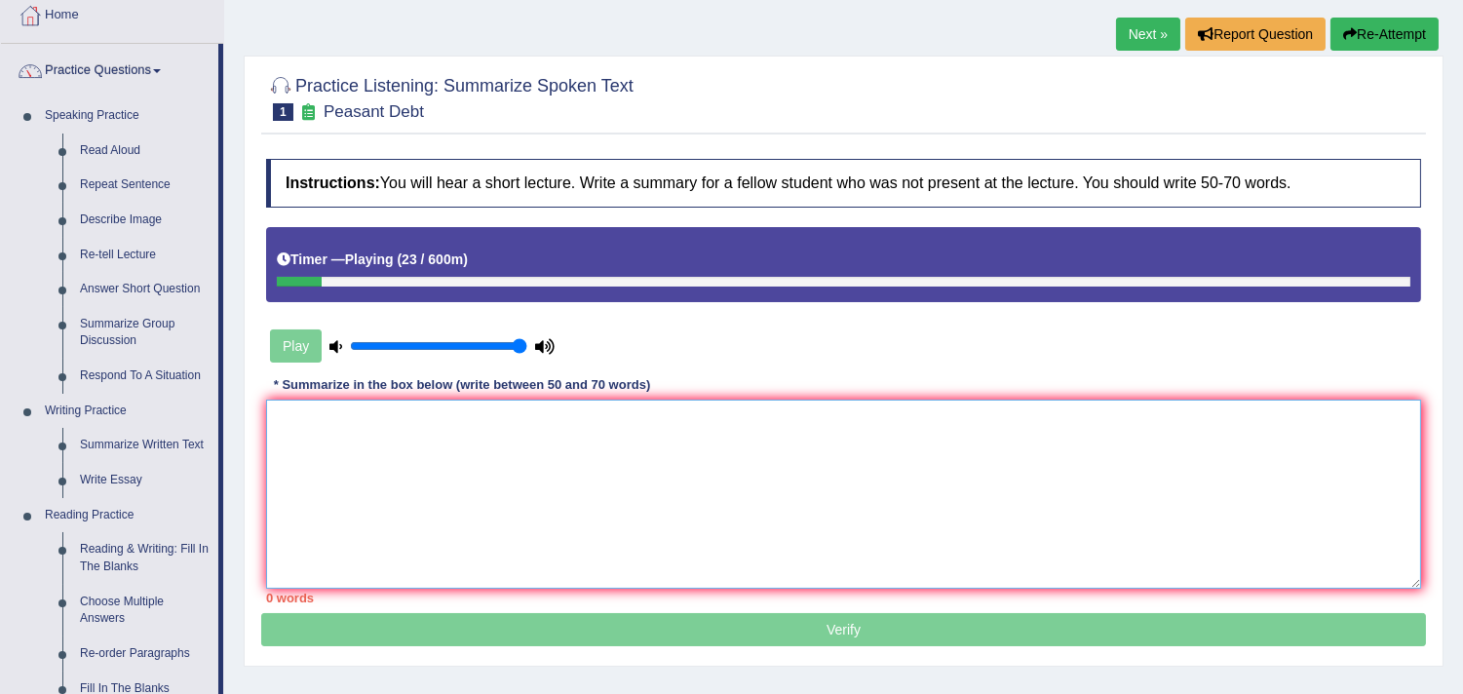
click at [406, 436] on textarea at bounding box center [843, 494] width 1155 height 189
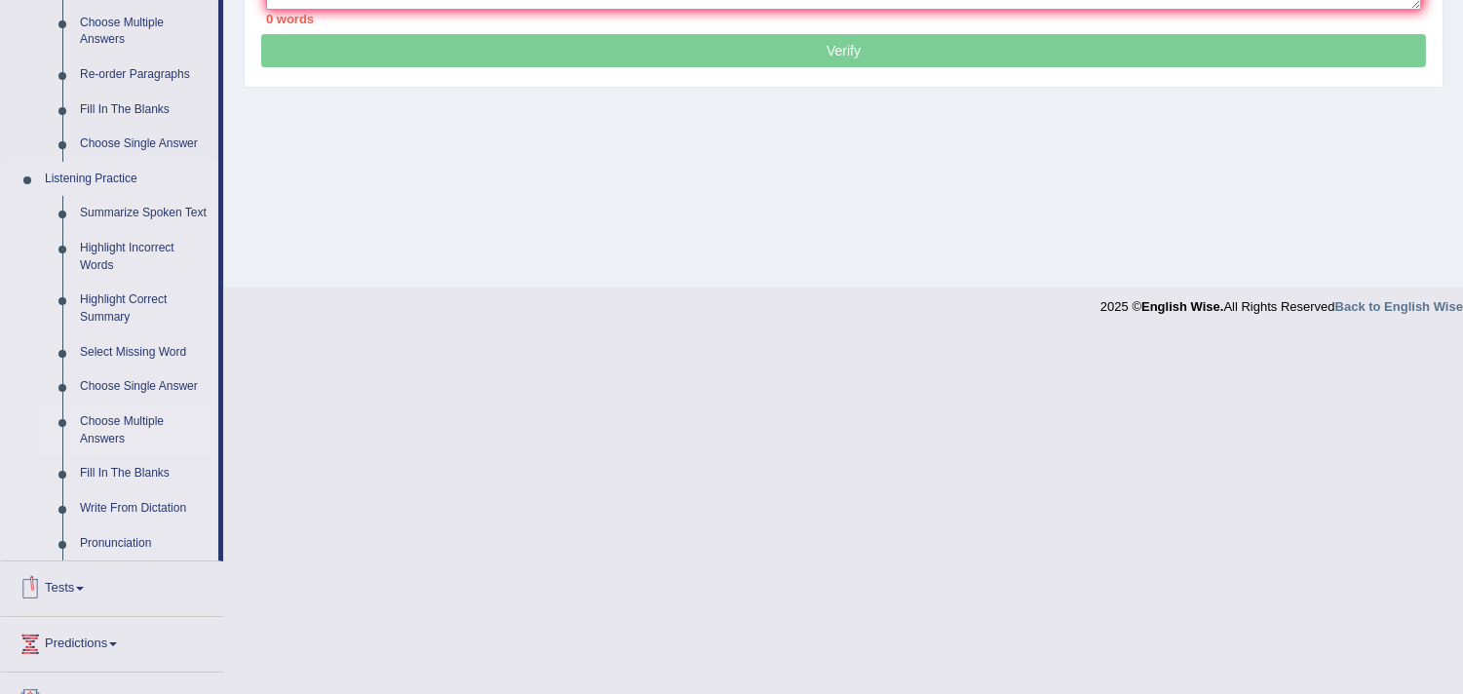
scroll to position [649, 0]
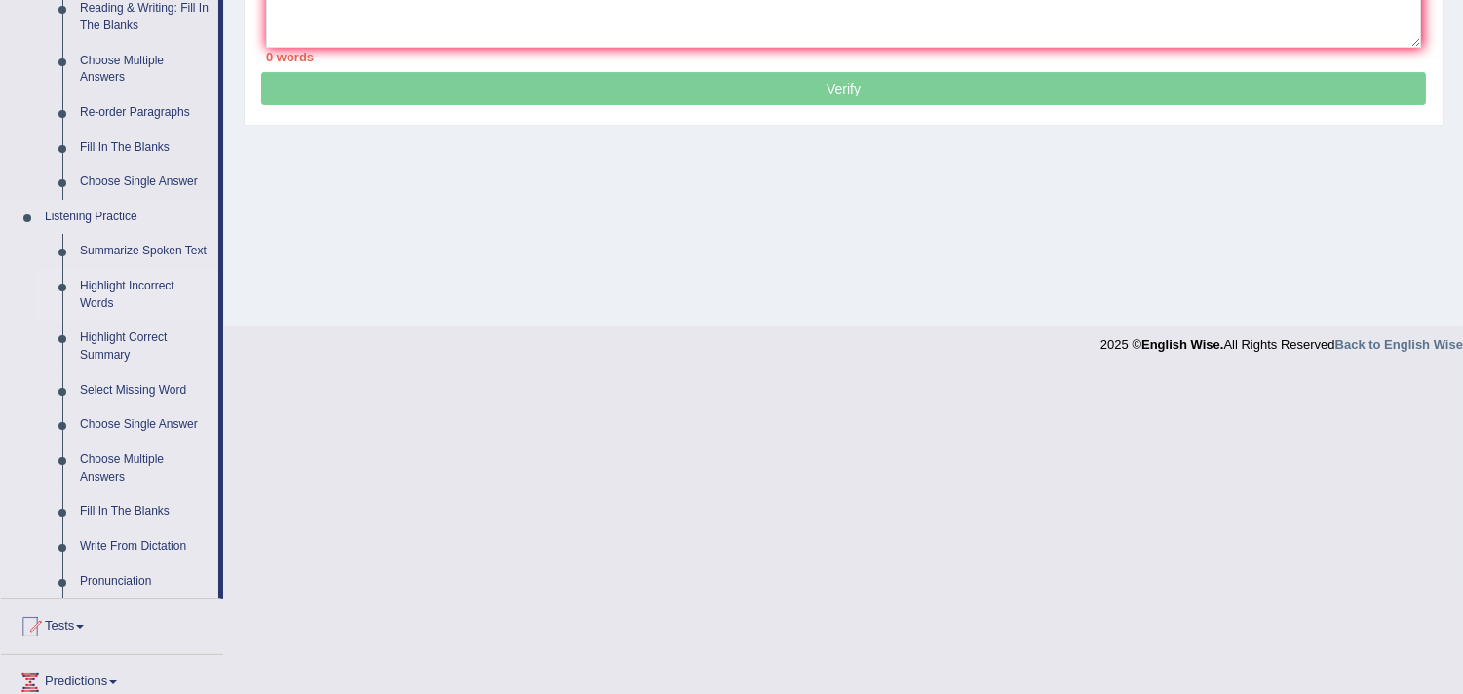
click at [124, 278] on link "Highlight Incorrect Words" at bounding box center [144, 295] width 147 height 52
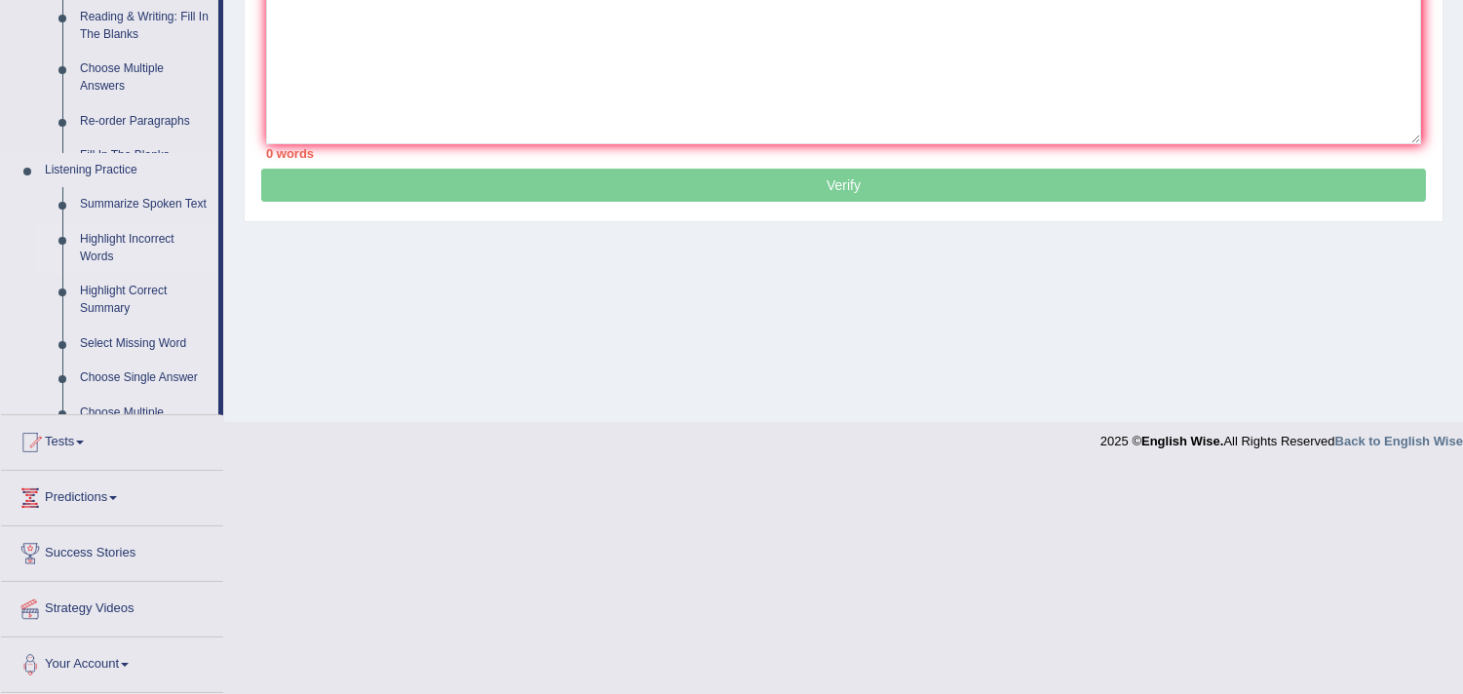
scroll to position [329, 0]
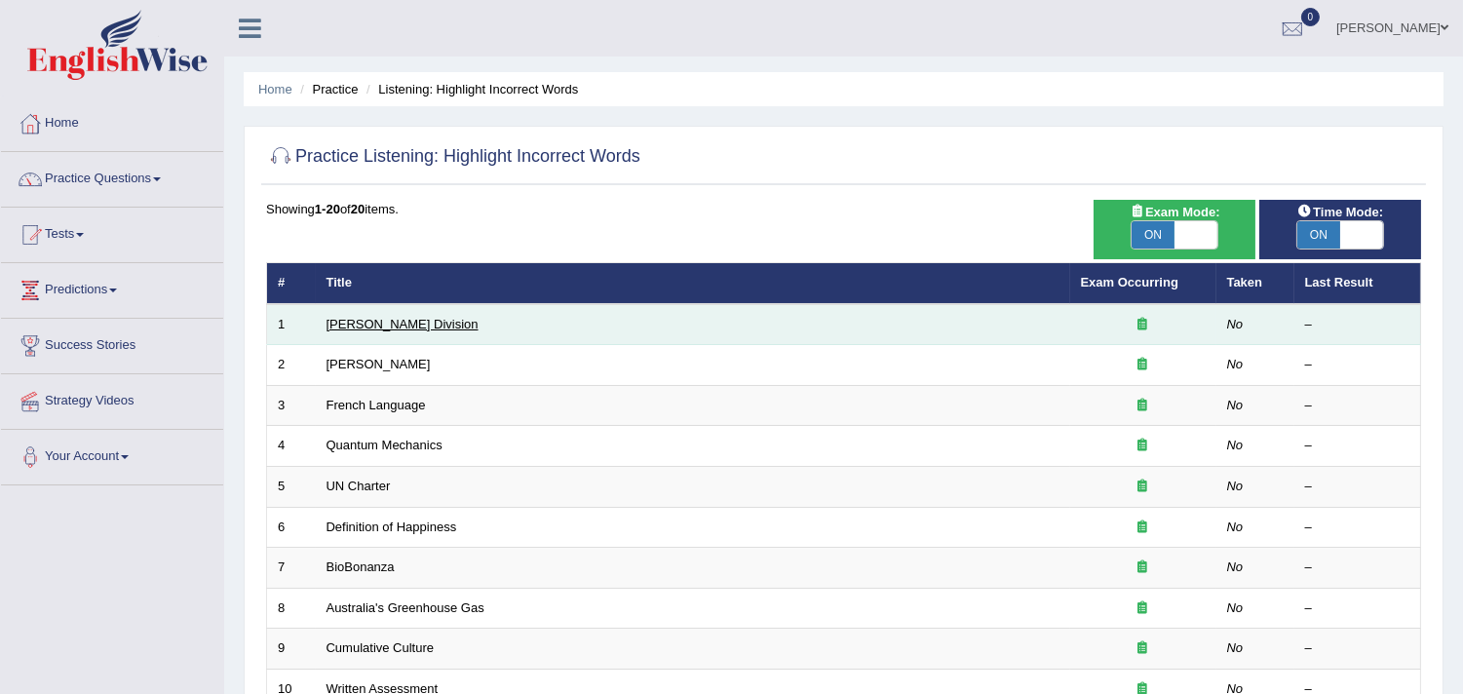
click at [372, 324] on link "[PERSON_NAME] Division" at bounding box center [403, 324] width 152 height 15
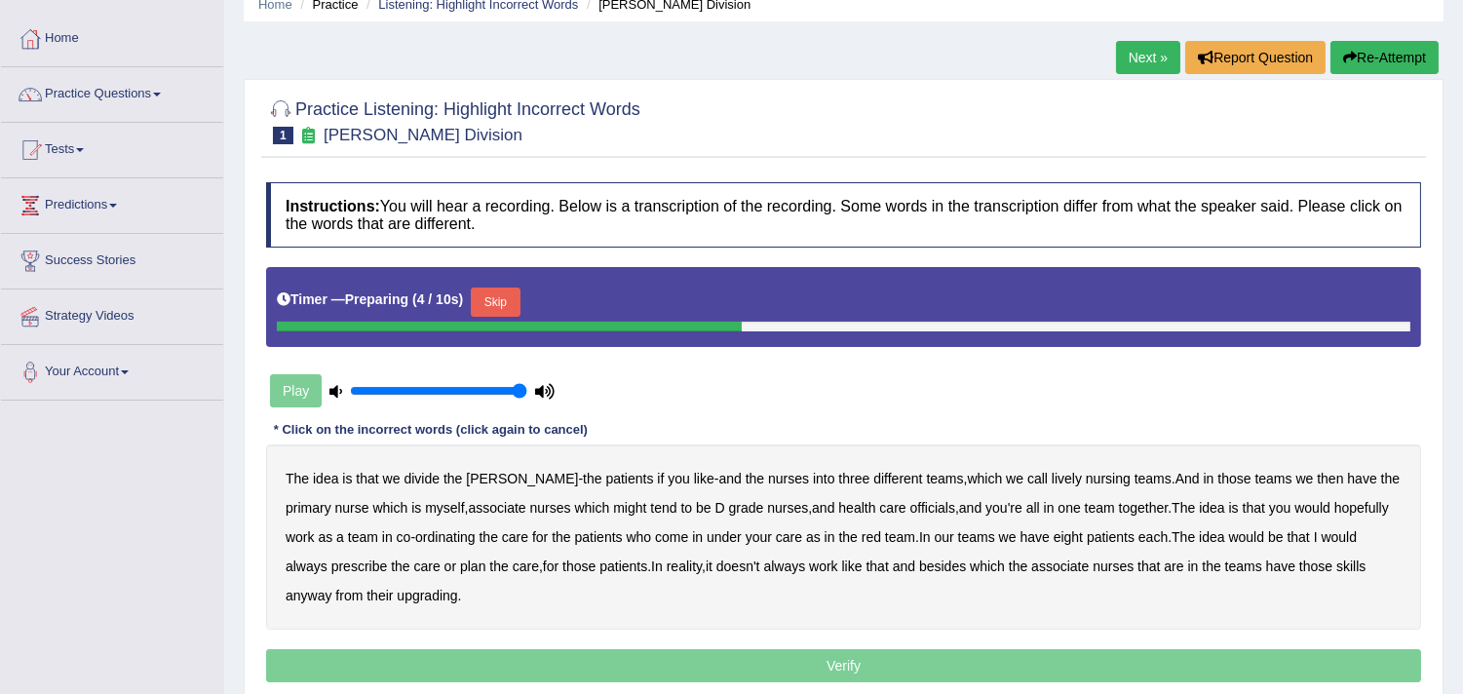
scroll to position [216, 0]
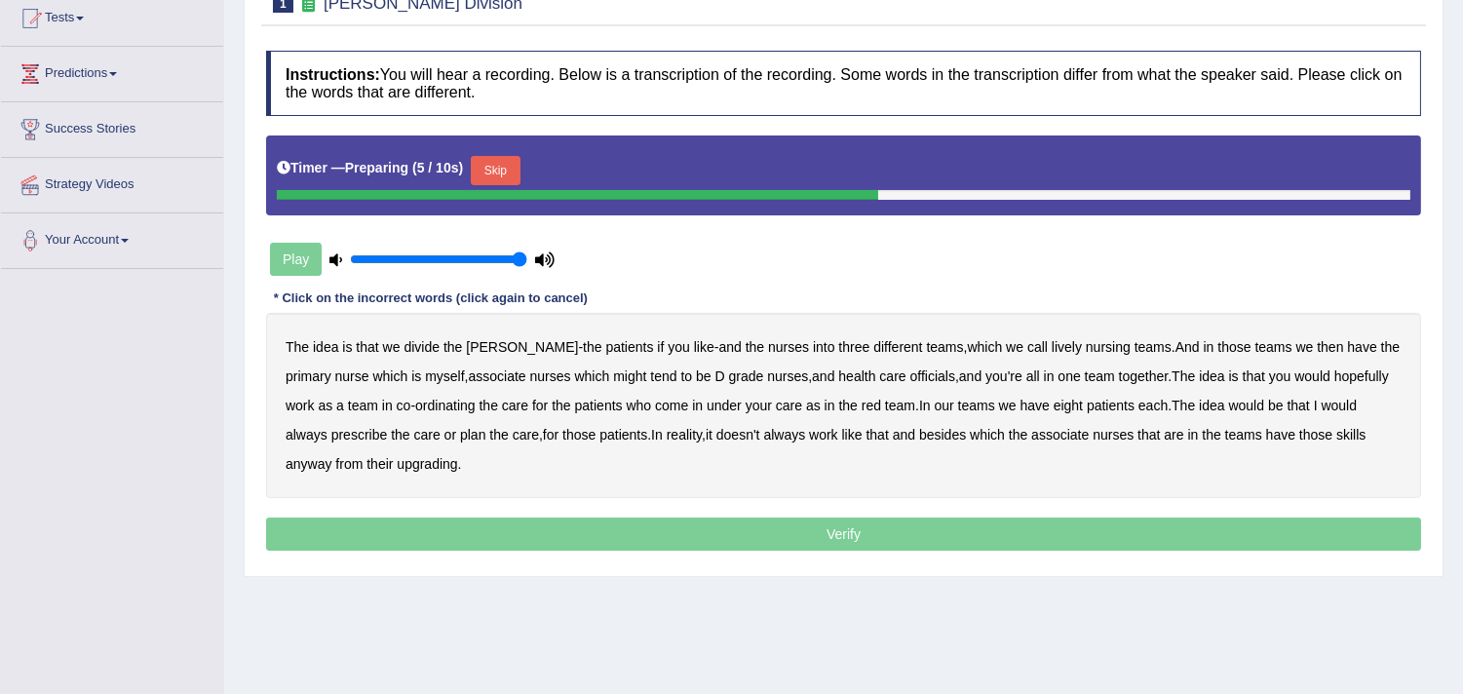
click at [351, 349] on b "is" at bounding box center [347, 347] width 10 height 16
click at [342, 344] on b "is" at bounding box center [347, 347] width 10 height 16
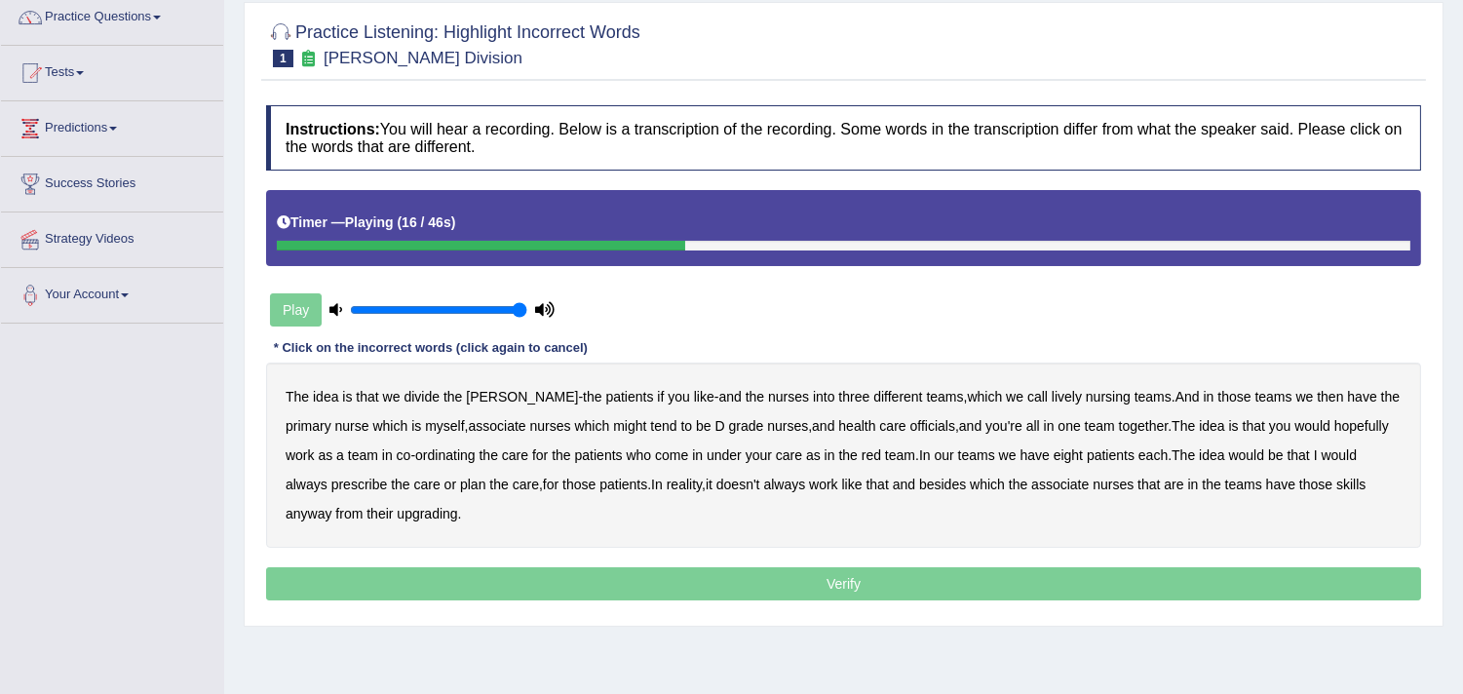
scroll to position [108, 0]
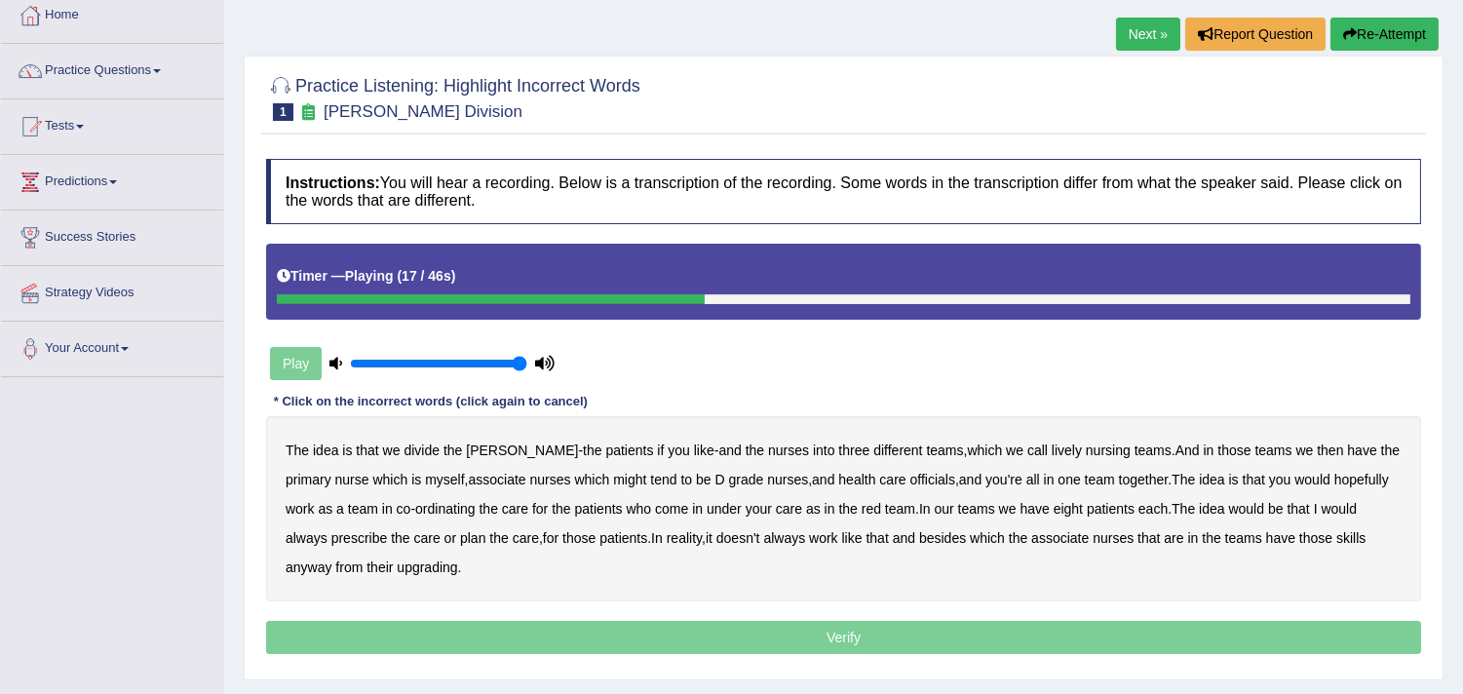
click at [1152, 18] on link "Next »" at bounding box center [1148, 34] width 64 height 33
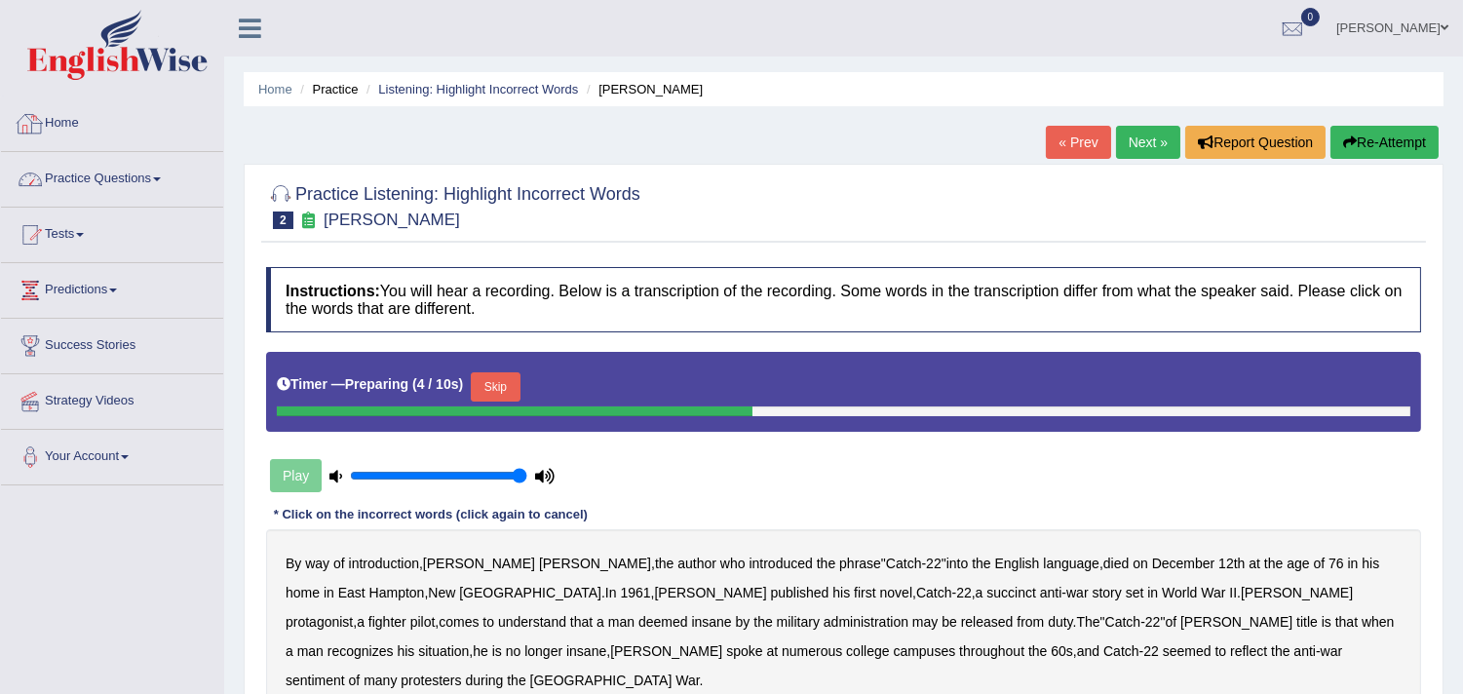
click at [68, 168] on link "Practice Questions" at bounding box center [112, 176] width 222 height 49
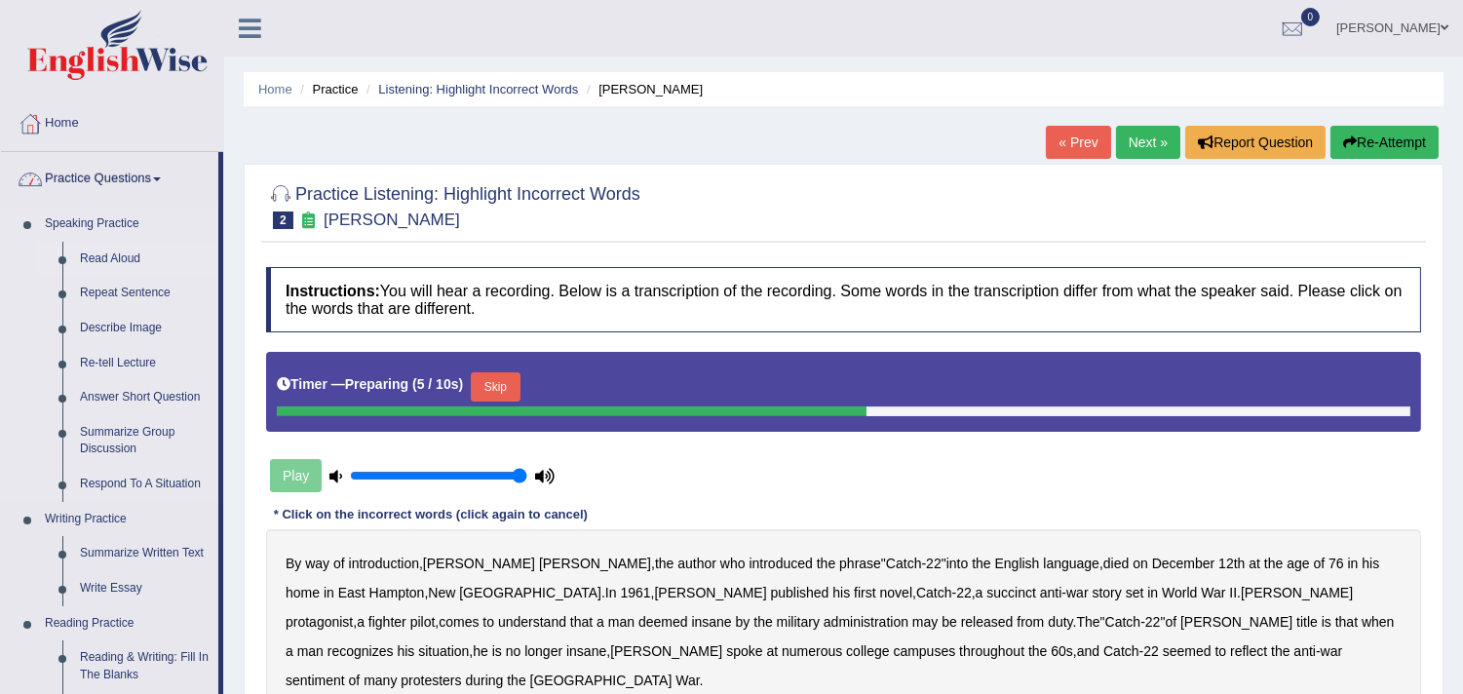
click at [101, 254] on link "Read Aloud" at bounding box center [144, 259] width 147 height 35
